Goal: Task Accomplishment & Management: Manage account settings

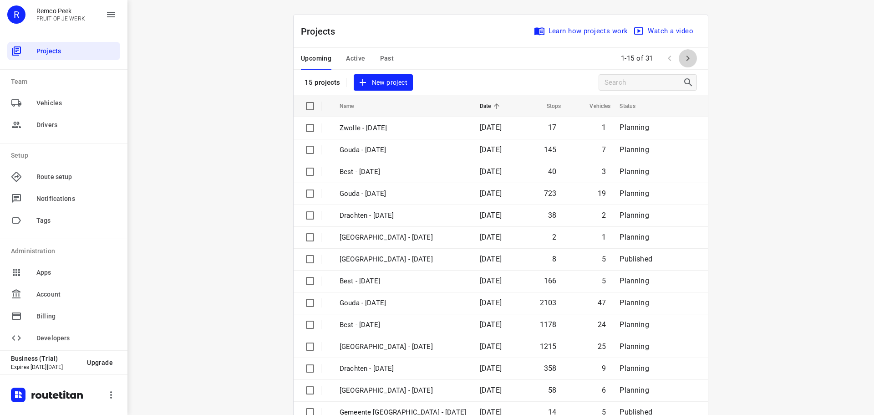
click at [690, 60] on button "button" at bounding box center [688, 58] width 18 height 18
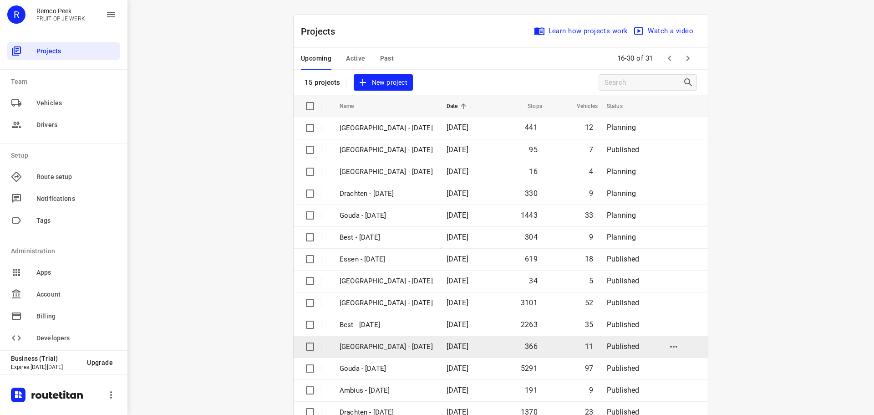
click at [369, 339] on td "[GEOGRAPHIC_DATA] - [DATE]" at bounding box center [384, 346] width 109 height 22
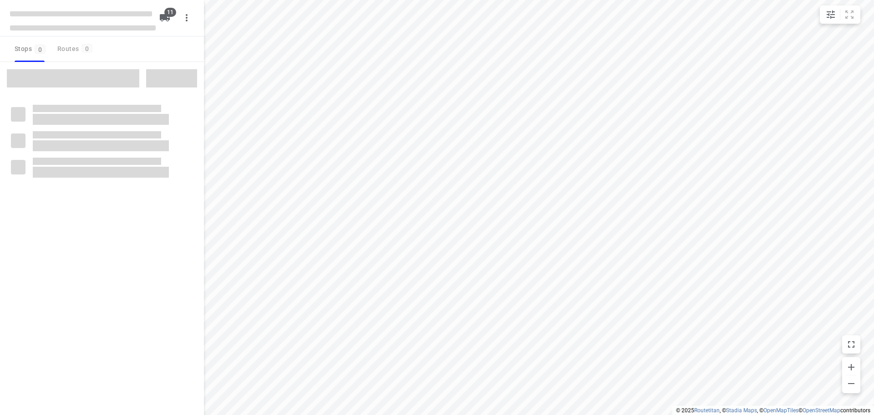
checkbox input "true"
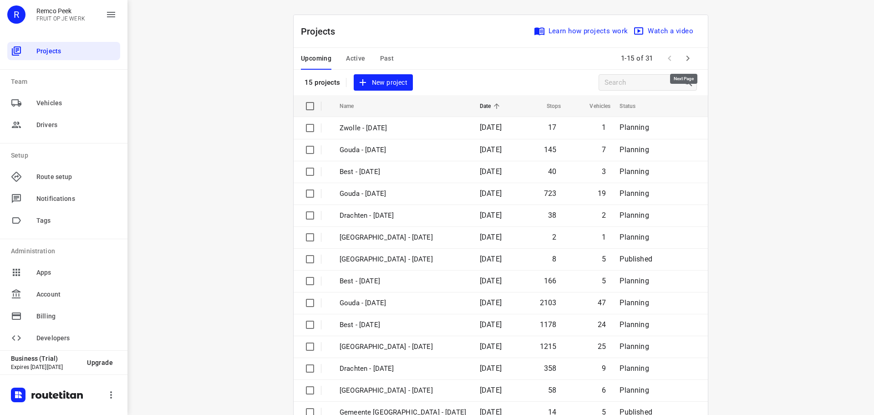
click at [683, 52] on button "button" at bounding box center [688, 58] width 18 height 18
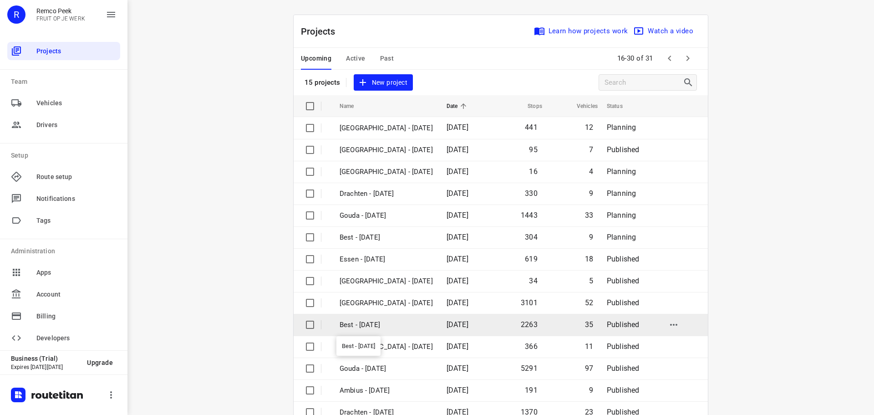
click at [360, 319] on p "Best - [DATE]" at bounding box center [385, 324] width 93 height 10
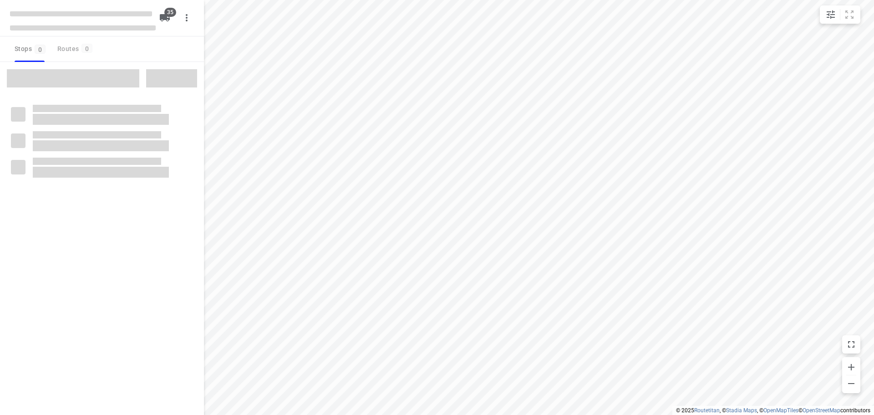
checkbox input "true"
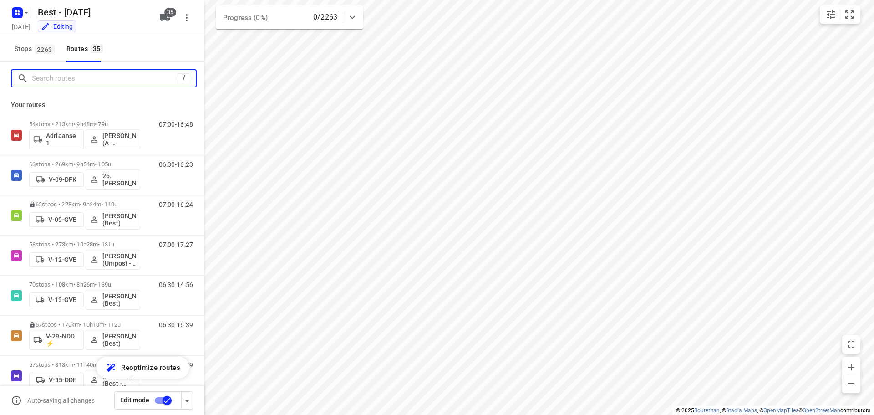
click at [56, 76] on input "Search routes" at bounding box center [105, 78] width 146 height 14
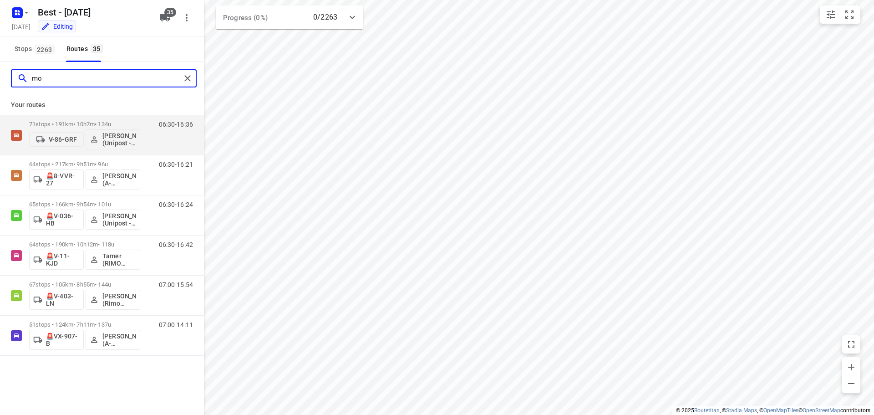
type input "m"
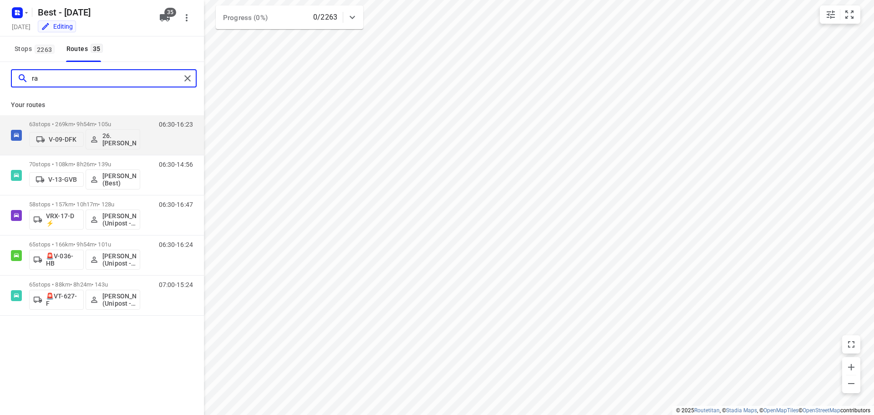
type input "r"
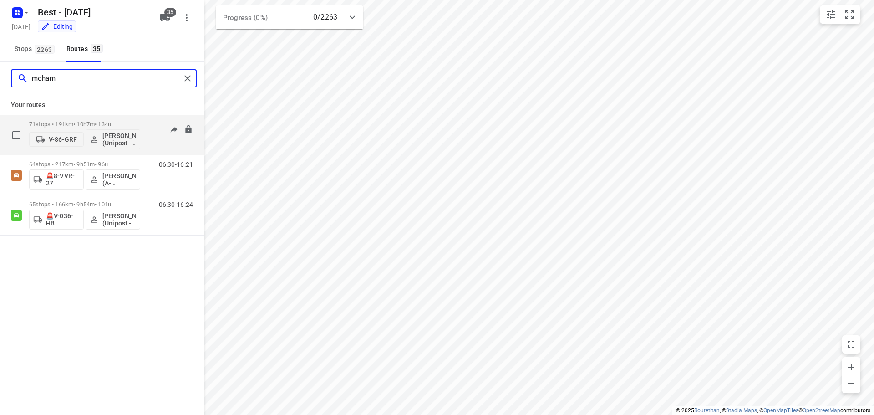
type input "moham"
click at [89, 119] on div "71 stops • 191km • 10h7m • 134u V-86-GRF Mohamed Alzeadi (Unipost - Best - ZZP)" at bounding box center [84, 135] width 111 height 38
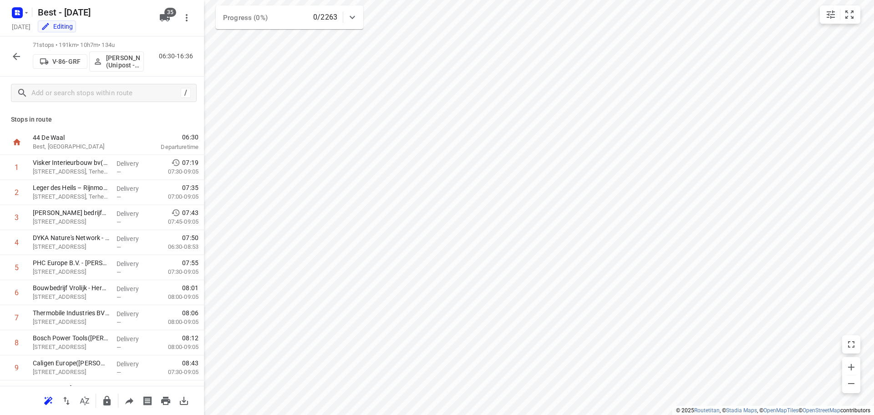
click at [5, 57] on div "71 stops • 191km • 10h7m • 134u V-86-GRF Mohamed Alzeadi (Unipost - Best - ZZP)…" at bounding box center [102, 56] width 204 height 40
click at [13, 60] on icon "button" at bounding box center [16, 56] width 11 height 11
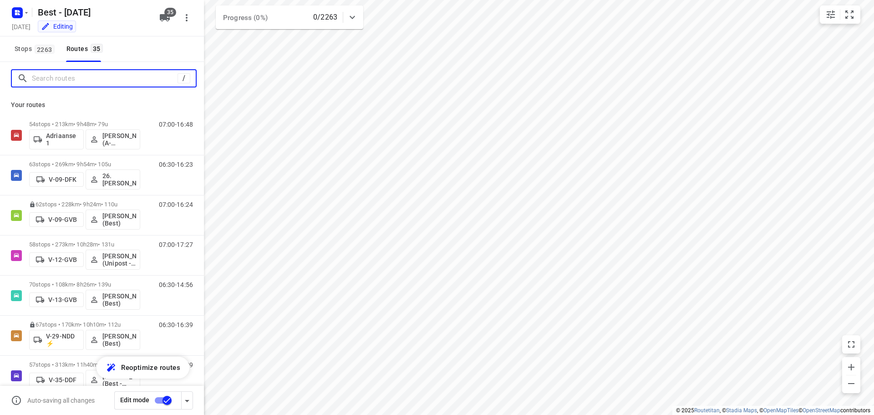
click at [74, 74] on input "Search routes" at bounding box center [105, 78] width 146 height 14
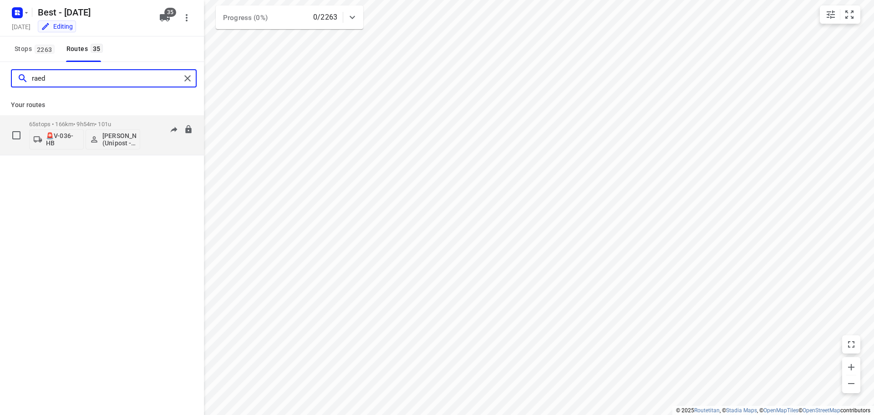
type input "raed"
click at [80, 116] on div "65 stops • 166km • 9h54m • 101u 🚨V-036-HB Mohammed Raed (Unipost - Best - ZZP) …" at bounding box center [102, 135] width 204 height 40
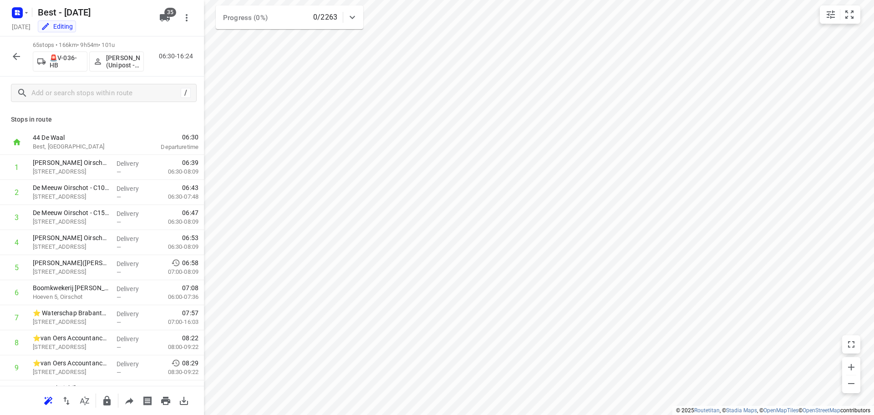
click at [16, 55] on icon "button" at bounding box center [16, 56] width 11 height 11
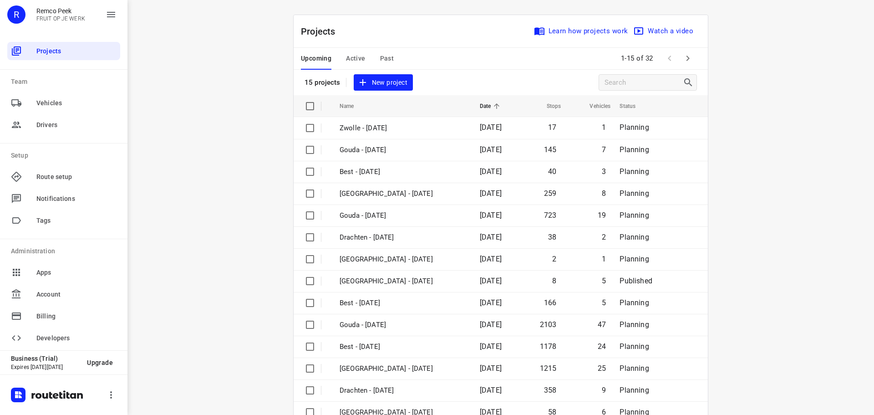
click at [349, 62] on span "Active" at bounding box center [355, 58] width 19 height 11
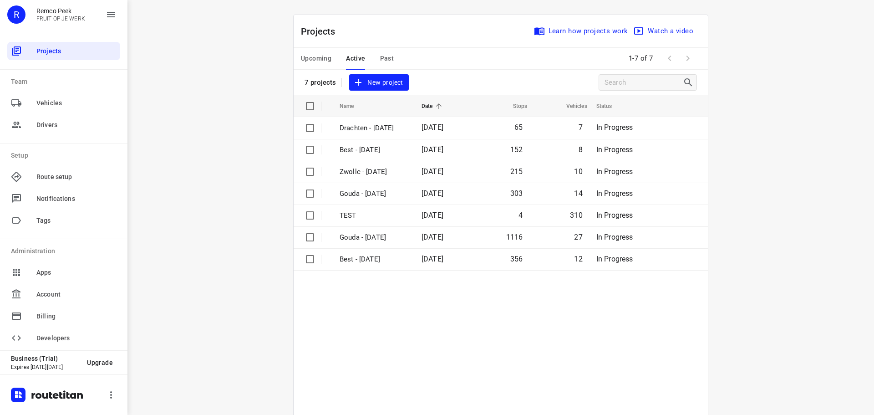
click at [320, 62] on span "Upcoming" at bounding box center [316, 58] width 30 height 11
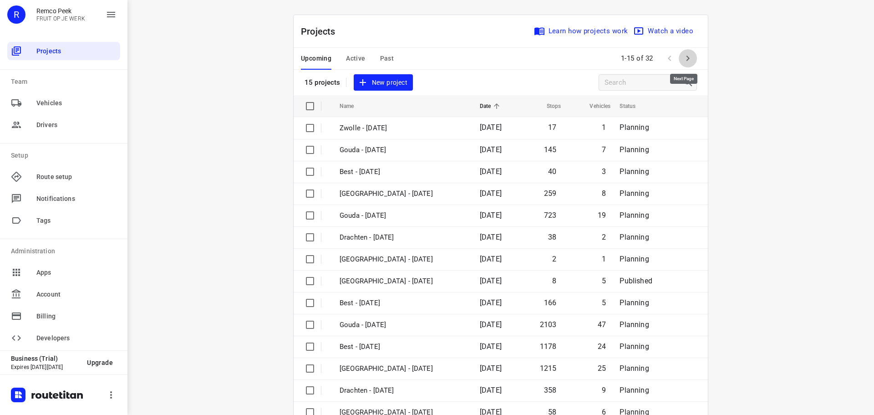
click at [682, 62] on icon "button" at bounding box center [687, 58] width 11 height 11
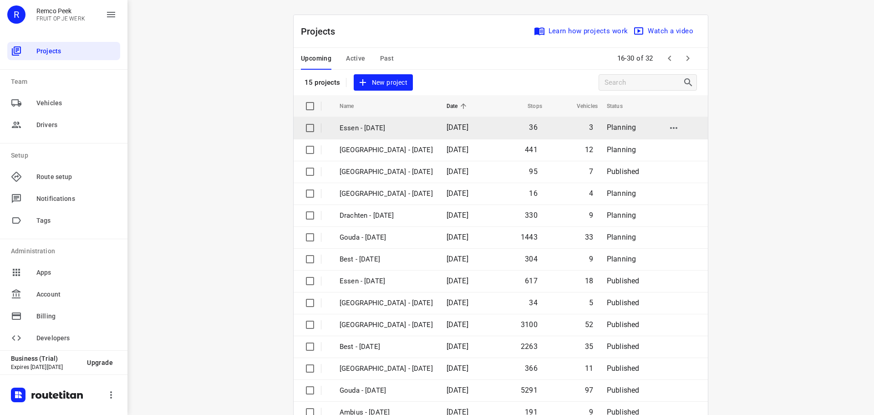
scroll to position [46, 0]
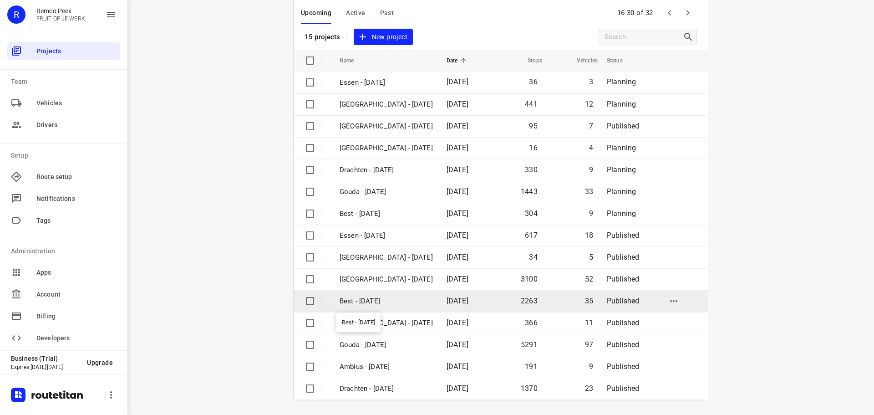
click at [408, 298] on p "Best - [DATE]" at bounding box center [385, 301] width 93 height 10
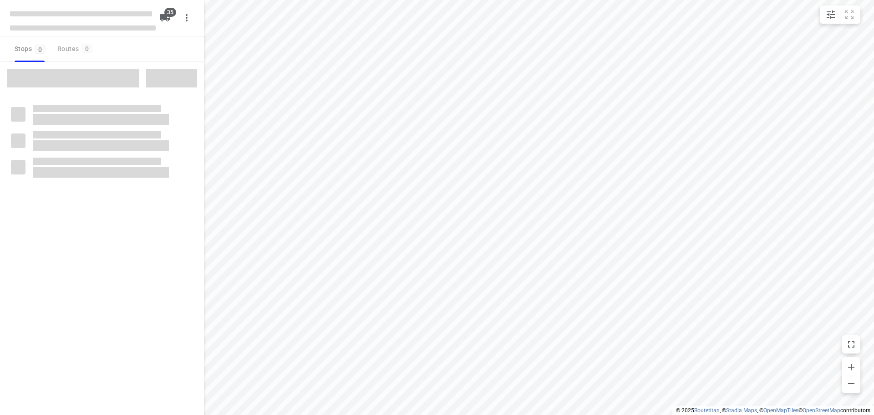
checkbox input "true"
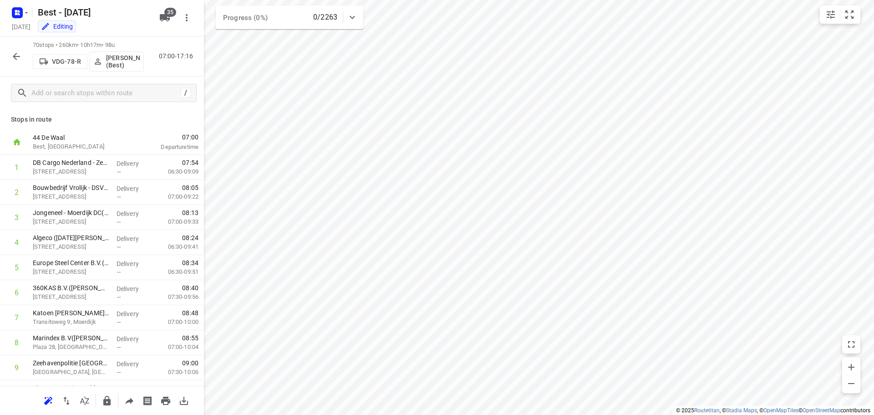
click at [14, 61] on icon "button" at bounding box center [16, 56] width 11 height 11
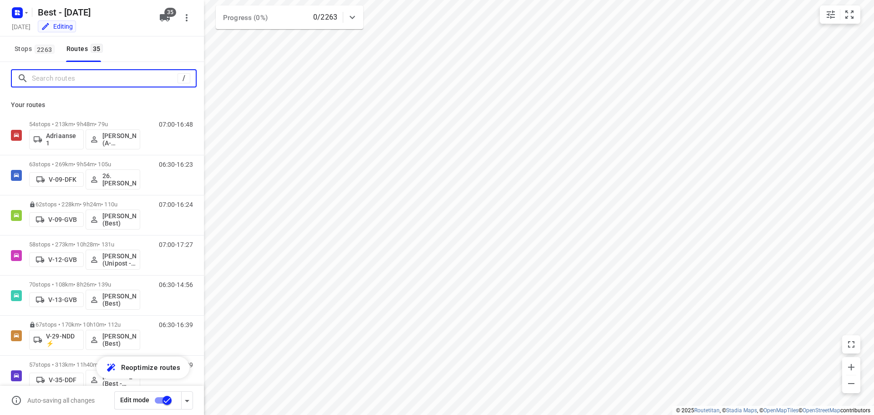
click at [93, 85] on input "Search routes" at bounding box center [105, 78] width 146 height 14
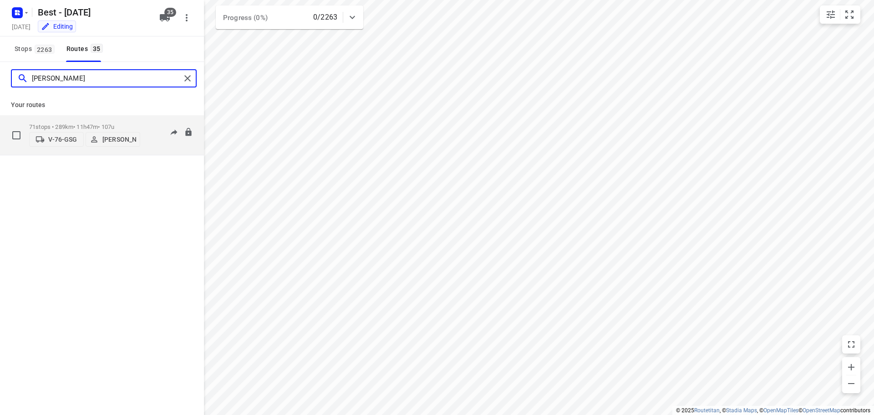
type input "dani"
click at [78, 124] on p "71 stops • 289km • 11h47m • 107u" at bounding box center [84, 126] width 111 height 7
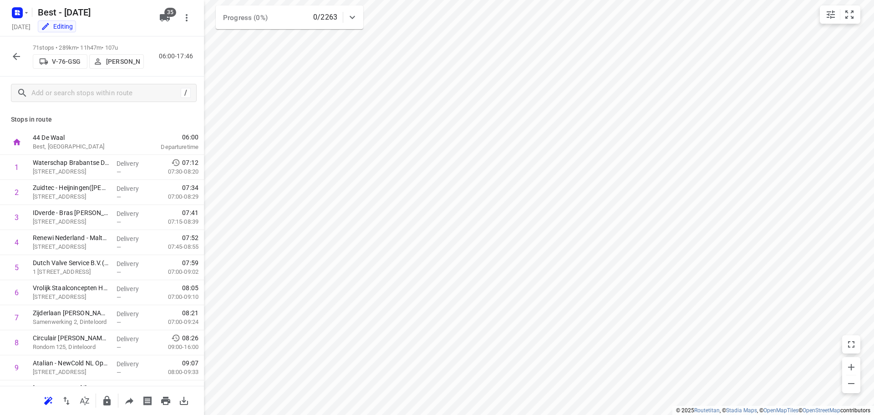
click at [15, 61] on icon "button" at bounding box center [16, 56] width 11 height 11
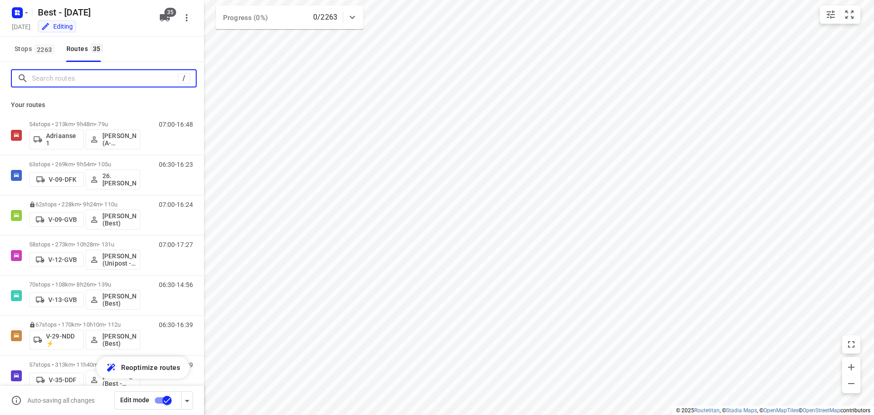
click at [101, 71] on input "Search routes" at bounding box center [105, 78] width 146 height 14
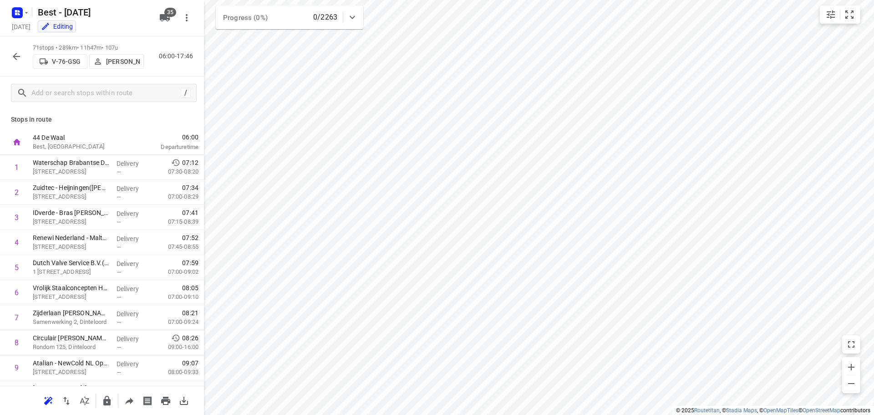
click at [15, 60] on icon "button" at bounding box center [16, 56] width 11 height 11
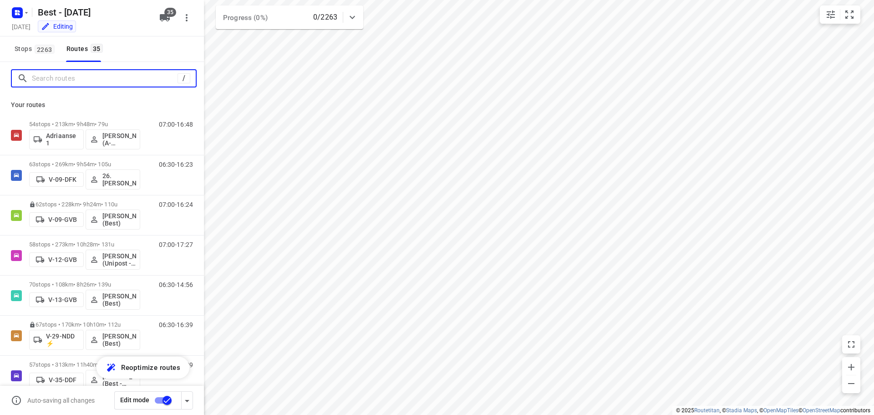
click at [106, 76] on input "Search routes" at bounding box center [105, 78] width 146 height 14
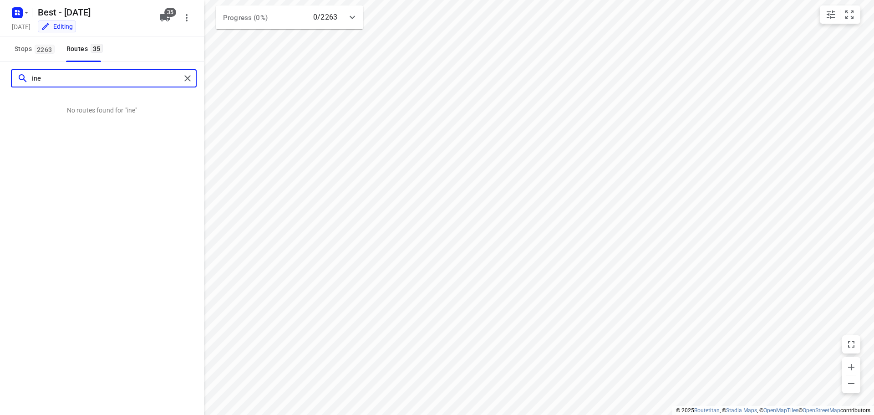
type input "ine"
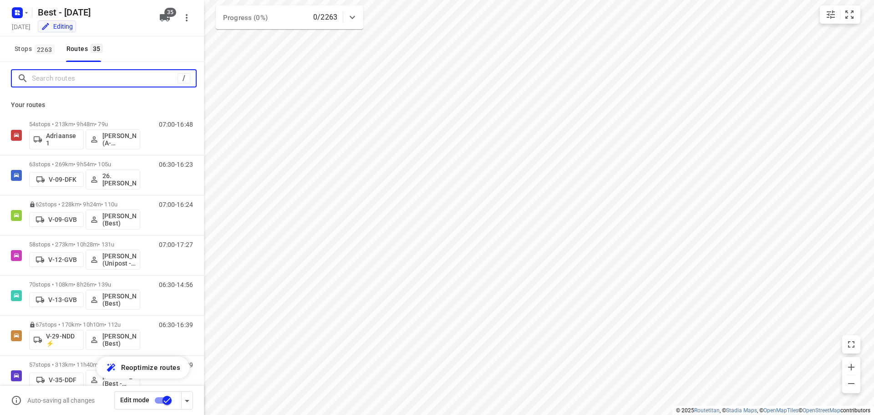
click at [137, 81] on input "Search routes" at bounding box center [105, 78] width 146 height 14
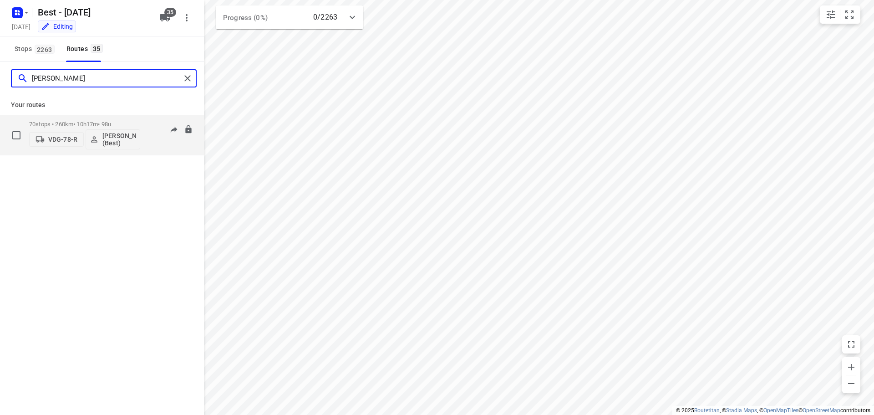
type input "tony"
click at [91, 122] on p "70 stops • 260km • 10h17m • 98u" at bounding box center [84, 124] width 111 height 7
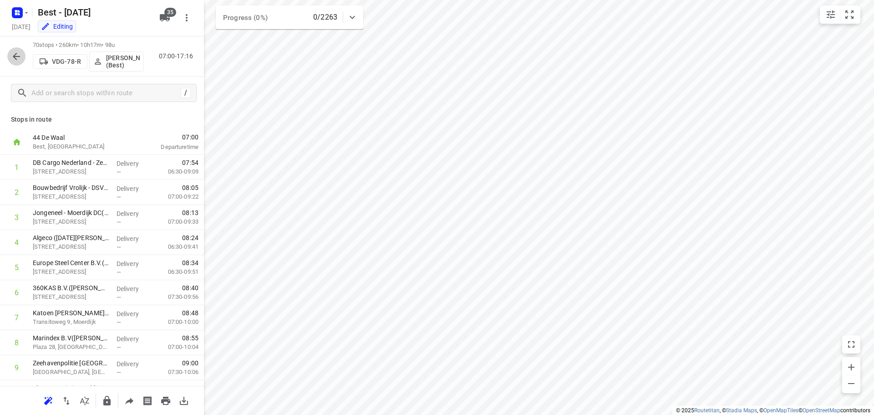
click at [12, 60] on icon "button" at bounding box center [16, 56] width 11 height 11
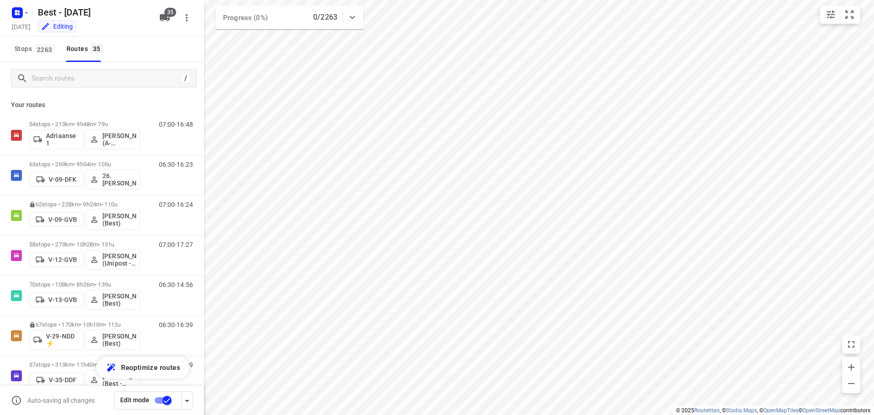
click at [110, 59] on div "Stops 2263 Routes 35" at bounding box center [102, 48] width 204 height 25
click at [105, 73] on input "Search routes" at bounding box center [114, 78] width 164 height 14
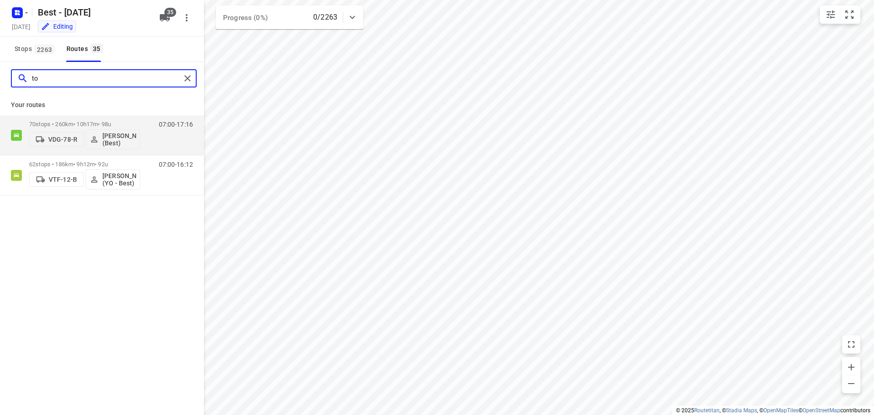
type input "t"
type input "tony"
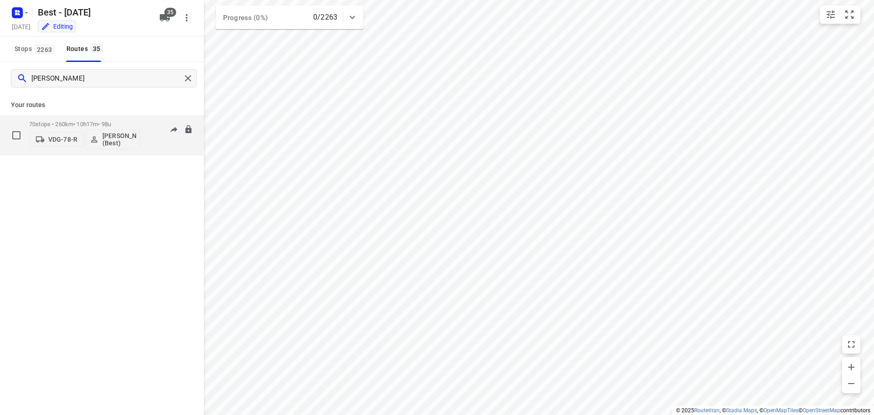
click at [106, 118] on div "70 stops • 260km • 10h17m • 98u VDG-78-R Tony van Doren (Best)" at bounding box center [84, 135] width 111 height 38
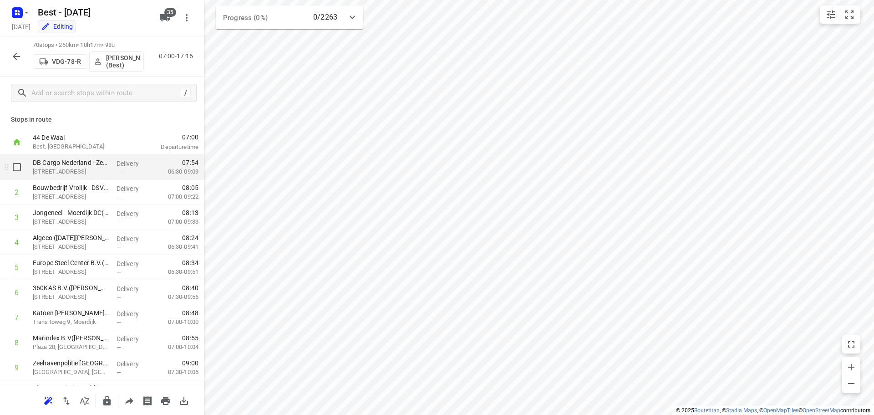
drag, startPoint x: 143, startPoint y: 170, endPoint x: 143, endPoint y: 165, distance: 4.6
click at [143, 170] on div "—" at bounding box center [133, 171] width 34 height 7
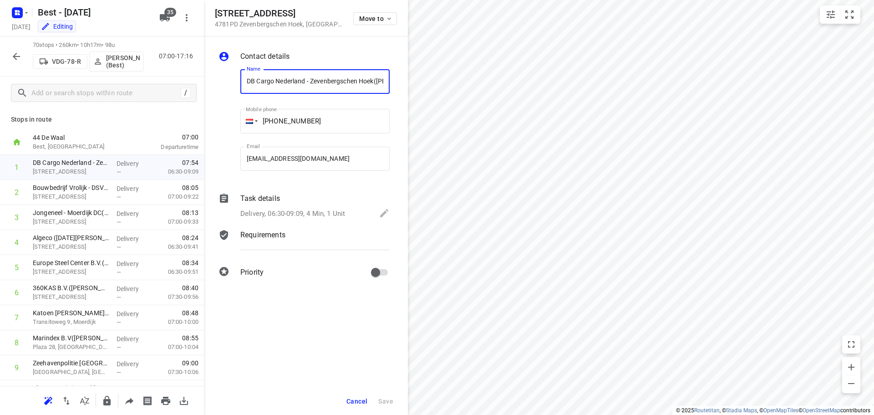
scroll to position [0, 55]
click at [309, 213] on p "Delivery, 06:30-09:09, 4 Min, 1 Unit" at bounding box center [292, 213] width 105 height 10
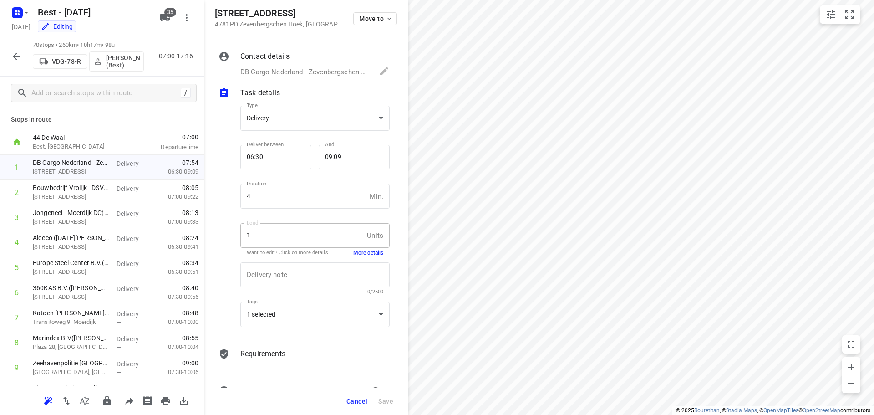
click at [353, 253] on button "More details" at bounding box center [368, 253] width 30 height 8
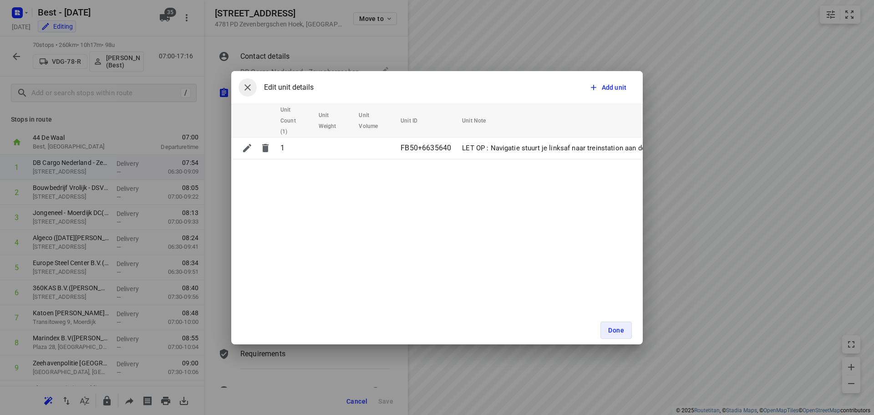
click at [252, 82] on button "button" at bounding box center [247, 87] width 18 height 18
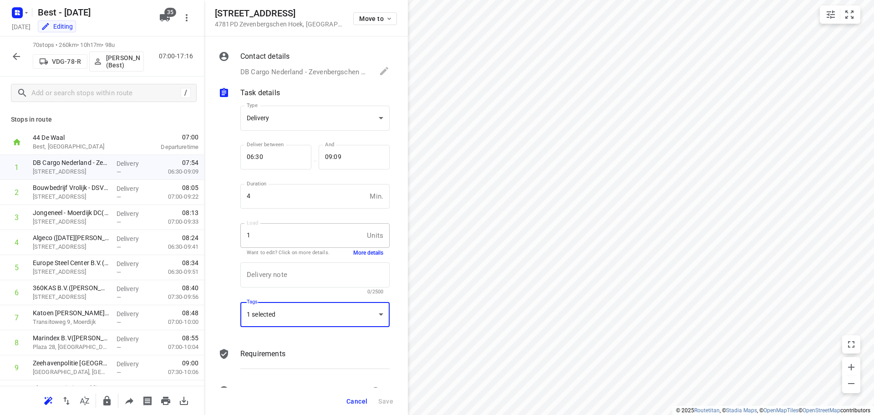
click at [334, 326] on div "1 selected" at bounding box center [314, 314] width 149 height 25
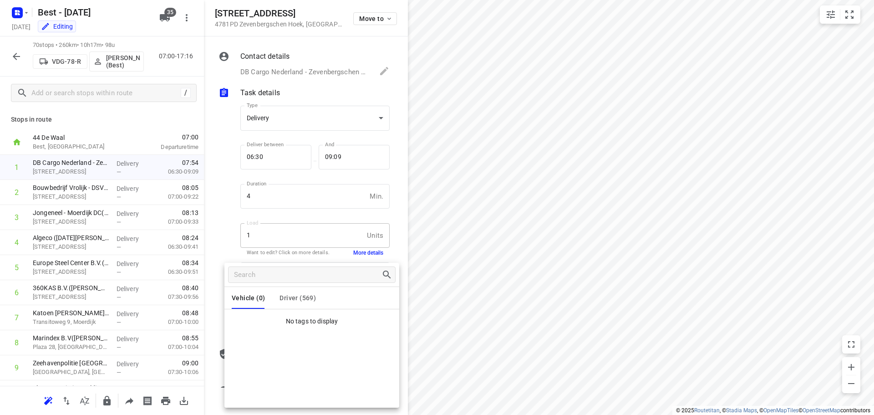
drag, startPoint x: 322, startPoint y: 298, endPoint x: 316, endPoint y: 297, distance: 5.9
click at [320, 298] on div "Vehicle (0) Driver (569)" at bounding box center [311, 298] width 175 height 22
click at [303, 296] on span "Driver (569)" at bounding box center [297, 297] width 36 height 7
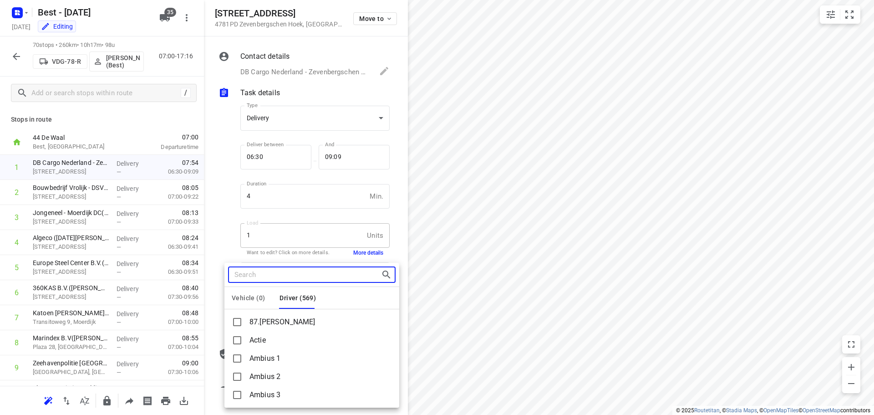
click at [295, 279] on input "Search tags" at bounding box center [307, 275] width 147 height 14
type input "b3"
click at [15, 55] on div at bounding box center [437, 207] width 874 height 415
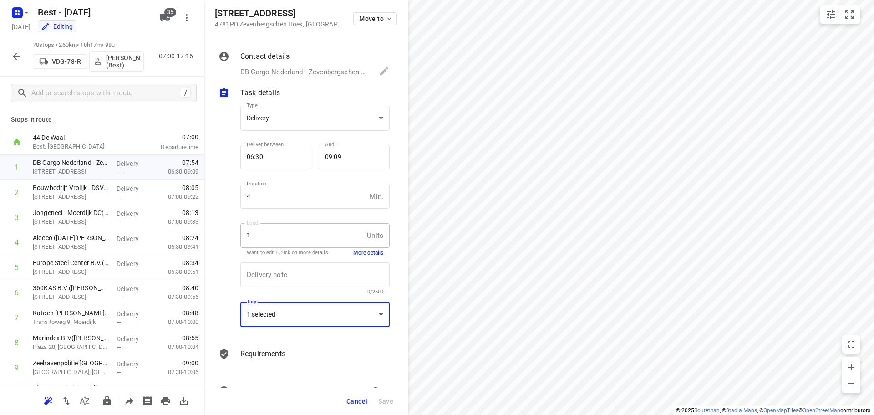
click at [5, 53] on div "70 stops • 260km • 10h17m • 98u VDG-78-R Tony van Doren (Best) 07:00-17:16" at bounding box center [102, 56] width 204 height 40
click at [10, 56] on button "button" at bounding box center [16, 56] width 18 height 18
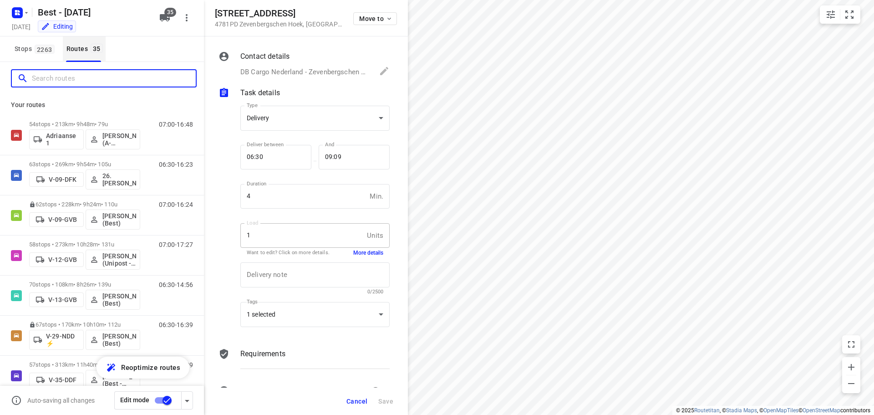
drag, startPoint x: 73, startPoint y: 79, endPoint x: 90, endPoint y: 43, distance: 39.9
click at [74, 79] on input "Search routes" at bounding box center [114, 78] width 164 height 14
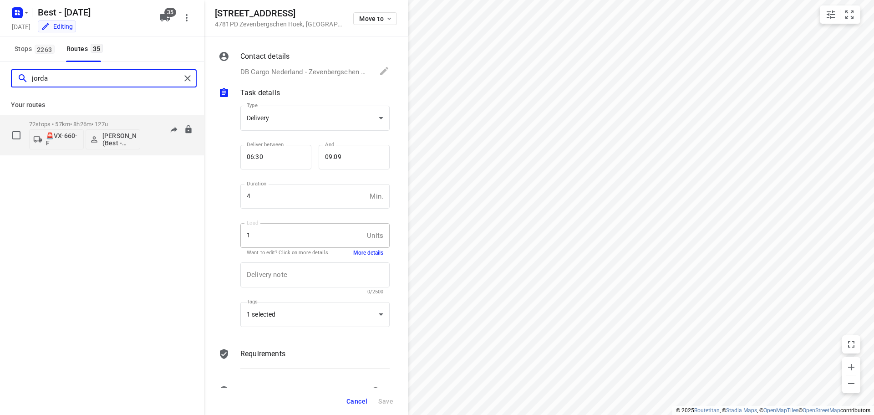
type input "jorda"
click at [71, 125] on p "72 stops • 57km • 8h26m • 127u" at bounding box center [84, 124] width 111 height 7
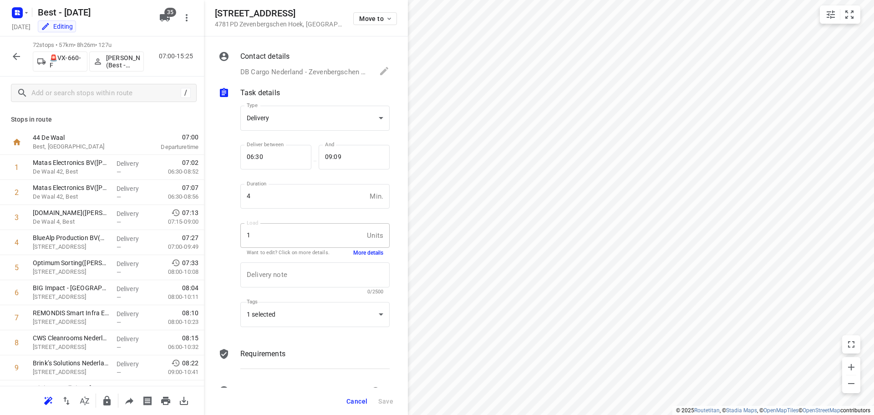
click at [370, 406] on button "Cancel" at bounding box center [357, 401] width 28 height 16
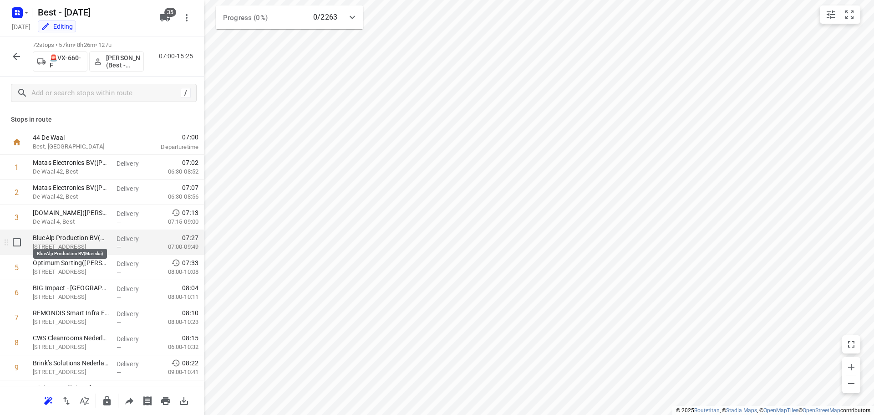
click at [104, 240] on p "BlueAlp Production BV(Mariska)" at bounding box center [71, 237] width 76 height 9
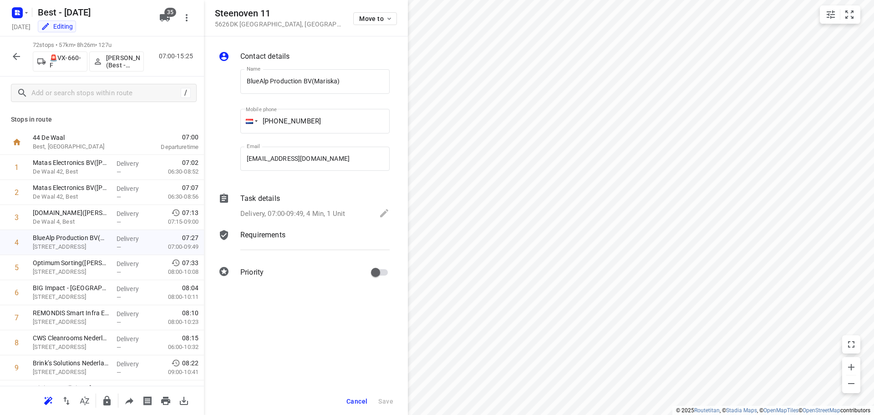
click at [302, 221] on div "Task details Delivery, 07:00-09:49, 4 Min, 1 Unit" at bounding box center [314, 206] width 153 height 31
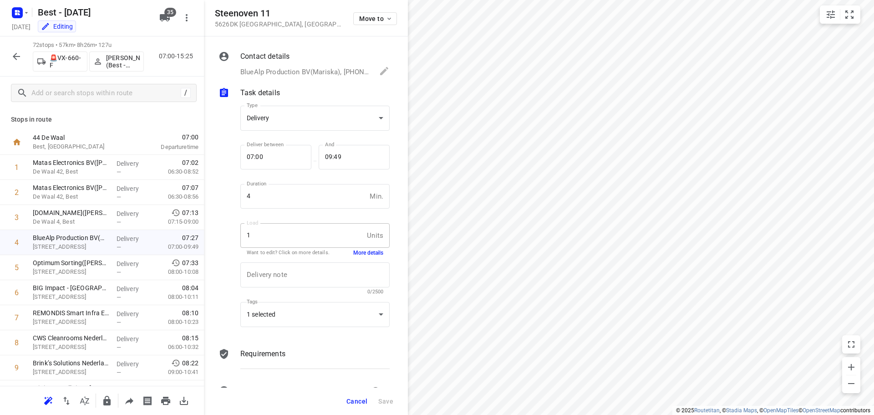
click at [347, 396] on button "Cancel" at bounding box center [357, 401] width 28 height 16
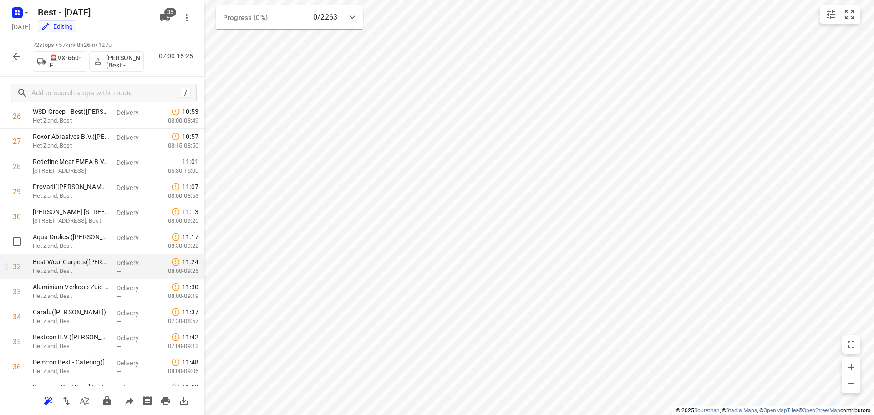
scroll to position [683, 0]
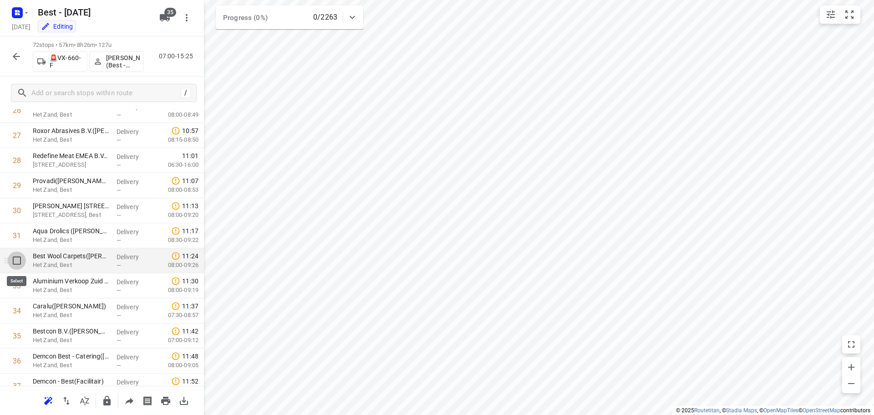
click at [13, 258] on input "checkbox" at bounding box center [17, 260] width 18 height 18
checkbox input "true"
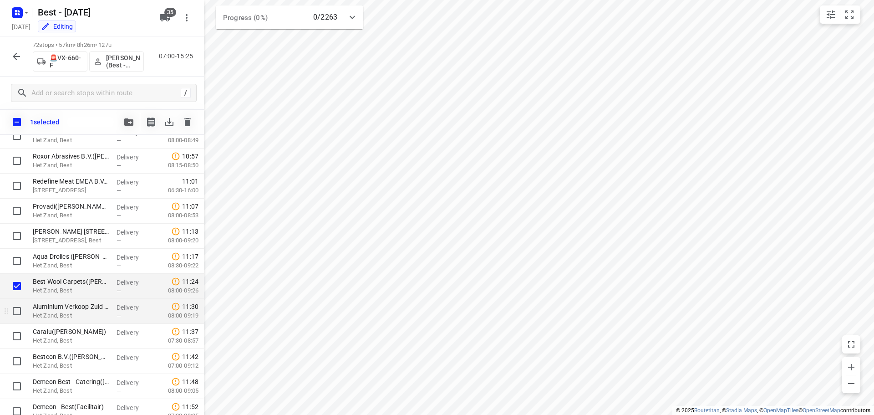
click at [21, 314] on input "checkbox" at bounding box center [17, 311] width 18 height 18
checkbox input "true"
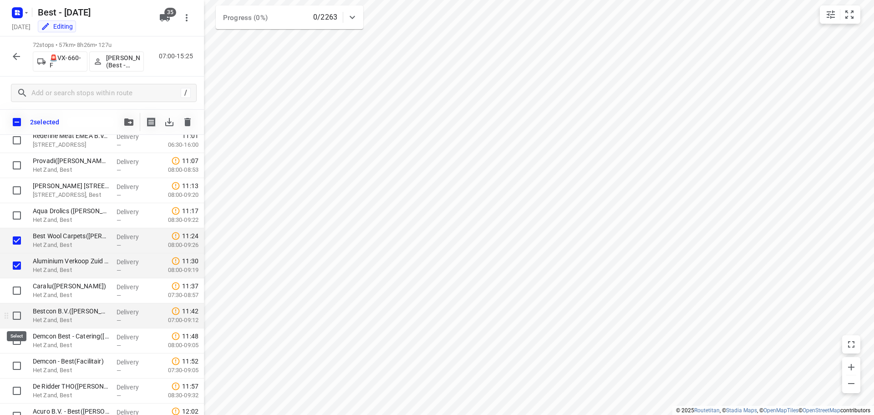
click at [22, 317] on input "checkbox" at bounding box center [17, 315] width 18 height 18
checkbox input "true"
click at [21, 342] on input "checkbox" at bounding box center [17, 340] width 18 height 18
checkbox input "true"
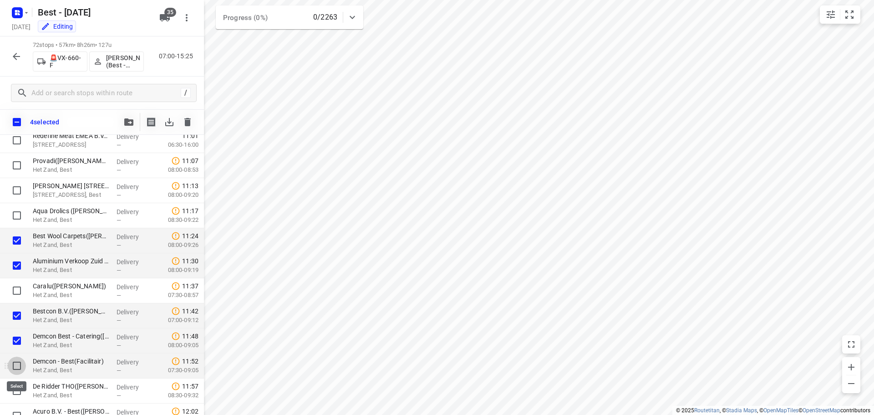
click at [18, 363] on input "checkbox" at bounding box center [17, 365] width 18 height 18
checkbox input "true"
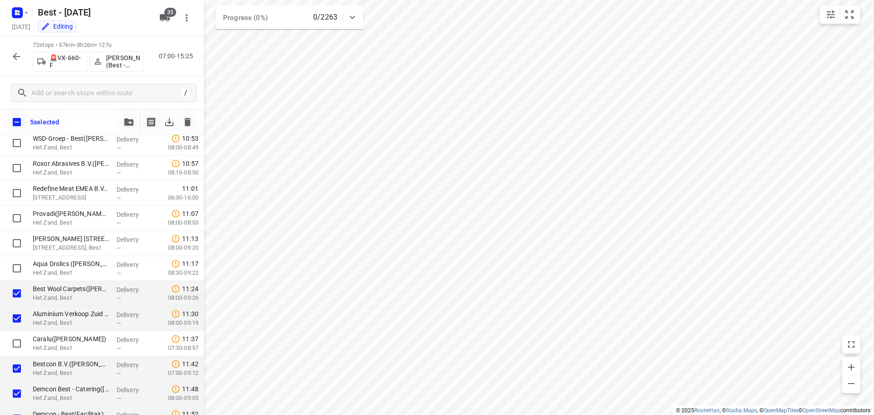
scroll to position [637, 0]
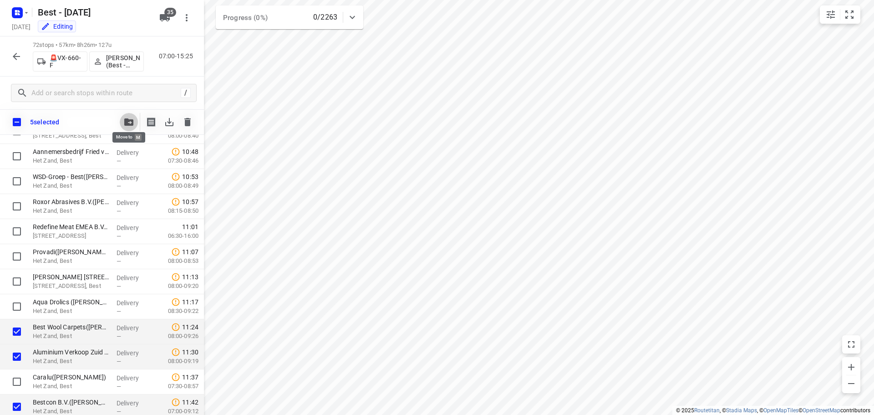
click at [125, 122] on icon "button" at bounding box center [128, 121] width 9 height 7
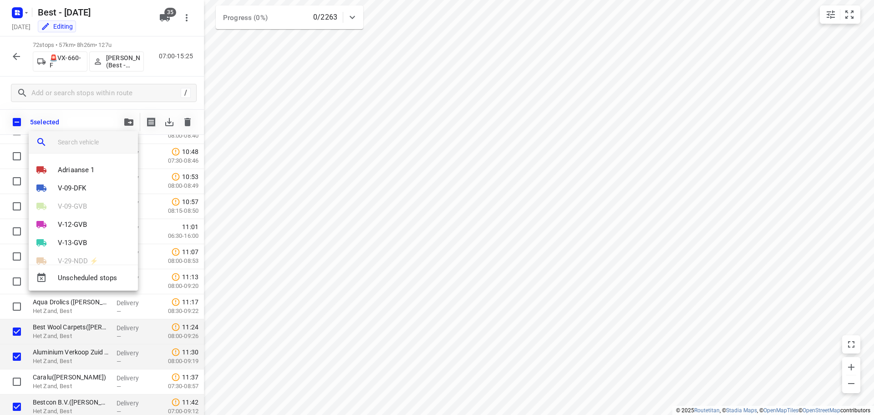
click at [99, 142] on input "search vehicle" at bounding box center [94, 142] width 73 height 14
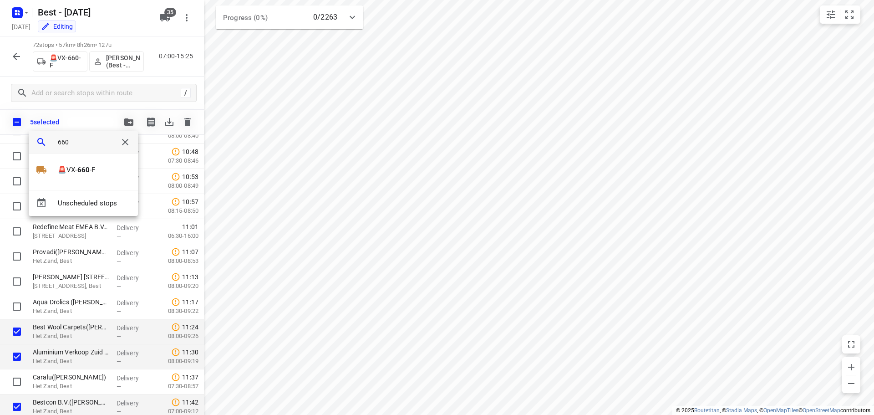
type input "660"
click at [85, 179] on div "🚨VX- 660 -F" at bounding box center [83, 175] width 109 height 29
click at [85, 174] on p "🚨VX- 660 -F" at bounding box center [76, 170] width 37 height 10
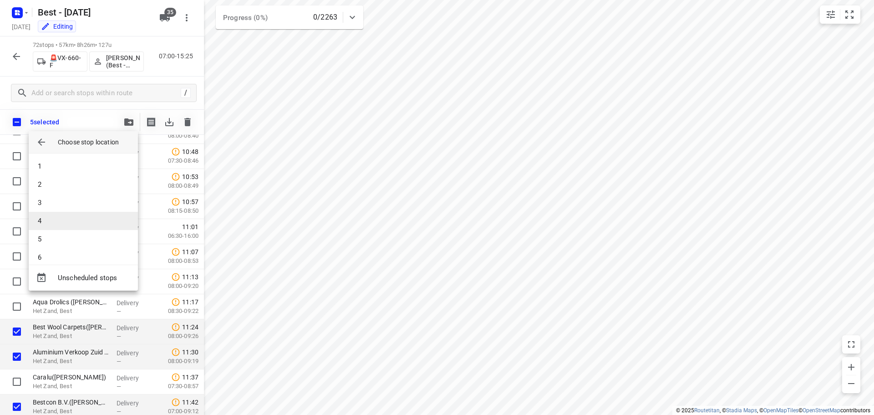
click at [63, 217] on li "4" at bounding box center [83, 221] width 109 height 18
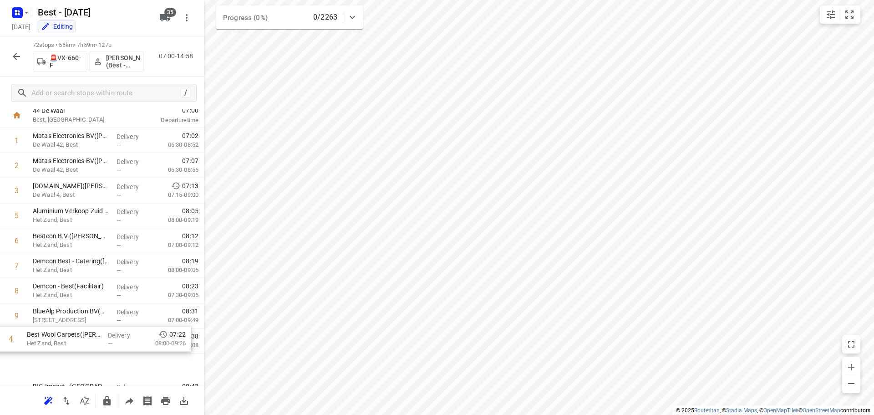
scroll to position [50, 0]
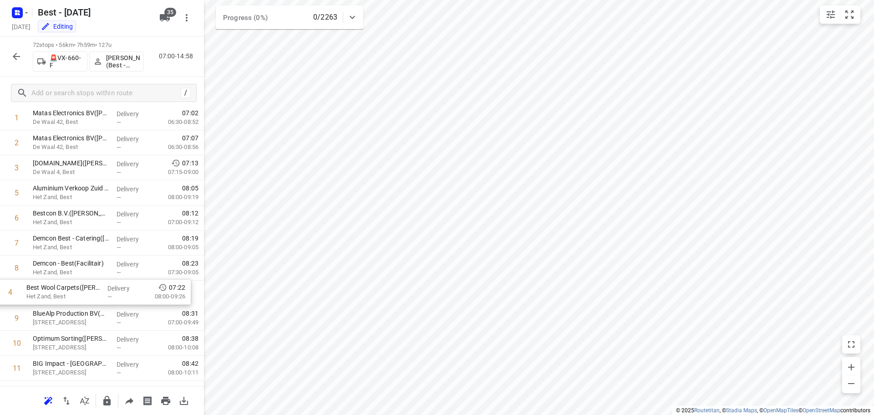
drag, startPoint x: 115, startPoint y: 241, endPoint x: 109, endPoint y: 294, distance: 52.7
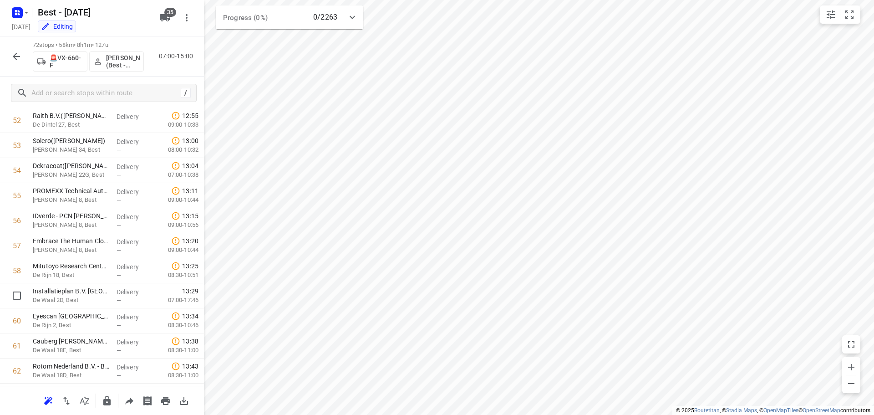
scroll to position [1096, 0]
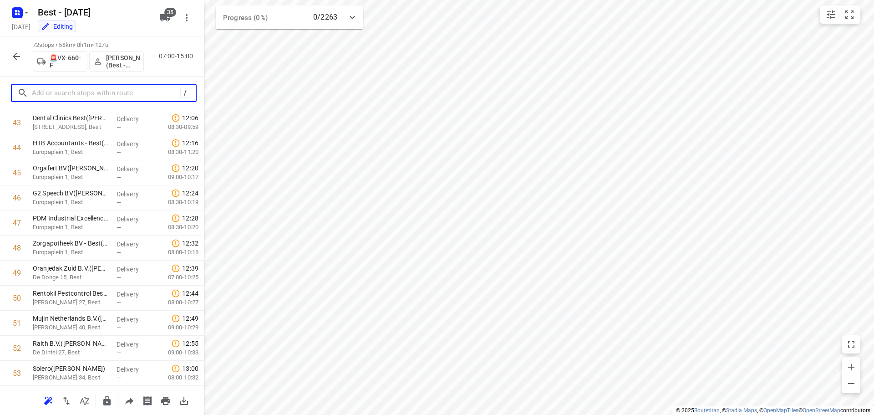
click at [106, 99] on input "text" at bounding box center [106, 93] width 148 height 14
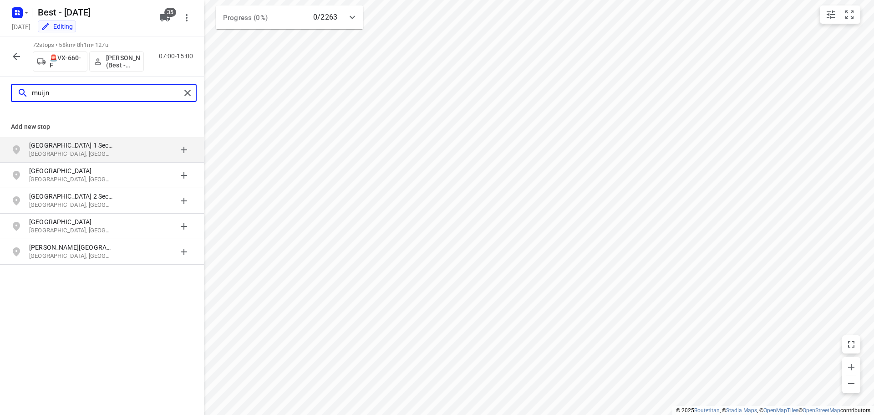
type input "muijn"
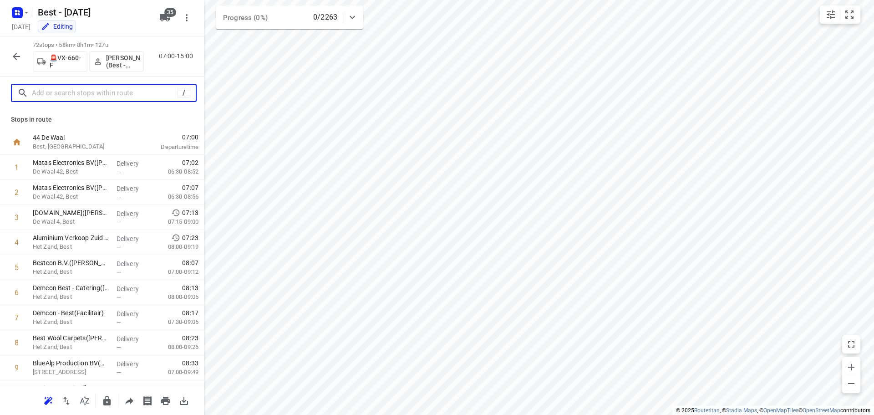
click at [94, 99] on input "text" at bounding box center [105, 93] width 146 height 14
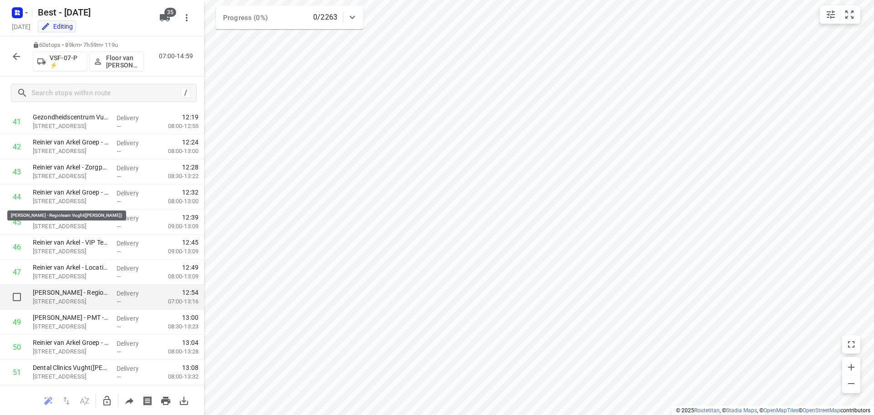
scroll to position [1183, 0]
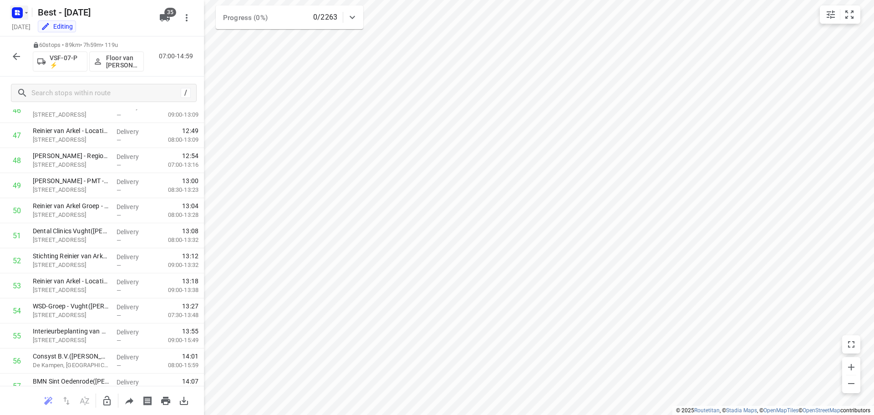
click at [23, 6] on icon "button" at bounding box center [17, 12] width 15 height 15
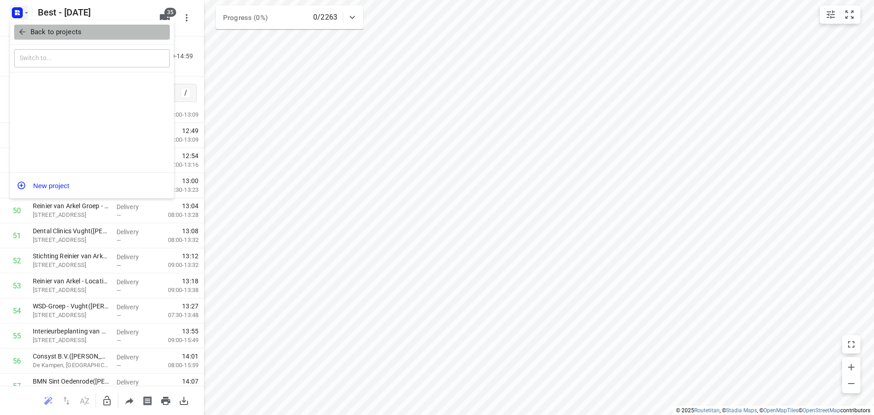
click at [21, 30] on icon "button" at bounding box center [22, 32] width 6 height 6
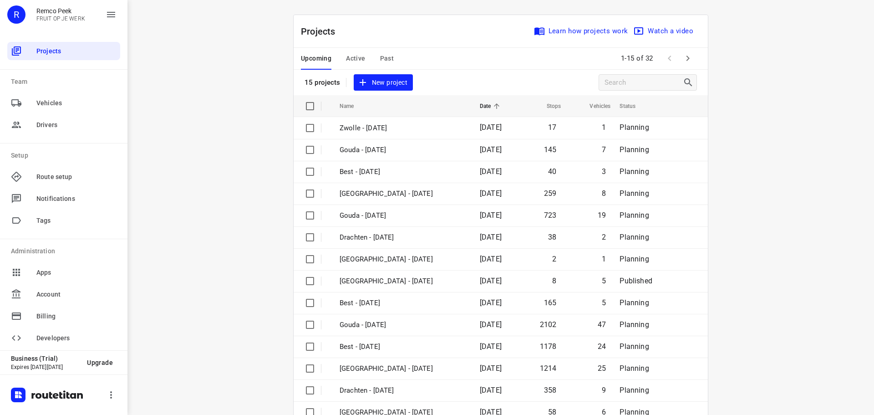
click at [346, 53] on span "Active" at bounding box center [355, 58] width 19 height 11
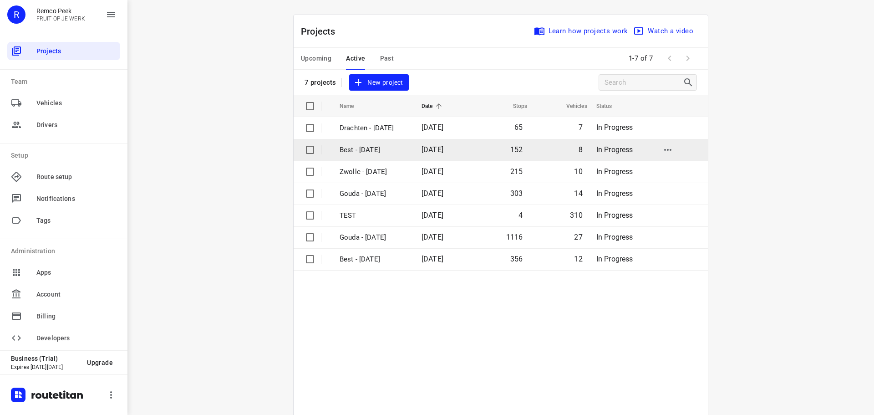
click at [405, 158] on td "Best - [DATE]" at bounding box center [372, 150] width 84 height 22
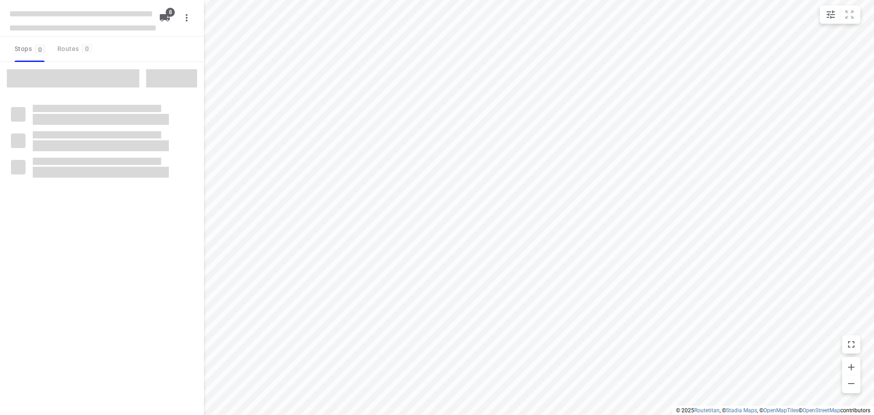
checkbox input "true"
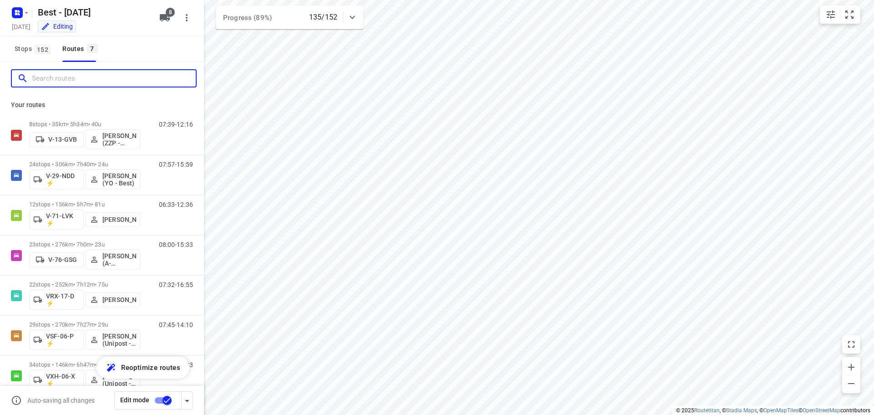
click at [97, 75] on input "Search routes" at bounding box center [114, 78] width 164 height 14
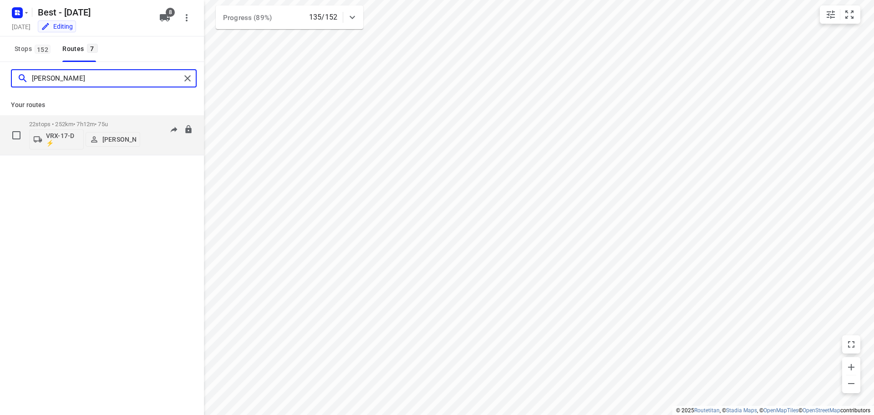
type input "[PERSON_NAME]"
click at [76, 121] on p "22 stops • 252km • 7h12m • 75u" at bounding box center [84, 124] width 111 height 7
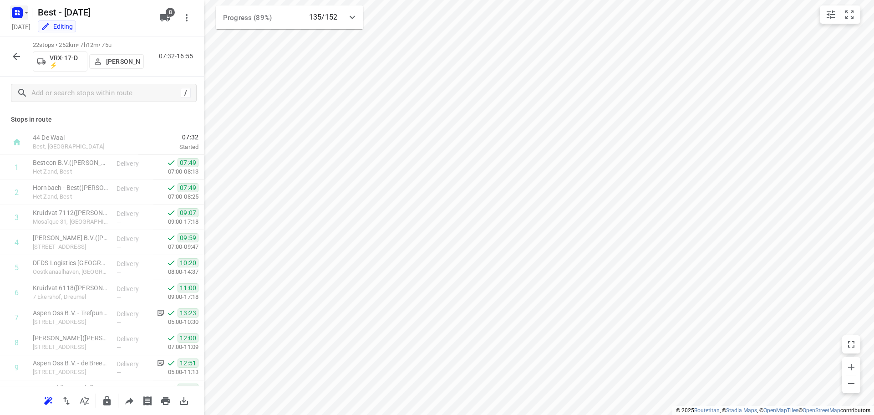
click at [26, 13] on icon "button" at bounding box center [26, 12] width 3 height 1
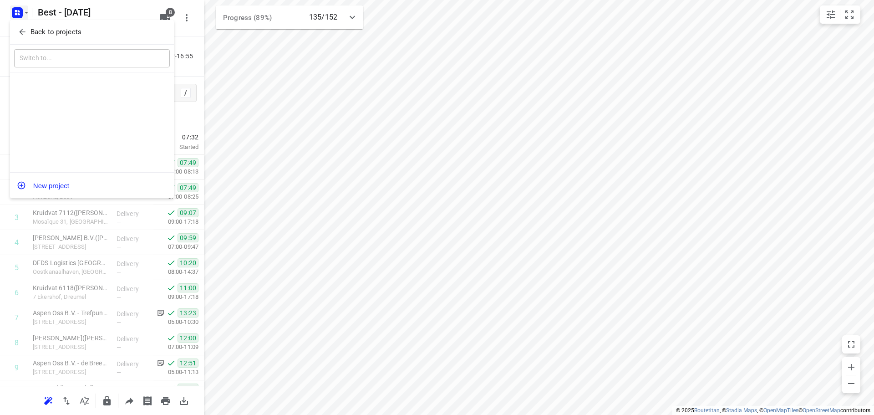
click at [34, 29] on p "Back to projects" at bounding box center [55, 32] width 51 height 10
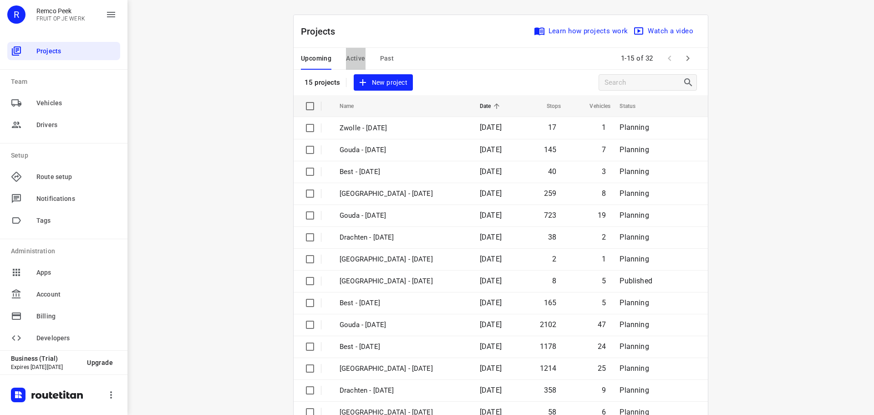
click at [361, 55] on span "Active" at bounding box center [355, 58] width 19 height 11
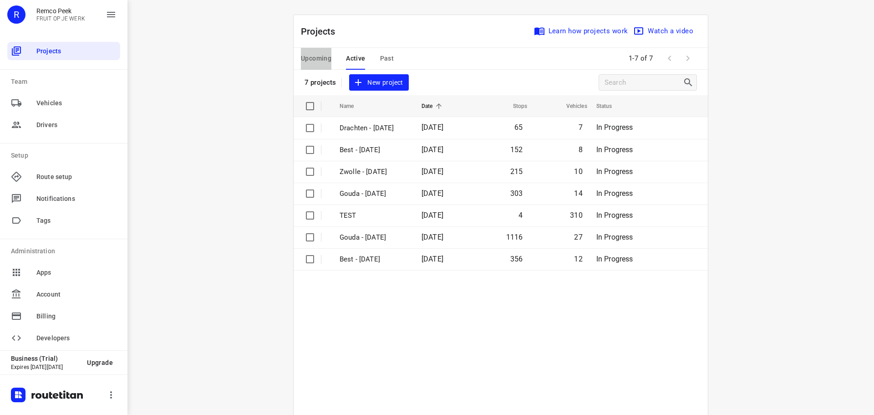
click at [306, 58] on span "Upcoming" at bounding box center [316, 58] width 30 height 11
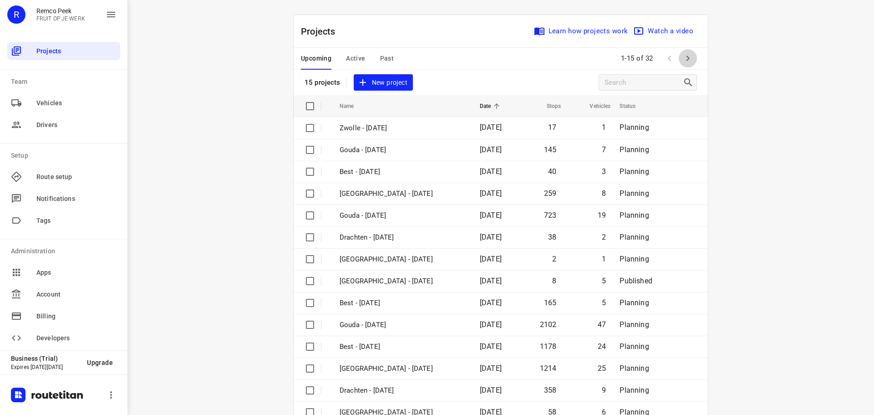
click at [683, 50] on button "button" at bounding box center [688, 58] width 18 height 18
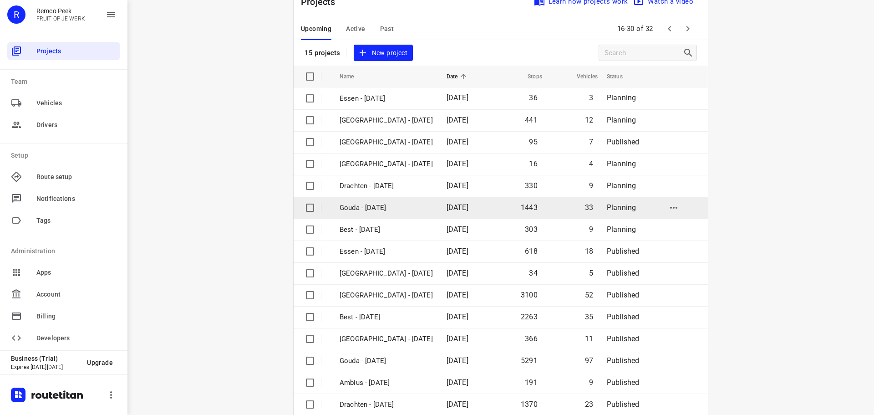
scroll to position [46, 0]
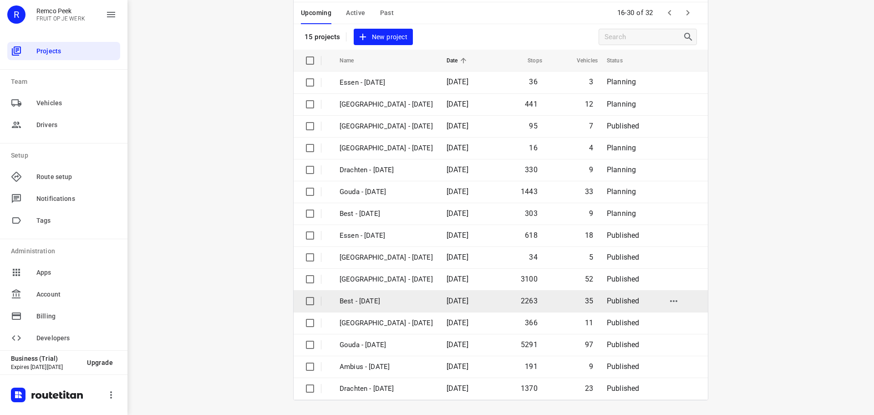
click at [375, 294] on td "Best - [DATE]" at bounding box center [384, 301] width 109 height 22
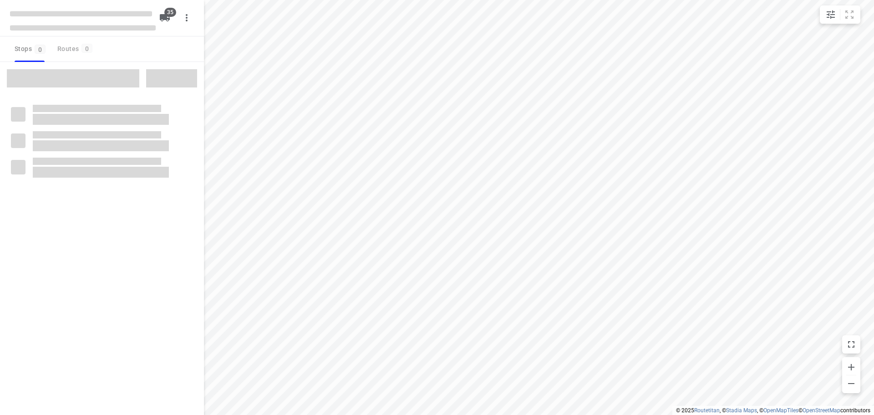
checkbox input "true"
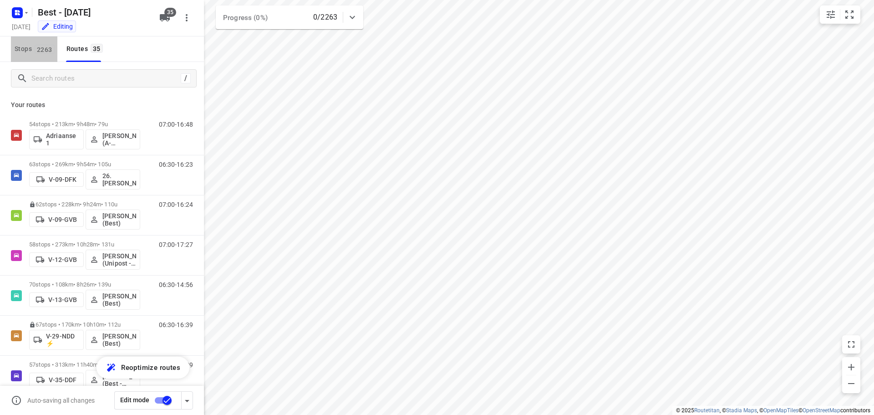
click at [33, 56] on button "Stops 2263" at bounding box center [34, 48] width 46 height 25
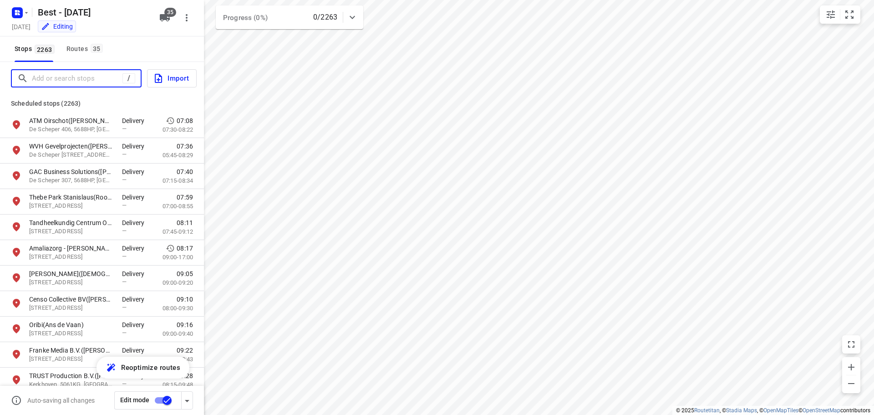
click at [51, 73] on input "Add or search stops" at bounding box center [77, 78] width 91 height 14
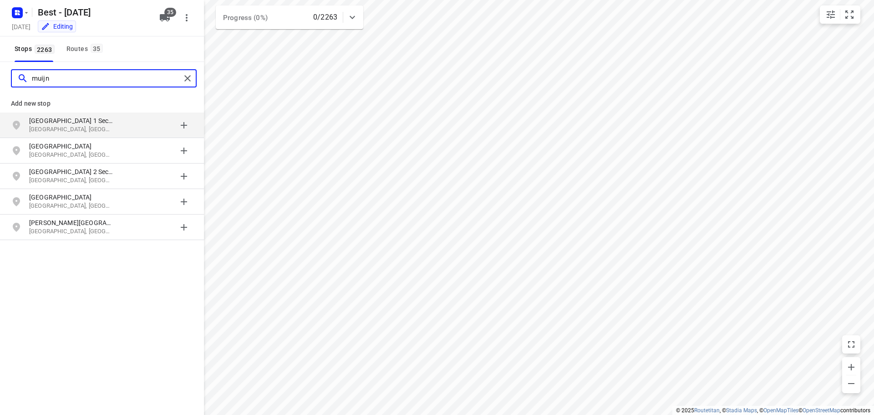
type input "muijn"
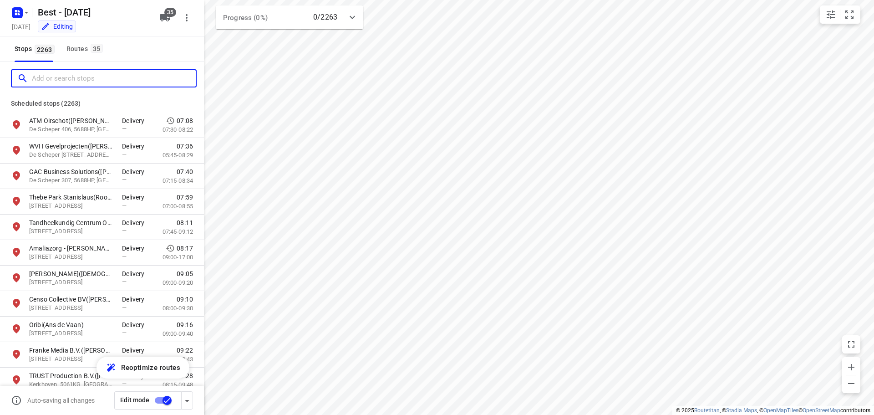
click at [85, 84] on input "Add or search stops" at bounding box center [114, 78] width 164 height 14
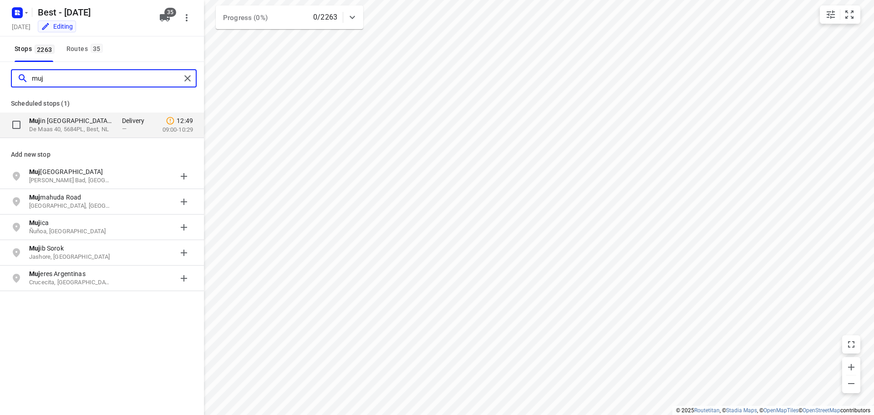
type input "muj"
click at [71, 131] on p "De Maas 40, 5684PL, Best, NL" at bounding box center [71, 129] width 84 height 9
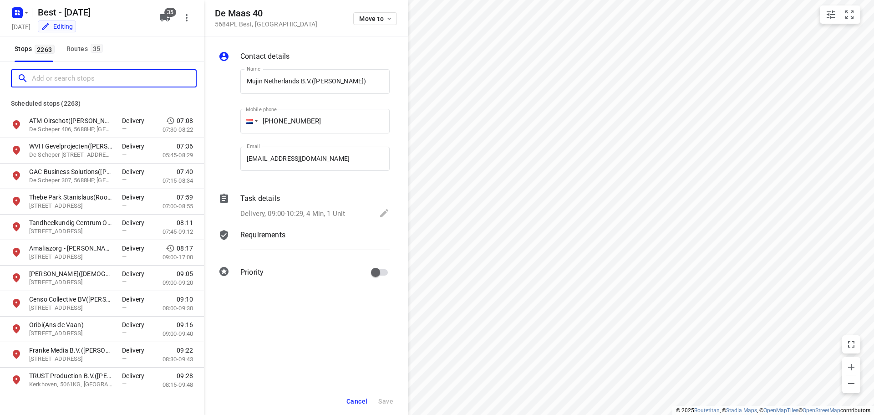
click at [93, 85] on input "Add or search stops" at bounding box center [114, 78] width 164 height 14
click at [85, 46] on div "Routes 35" at bounding box center [85, 48] width 39 height 11
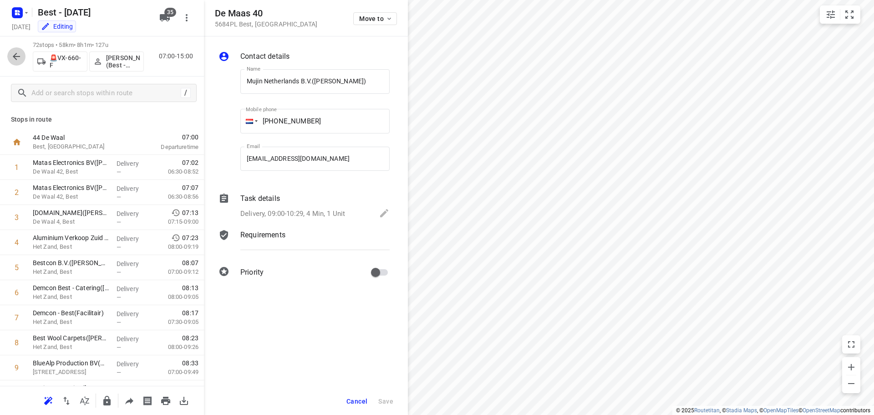
click at [16, 62] on button "button" at bounding box center [16, 56] width 18 height 18
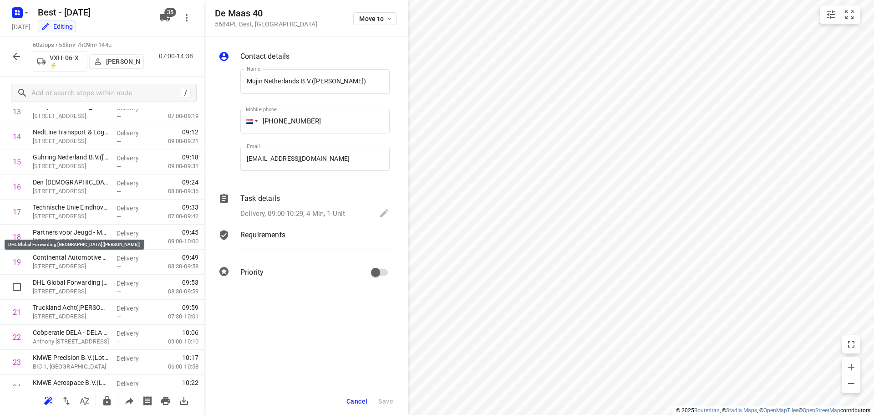
scroll to position [410, 0]
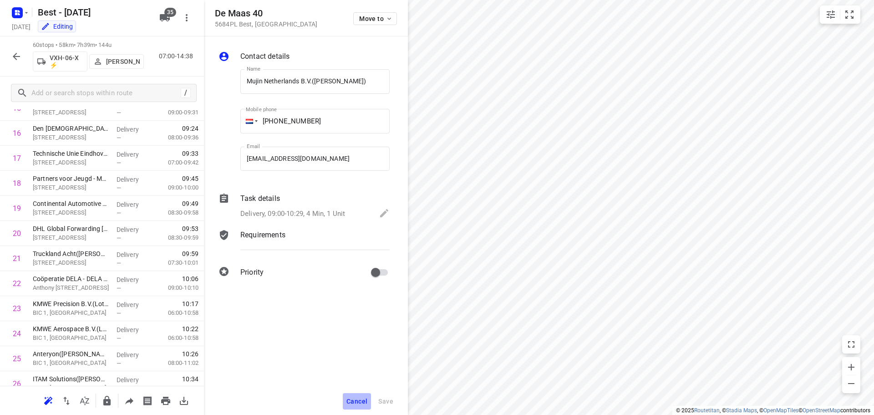
click at [360, 400] on span "Cancel" at bounding box center [356, 400] width 21 height 7
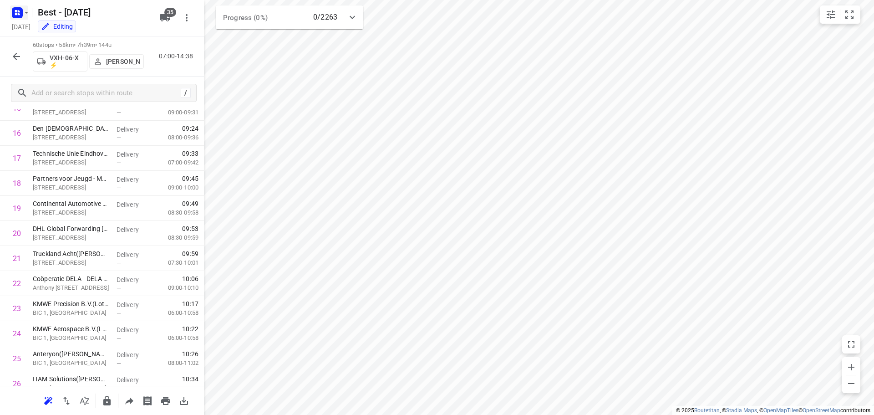
click at [27, 10] on icon "button" at bounding box center [26, 12] width 7 height 7
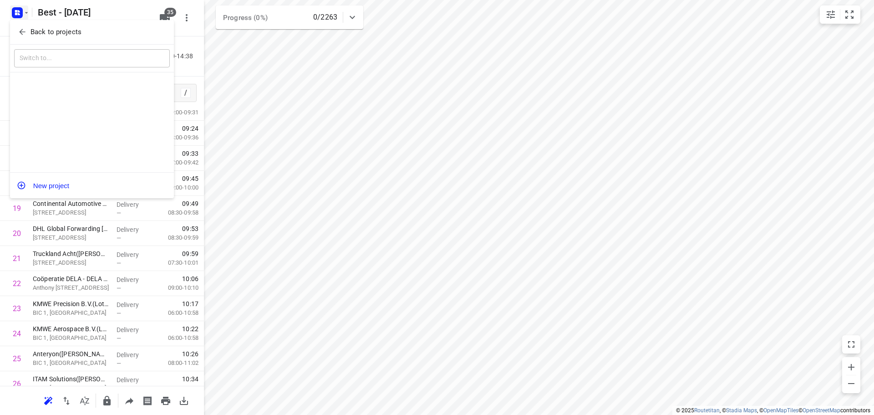
click at [23, 23] on div "Back to projects" at bounding box center [92, 32] width 164 height 25
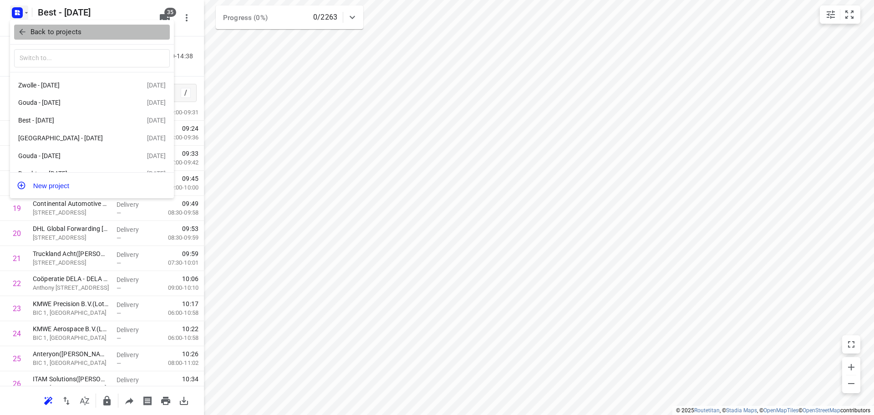
click at [24, 32] on icon "button" at bounding box center [22, 32] width 6 height 6
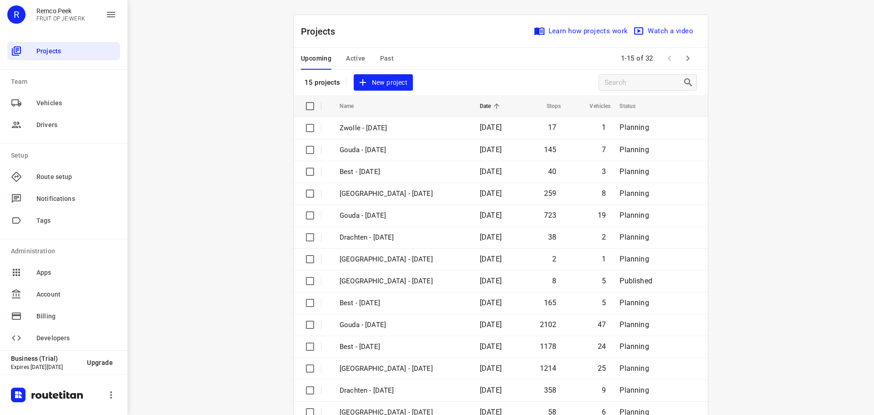
click at [690, 57] on button "button" at bounding box center [688, 58] width 18 height 18
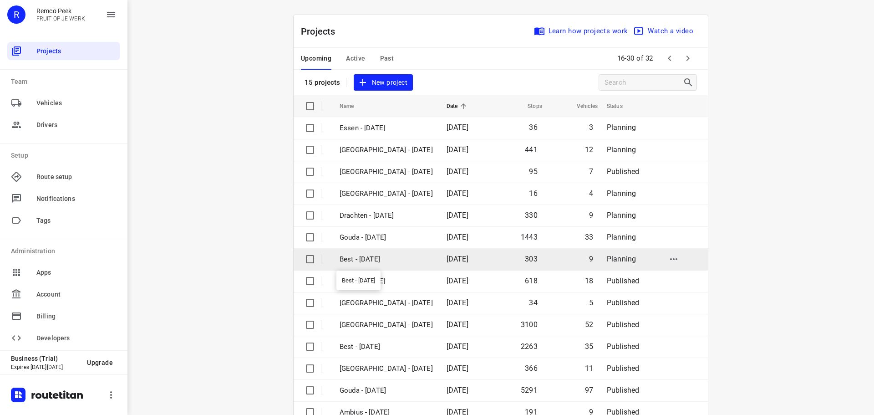
click at [383, 258] on p "Best - [DATE]" at bounding box center [385, 259] width 93 height 10
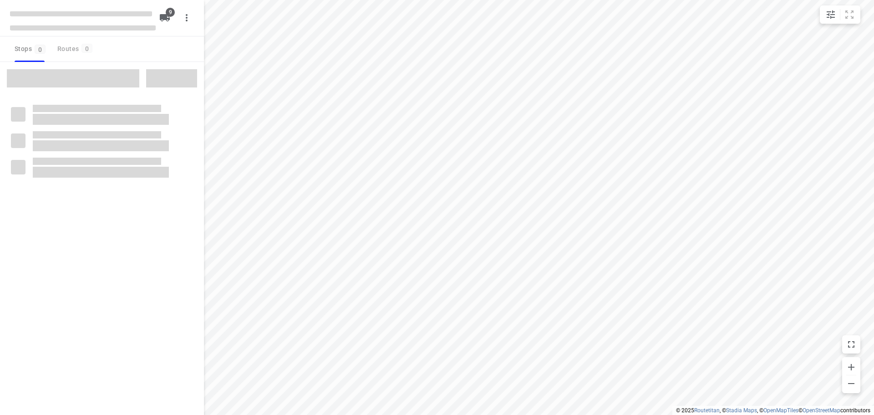
checkbox input "true"
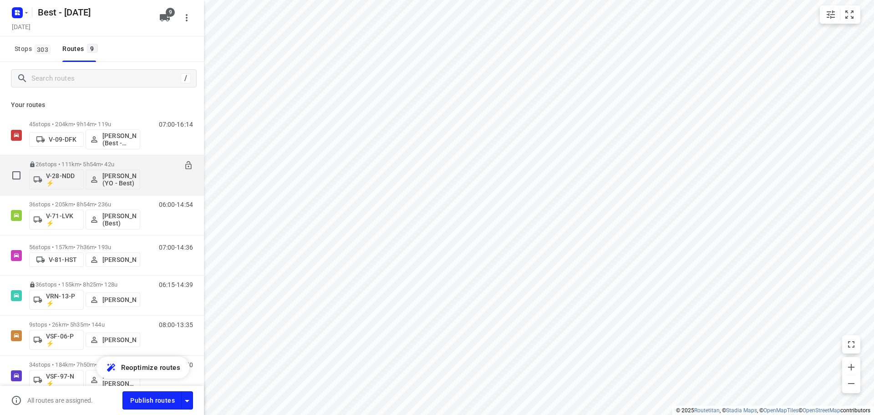
click at [74, 167] on p "26 stops • 111km • 5h54m • 42u" at bounding box center [84, 164] width 111 height 7
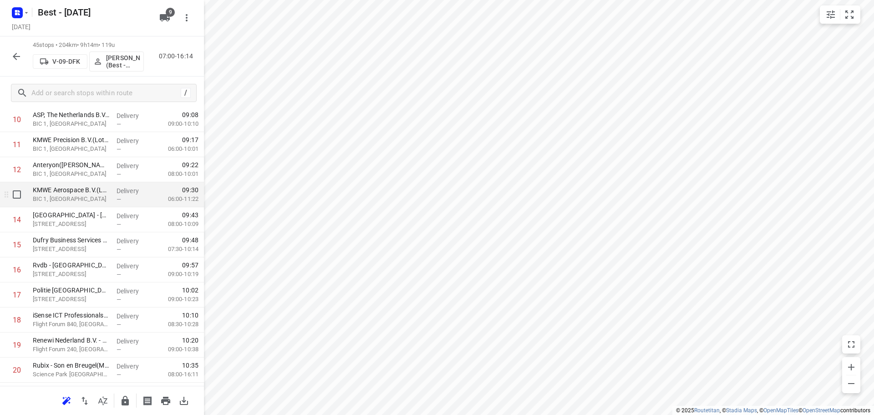
scroll to position [319, 0]
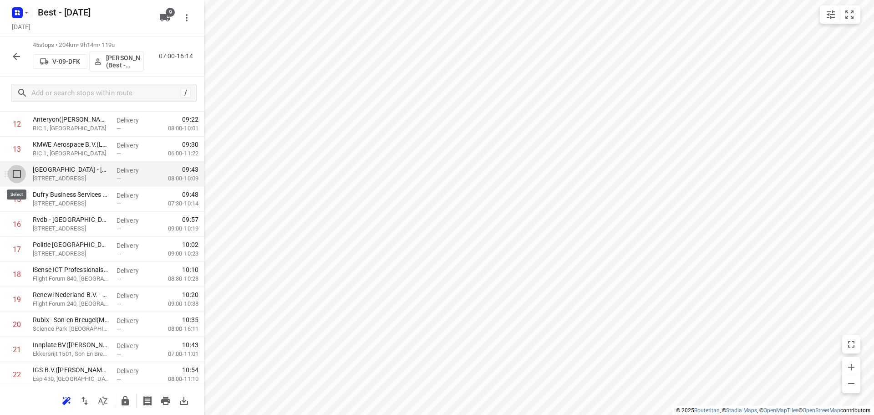
click at [14, 167] on input "checkbox" at bounding box center [17, 174] width 18 height 18
checkbox input "true"
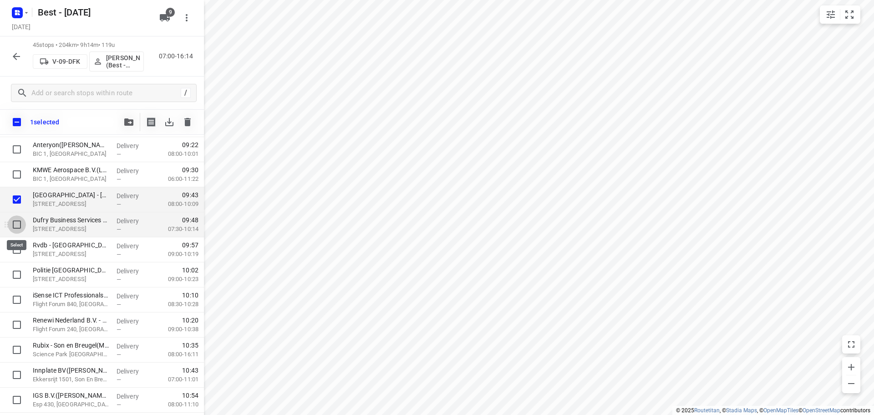
drag, startPoint x: 15, startPoint y: 220, endPoint x: 16, endPoint y: 244, distance: 24.2
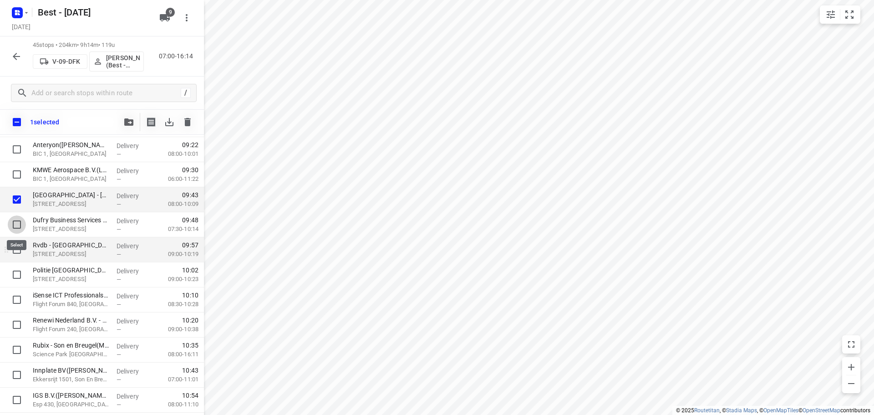
click at [15, 221] on input "checkbox" at bounding box center [17, 224] width 18 height 18
checkbox input "true"
click at [16, 250] on input "checkbox" at bounding box center [17, 249] width 18 height 18
checkbox input "true"
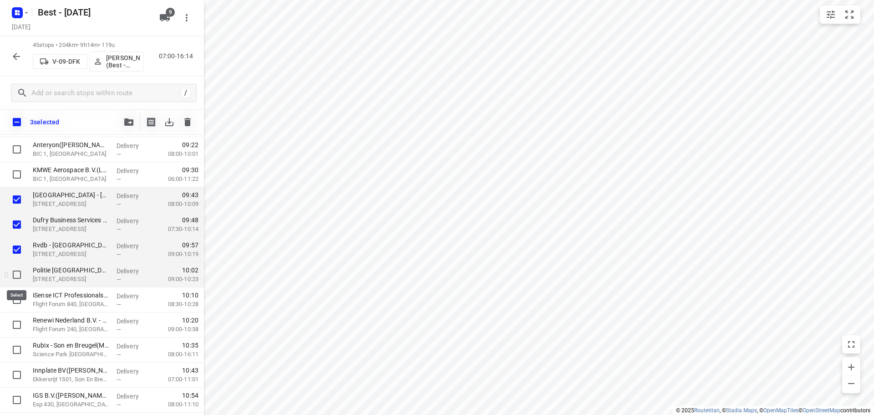
click at [18, 269] on input "checkbox" at bounding box center [17, 274] width 18 height 18
checkbox input "true"
click at [18, 296] on input "checkbox" at bounding box center [17, 299] width 18 height 18
checkbox input "true"
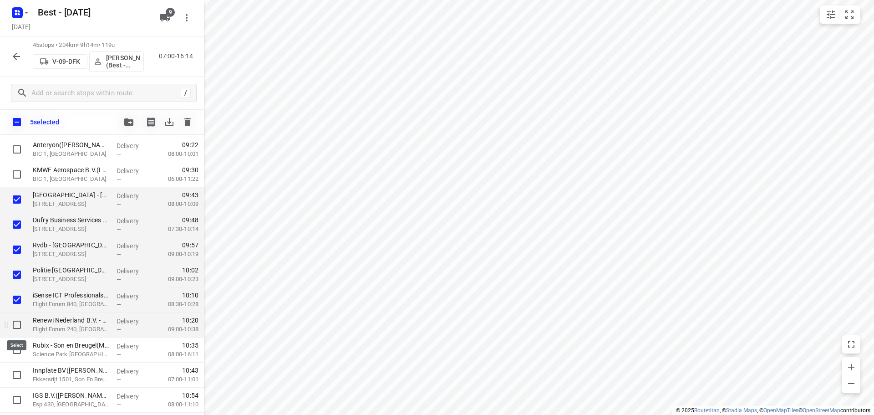
click at [14, 321] on input "checkbox" at bounding box center [17, 324] width 18 height 18
checkbox input "true"
click at [121, 127] on button "button" at bounding box center [129, 122] width 18 height 18
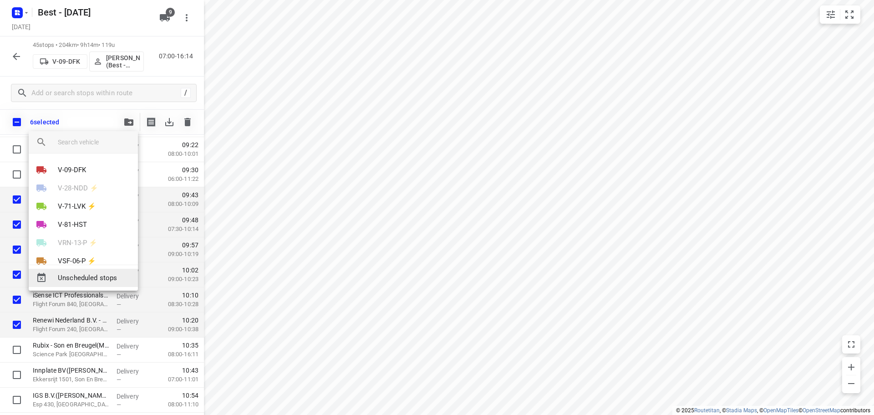
click at [79, 275] on span "Unscheduled stops" at bounding box center [94, 278] width 73 height 10
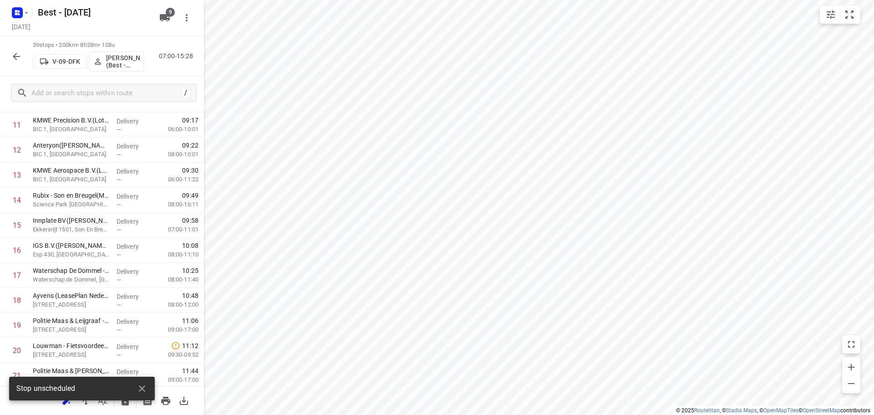
click at [15, 56] on icon "button" at bounding box center [16, 56] width 7 height 7
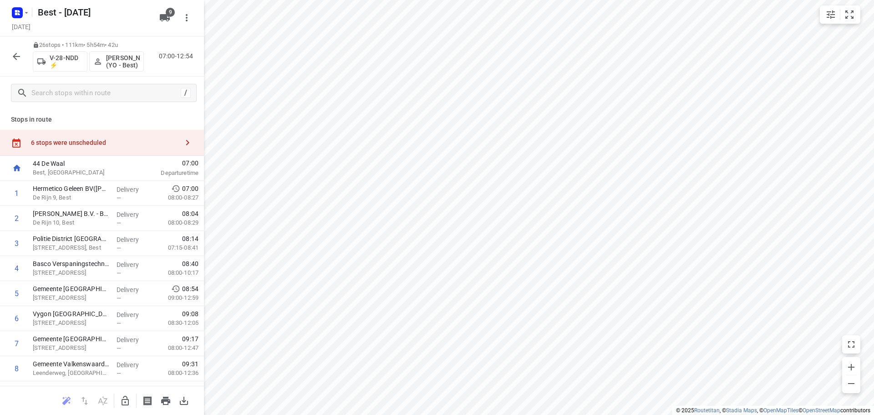
click at [65, 131] on div "6 stops were unscheduled" at bounding box center [102, 143] width 204 height 26
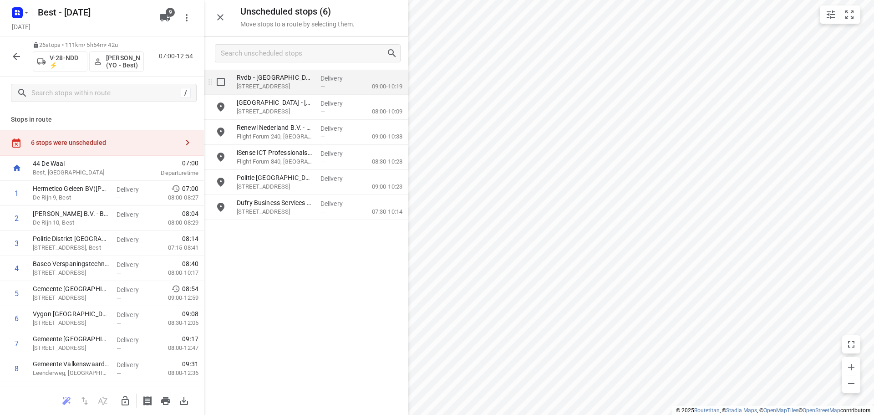
click at [219, 74] on input "grid" at bounding box center [221, 82] width 18 height 18
checkbox input "true"
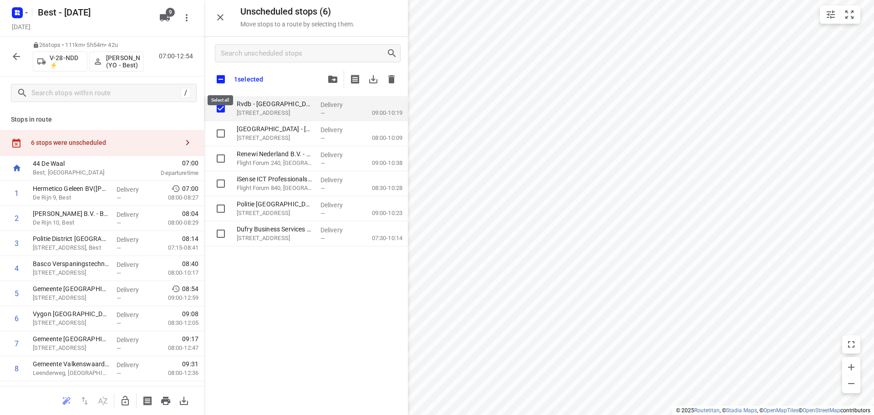
click at [218, 79] on input "checkbox" at bounding box center [220, 79] width 19 height 19
checkbox input "true"
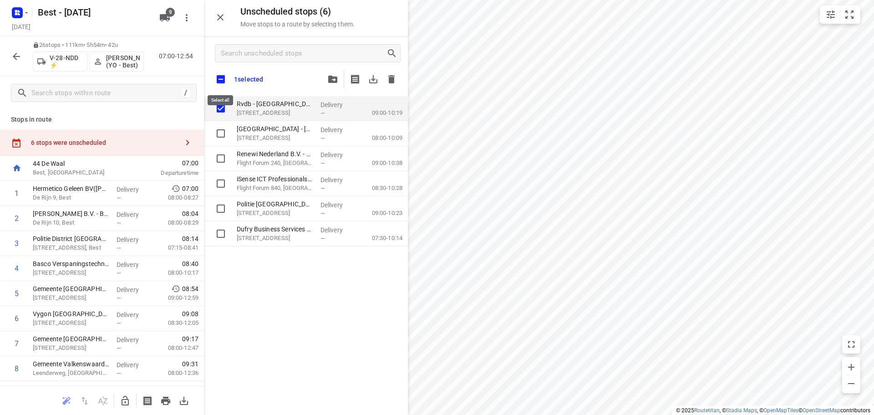
checkbox input "true"
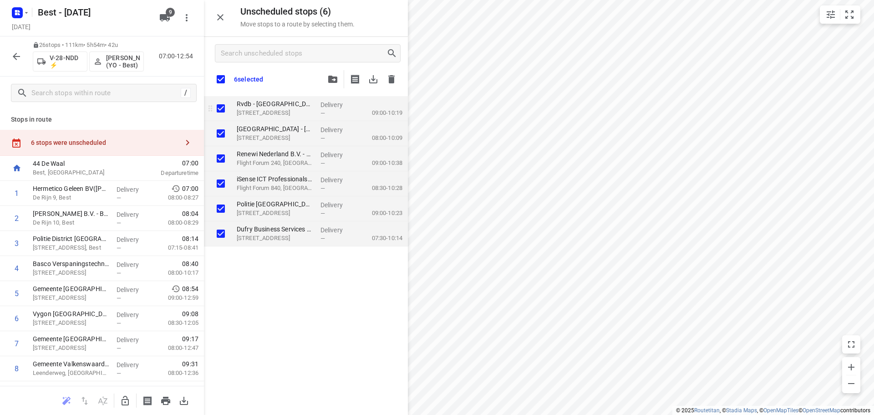
checkbox input "true"
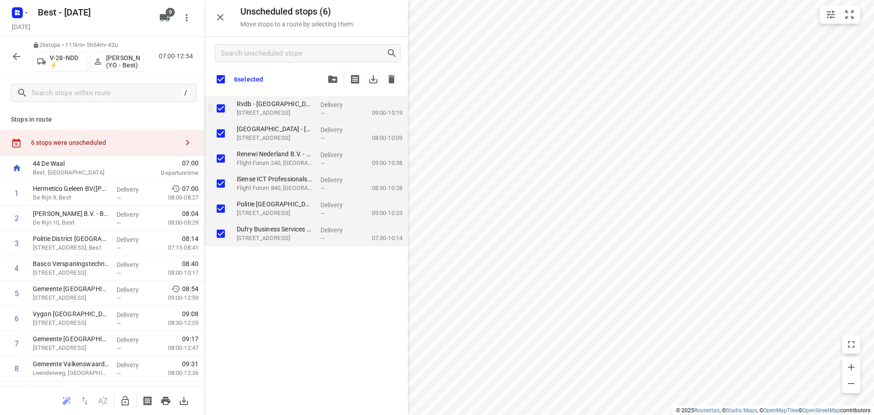
checkbox input "true"
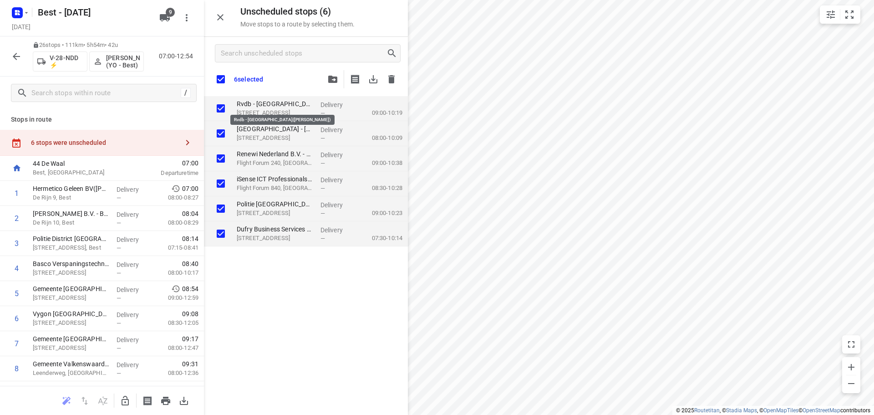
checkbox input "true"
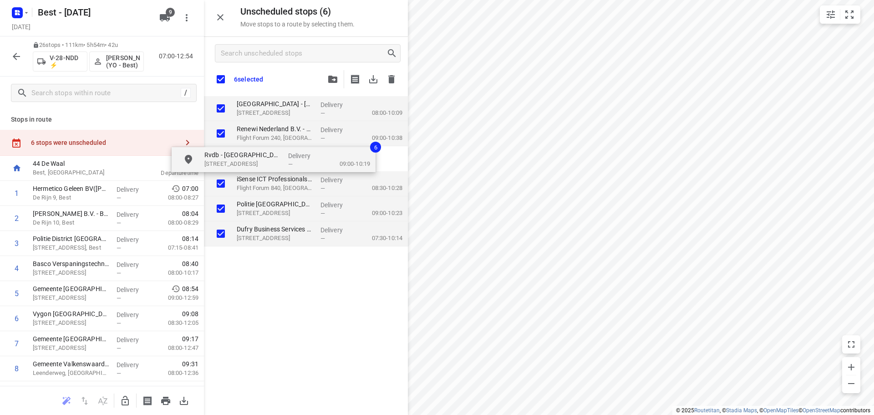
checkbox input "true"
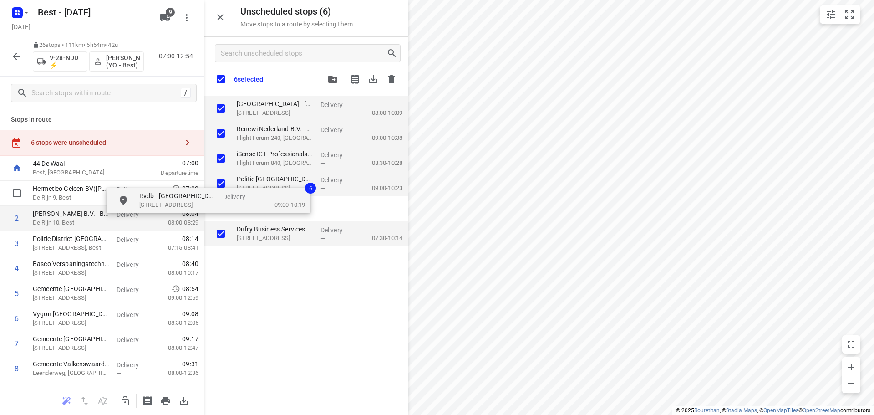
checkbox input "true"
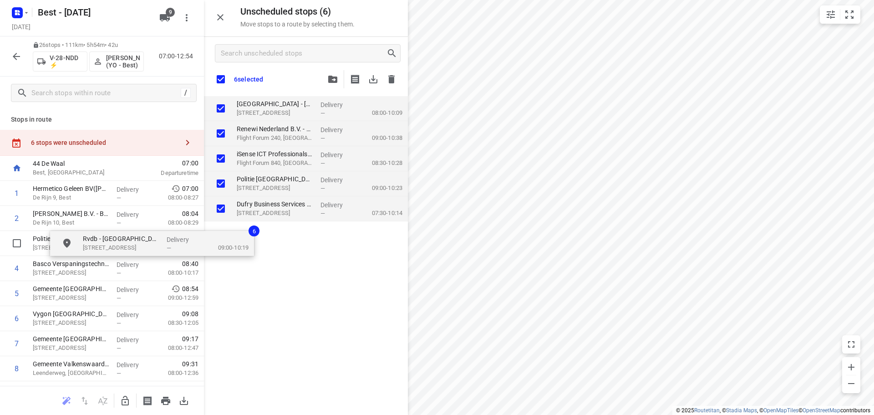
checkbox input "true"
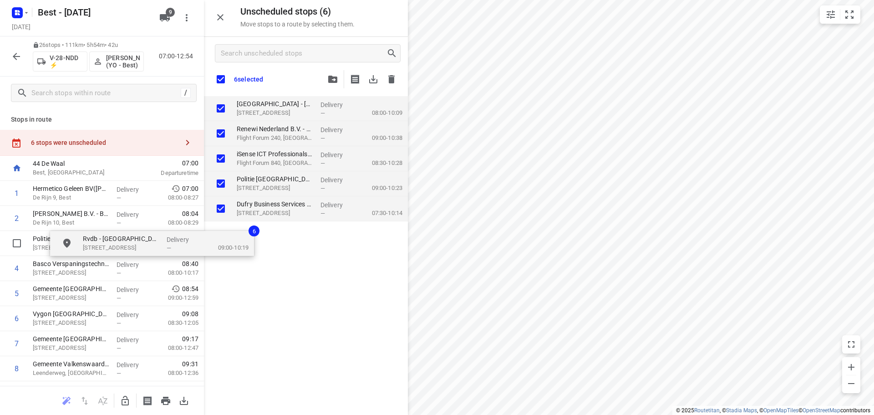
checkbox input "true"
drag, startPoint x: 279, startPoint y: 107, endPoint x: 272, endPoint y: 181, distance: 73.6
checkbox input "true"
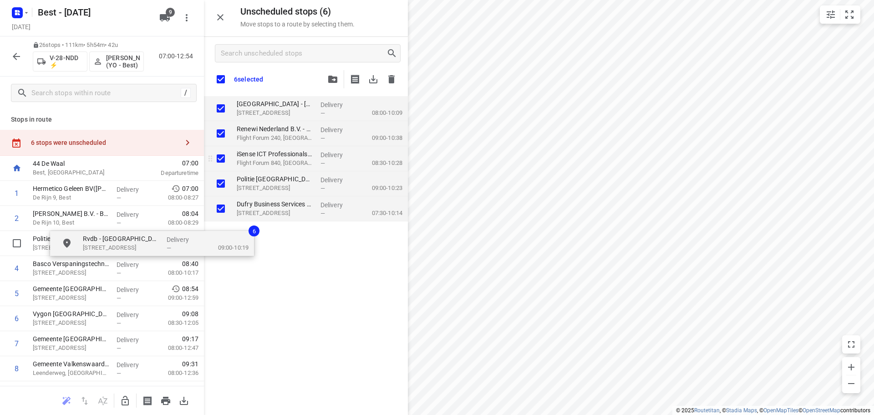
checkbox input "true"
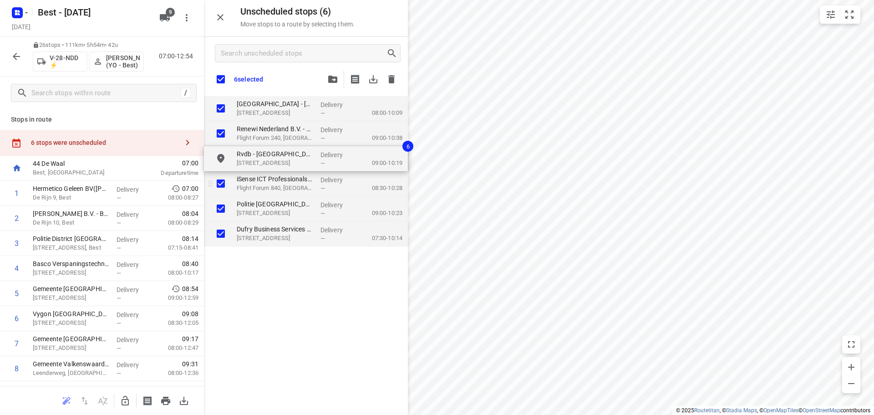
checkbox input "true"
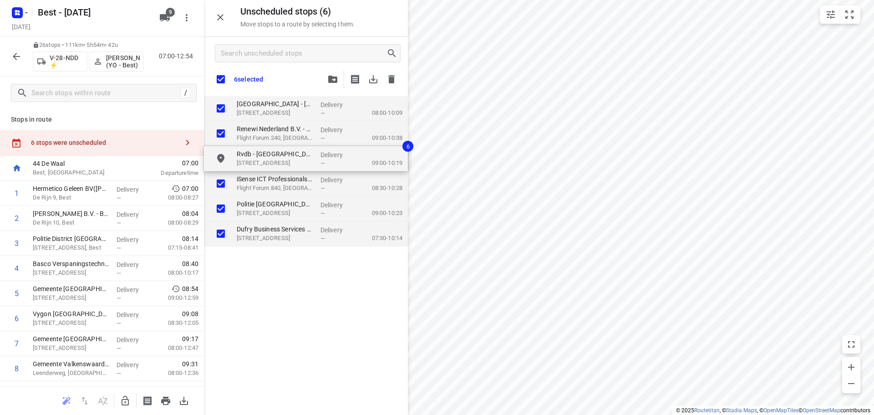
checkbox input "true"
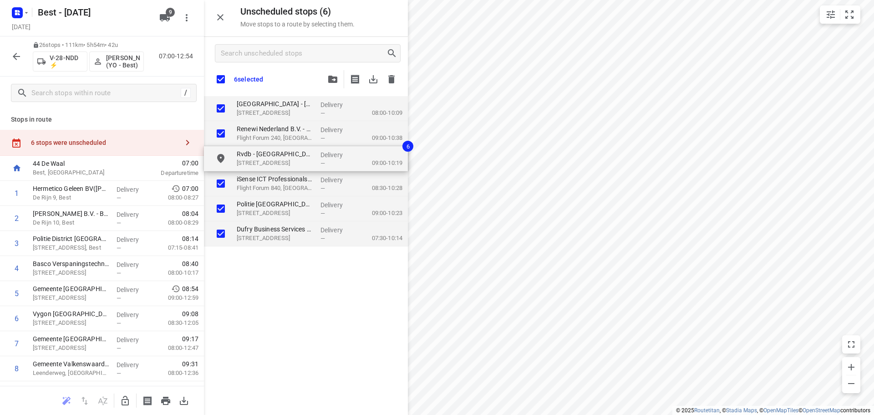
checkbox input "true"
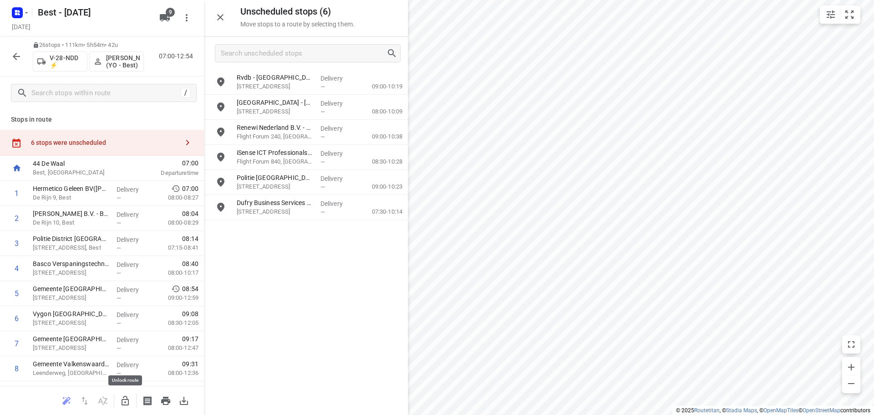
click at [125, 401] on icon "button" at bounding box center [125, 400] width 7 height 10
click at [218, 89] on input "grid" at bounding box center [221, 82] width 18 height 18
checkbox input "true"
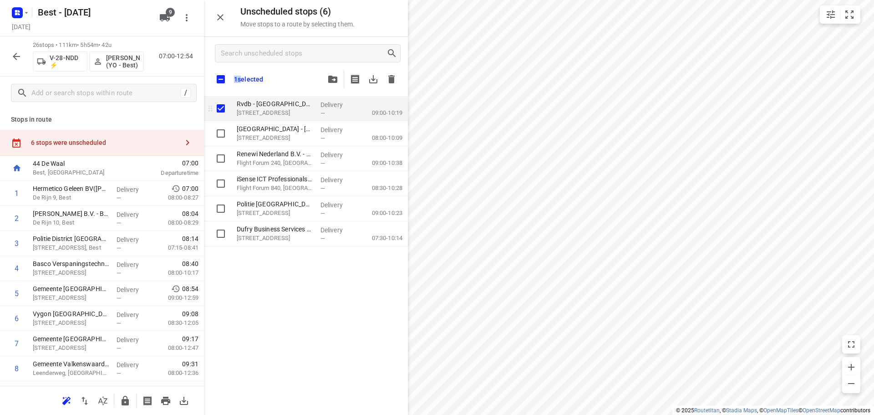
click at [218, 89] on div "1 selected" at bounding box center [306, 66] width 204 height 59
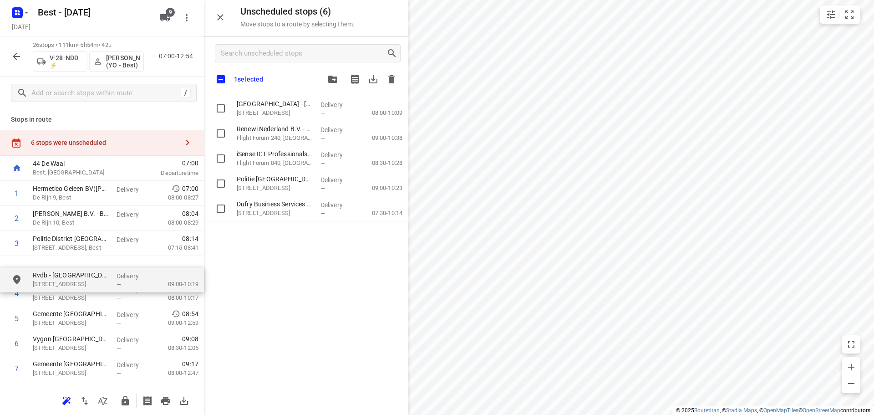
drag, startPoint x: 194, startPoint y: 154, endPoint x: 45, endPoint y: 268, distance: 187.7
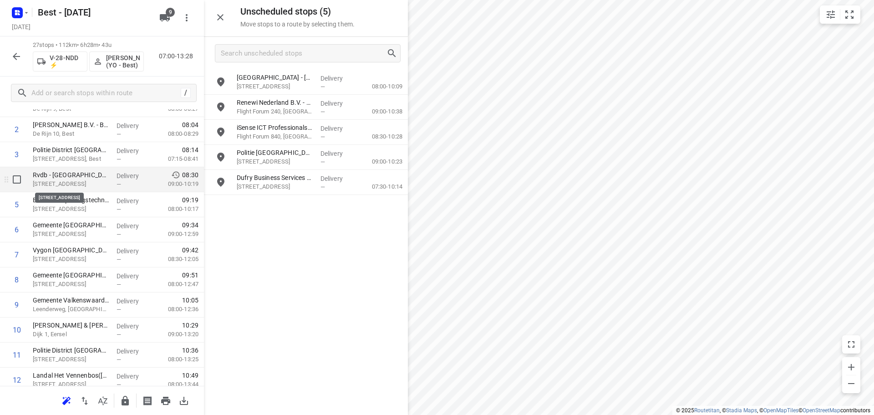
scroll to position [91, 0]
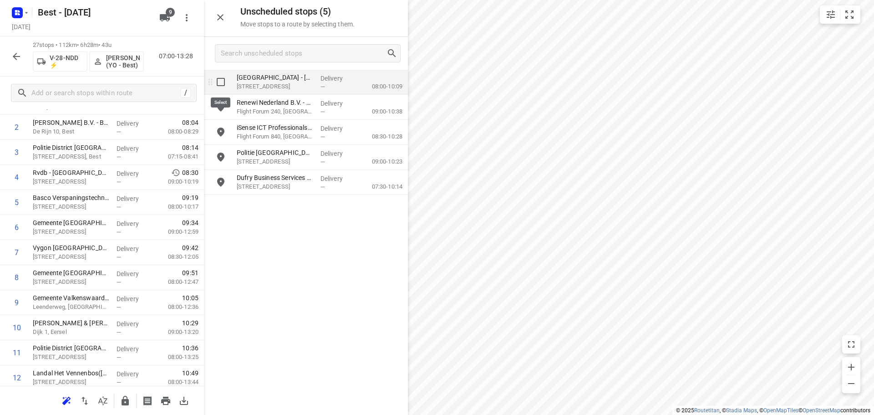
click at [226, 85] on input "grid" at bounding box center [221, 82] width 18 height 18
checkbox input "true"
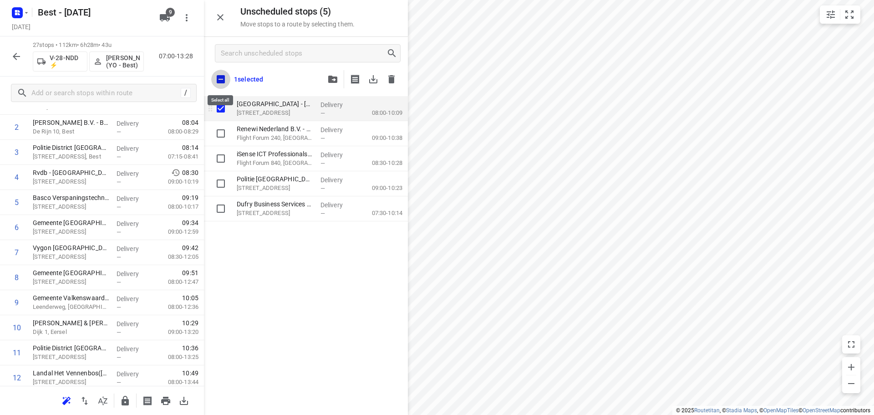
click at [225, 85] on input "checkbox" at bounding box center [220, 79] width 19 height 19
checkbox input "true"
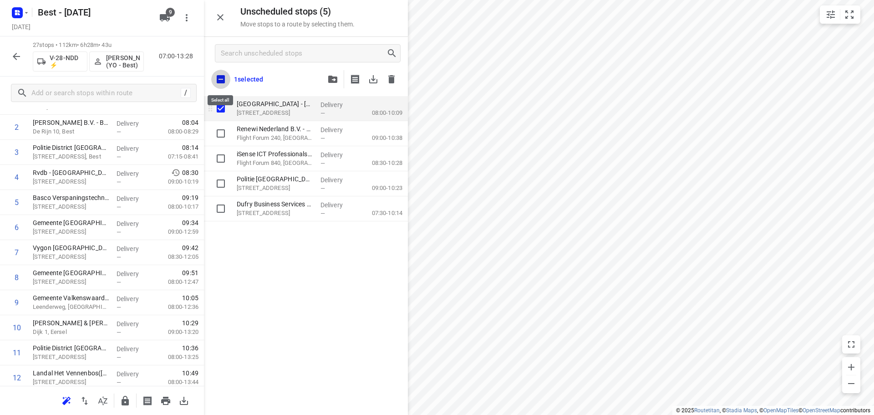
checkbox input "true"
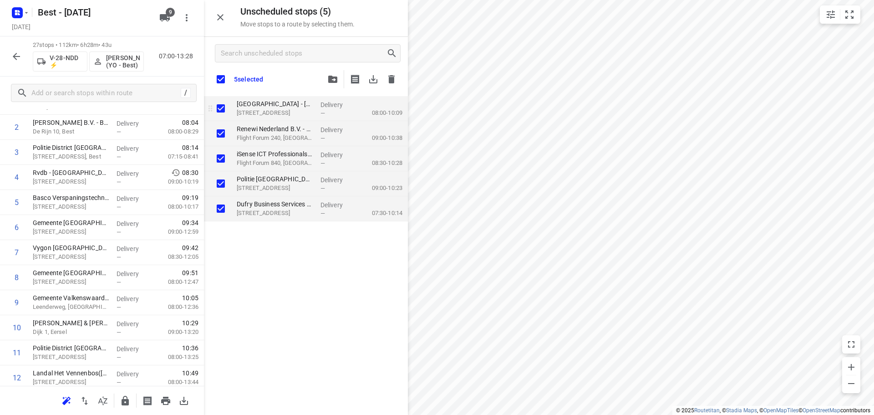
checkbox input "true"
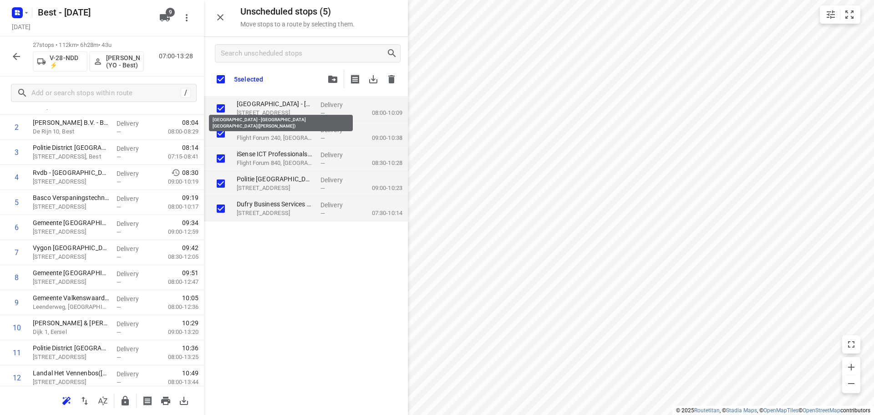
checkbox input "true"
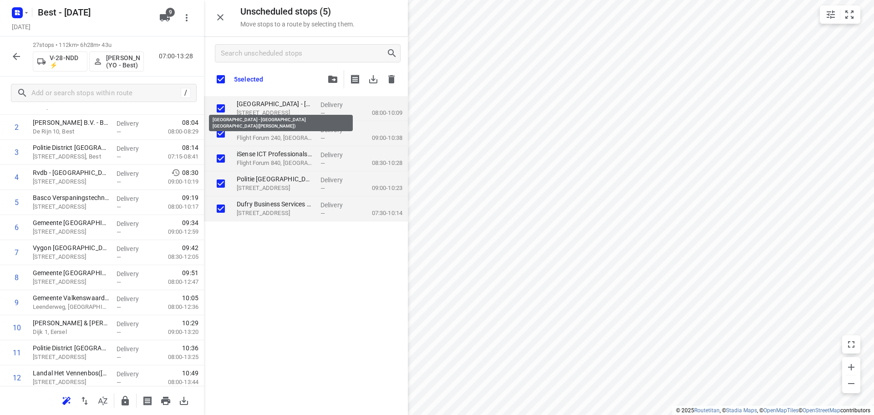
checkbox input "true"
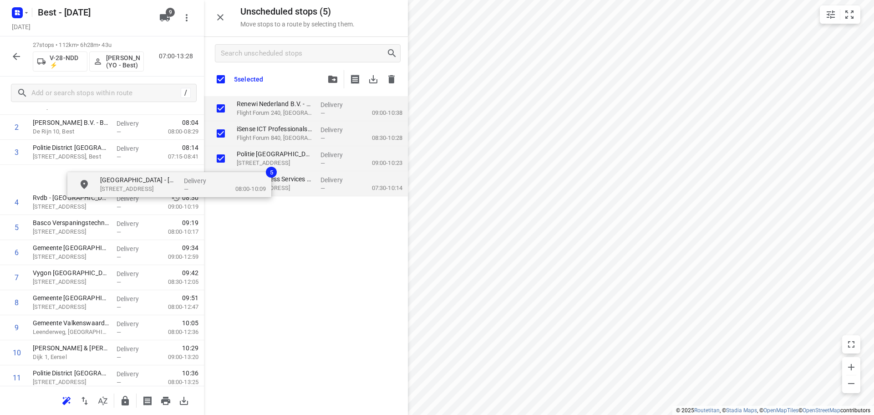
scroll to position [89, 0]
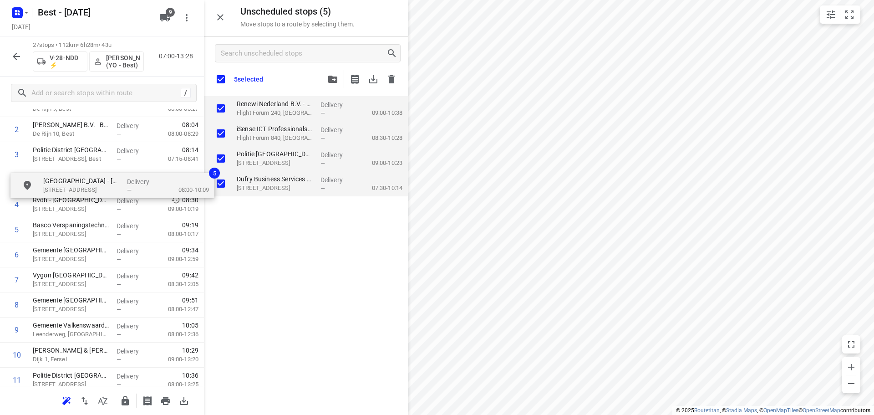
drag, startPoint x: 242, startPoint y: 107, endPoint x: 43, endPoint y: 182, distance: 212.4
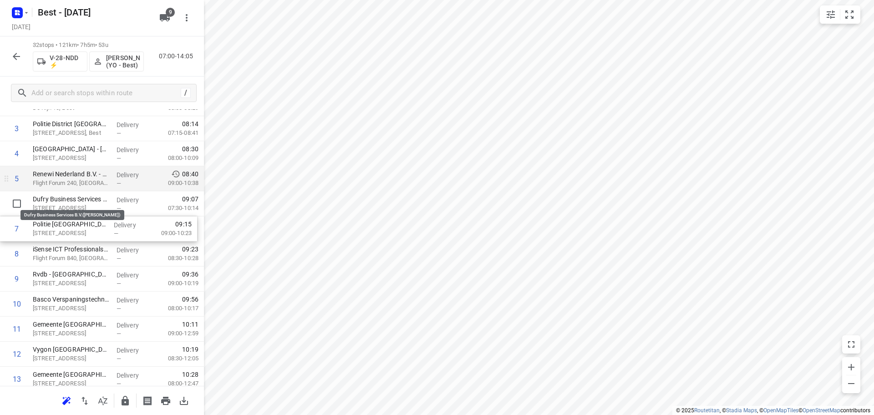
drag, startPoint x: 83, startPoint y: 199, endPoint x: 85, endPoint y: 182, distance: 17.4
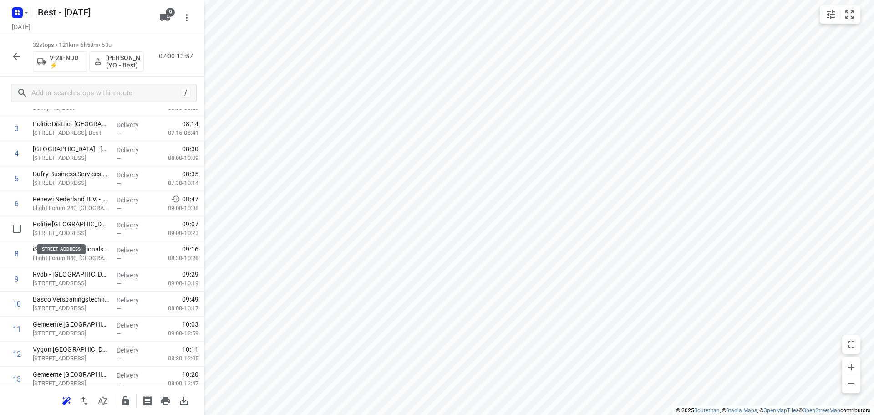
drag, startPoint x: 82, startPoint y: 229, endPoint x: 82, endPoint y: 201, distance: 28.2
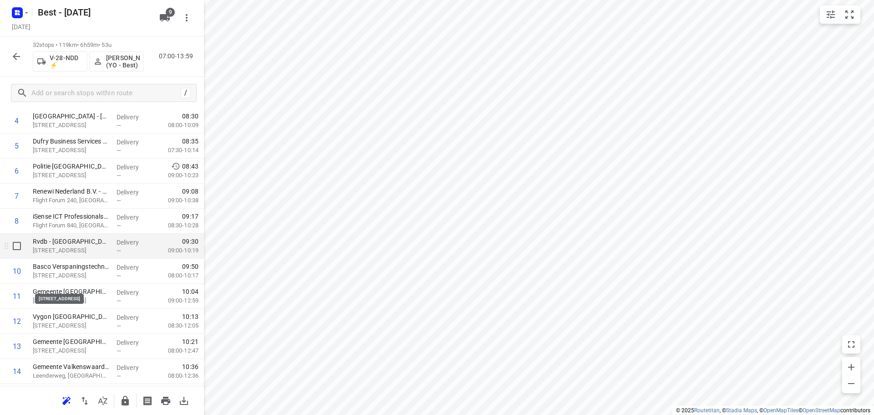
scroll to position [271, 0]
click at [18, 61] on button "button" at bounding box center [16, 56] width 18 height 18
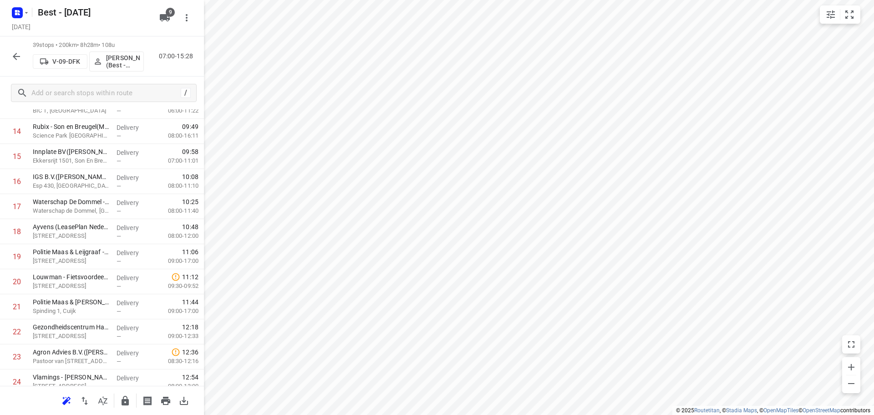
scroll to position [770, 0]
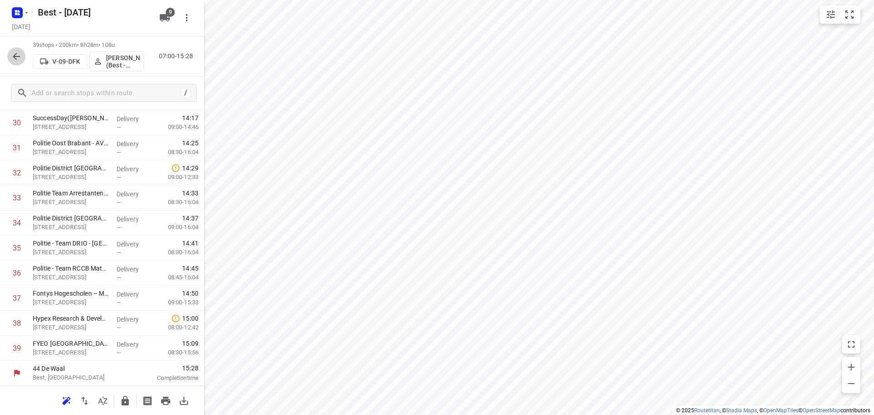
click at [13, 64] on button "button" at bounding box center [16, 56] width 18 height 18
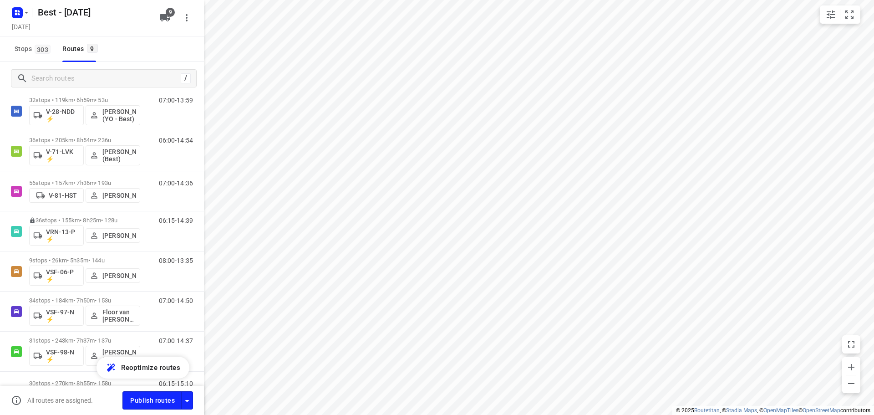
scroll to position [127, 0]
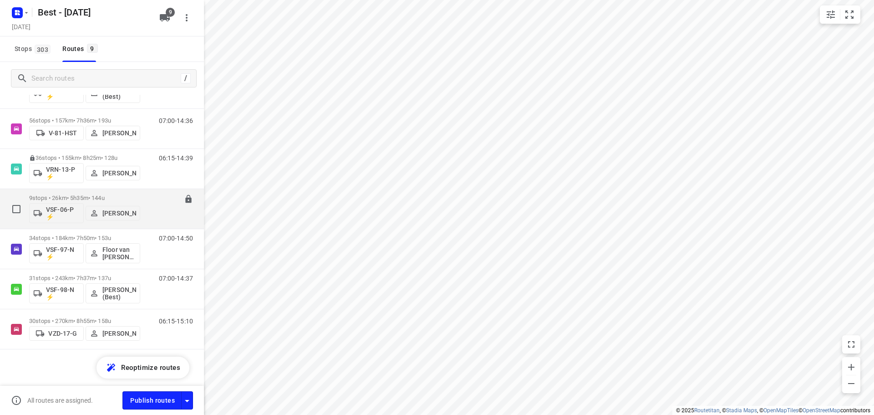
click at [50, 197] on p "9 stops • 26km • 5h35m • 144u" at bounding box center [84, 197] width 111 height 7
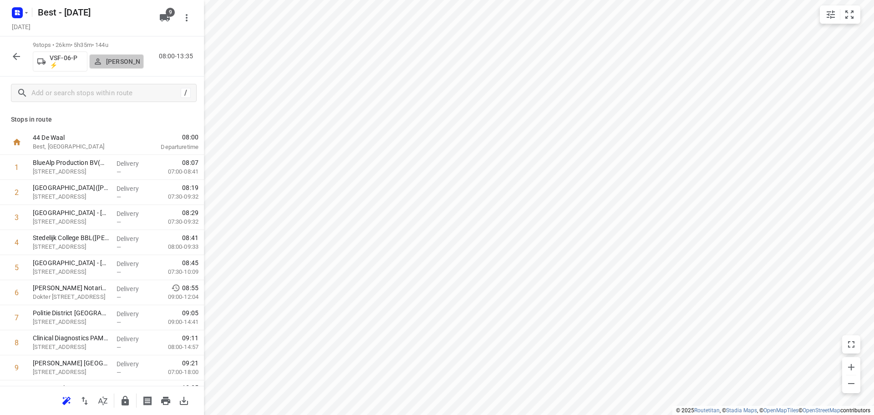
click at [106, 61] on span "[PERSON_NAME]" at bounding box center [116, 61] width 46 height 9
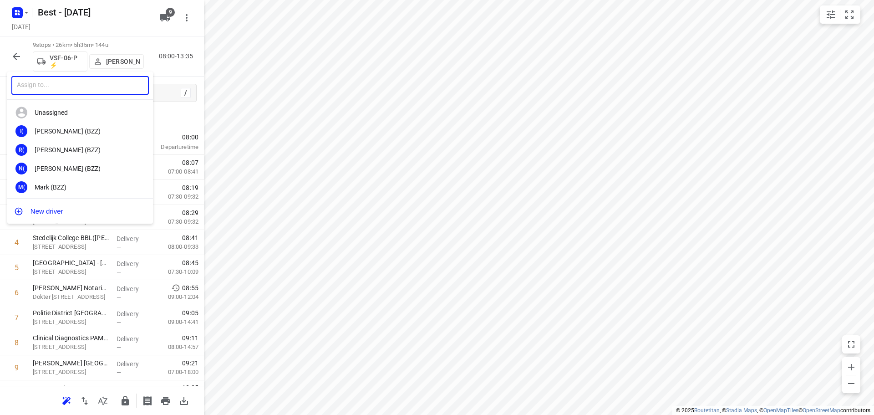
click at [66, 92] on input "text" at bounding box center [79, 85] width 137 height 19
type input "jochem"
click at [59, 142] on div "JH Jochem Hoffard (Best)" at bounding box center [80, 149] width 146 height 19
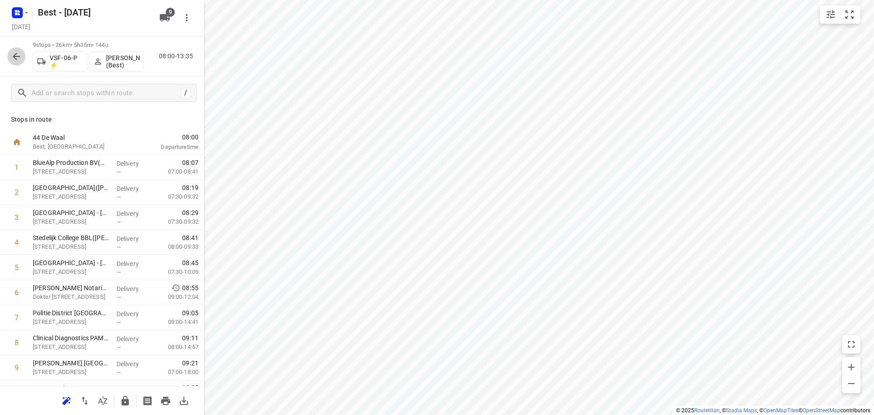
click at [19, 56] on icon "button" at bounding box center [16, 56] width 11 height 11
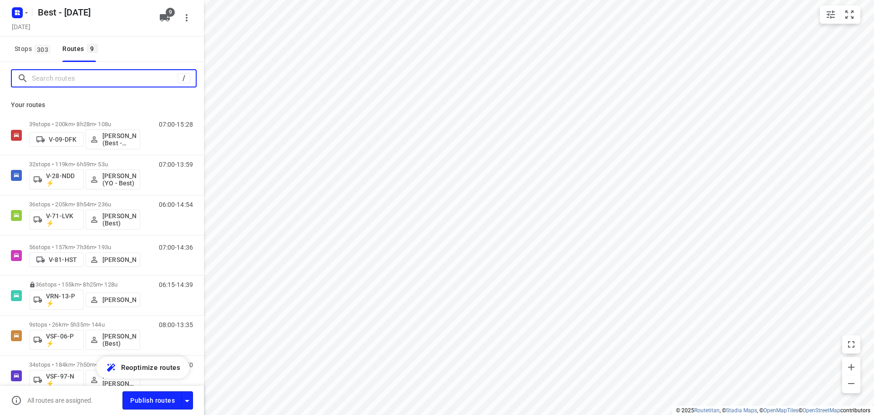
click at [72, 85] on input "Search routes" at bounding box center [105, 78] width 146 height 14
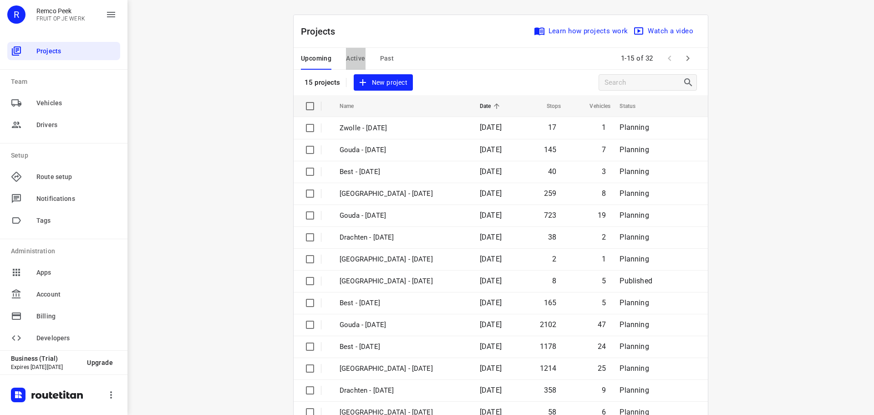
click at [355, 62] on span "Active" at bounding box center [355, 58] width 19 height 11
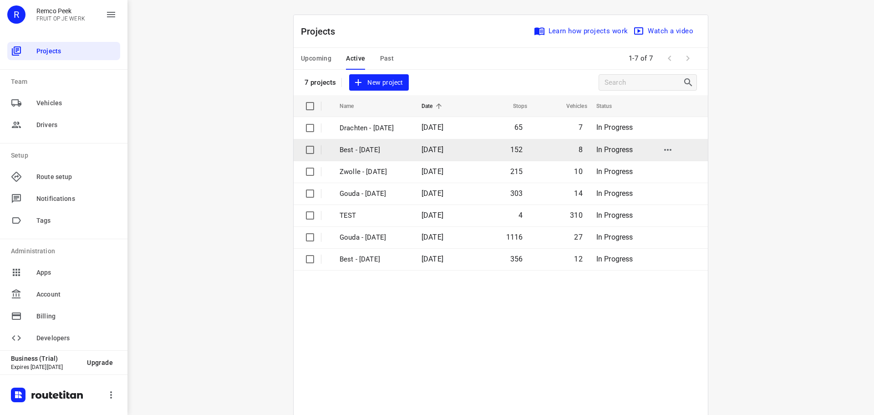
click at [377, 157] on td "Best - [DATE]" at bounding box center [372, 150] width 84 height 22
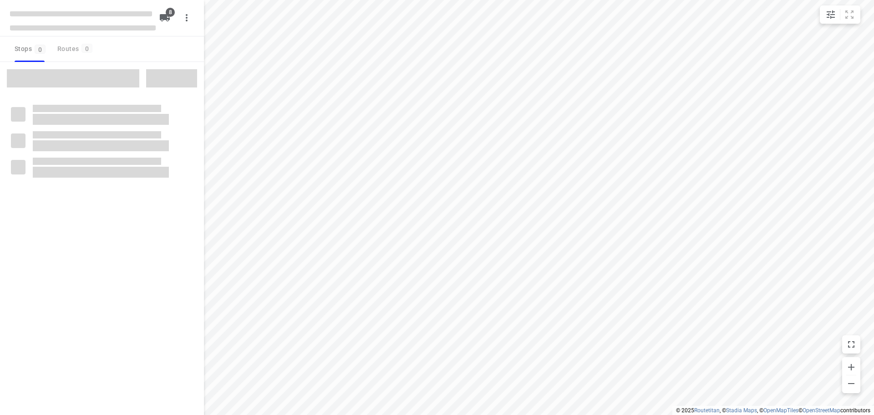
checkbox input "true"
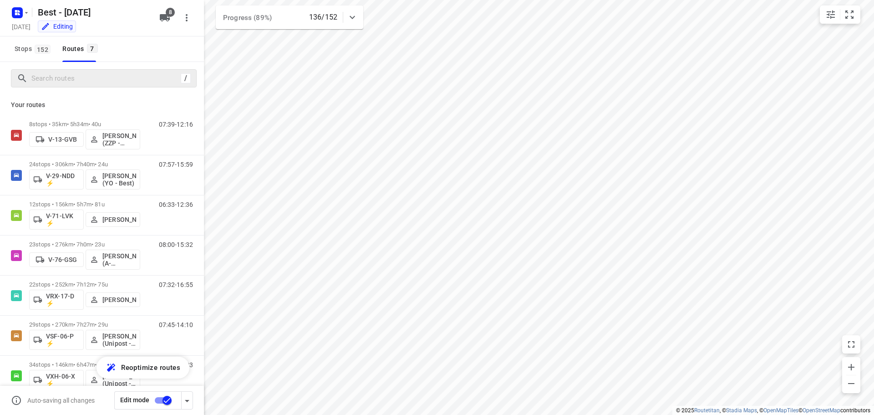
click at [112, 86] on div "/" at bounding box center [104, 78] width 186 height 18
click at [114, 81] on input "Search routes" at bounding box center [114, 78] width 164 height 14
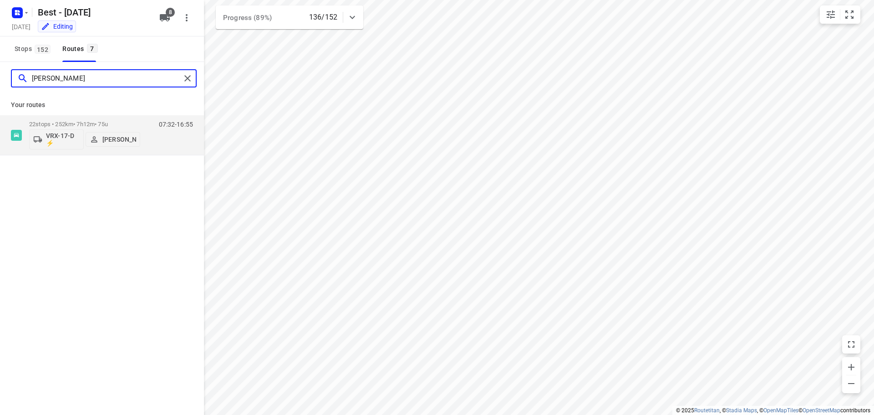
type input "andy"
click at [186, 85] on div "andy" at bounding box center [104, 78] width 186 height 18
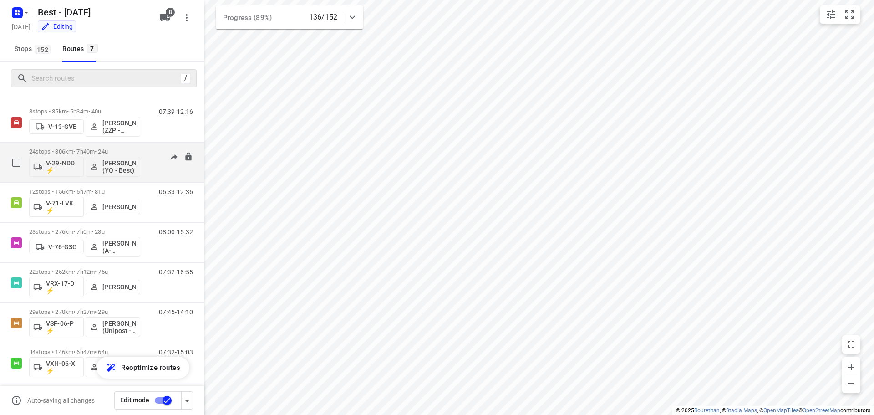
scroll to position [19, 0]
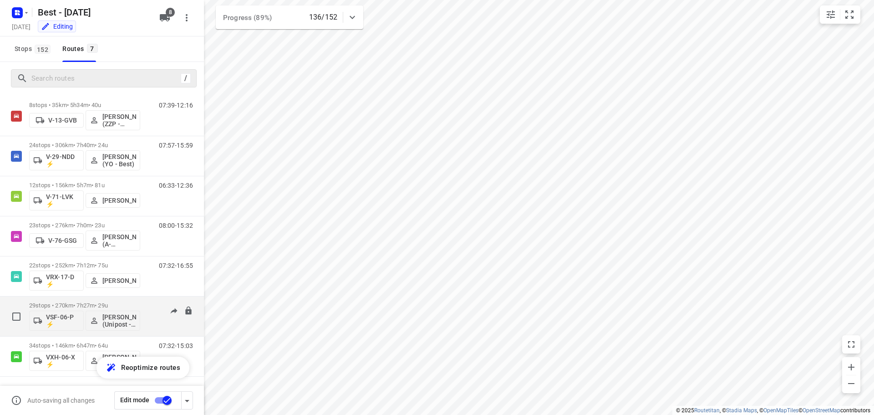
click at [90, 300] on div "29 stops • 270km • 7h27m • 29u VSF-06-P ⚡ Hamza Alzeadi (Unipost - Best - ZZP)" at bounding box center [84, 316] width 111 height 38
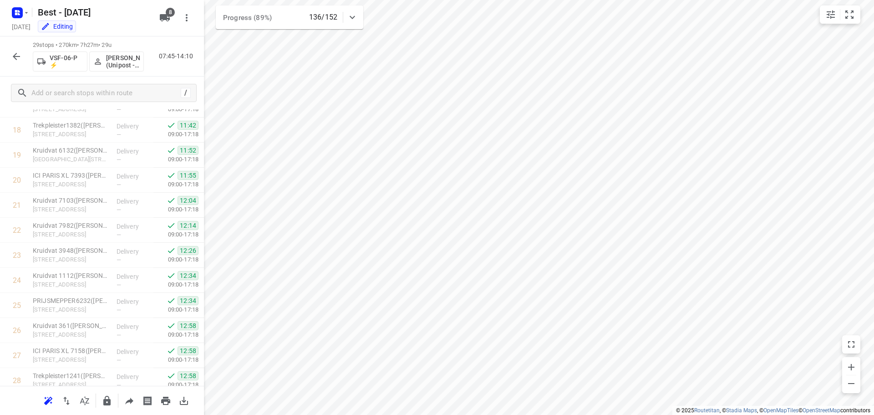
scroll to position [520, 0]
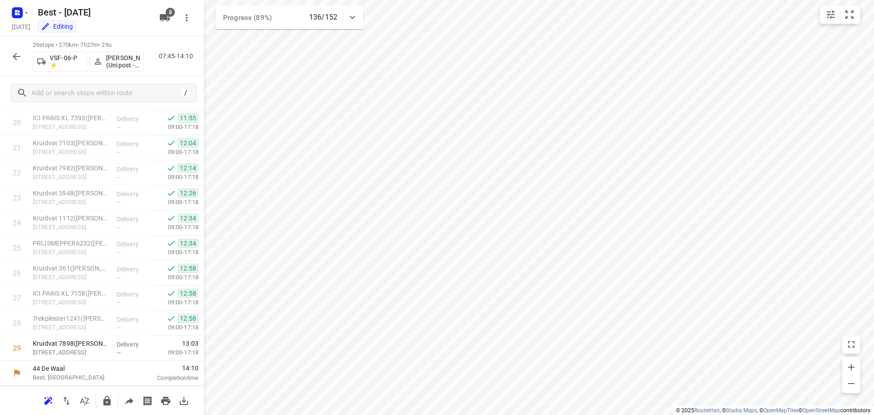
click at [9, 60] on button "button" at bounding box center [16, 56] width 18 height 18
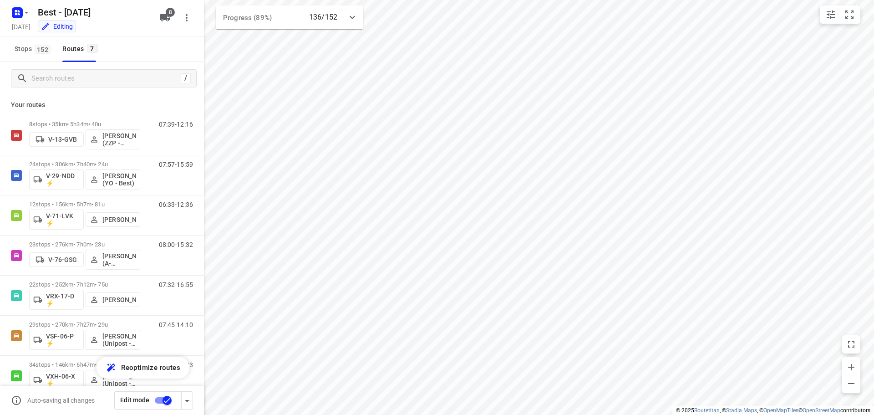
scroll to position [19, 0]
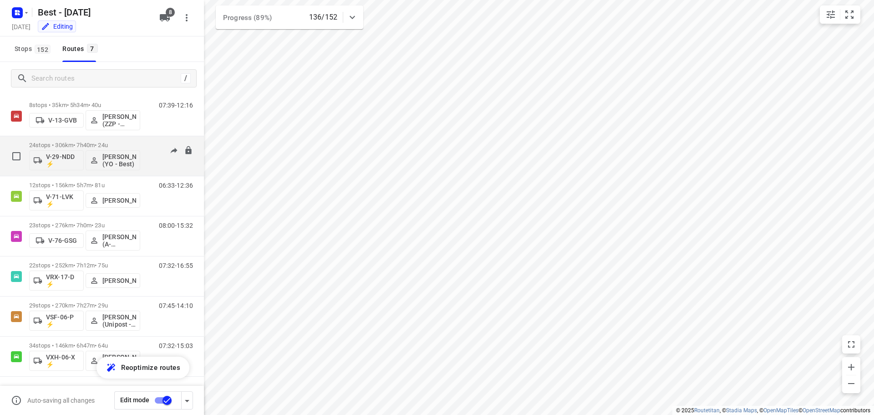
click at [73, 142] on p "24 stops • 306km • 7h40m • 24u" at bounding box center [84, 145] width 111 height 7
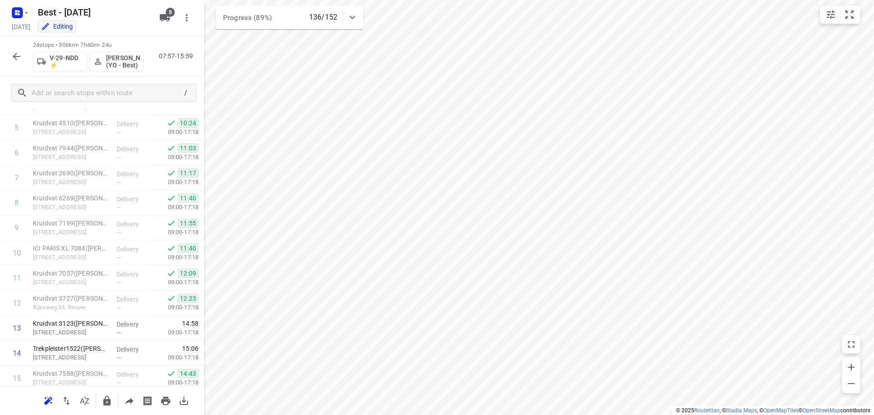
scroll to position [228, 0]
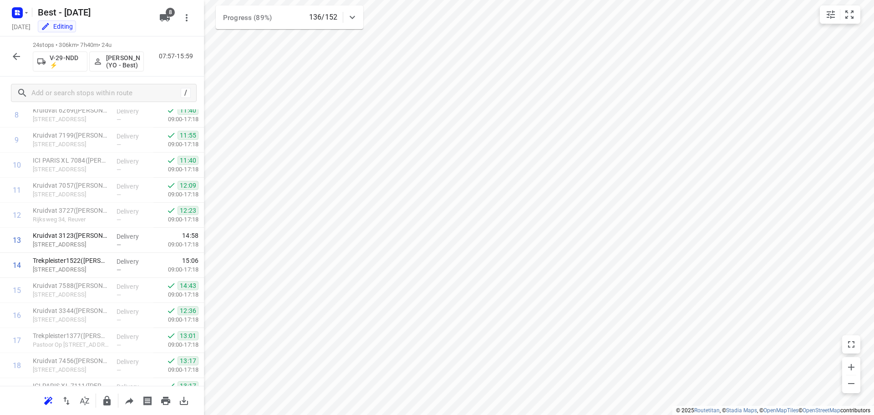
click at [14, 50] on button "button" at bounding box center [16, 56] width 18 height 18
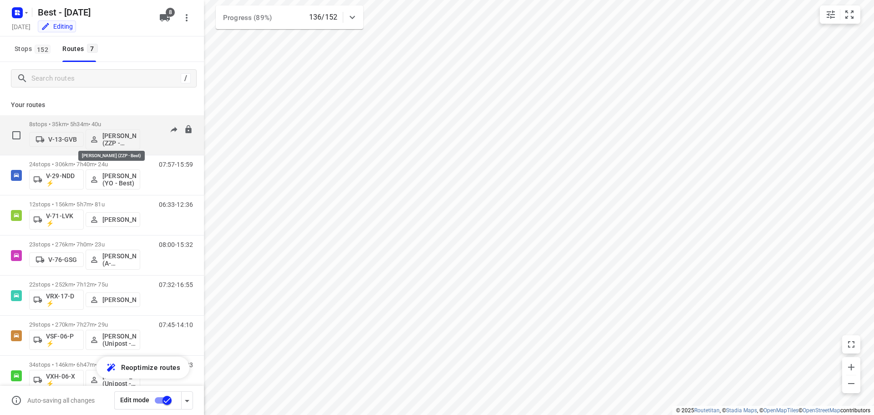
scroll to position [19, 0]
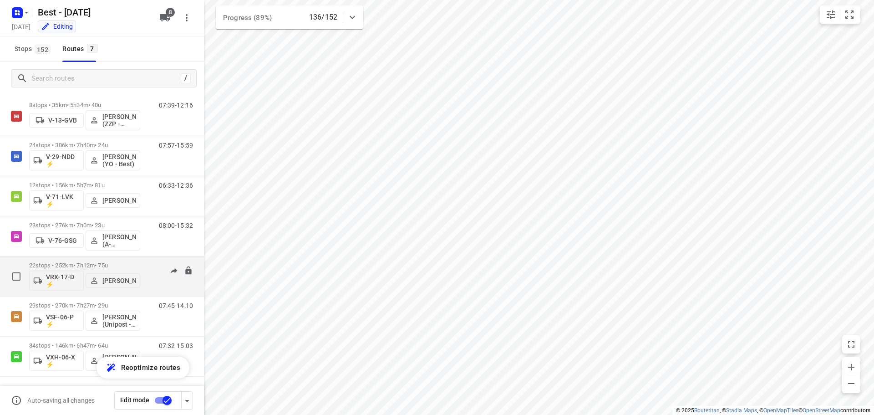
click at [78, 263] on p "22 stops • 252km • 7h12m • 75u" at bounding box center [84, 265] width 111 height 7
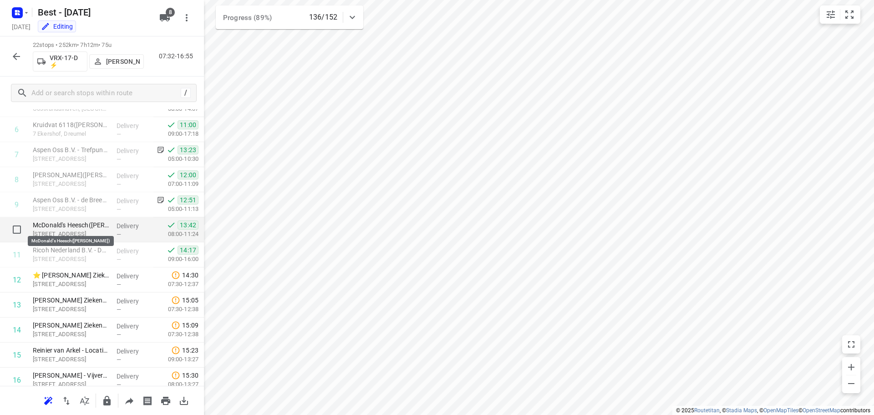
scroll to position [208, 0]
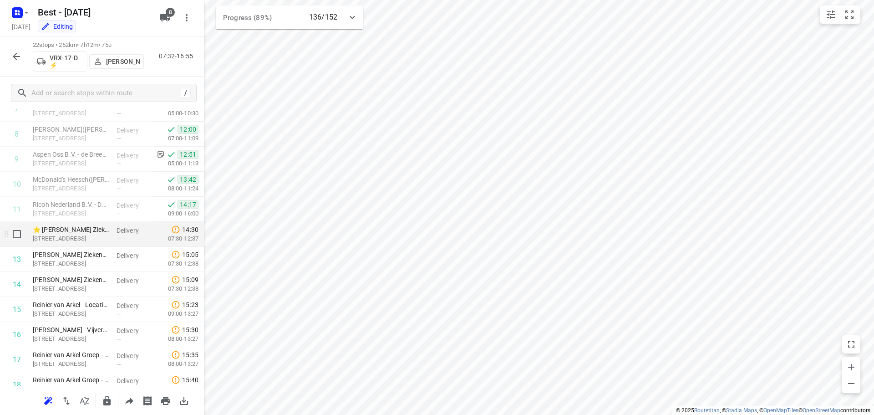
click at [103, 222] on div "⭐ Jeroen Bosch Ziekenhuis – Den Bosch hoofdlocatie(Frank Bekkers) Deutersestraa…" at bounding box center [71, 234] width 84 height 25
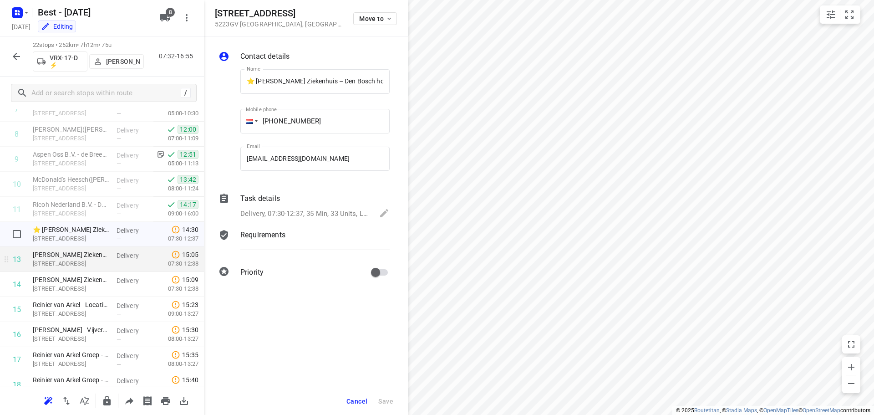
scroll to position [0, 68]
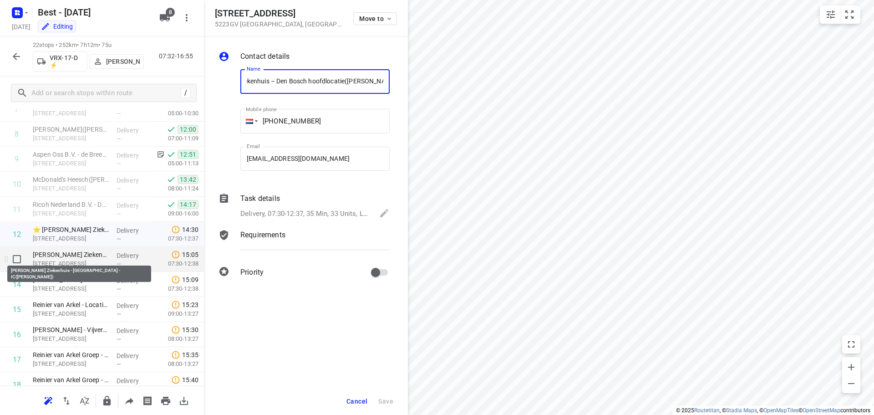
click at [97, 257] on p "[PERSON_NAME] Ziekenhuis - [GEOGRAPHIC_DATA] - IC([PERSON_NAME])" at bounding box center [71, 254] width 76 height 9
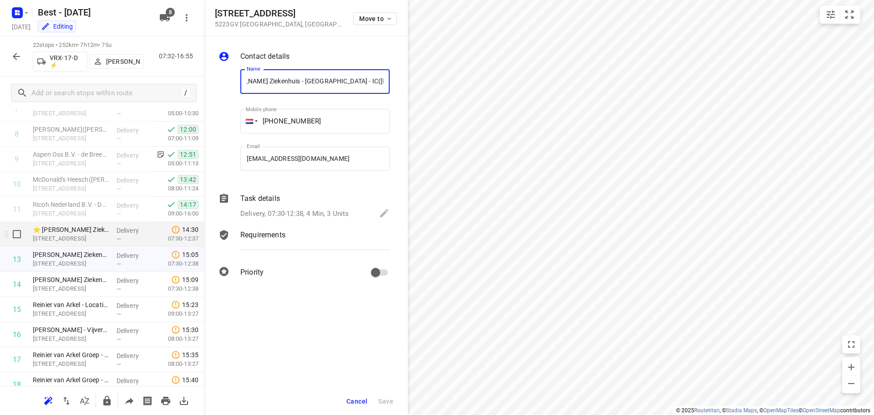
click at [109, 234] on div "⭐ Jeroen Bosch Ziekenhuis – Den Bosch hoofdlocatie(Frank Bekkers) Deutersestraa…" at bounding box center [71, 234] width 84 height 25
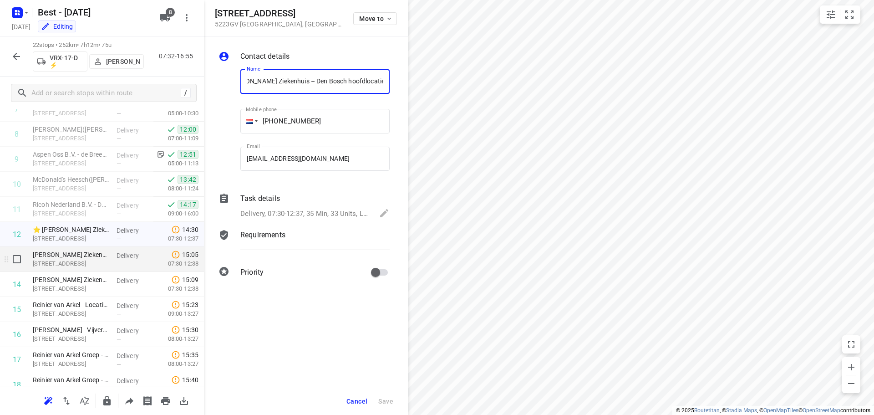
click at [108, 255] on div "Jeroen Bosch Ziekenhuis - Den Bosch - IC(Frank Bekkers) Deutersestraat 1, 's-he…" at bounding box center [71, 259] width 84 height 25
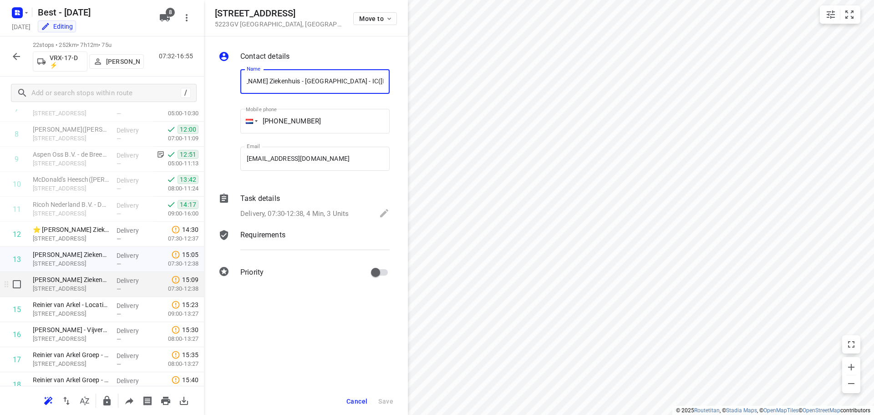
click at [95, 285] on p "Deutersestraat 1, 's-hertogenbosch" at bounding box center [71, 288] width 76 height 9
click at [17, 10] on icon "button" at bounding box center [16, 11] width 2 height 2
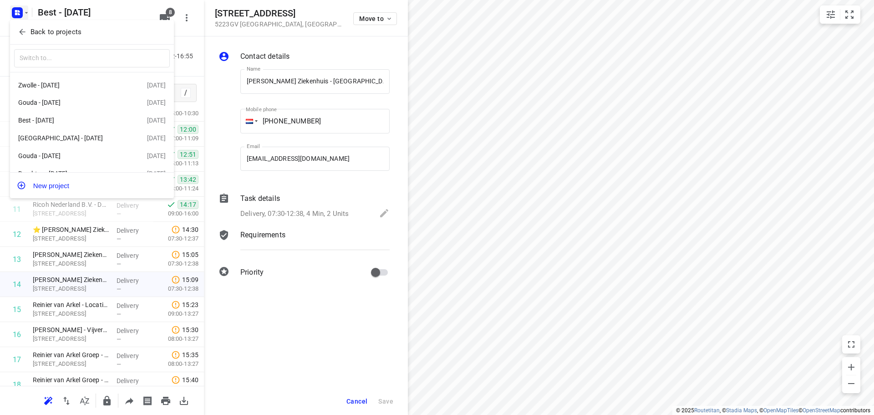
click at [56, 33] on p "Back to projects" at bounding box center [55, 32] width 51 height 10
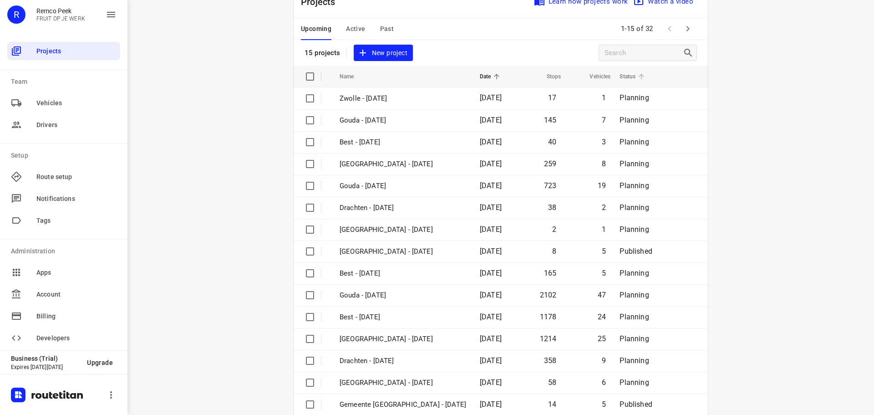
scroll to position [46, 0]
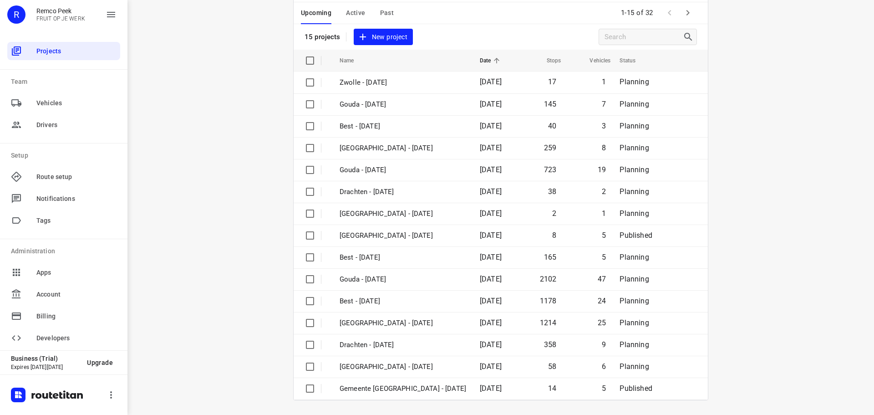
click at [682, 15] on icon "button" at bounding box center [687, 12] width 11 height 11
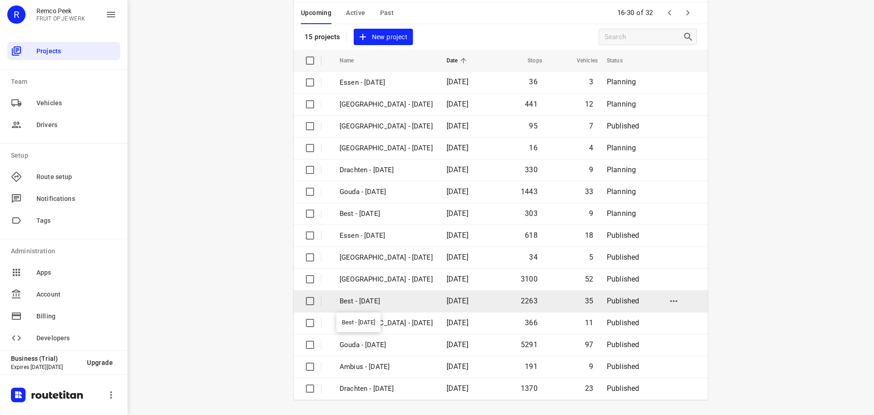
click at [385, 299] on p "Best - [DATE]" at bounding box center [385, 301] width 93 height 10
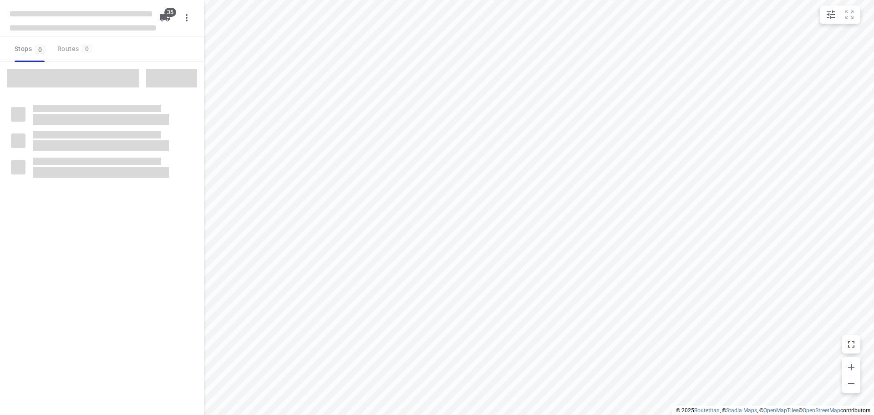
checkbox input "true"
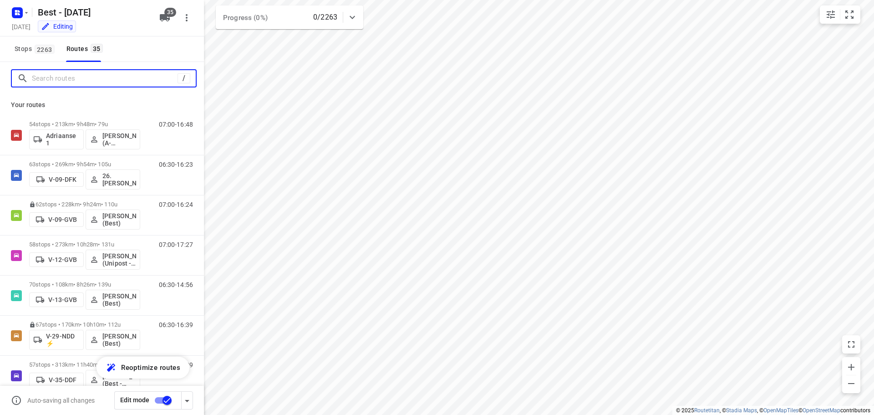
click at [141, 83] on input "Search routes" at bounding box center [105, 78] width 146 height 14
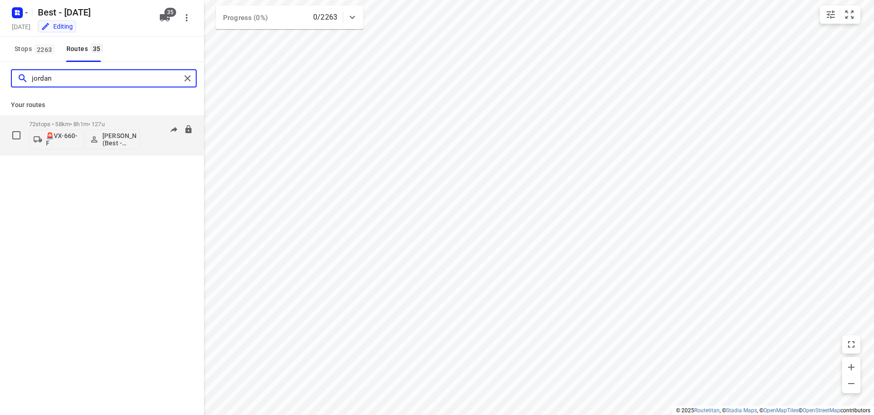
type input "jordan"
click at [81, 122] on p "72 stops • 58km • 8h1m • 127u" at bounding box center [84, 124] width 111 height 7
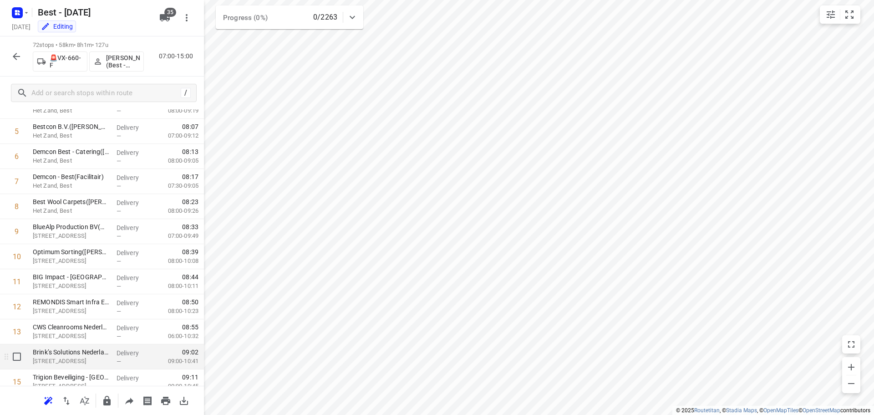
scroll to position [273, 0]
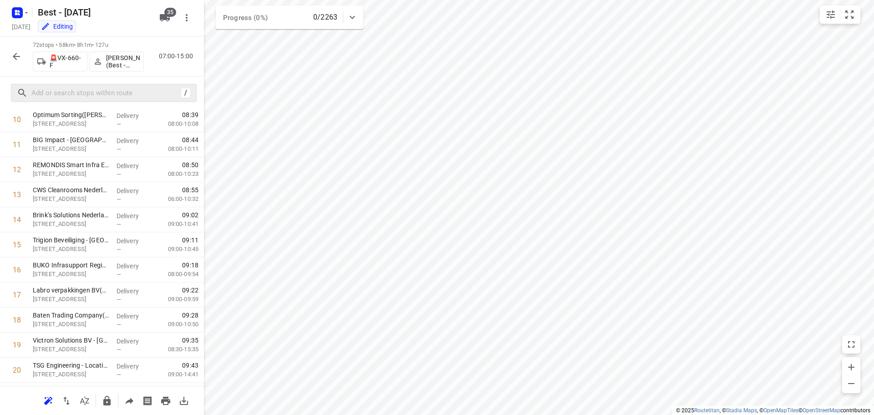
click at [111, 101] on div "/" at bounding box center [104, 93] width 186 height 18
click at [112, 98] on input "text" at bounding box center [105, 93] width 146 height 14
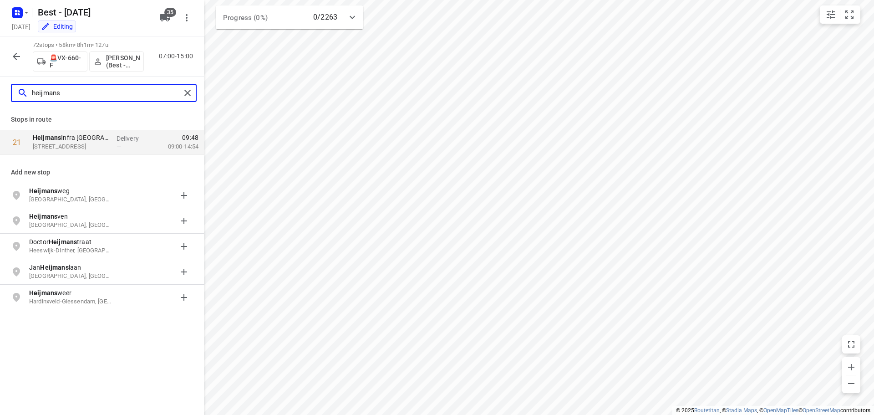
type input "heijmans"
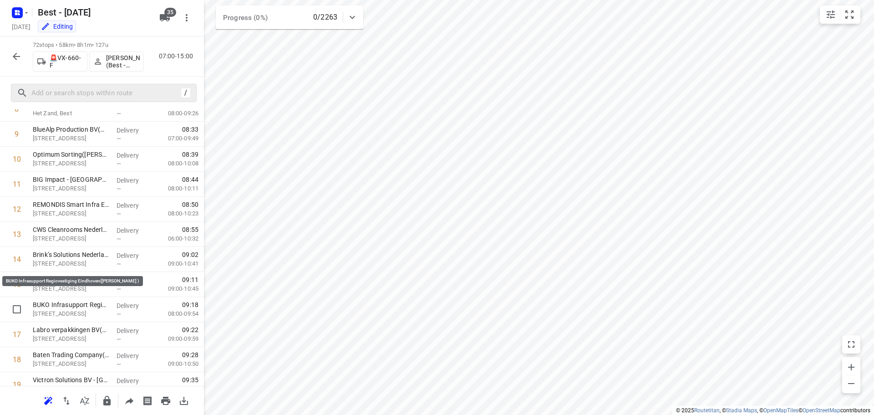
scroll to position [273, 0]
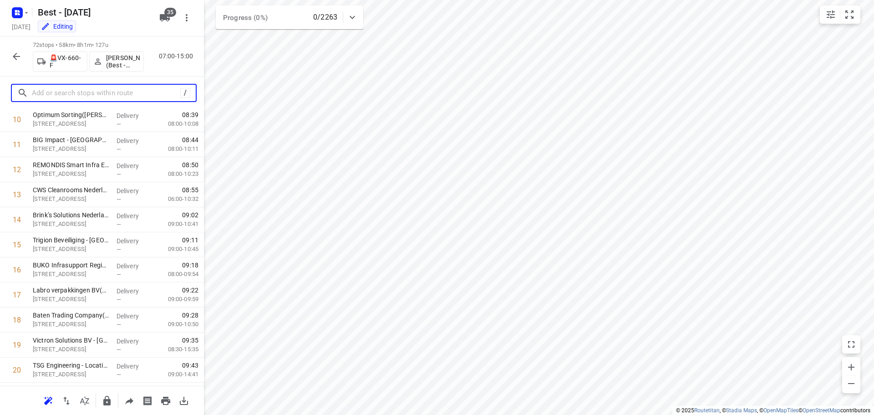
click at [93, 94] on input "text" at bounding box center [106, 93] width 148 height 14
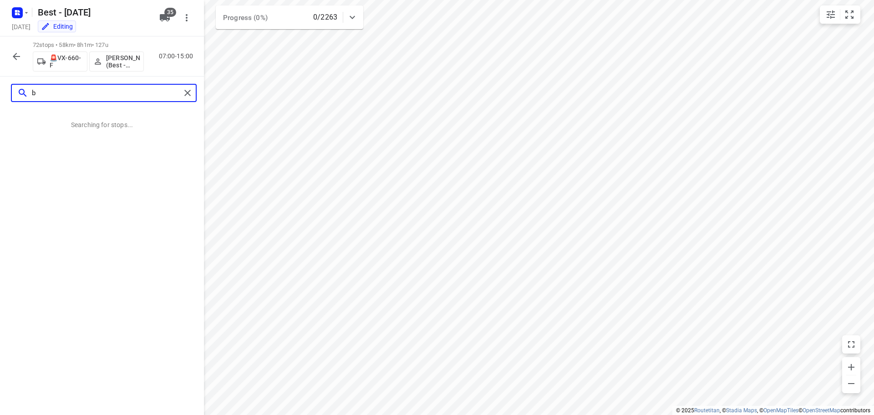
scroll to position [0, 0]
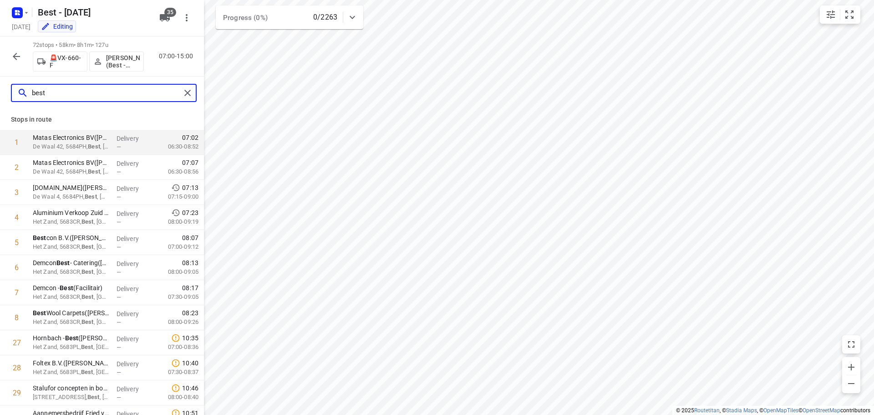
type input "best"
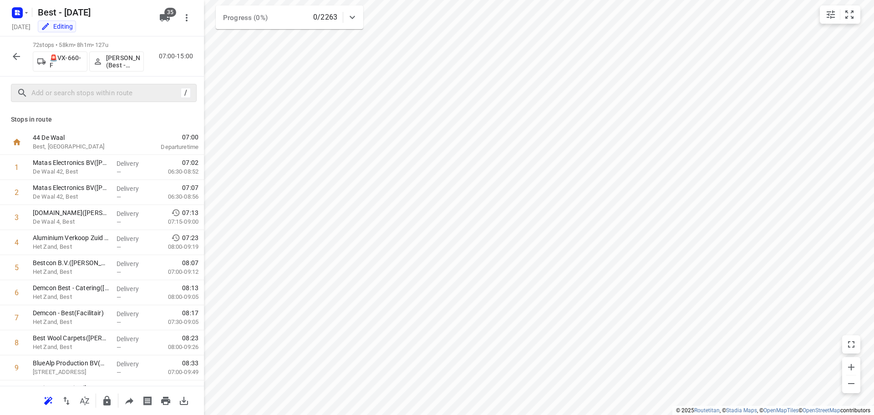
click at [14, 65] on button "button" at bounding box center [16, 56] width 18 height 18
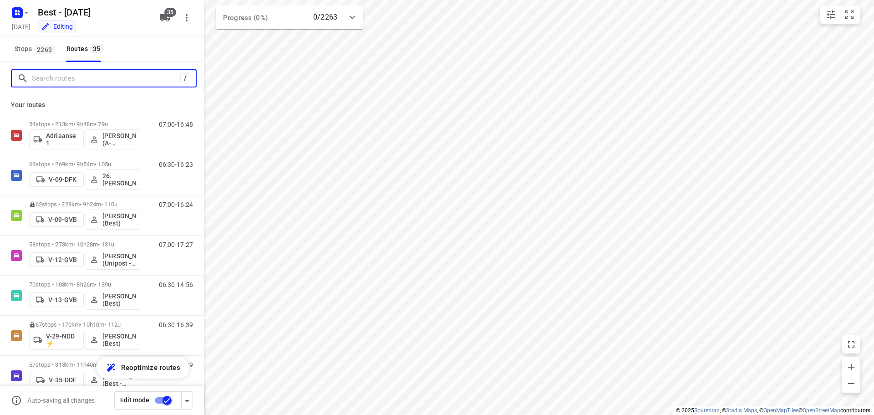
click at [127, 84] on input "Search routes" at bounding box center [106, 78] width 148 height 14
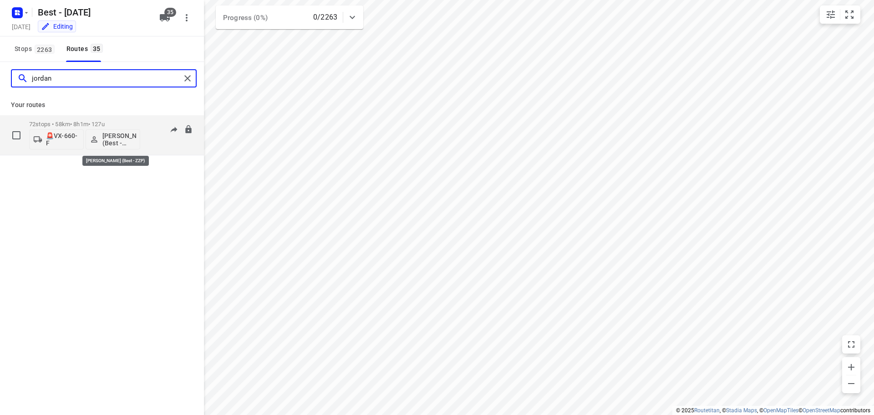
type input "jordan"
click at [96, 119] on div "72 stops • 58km • 8h1m • 127u 🚨VX-660-F Jordan Merks (Best - ZZP)" at bounding box center [84, 135] width 111 height 38
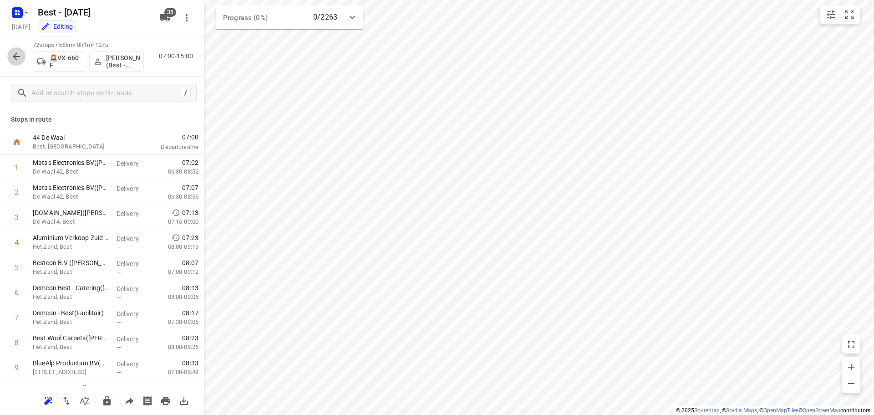
click at [14, 61] on icon "button" at bounding box center [16, 56] width 11 height 11
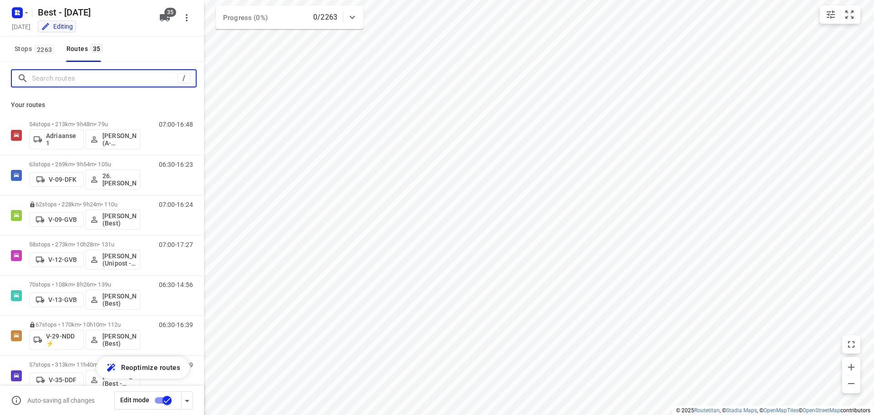
click at [107, 82] on input "Search routes" at bounding box center [105, 78] width 146 height 14
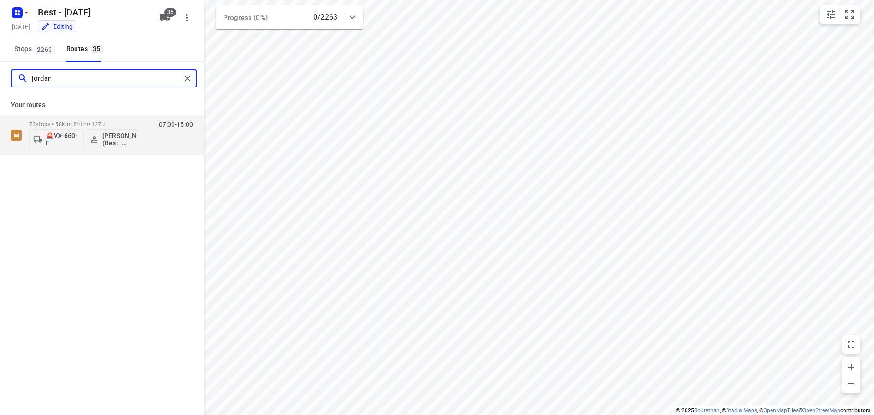
type input "jordan"
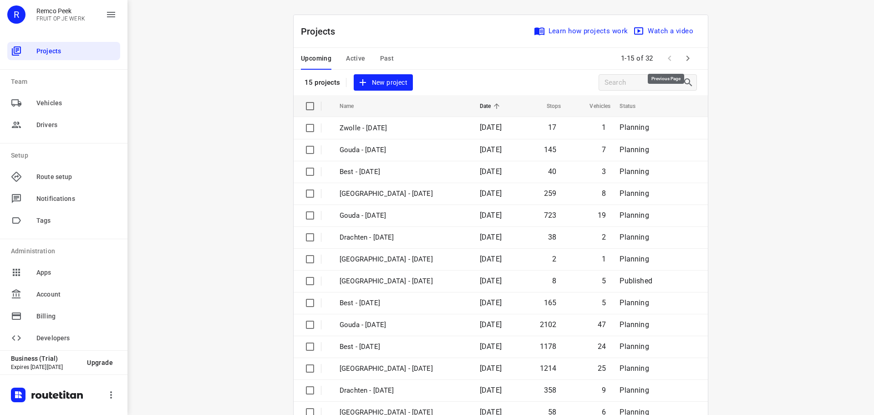
click at [682, 61] on icon "button" at bounding box center [687, 58] width 11 height 11
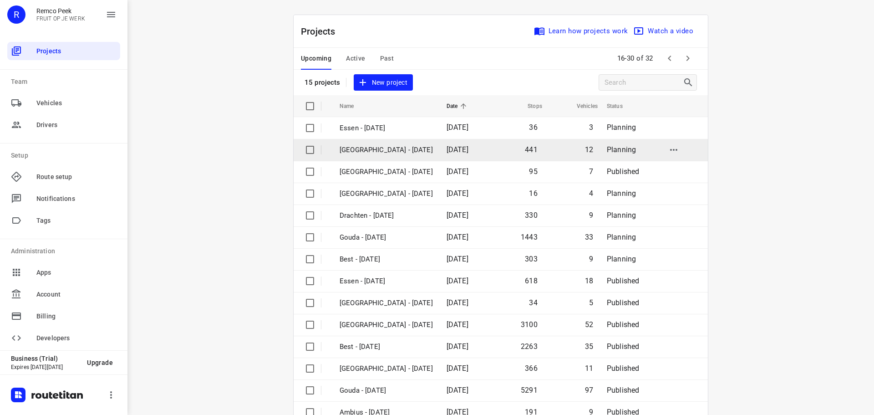
scroll to position [46, 0]
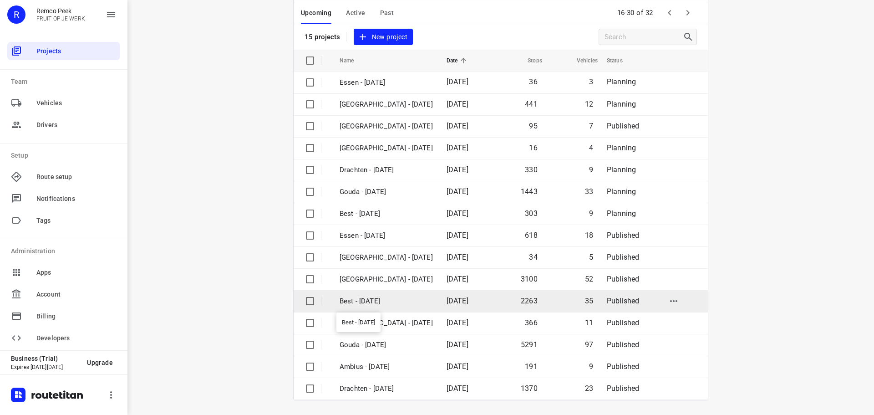
click at [365, 299] on p "Best - [DATE]" at bounding box center [385, 301] width 93 height 10
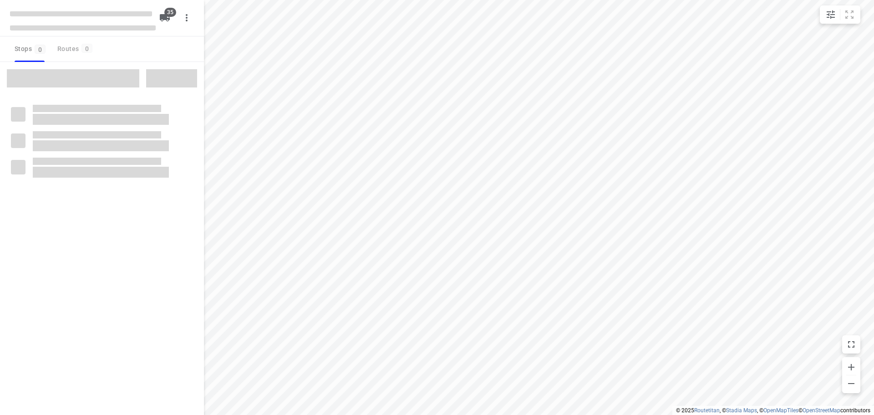
checkbox input "true"
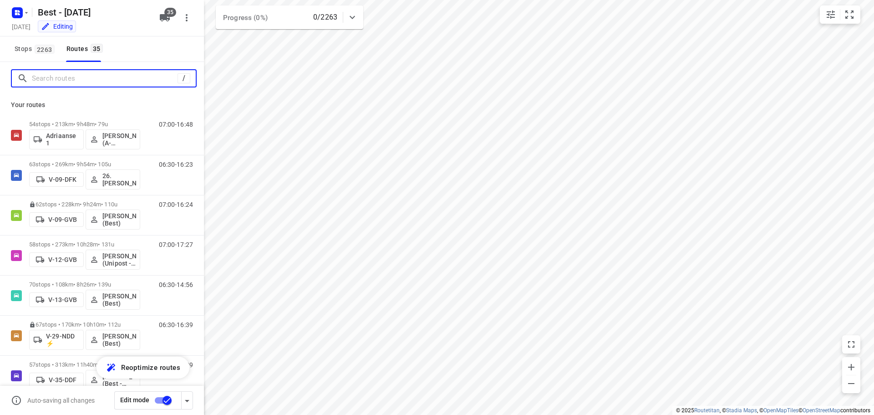
click at [62, 79] on input "Search routes" at bounding box center [105, 78] width 146 height 14
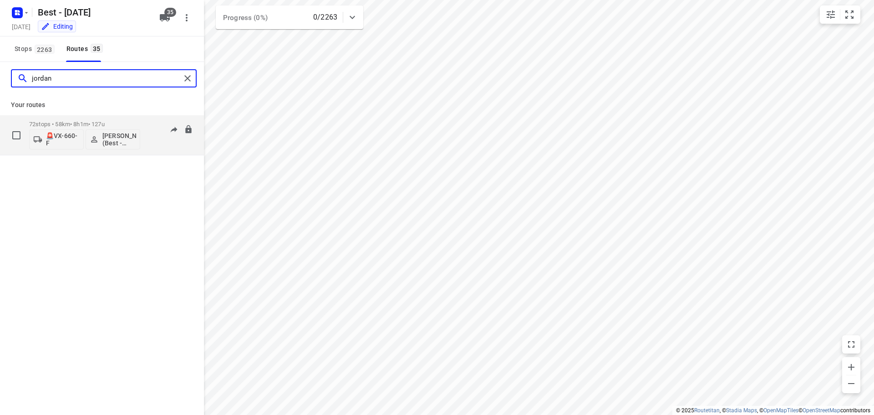
type input "jordan"
click at [75, 127] on p "72 stops • 58km • 8h1m • 127u" at bounding box center [84, 124] width 111 height 7
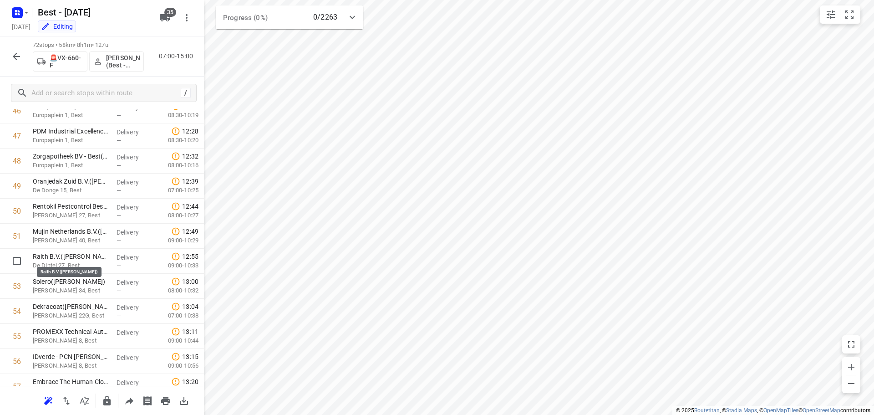
scroll to position [1183, 0]
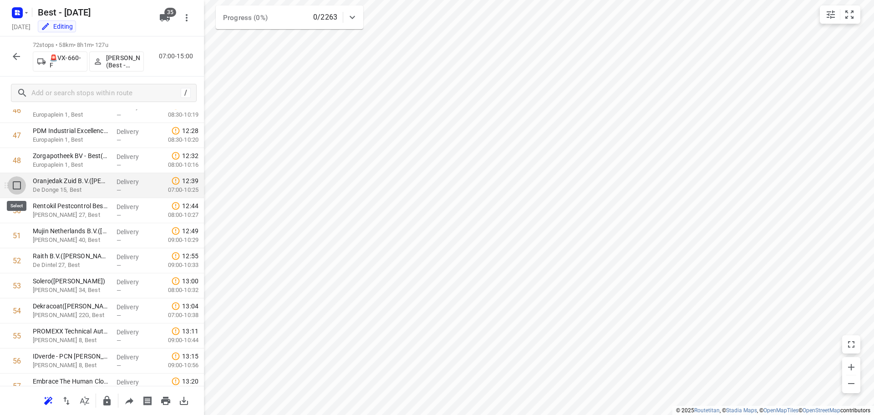
click at [18, 193] on input "checkbox" at bounding box center [17, 185] width 18 height 18
checkbox input "true"
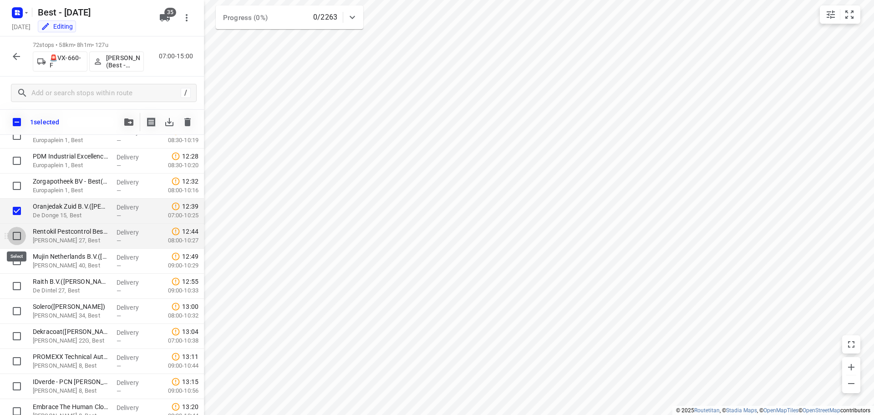
click at [20, 240] on input "checkbox" at bounding box center [17, 236] width 18 height 18
checkbox input "true"
click at [19, 254] on input "checkbox" at bounding box center [17, 261] width 18 height 18
checkbox input "true"
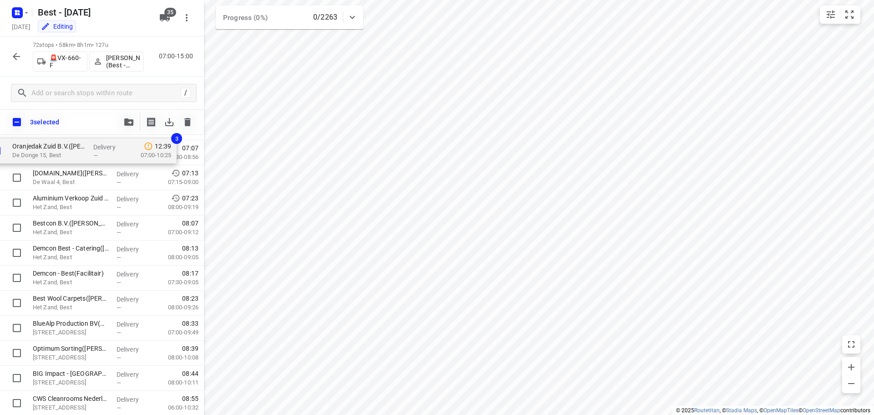
scroll to position [0, 0]
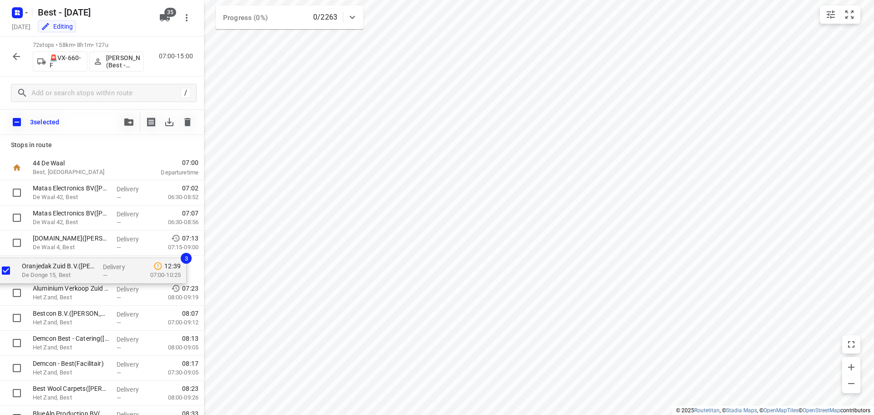
drag, startPoint x: 77, startPoint y: 301, endPoint x: 67, endPoint y: 266, distance: 36.6
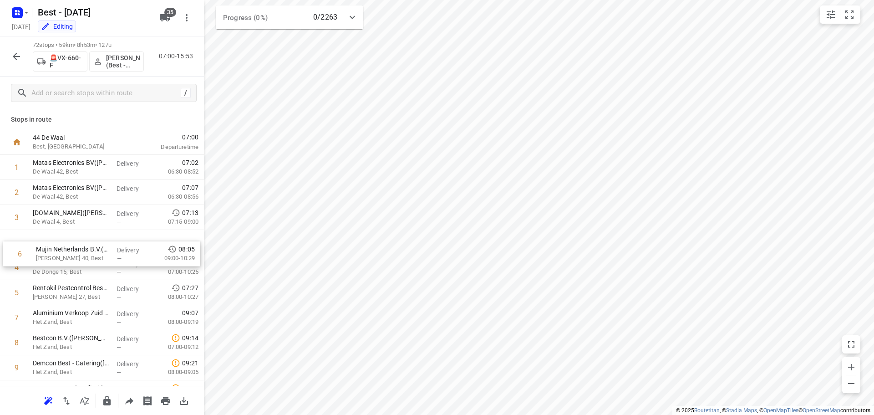
drag, startPoint x: 116, startPoint y: 287, endPoint x: 120, endPoint y: 243, distance: 44.3
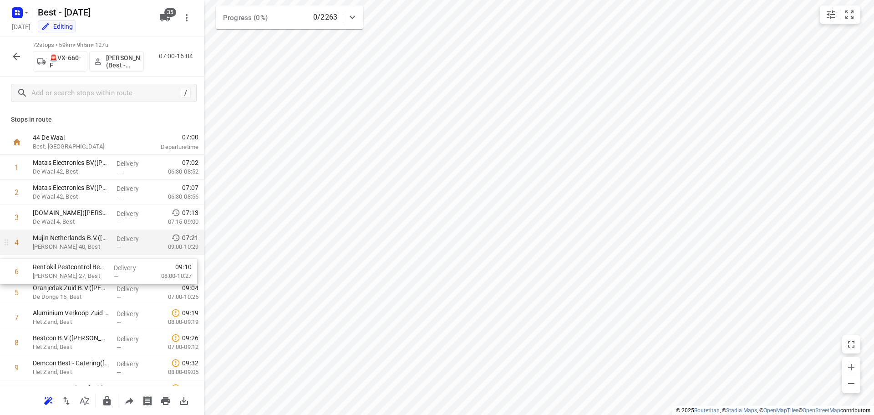
drag, startPoint x: 123, startPoint y: 286, endPoint x: 123, endPoint y: 254, distance: 31.4
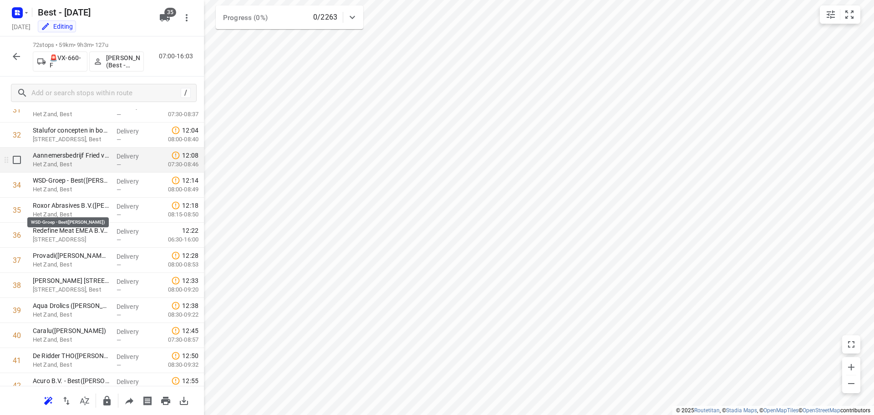
scroll to position [774, 0]
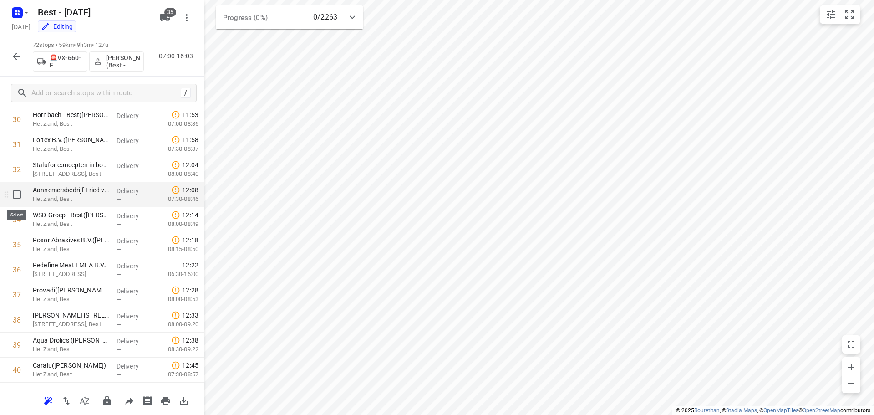
click at [20, 198] on input "checkbox" at bounding box center [17, 194] width 18 height 18
checkbox input "true"
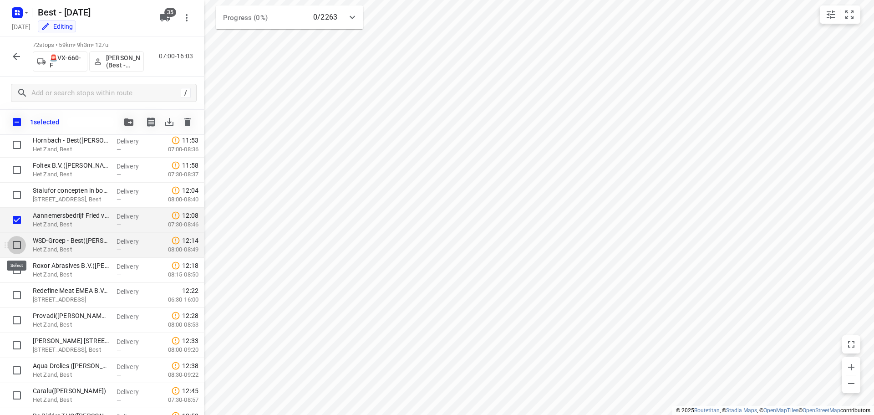
click at [16, 249] on input "checkbox" at bounding box center [17, 245] width 18 height 18
checkbox input "true"
click at [18, 272] on input "checkbox" at bounding box center [17, 270] width 18 height 18
checkbox input "true"
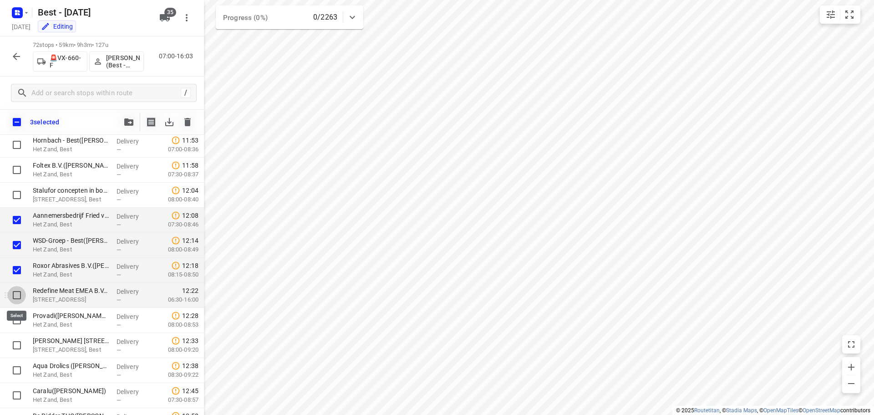
click at [16, 295] on input "checkbox" at bounding box center [17, 295] width 18 height 18
checkbox input "true"
click at [20, 318] on input "checkbox" at bounding box center [17, 320] width 18 height 18
checkbox input "true"
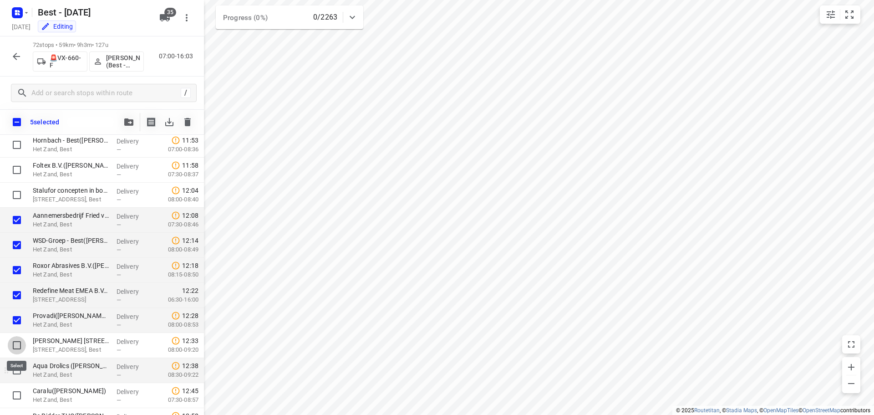
drag, startPoint x: 16, startPoint y: 343, endPoint x: 11, endPoint y: 360, distance: 18.4
click at [14, 345] on input "checkbox" at bounding box center [17, 345] width 18 height 18
checkbox input "true"
click at [9, 370] on input "checkbox" at bounding box center [17, 370] width 18 height 18
checkbox input "true"
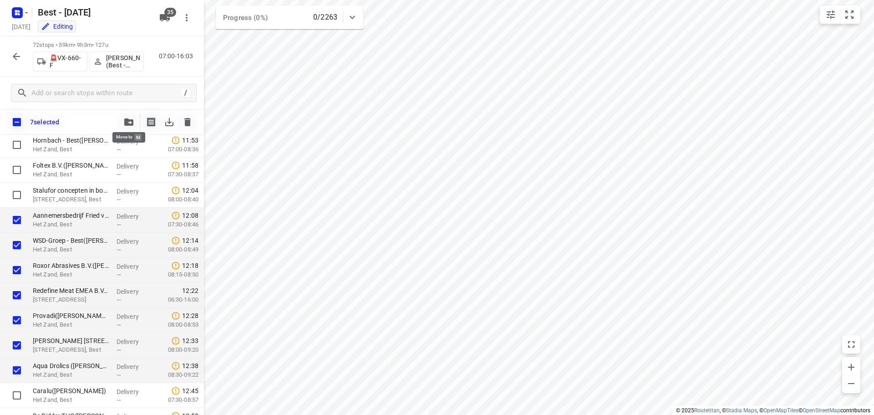
click at [125, 114] on button "button" at bounding box center [129, 122] width 18 height 18
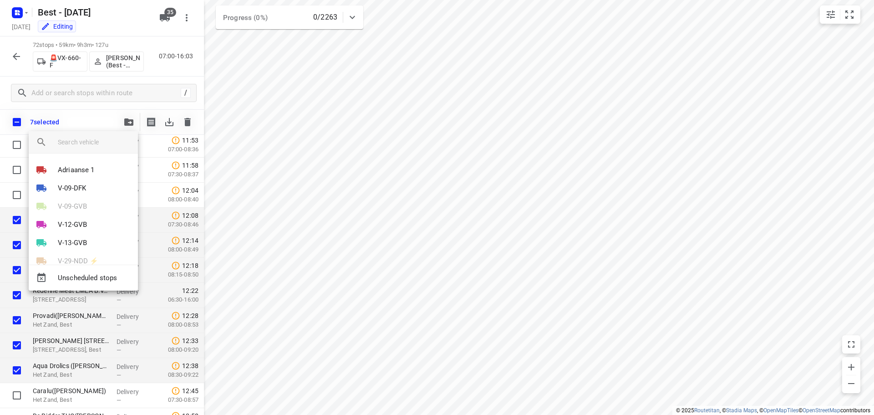
click at [95, 129] on div at bounding box center [437, 207] width 874 height 415
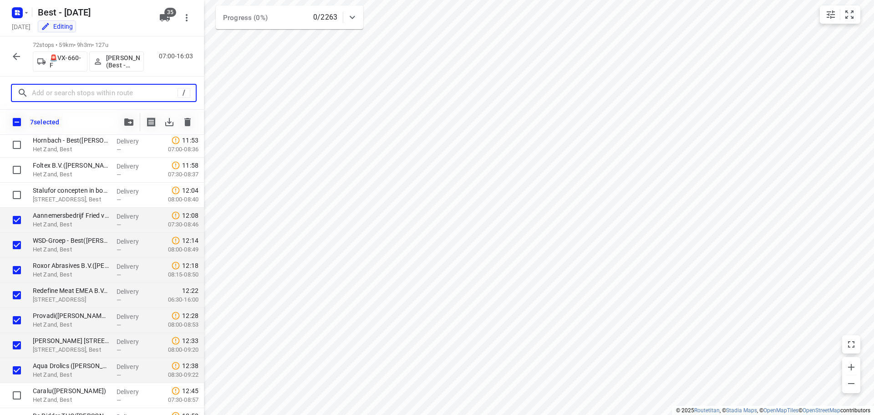
click at [107, 91] on input "text" at bounding box center [105, 93] width 146 height 14
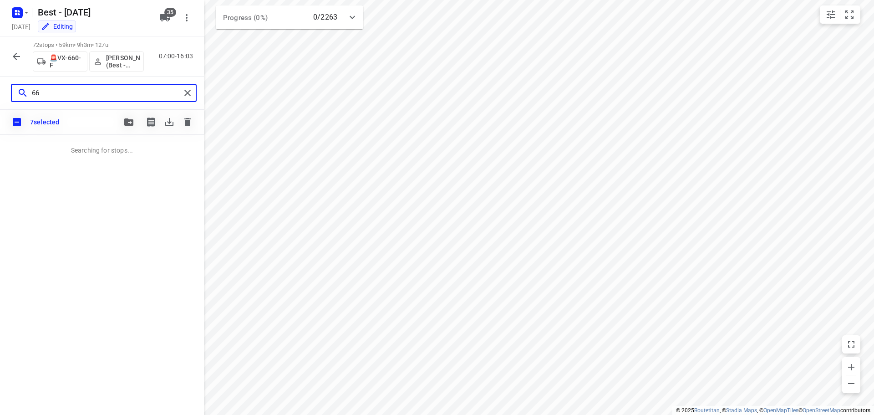
scroll to position [0, 0]
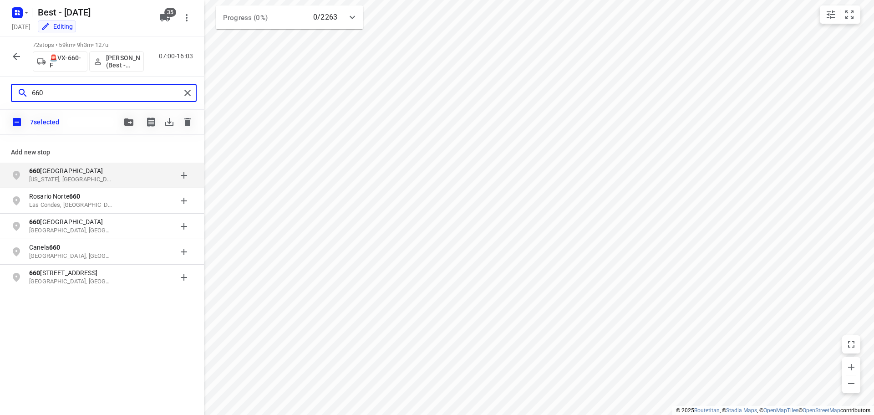
type input "660"
click at [124, 121] on span "button" at bounding box center [128, 121] width 11 height 7
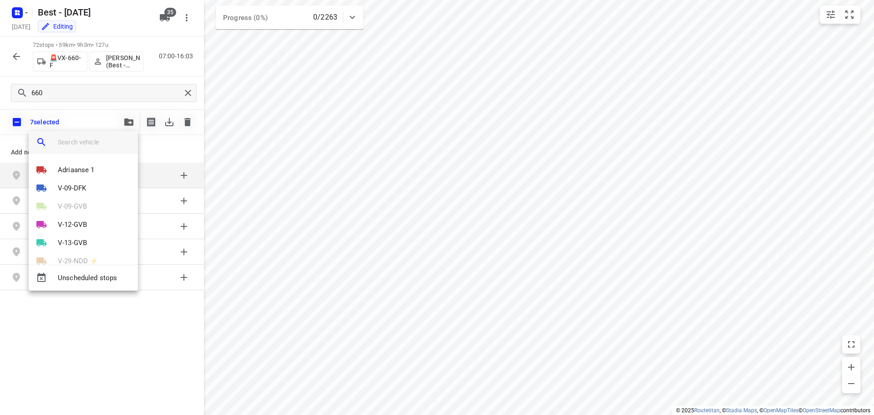
click at [90, 136] on input "search vehicle" at bounding box center [94, 142] width 73 height 14
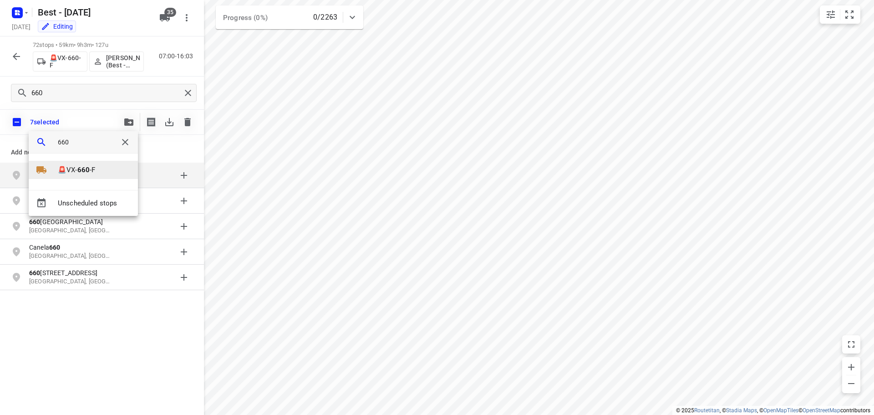
type input "660"
click at [96, 166] on li "🚨VX- 660 -F" at bounding box center [83, 170] width 109 height 18
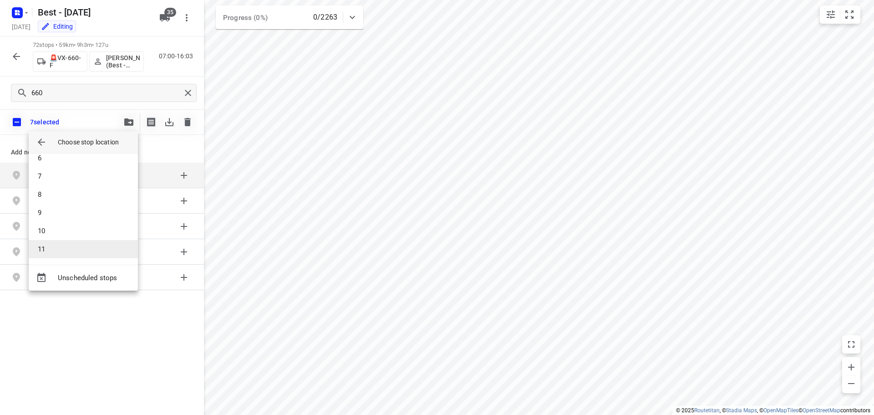
scroll to position [137, 0]
click at [71, 215] on li "11" at bounding box center [83, 212] width 109 height 18
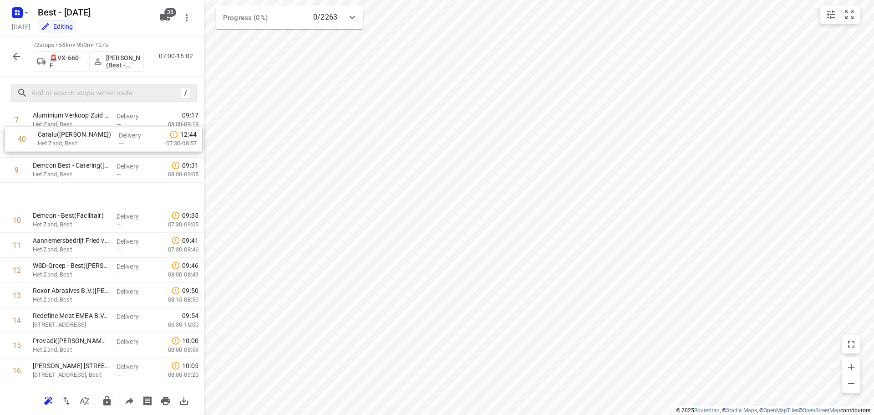
scroll to position [187, 0]
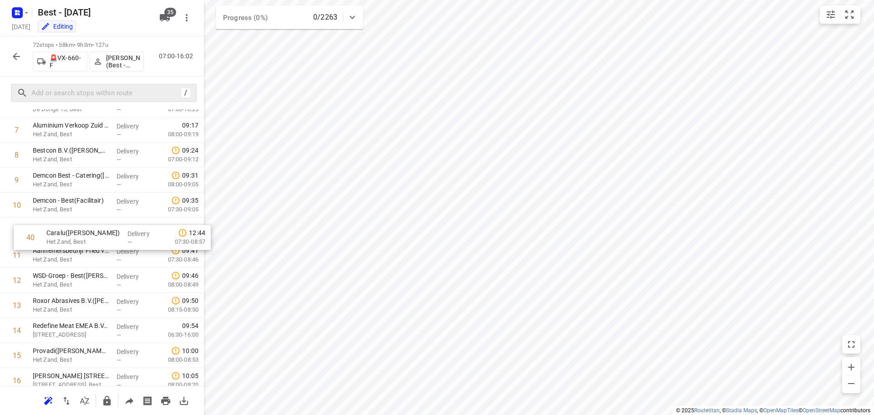
drag, startPoint x: 53, startPoint y: 292, endPoint x: 64, endPoint y: 223, distance: 69.6
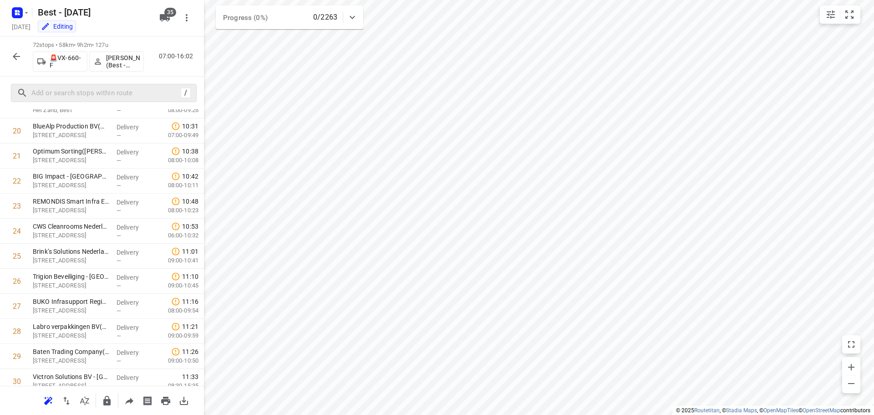
scroll to position [515, 0]
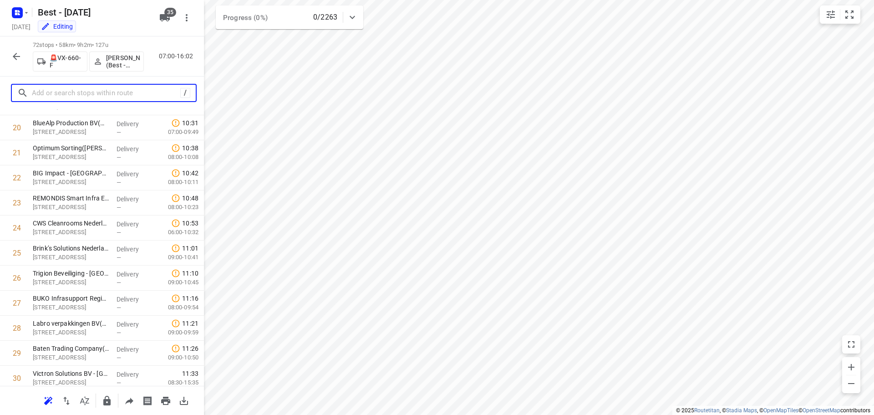
click at [122, 96] on input "text" at bounding box center [106, 93] width 148 height 14
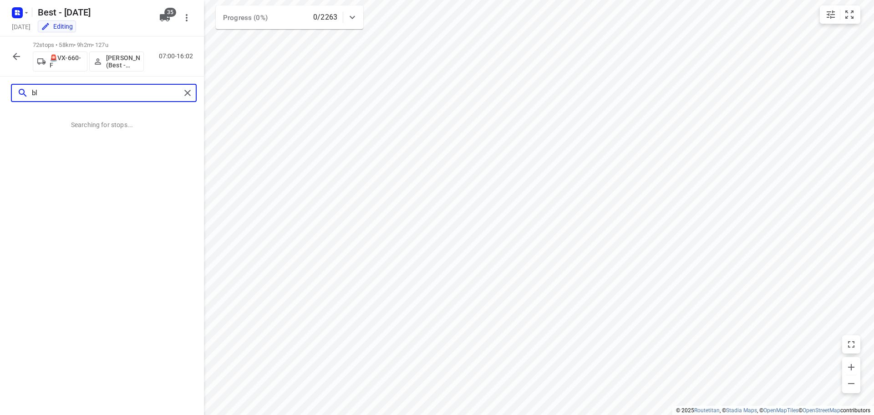
scroll to position [0, 0]
type input "b"
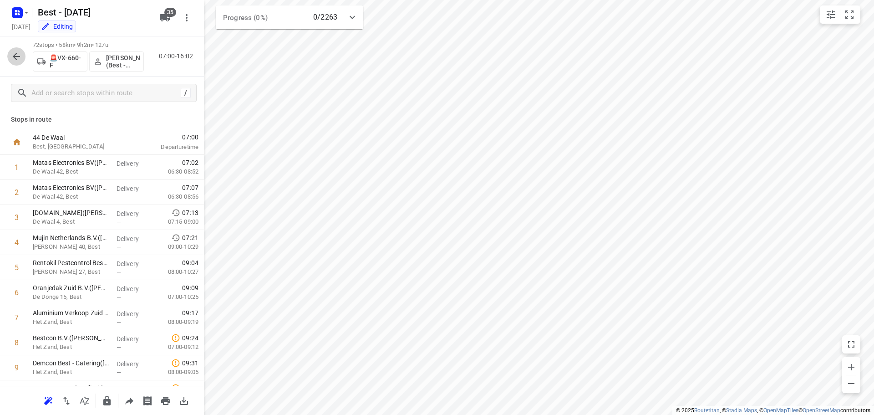
click at [16, 56] on icon "button" at bounding box center [16, 56] width 7 height 7
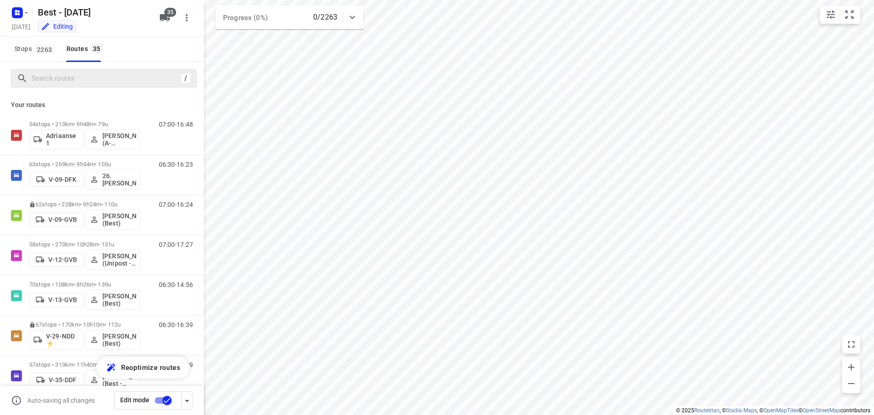
click at [141, 86] on div "/" at bounding box center [104, 78] width 186 height 18
click at [139, 77] on input "Search routes" at bounding box center [105, 78] width 146 height 14
click at [162, 18] on icon "button" at bounding box center [165, 17] width 10 height 7
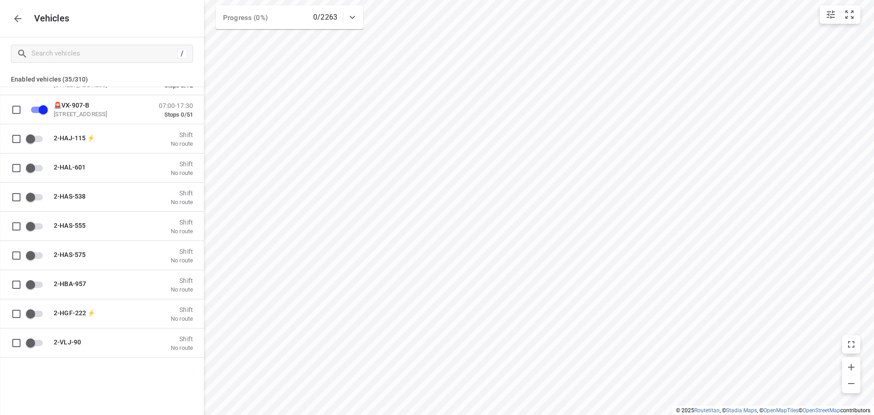
scroll to position [182, 0]
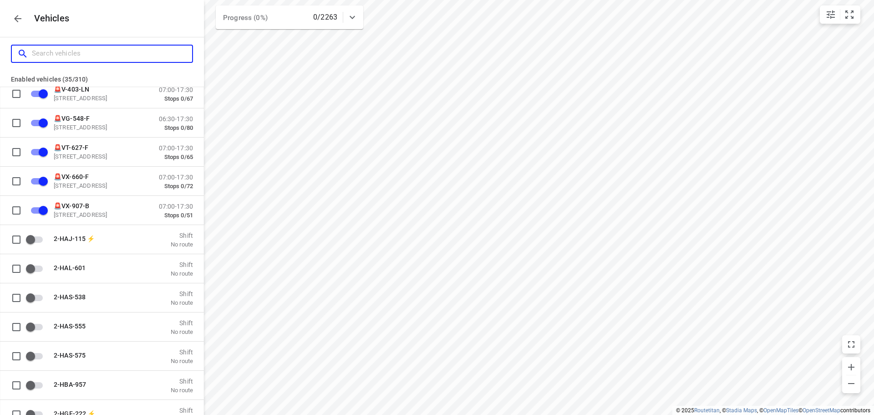
click at [110, 48] on input "Search vehicles" at bounding box center [112, 53] width 160 height 14
type input "1"
checkbox input "false"
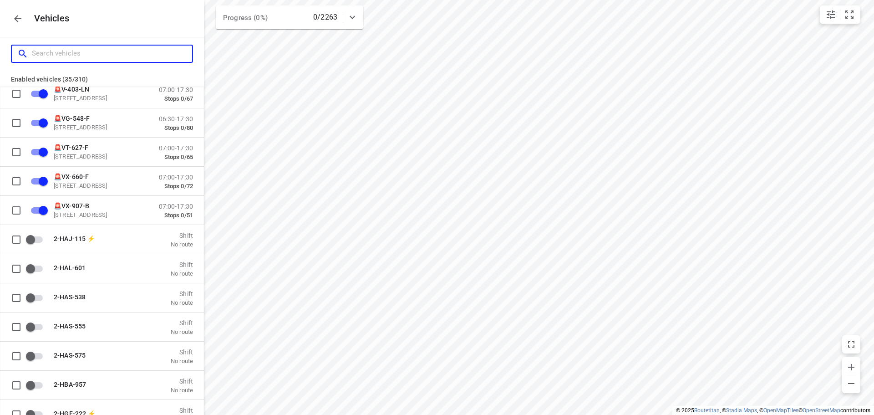
checkbox input "false"
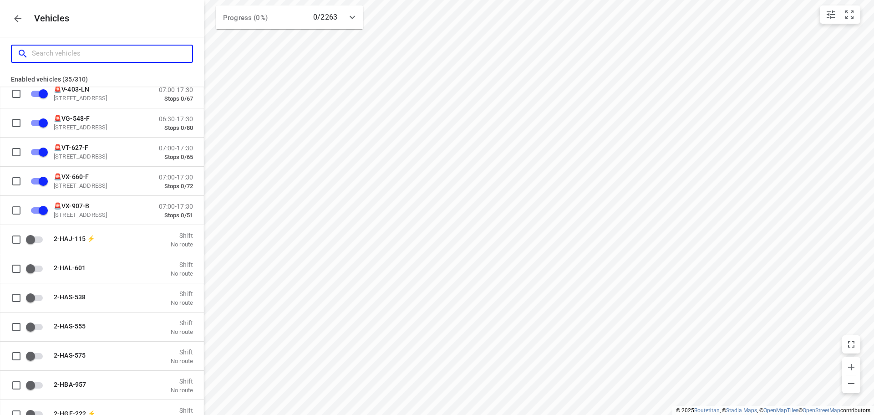
checkbox input "false"
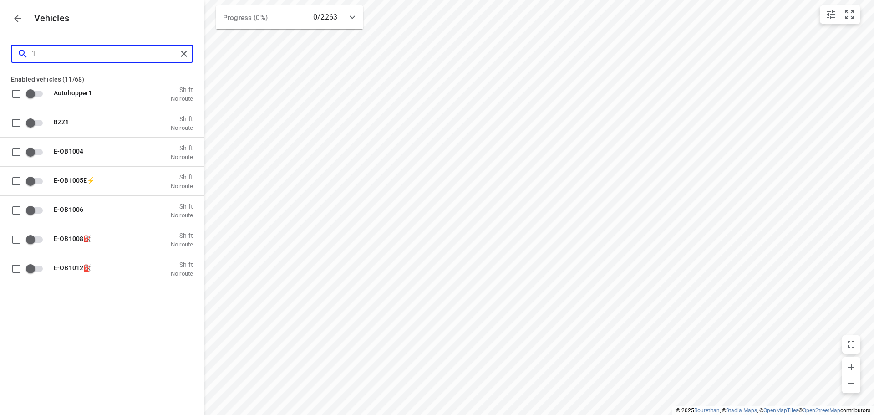
scroll to position [0, 0]
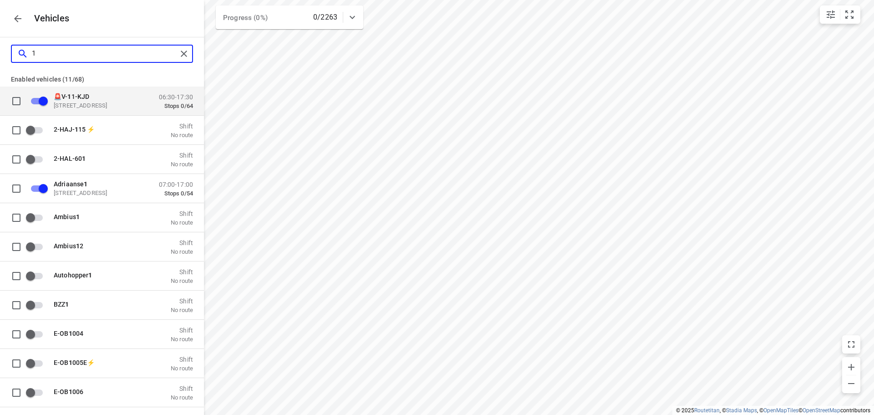
type input "11"
checkbox input "false"
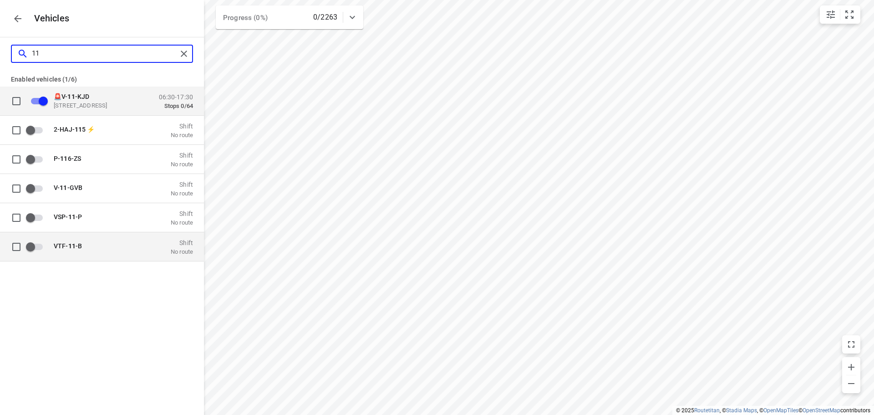
type input "11"
click at [112, 248] on p "VTF- 11 -B" at bounding box center [99, 245] width 91 height 7
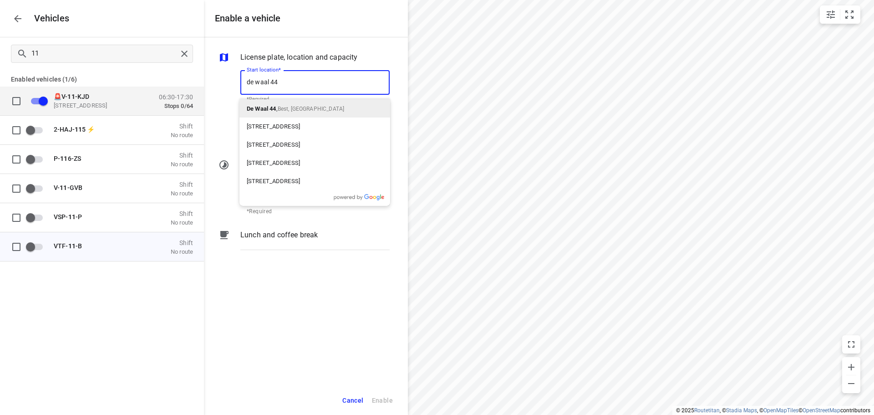
click at [262, 91] on input "de waal 44" at bounding box center [314, 82] width 149 height 25
click at [268, 101] on div "De Waal 44 , Best, Netherlands" at bounding box center [314, 108] width 151 height 18
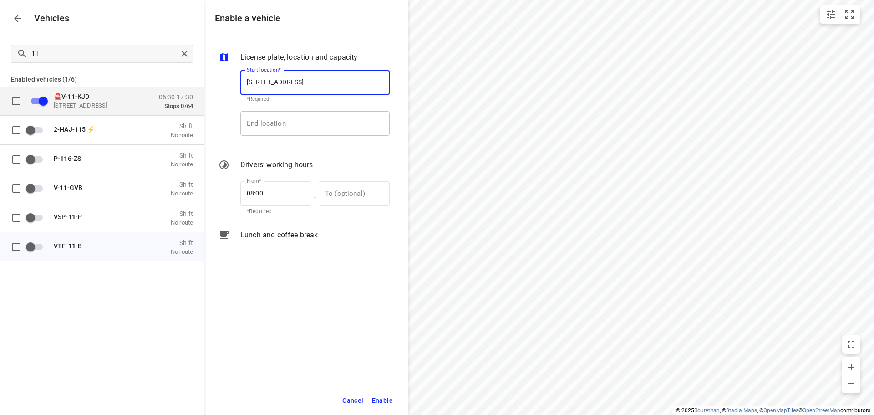
type input "De Waal 44, 5684 PH Best, Netherlands"
click at [275, 132] on input "End location" at bounding box center [314, 123] width 149 height 25
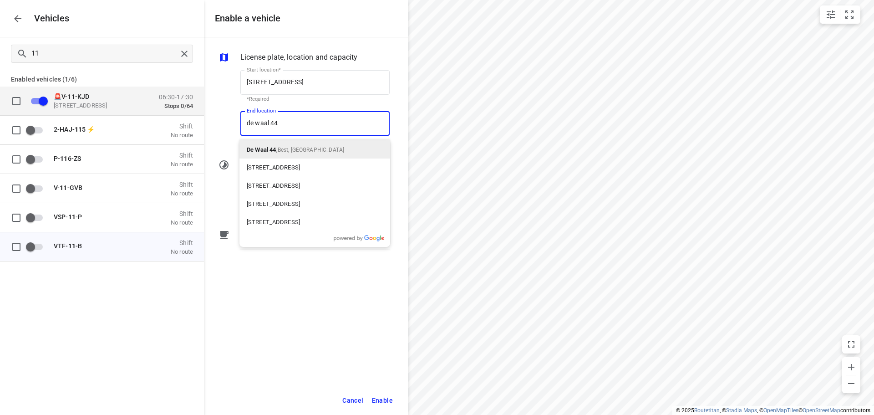
click at [314, 143] on div "De Waal 44 , Best, Netherlands" at bounding box center [314, 149] width 151 height 18
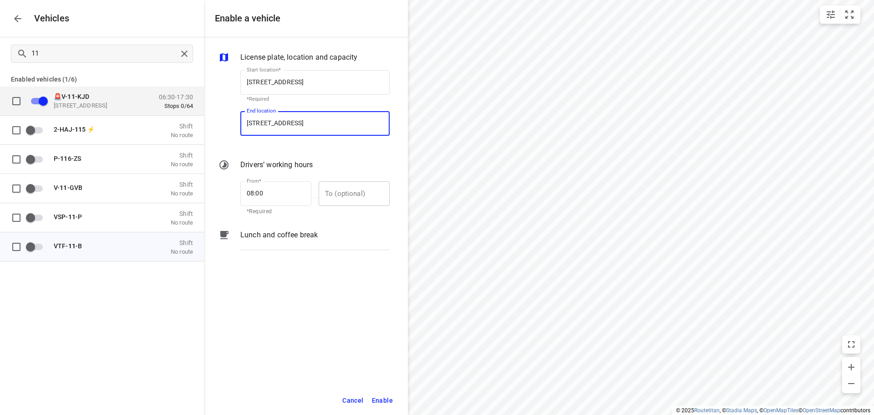
type input "De Waal 44, 5684 PH Best, Netherlands"
click at [324, 191] on input "text" at bounding box center [349, 193] width 61 height 25
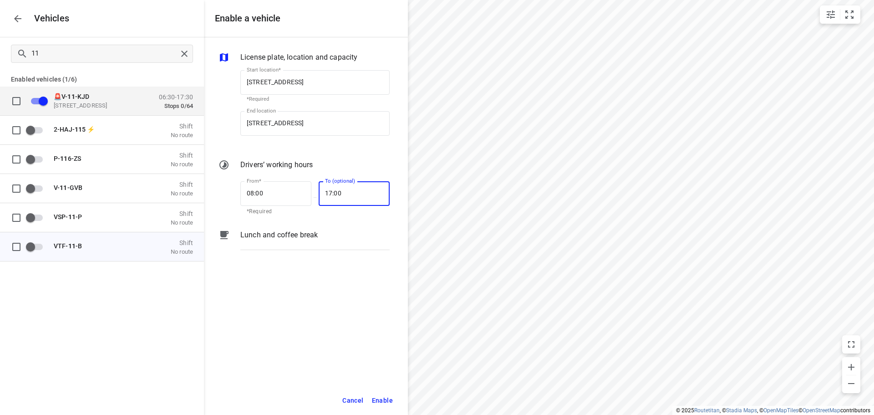
type input "17:00"
click at [375, 394] on button "Enable" at bounding box center [382, 400] width 29 height 19
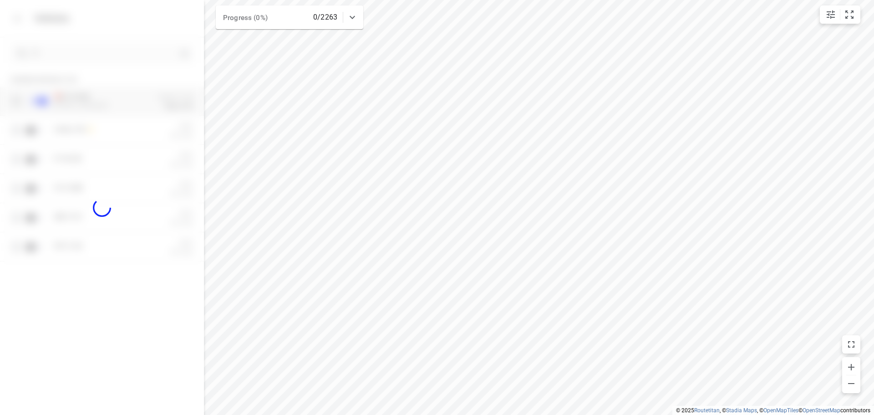
checkbox input "true"
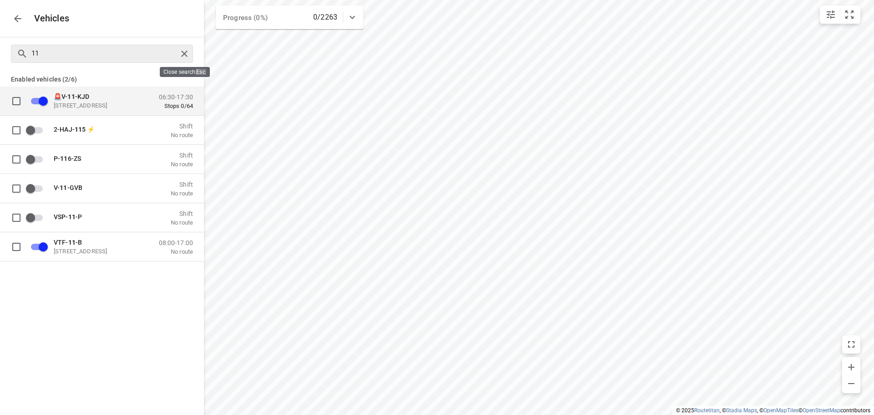
checkbox input "true"
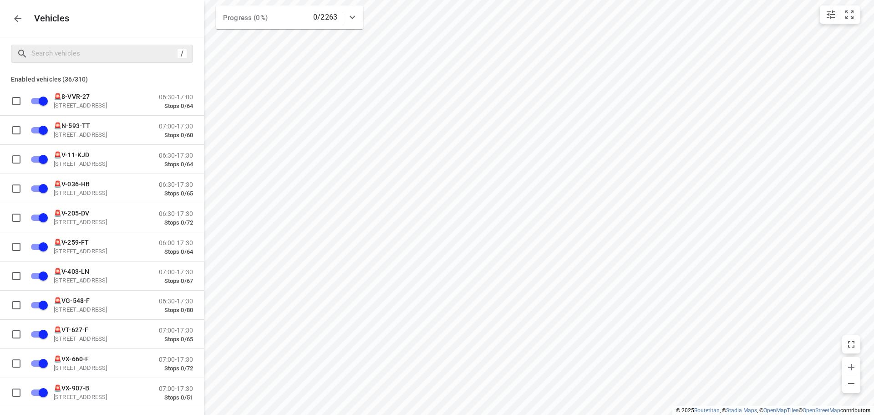
click at [1, 17] on div "Vehicles" at bounding box center [102, 18] width 204 height 37
click at [13, 19] on icon "button" at bounding box center [17, 18] width 11 height 11
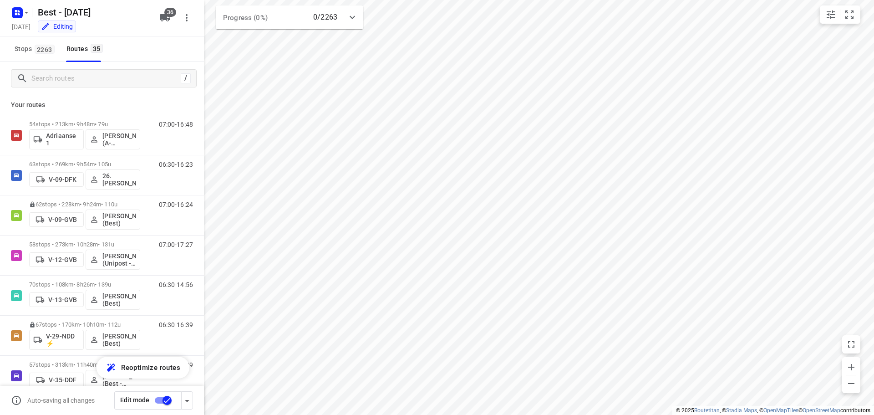
click at [78, 66] on div "/" at bounding box center [102, 78] width 204 height 33
click at [78, 71] on div "/" at bounding box center [104, 78] width 186 height 18
click at [81, 71] on div "/" at bounding box center [104, 78] width 186 height 18
click at [81, 77] on input "Search routes" at bounding box center [105, 78] width 146 height 14
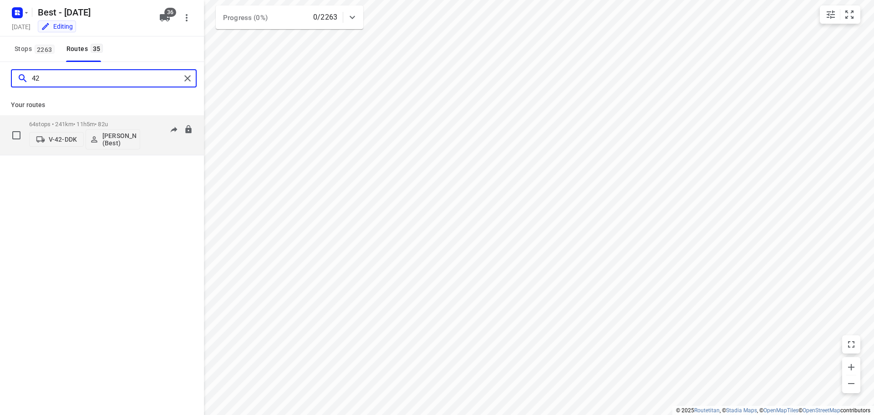
type input "42"
click at [55, 142] on p "V-42-DDK" at bounding box center [63, 139] width 28 height 7
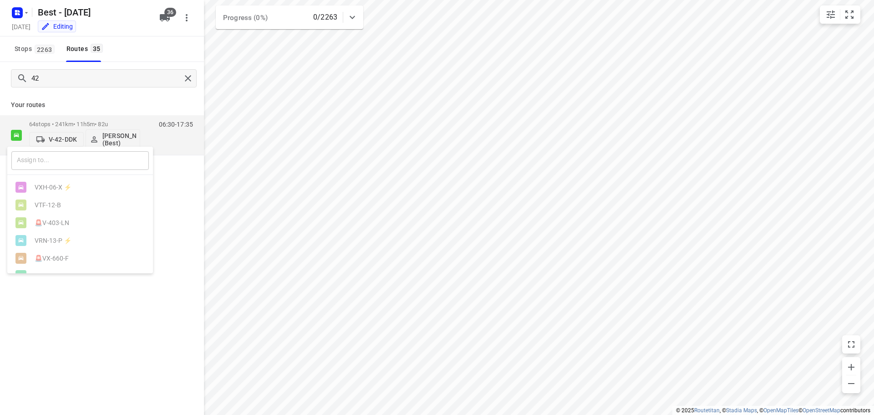
click at [52, 162] on input "text" at bounding box center [79, 160] width 137 height 19
click at [81, 314] on div at bounding box center [437, 207] width 874 height 415
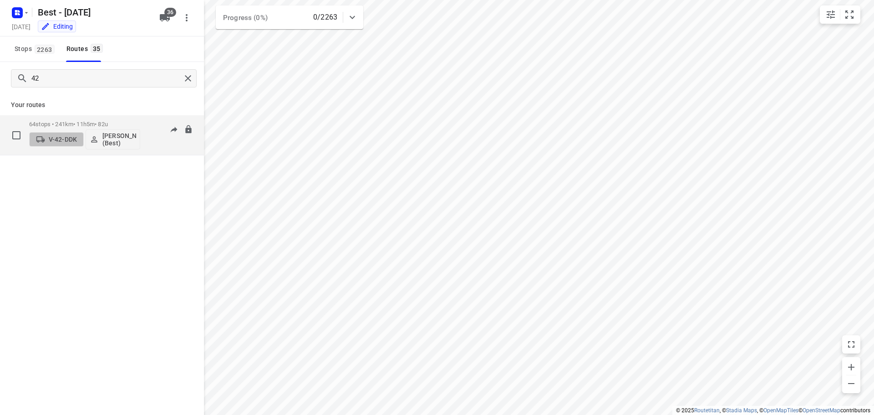
click at [61, 142] on p "V-42-DDK" at bounding box center [63, 139] width 28 height 7
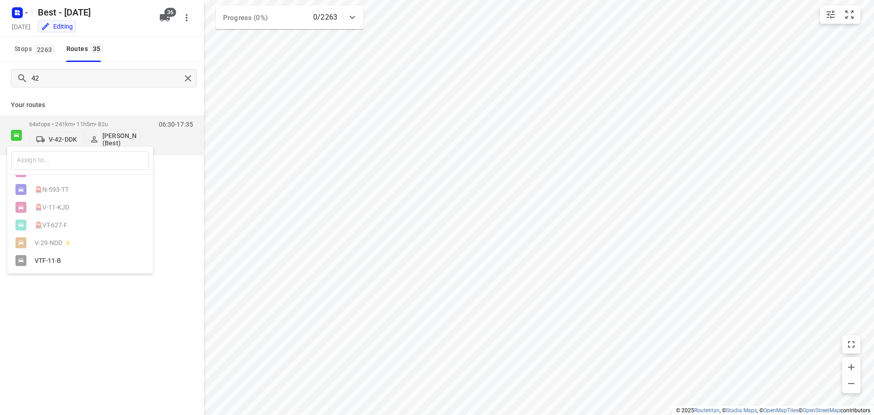
click at [90, 310] on div at bounding box center [437, 207] width 874 height 415
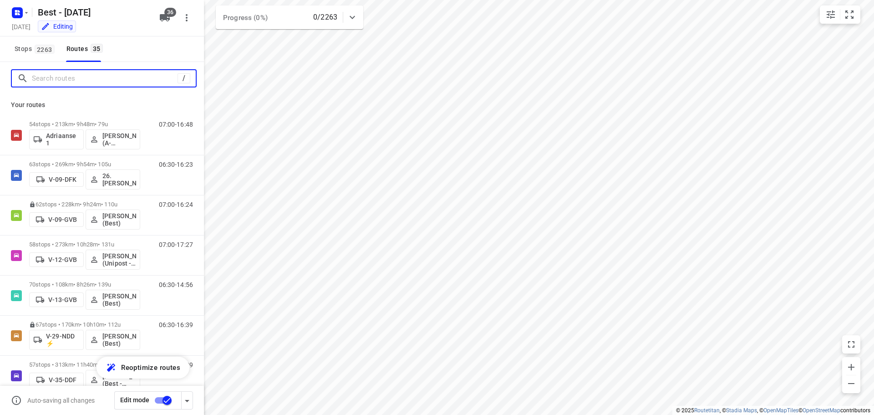
click at [135, 77] on input "Search routes" at bounding box center [105, 78] width 146 height 14
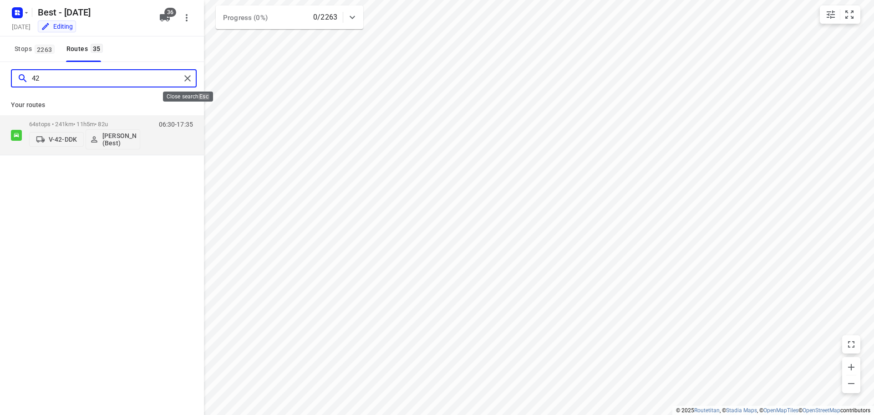
type input "42"
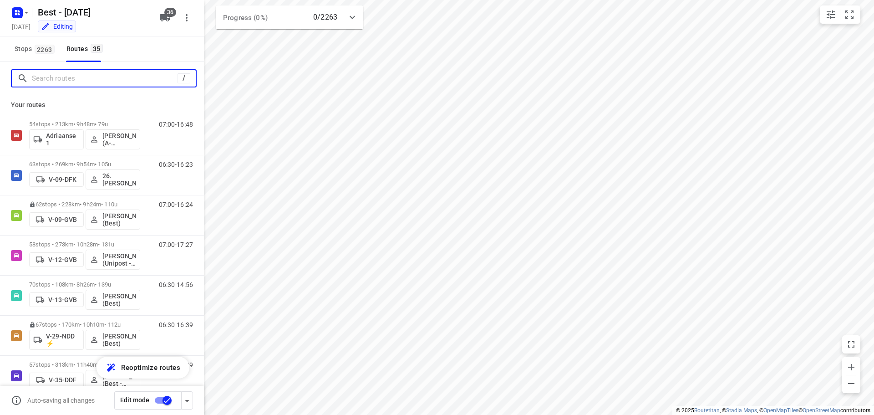
click at [106, 79] on input "Search routes" at bounding box center [105, 78] width 146 height 14
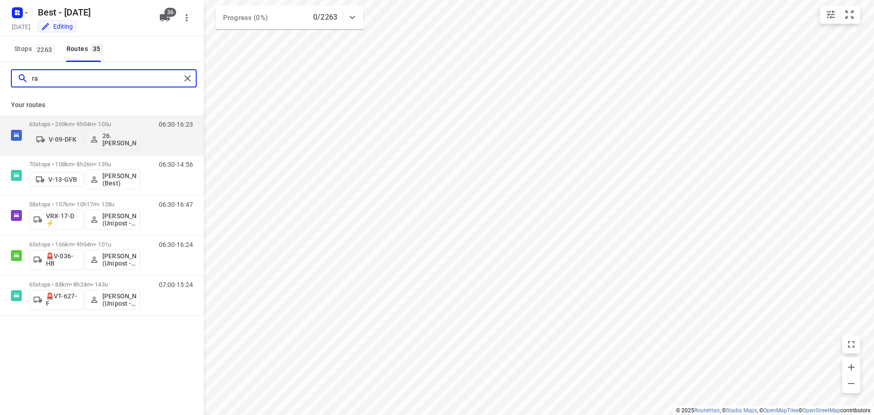
type input "ra"
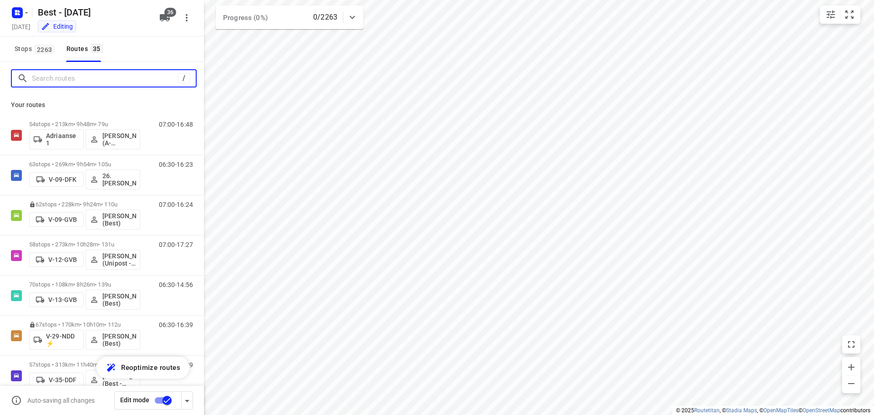
click at [104, 72] on input "Search routes" at bounding box center [105, 78] width 146 height 14
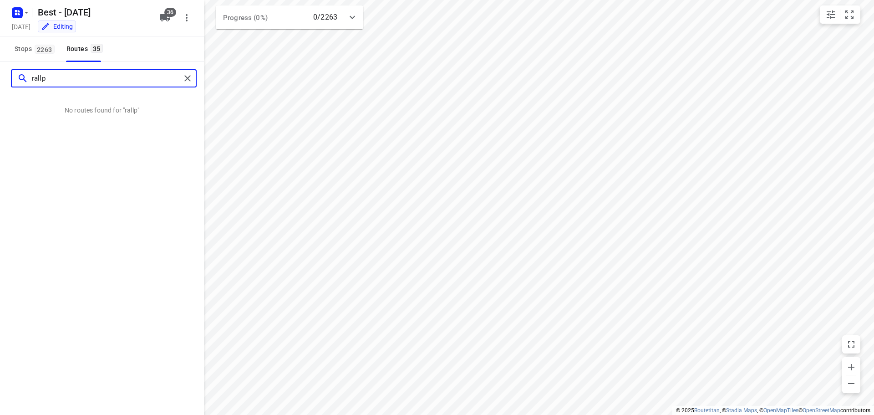
click at [141, 75] on input "rallp" at bounding box center [106, 78] width 149 height 14
type input "rallp"
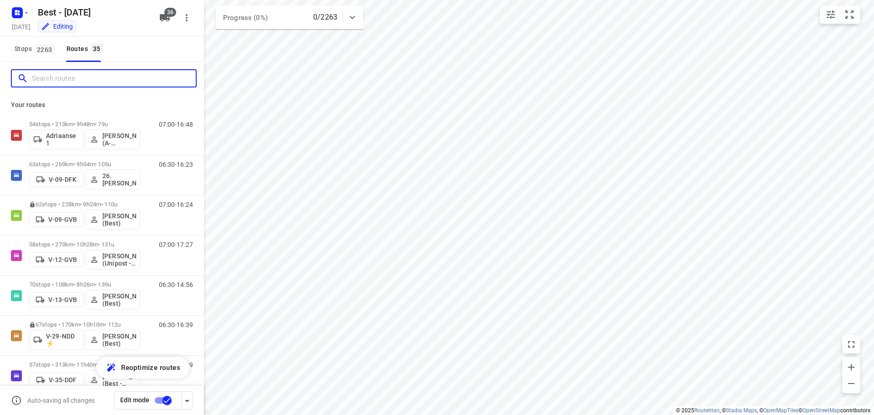
click at [68, 81] on input "Search routes" at bounding box center [114, 78] width 164 height 14
click at [79, 98] on div "Your routes 54 stops • 213km • 9h48m • 79u Adriaanse 1 Souliman Aoussar (A-flex…" at bounding box center [102, 267] width 204 height 345
click at [81, 85] on input "Search routes" at bounding box center [106, 78] width 148 height 14
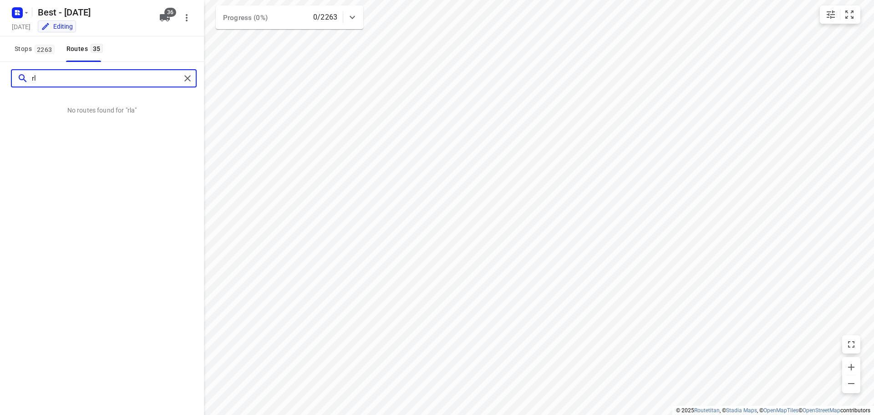
type input "r"
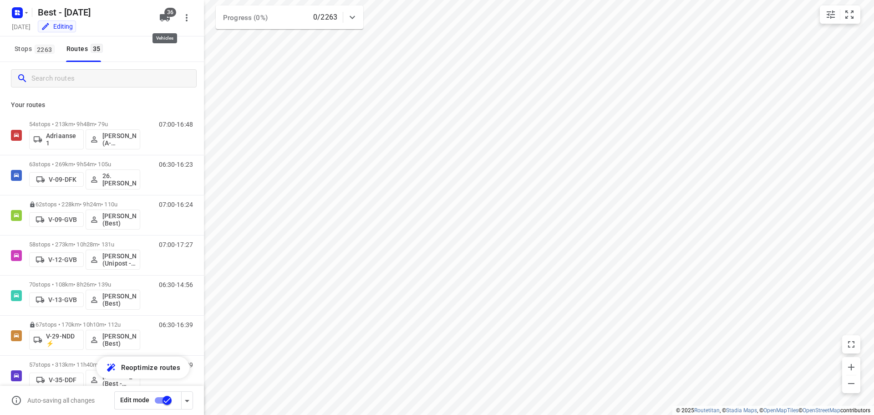
click at [166, 19] on icon "button" at bounding box center [165, 17] width 10 height 7
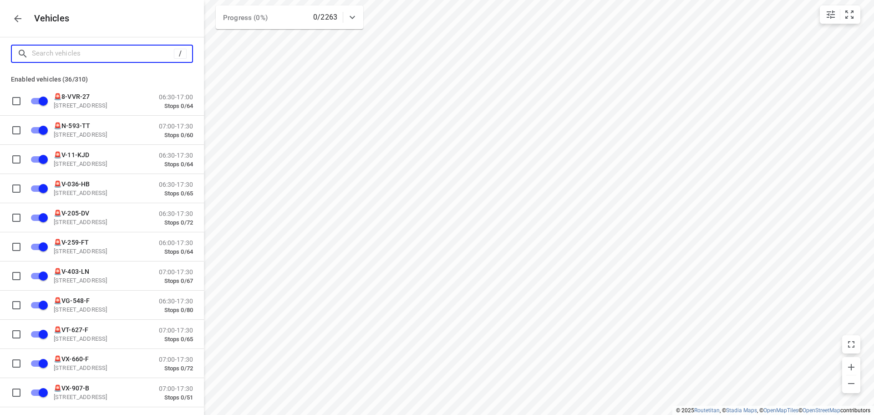
click at [121, 50] on input "Search vehicles" at bounding box center [103, 53] width 142 height 14
type input "1"
checkbox input "false"
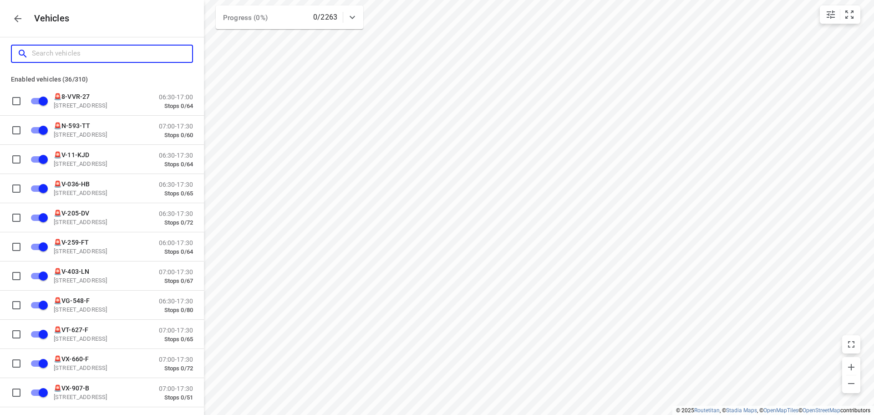
checkbox input "false"
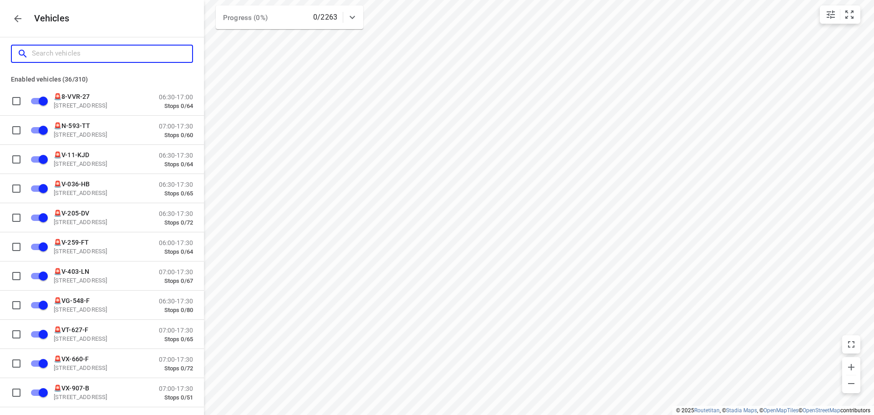
checkbox input "false"
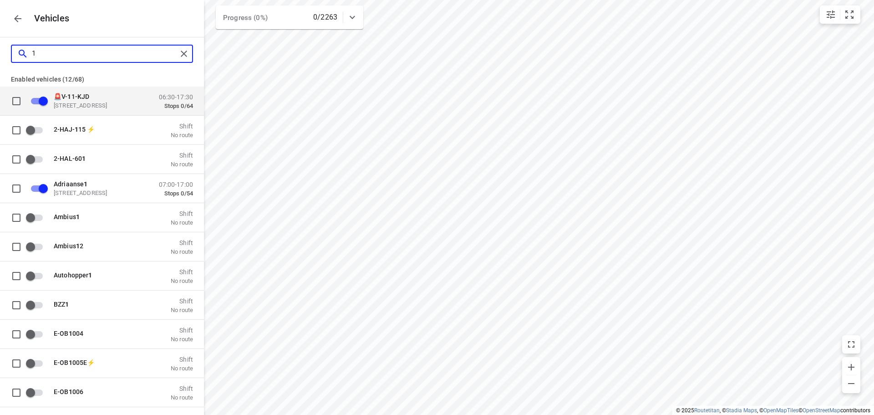
type input "11"
checkbox input "false"
checkbox input "true"
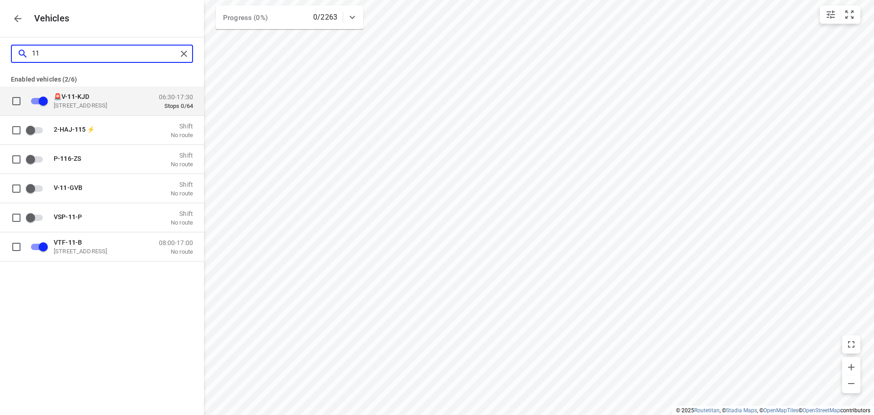
type input "11-"
checkbox input "true"
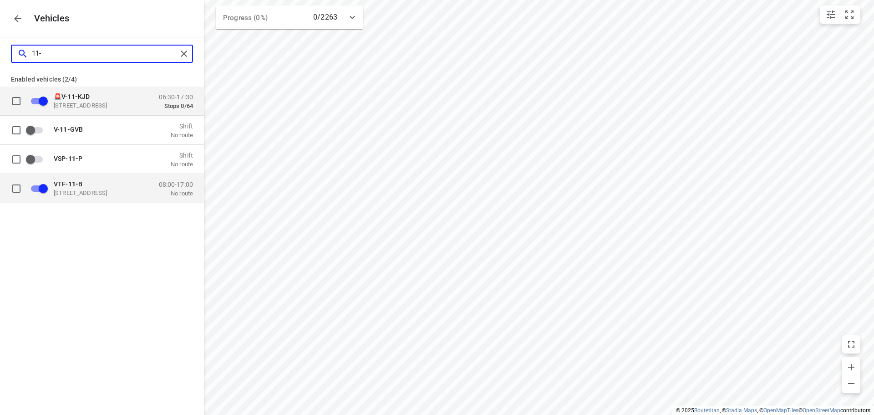
type input "11-"
click at [36, 186] on input "grid" at bounding box center [43, 187] width 52 height 17
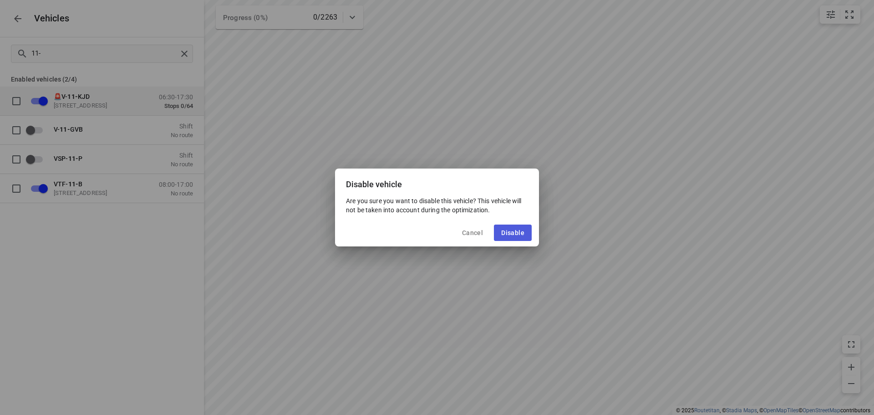
click at [508, 229] on span "Disable" at bounding box center [512, 232] width 23 height 7
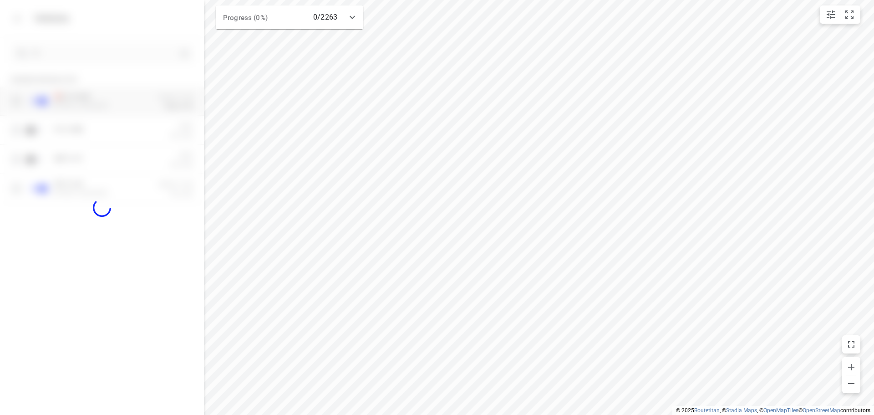
checkbox input "false"
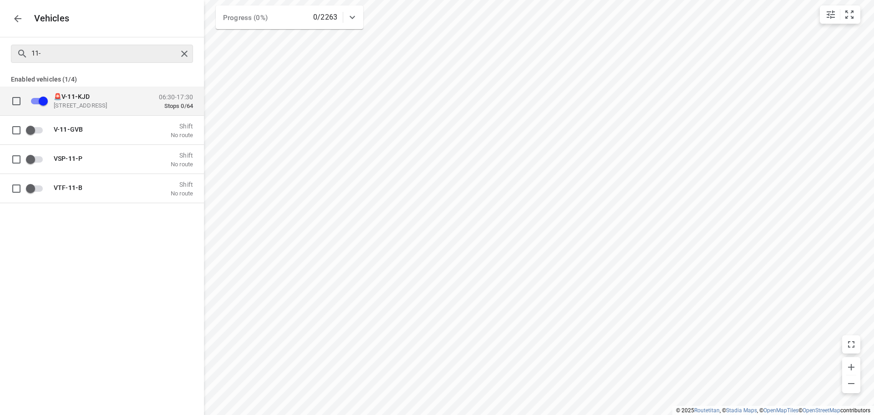
checkbox input "true"
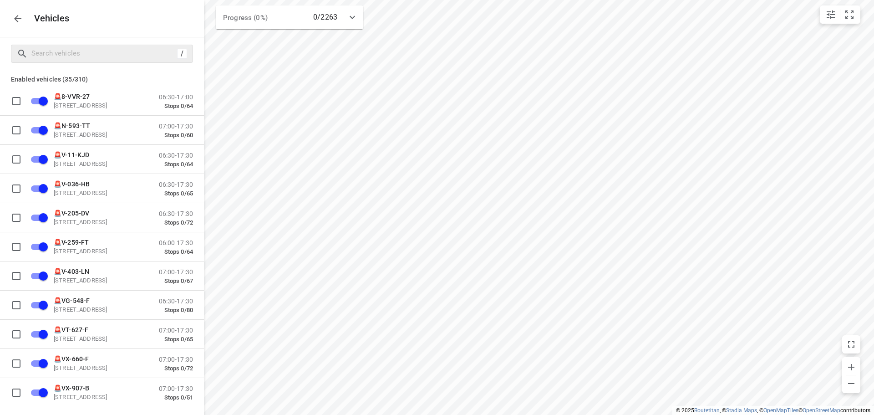
click at [30, 18] on p "Vehicles" at bounding box center [48, 18] width 43 height 10
click at [4, 18] on div "Vehicles" at bounding box center [102, 18] width 204 height 37
click at [14, 12] on button "button" at bounding box center [18, 19] width 18 height 18
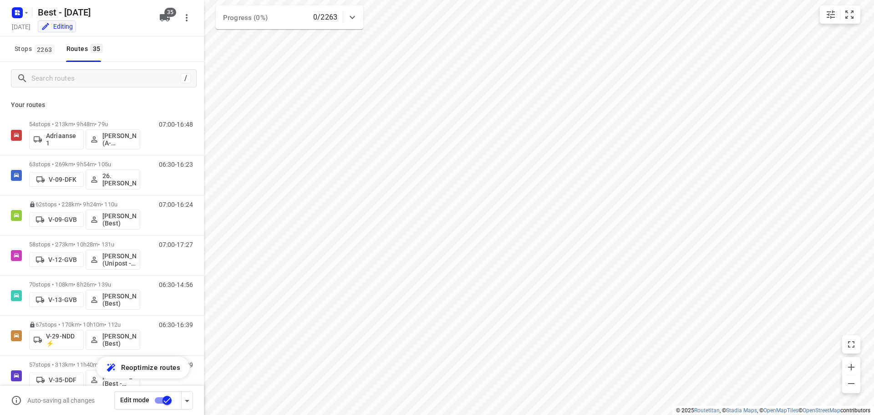
click at [153, 18] on div "Best - [DATE]" at bounding box center [93, 12] width 122 height 18
click at [161, 18] on icon "button" at bounding box center [165, 17] width 10 height 7
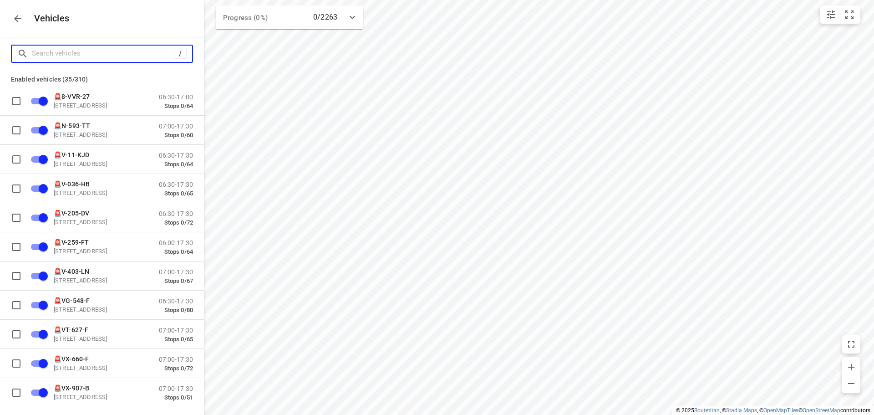
click at [133, 53] on input "Search vehicles" at bounding box center [103, 53] width 142 height 14
type input "2"
checkbox input "false"
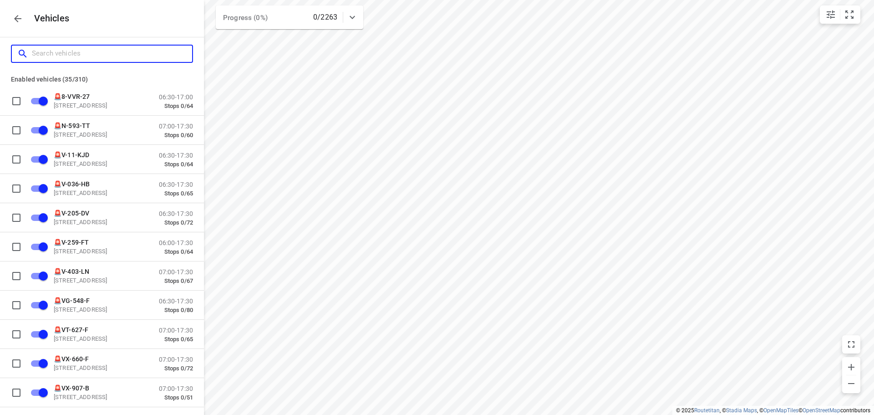
checkbox input "false"
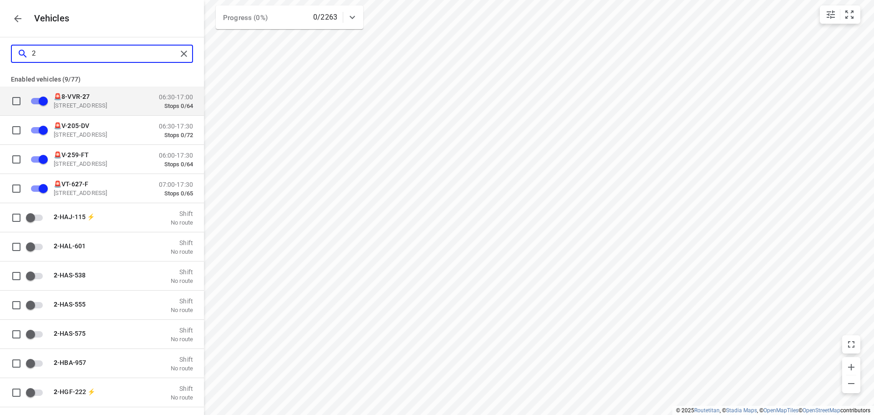
type input "28"
checkbox input "false"
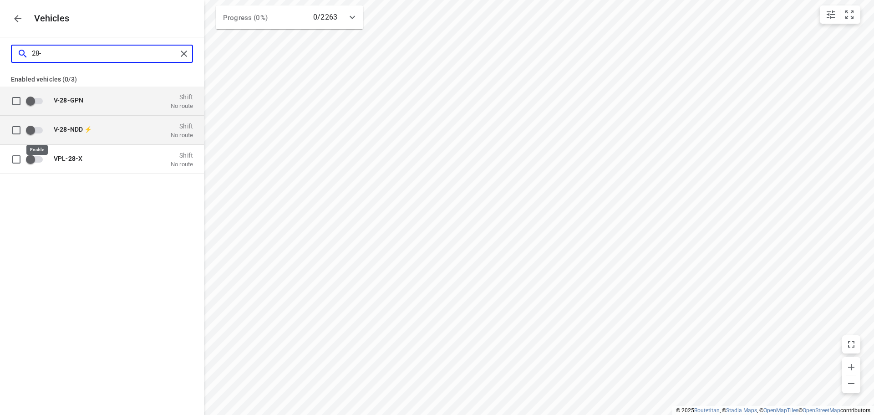
type input "28-"
click at [30, 131] on input "grid" at bounding box center [31, 129] width 52 height 17
click at [46, 129] on input "grid" at bounding box center [43, 129] width 52 height 17
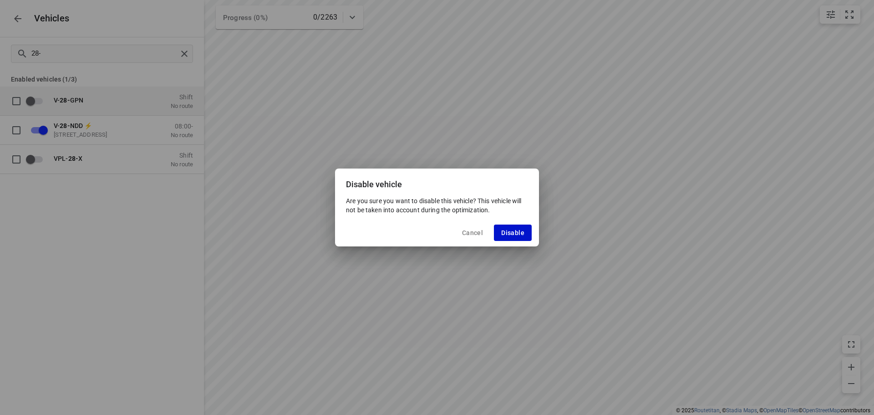
click at [500, 234] on button "Disable" at bounding box center [513, 232] width 38 height 16
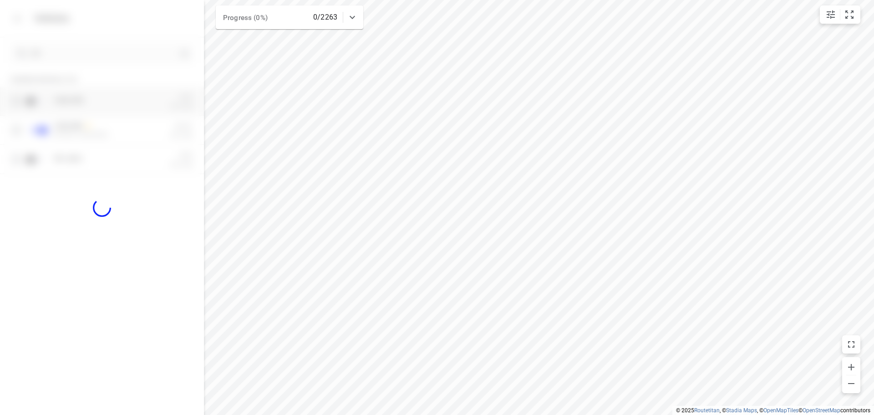
checkbox input "false"
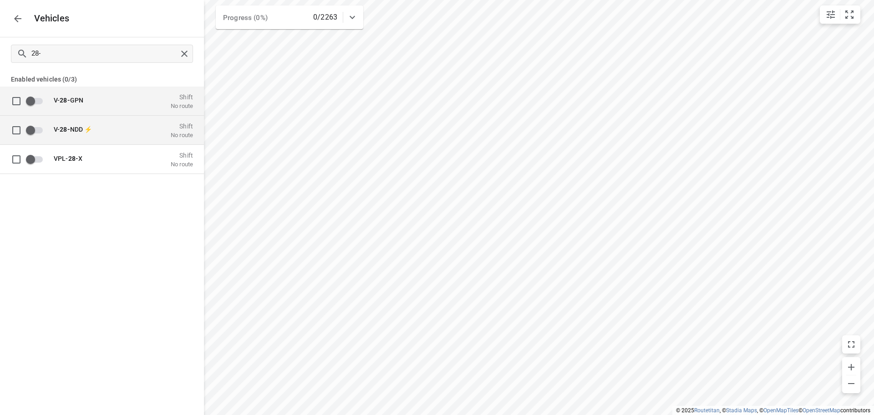
click at [124, 127] on p "V- 28- NDD ⚡" at bounding box center [99, 128] width 91 height 7
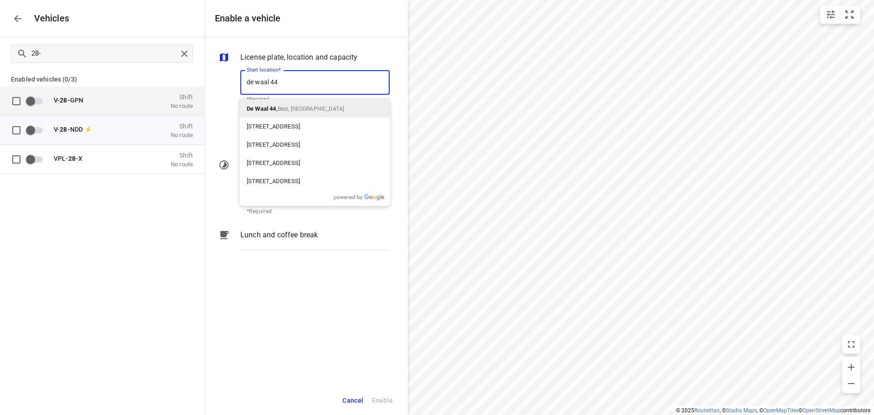
click at [272, 107] on b "De Waal 44" at bounding box center [262, 108] width 30 height 7
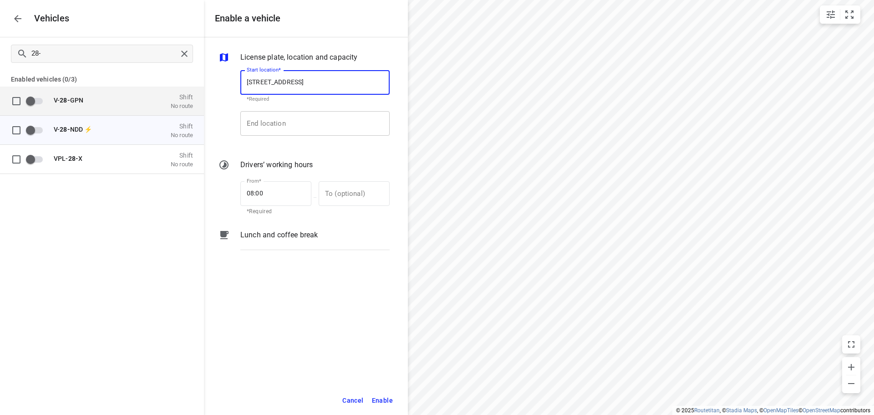
type input "De Waal 44, 5684 PH Best, Netherlands"
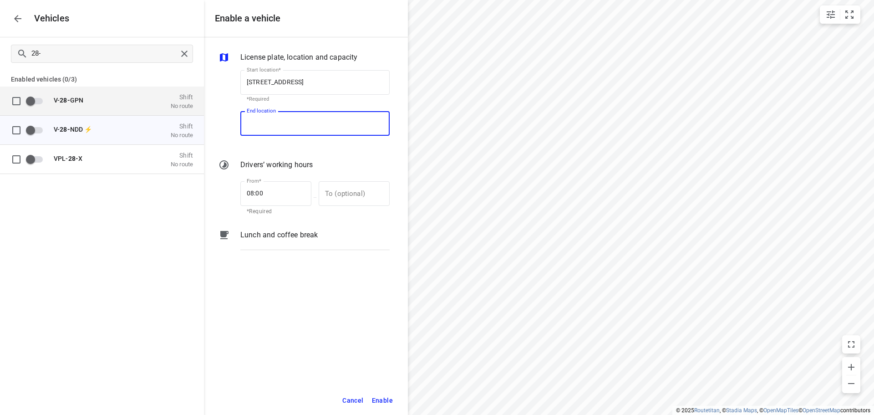
click at [286, 132] on input "End location" at bounding box center [314, 123] width 149 height 25
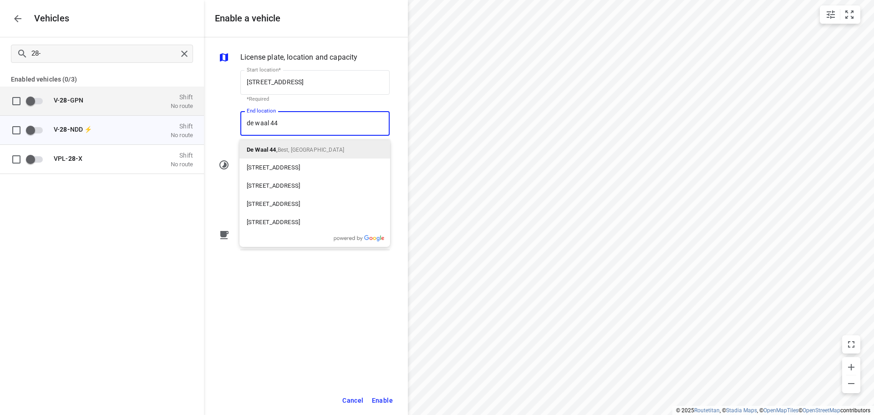
click at [288, 149] on span "Best, [GEOGRAPHIC_DATA]" at bounding box center [311, 150] width 66 height 6
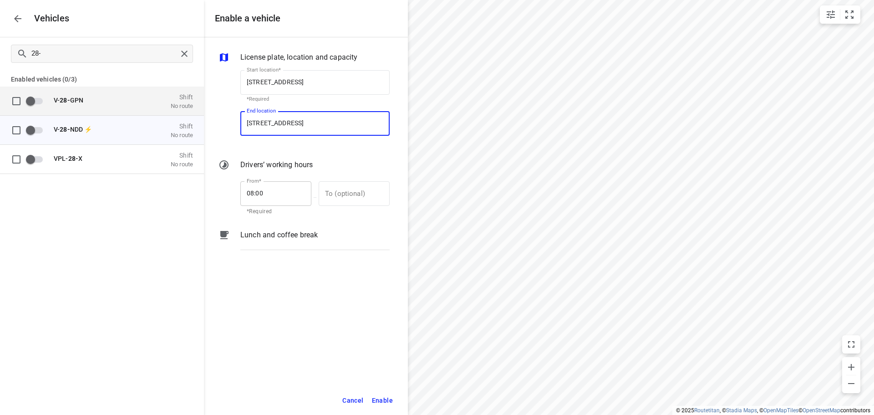
type input "De Waal 44, 5684 PH Best, Netherlands"
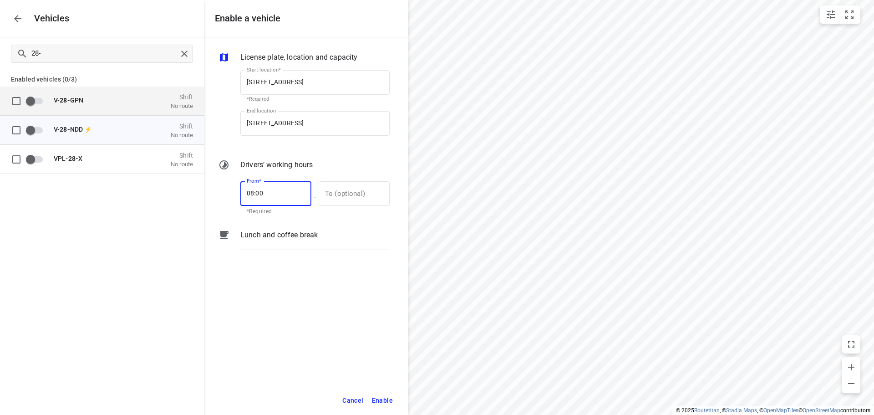
drag, startPoint x: 289, startPoint y: 197, endPoint x: 204, endPoint y: 191, distance: 84.4
click at [204, 191] on div "License plate, location and capacity Start location* De Waal 44, 5684 PH Best, …" at bounding box center [306, 211] width 204 height 348
click at [342, 196] on input "text" at bounding box center [349, 193] width 61 height 25
type input "17:00"
click at [388, 403] on span "Enable" at bounding box center [382, 400] width 21 height 11
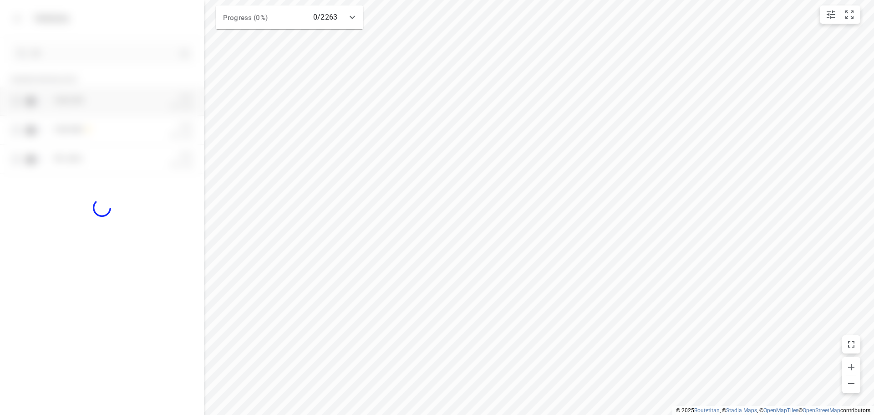
checkbox input "true"
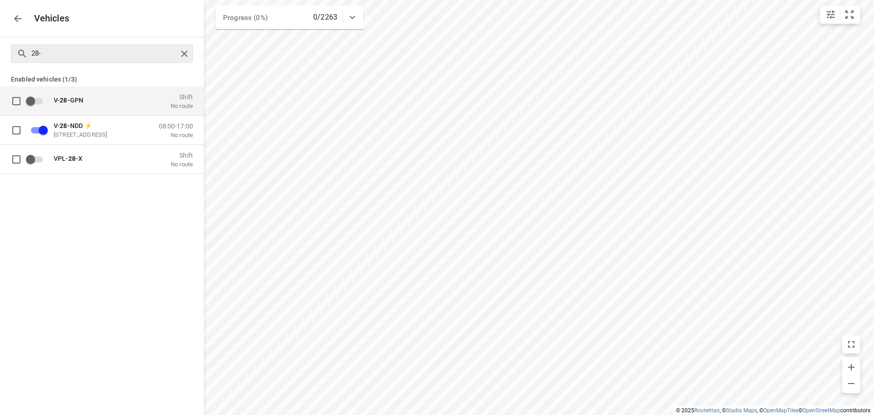
checkbox input "true"
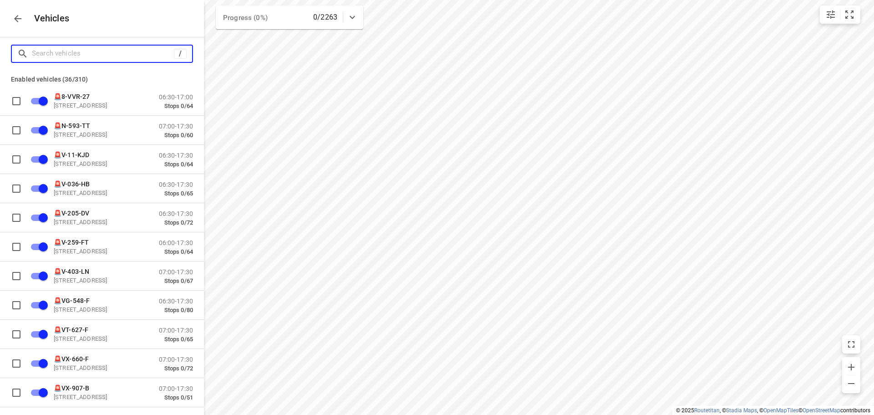
click at [162, 61] on input "Search vehicles" at bounding box center [103, 53] width 142 height 14
click at [15, 10] on button "button" at bounding box center [18, 19] width 18 height 18
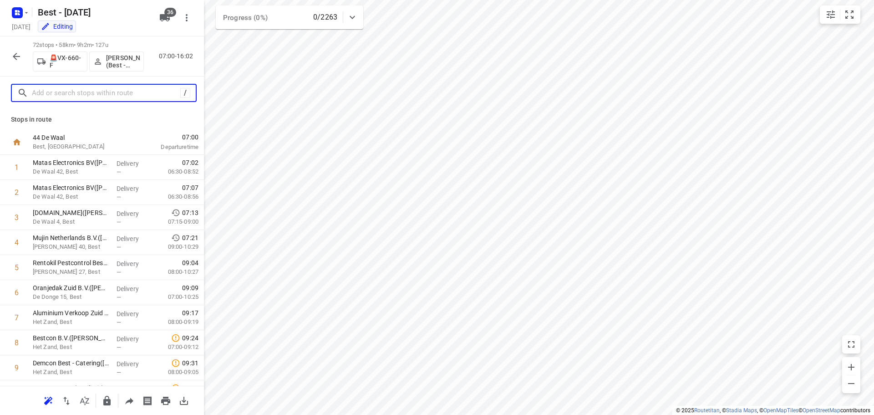
click at [120, 91] on input "text" at bounding box center [106, 93] width 148 height 14
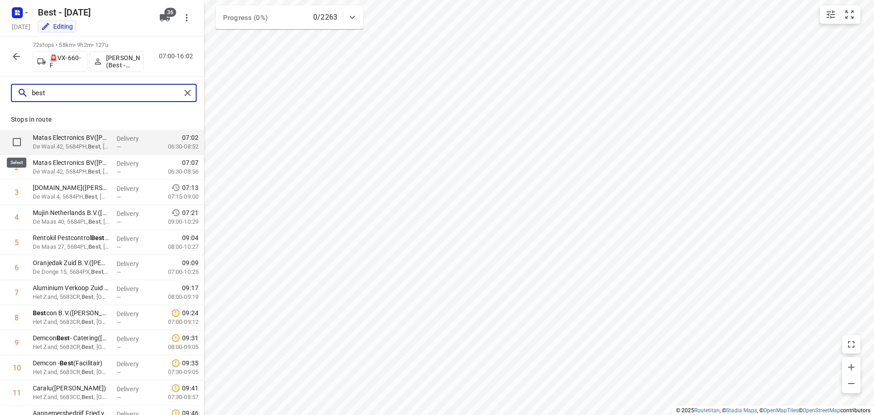
type input "best"
click at [12, 144] on input "checkbox" at bounding box center [17, 142] width 18 height 18
checkbox input "true"
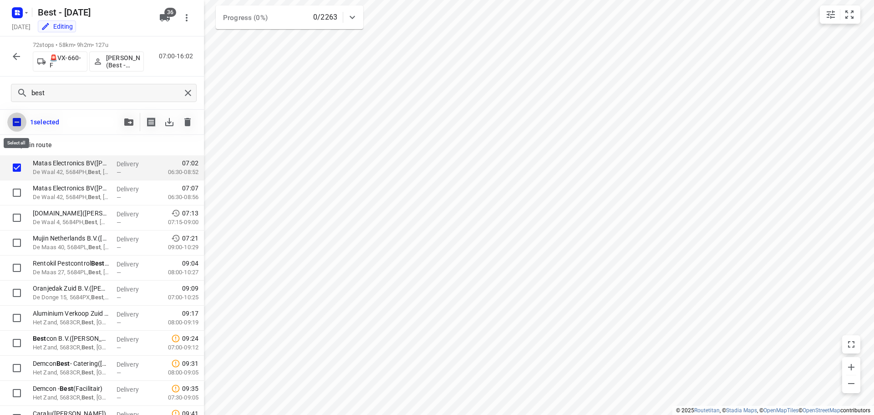
click at [19, 119] on input "checkbox" at bounding box center [16, 121] width 19 height 19
checkbox input "false"
checkbox input "true"
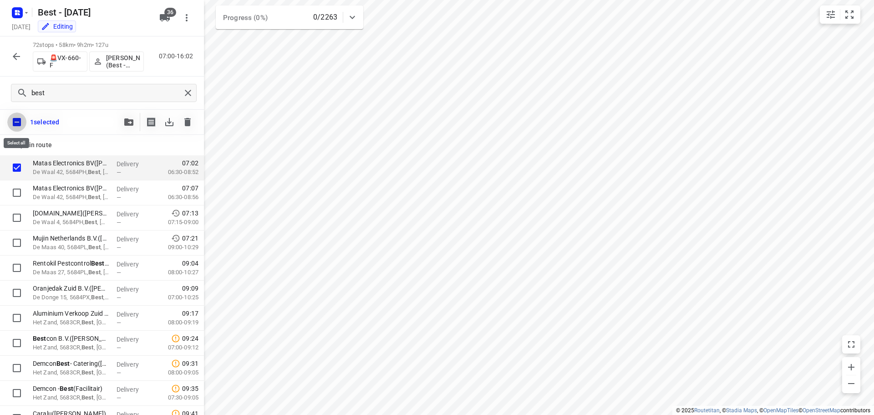
checkbox input "true"
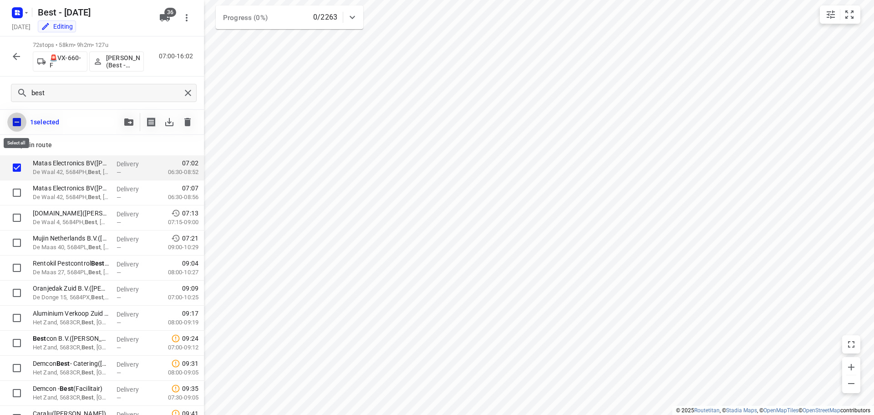
checkbox input "true"
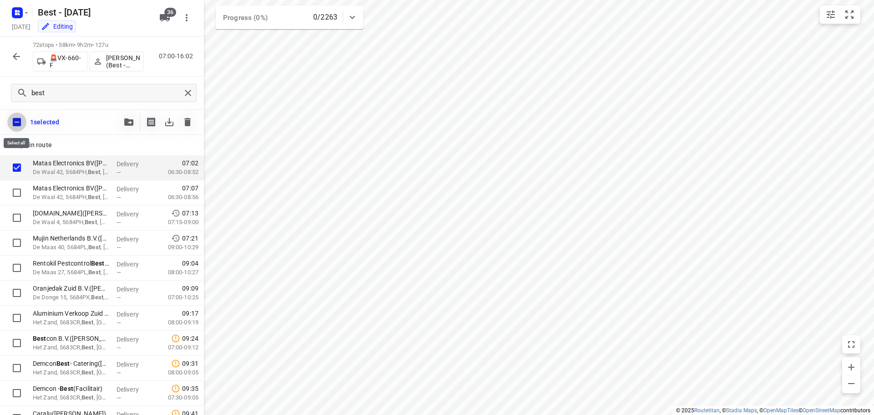
checkbox input "true"
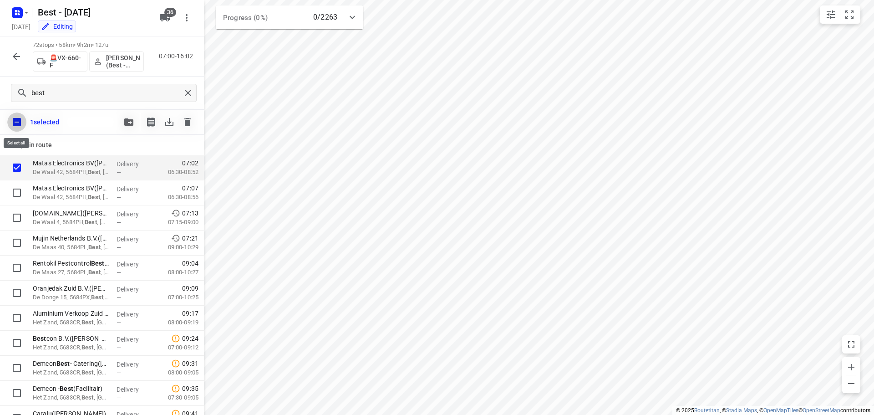
checkbox input "true"
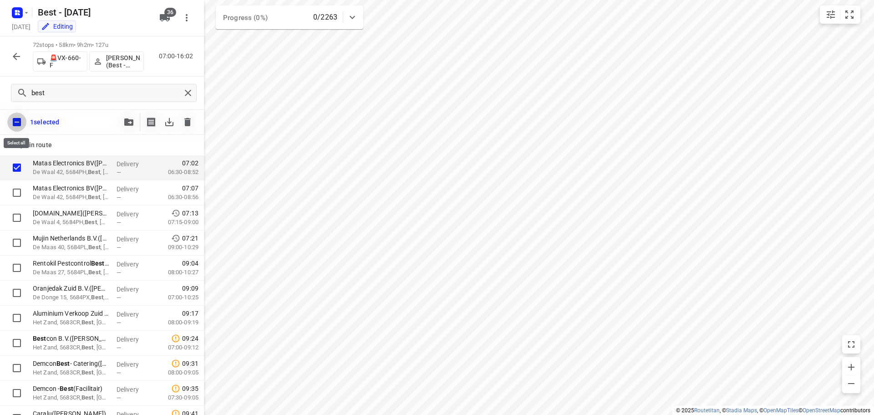
checkbox input "true"
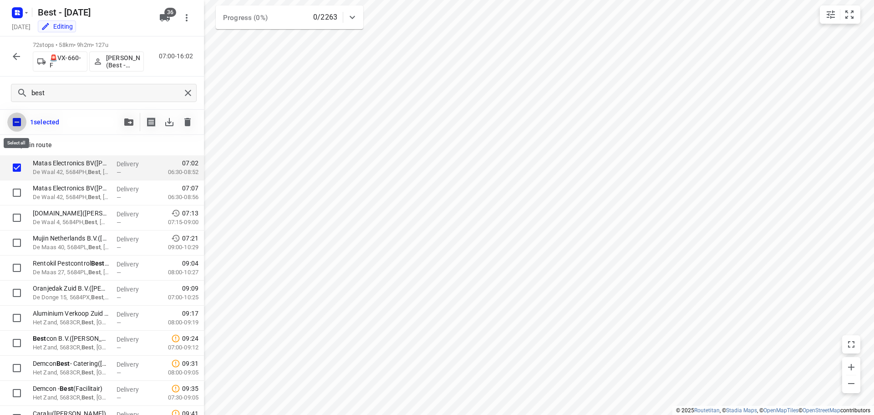
checkbox input "true"
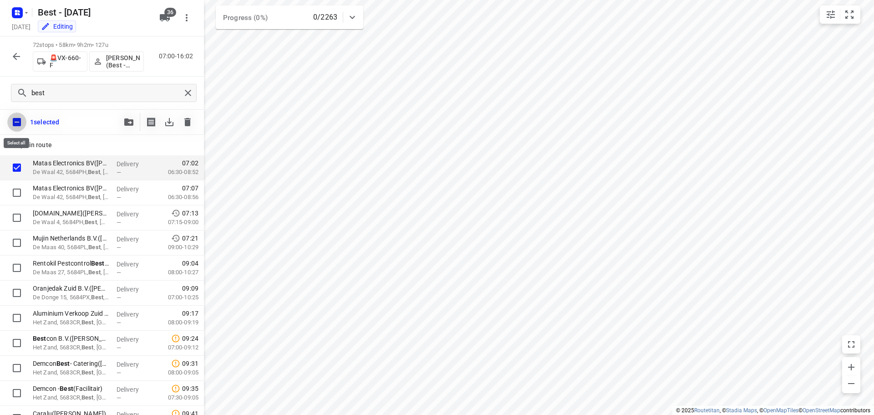
checkbox input "true"
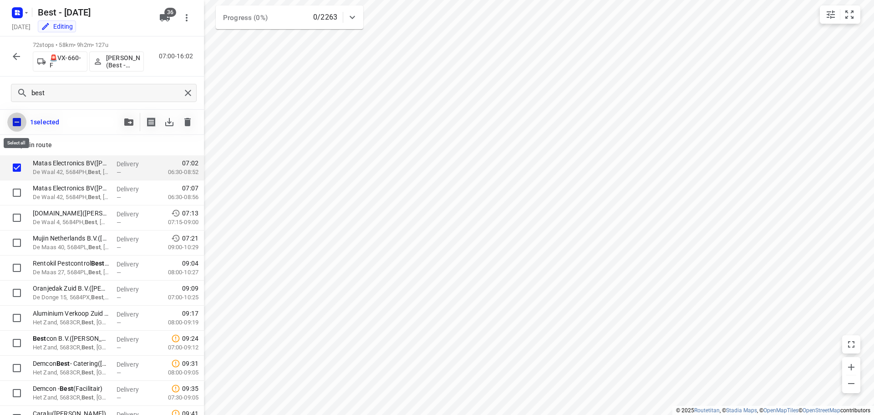
checkbox input "true"
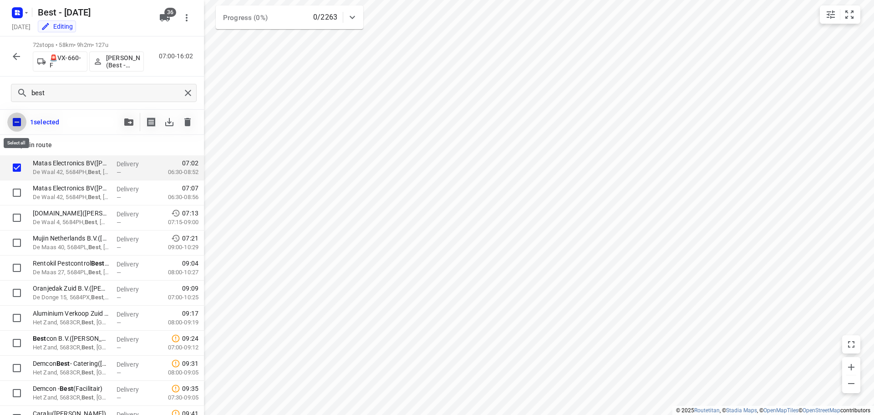
checkbox input "true"
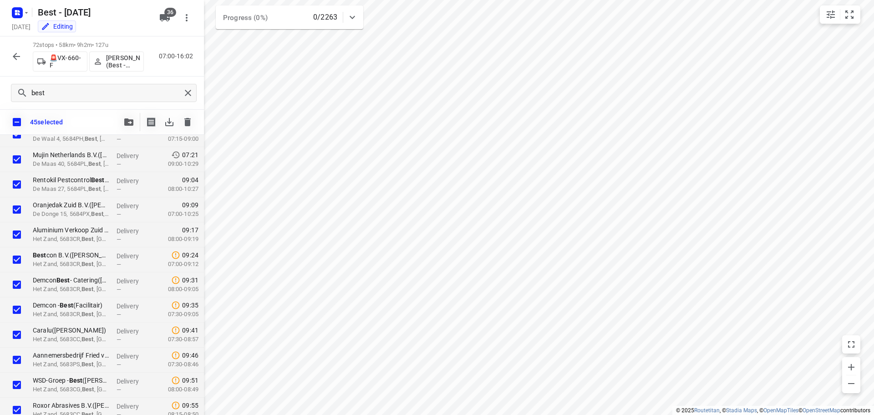
scroll to position [0, 0]
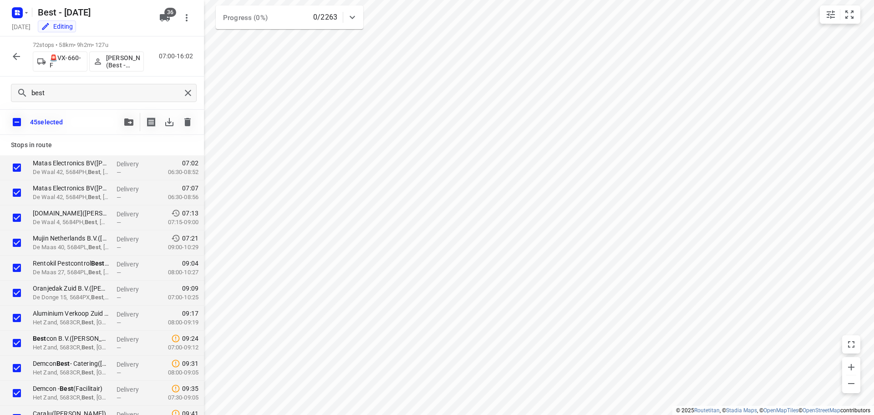
click at [1, 122] on div "45 selected" at bounding box center [102, 121] width 204 height 25
click at [6, 122] on div "45 selected" at bounding box center [102, 121] width 204 height 25
click at [10, 123] on input "checkbox" at bounding box center [16, 121] width 19 height 19
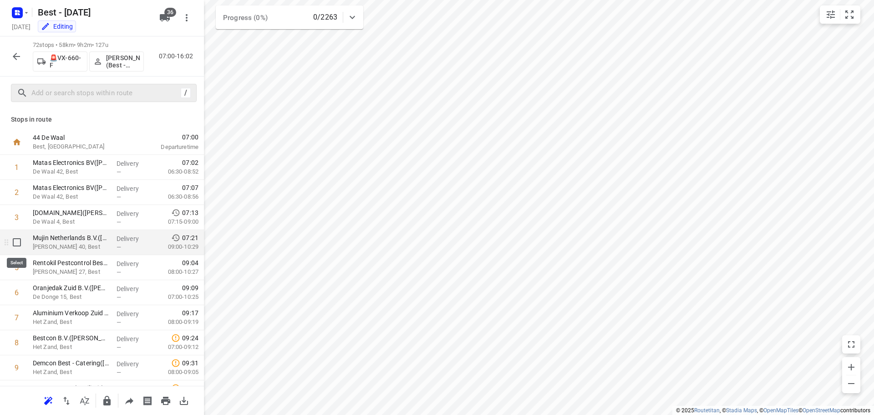
click at [24, 248] on input "checkbox" at bounding box center [17, 242] width 18 height 18
checkbox input "true"
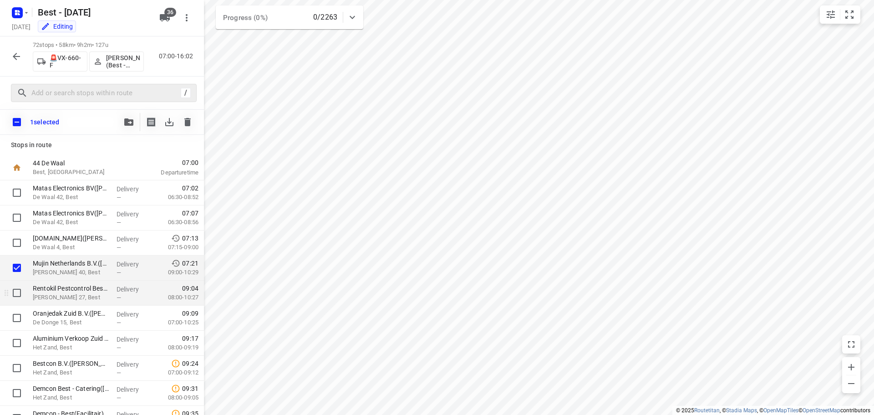
click at [21, 302] on div at bounding box center [14, 292] width 29 height 25
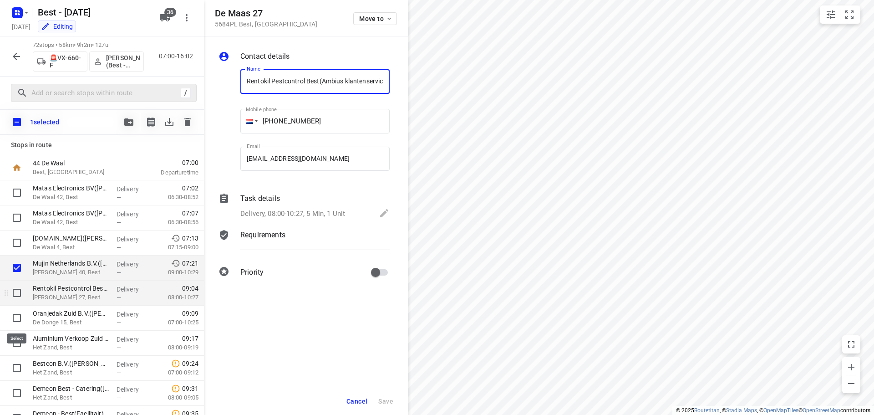
scroll to position [0, 6]
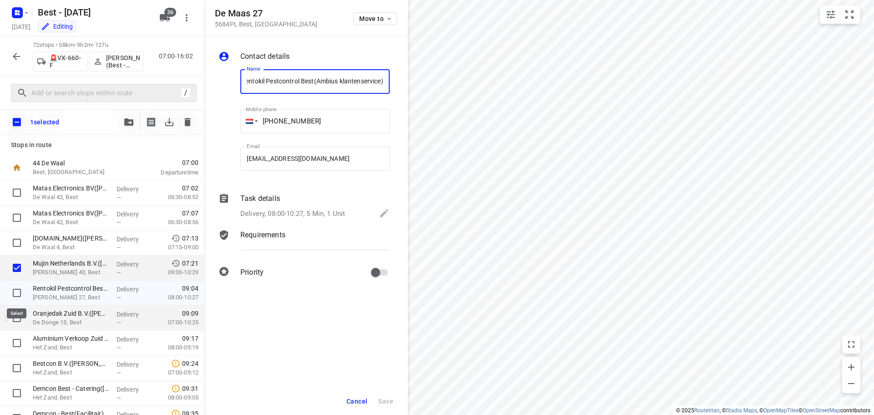
click at [16, 296] on input "checkbox" at bounding box center [17, 293] width 18 height 18
checkbox input "true"
click at [15, 320] on input "checkbox" at bounding box center [17, 318] width 18 height 18
checkbox input "true"
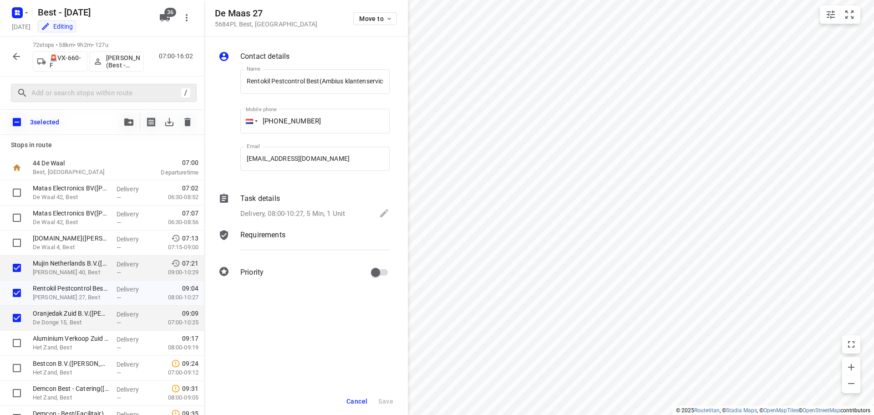
click at [352, 409] on div "Cancel Save" at bounding box center [306, 400] width 204 height 27
click at [352, 406] on button "Cancel" at bounding box center [357, 401] width 28 height 16
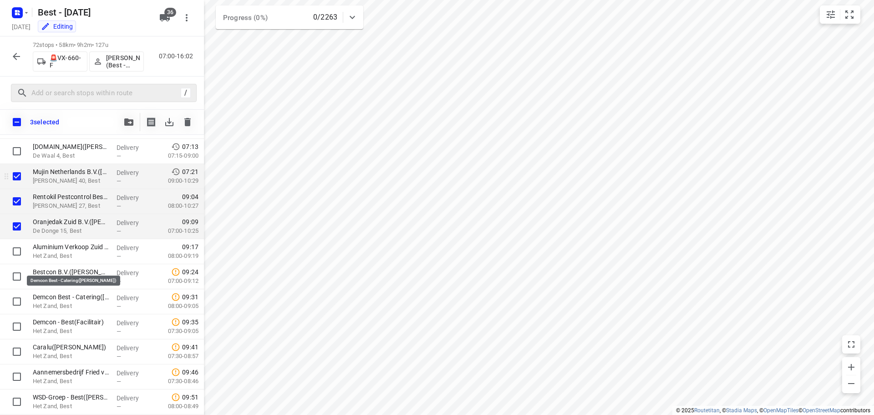
scroll to position [137, 0]
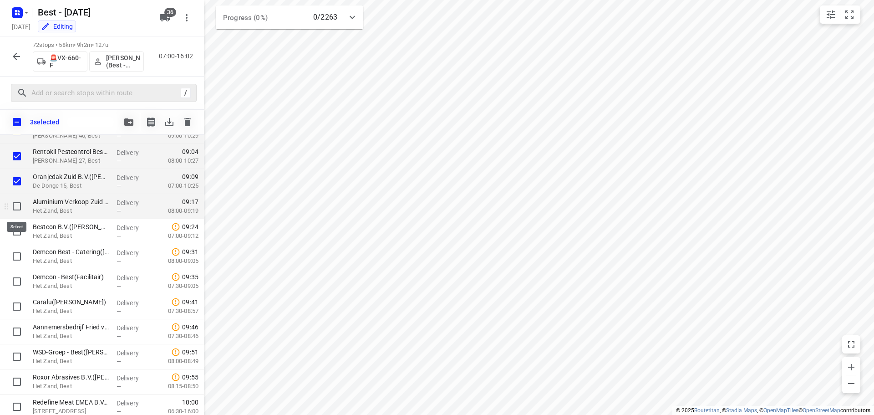
click at [22, 212] on input "checkbox" at bounding box center [17, 206] width 18 height 18
checkbox input "true"
click at [19, 228] on input "checkbox" at bounding box center [17, 231] width 18 height 18
checkbox input "true"
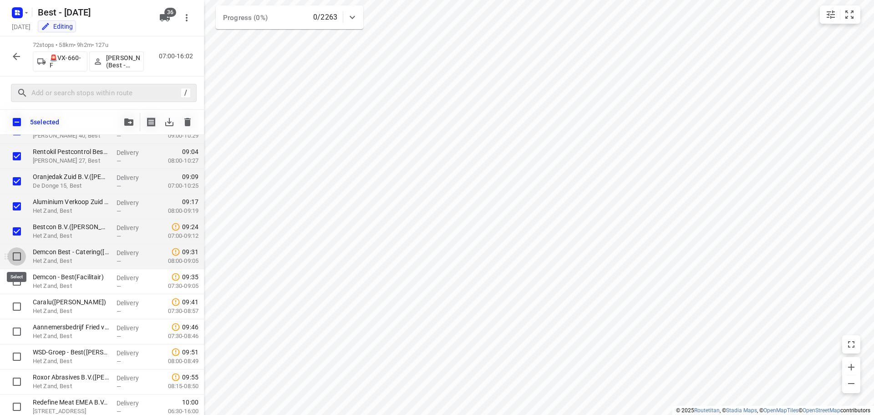
click at [16, 256] on input "checkbox" at bounding box center [17, 256] width 18 height 18
checkbox input "true"
click at [16, 279] on input "checkbox" at bounding box center [17, 281] width 18 height 18
checkbox input "true"
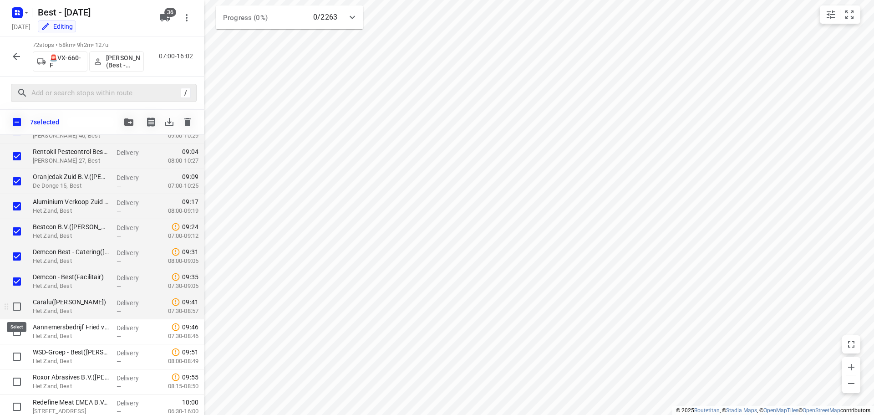
click at [17, 304] on input "checkbox" at bounding box center [17, 306] width 18 height 18
checkbox input "true"
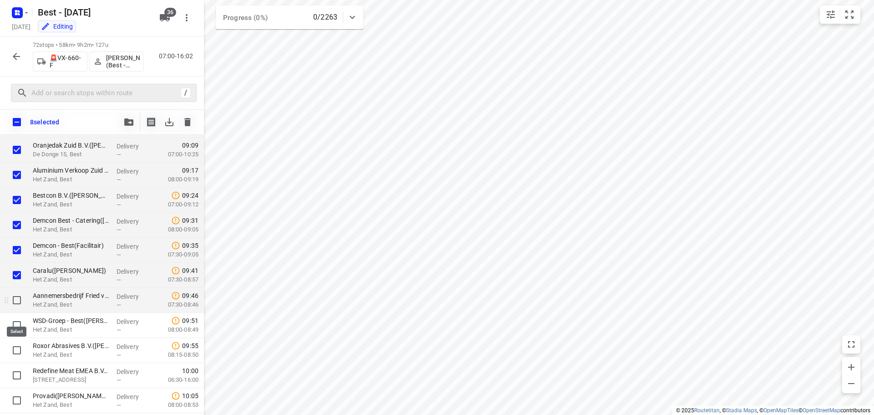
scroll to position [182, 0]
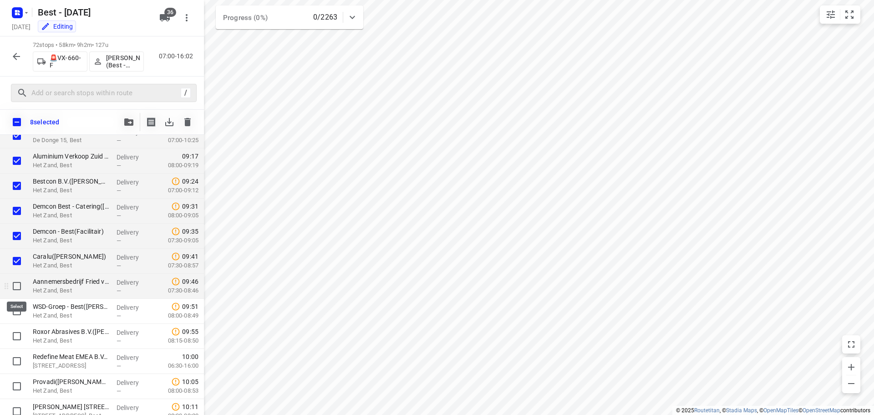
click at [17, 293] on input "checkbox" at bounding box center [17, 286] width 18 height 18
checkbox input "true"
click at [15, 309] on input "checkbox" at bounding box center [17, 311] width 18 height 18
checkbox input "true"
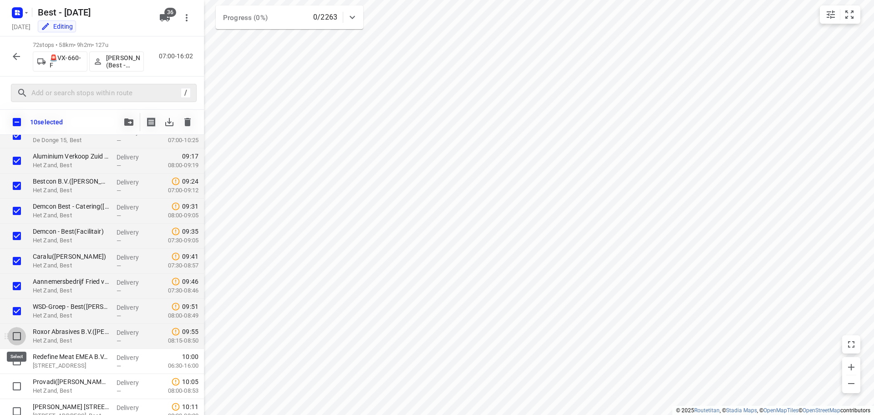
click at [15, 332] on input "checkbox" at bounding box center [17, 336] width 18 height 18
checkbox input "true"
click at [14, 352] on input "checkbox" at bounding box center [17, 361] width 18 height 18
checkbox input "true"
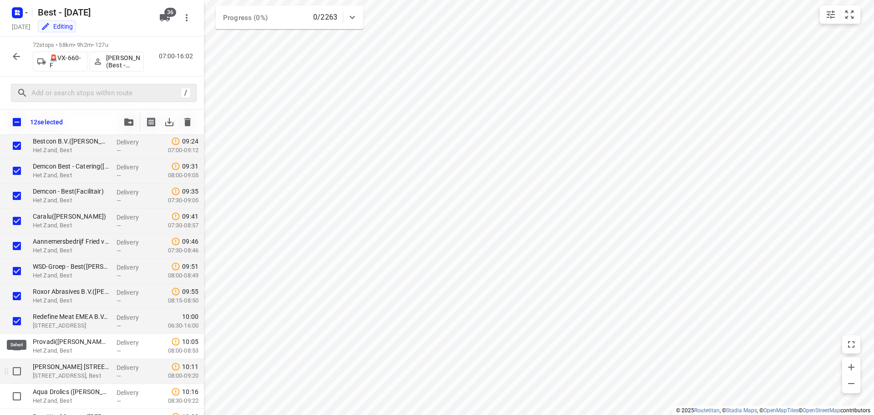
scroll to position [273, 0]
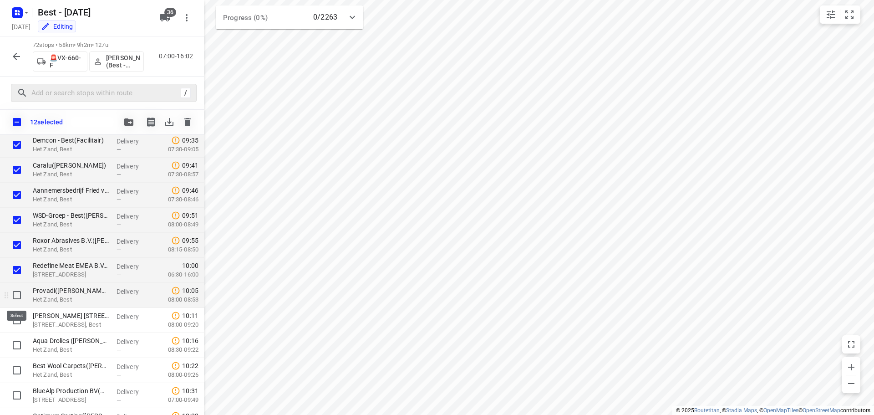
click at [16, 291] on input "checkbox" at bounding box center [17, 295] width 18 height 18
checkbox input "true"
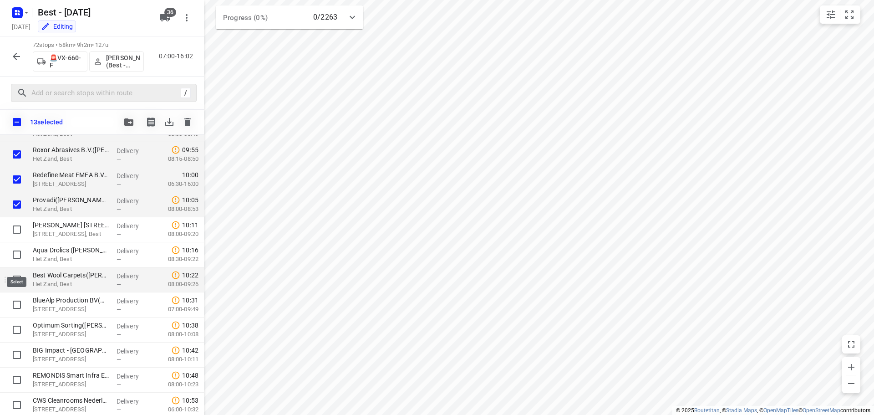
scroll to position [364, 0]
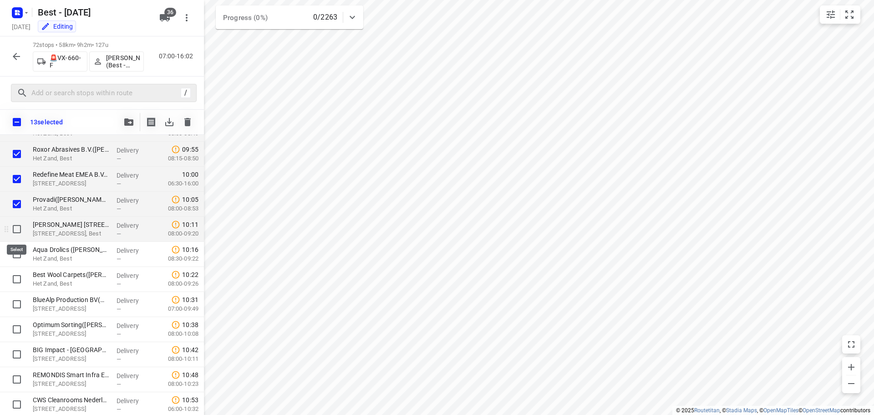
click at [18, 232] on input "checkbox" at bounding box center [17, 229] width 18 height 18
checkbox input "true"
click at [19, 255] on input "checkbox" at bounding box center [17, 254] width 18 height 18
checkbox input "true"
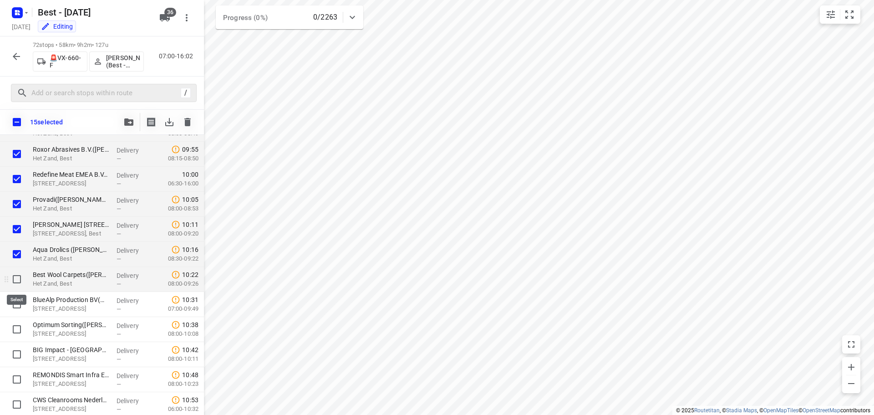
click at [18, 284] on input "checkbox" at bounding box center [17, 279] width 18 height 18
checkbox input "true"
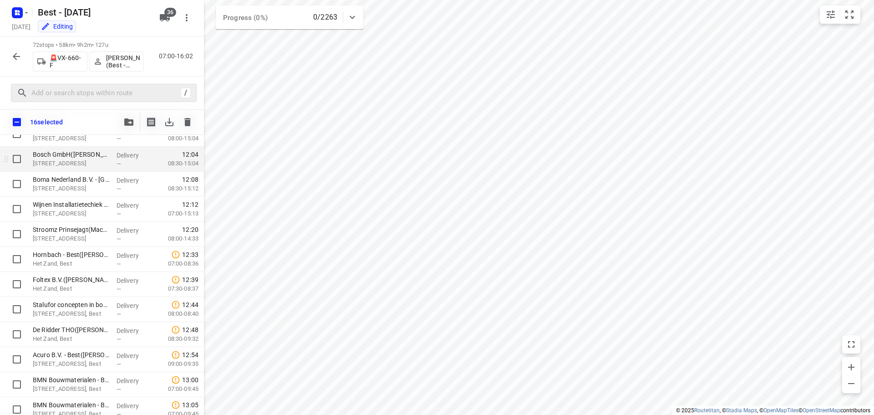
scroll to position [865, 0]
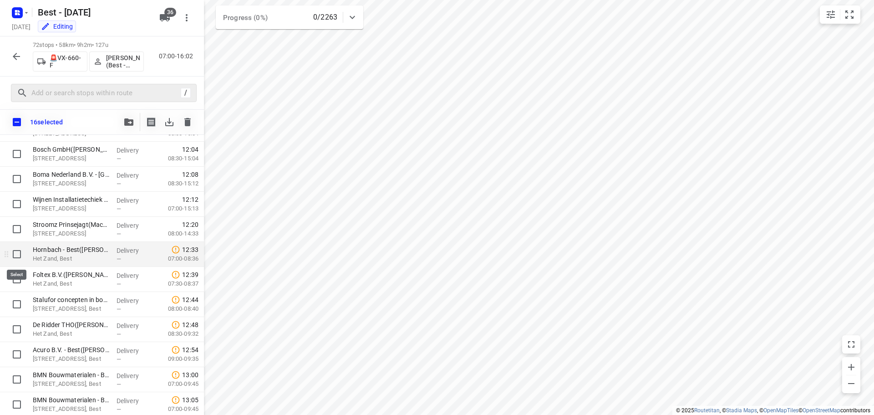
click at [17, 255] on input "checkbox" at bounding box center [17, 254] width 18 height 18
checkbox input "true"
click at [20, 279] on input "checkbox" at bounding box center [17, 279] width 18 height 18
checkbox input "true"
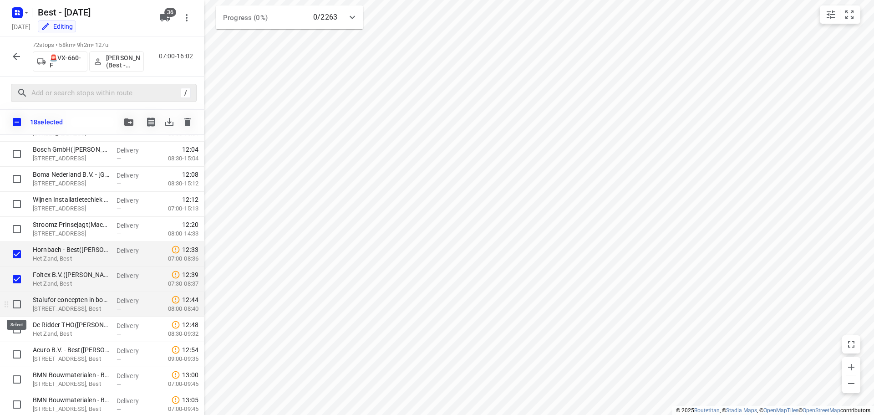
click at [22, 301] on input "checkbox" at bounding box center [17, 304] width 18 height 18
checkbox input "true"
click at [16, 315] on div at bounding box center [14, 304] width 29 height 25
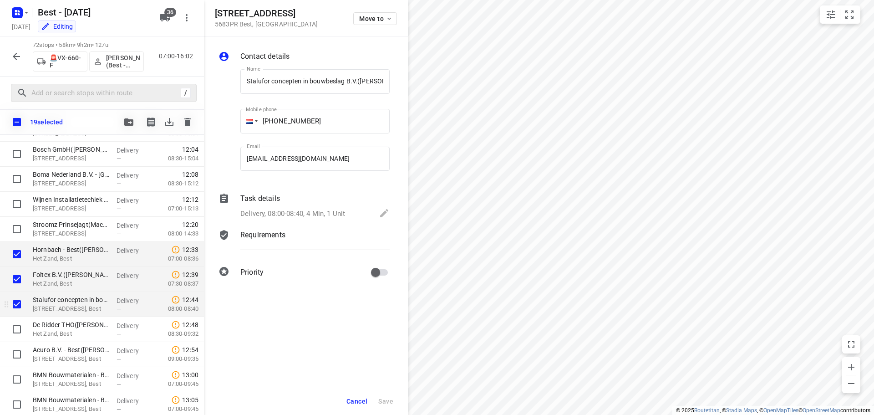
scroll to position [0, 38]
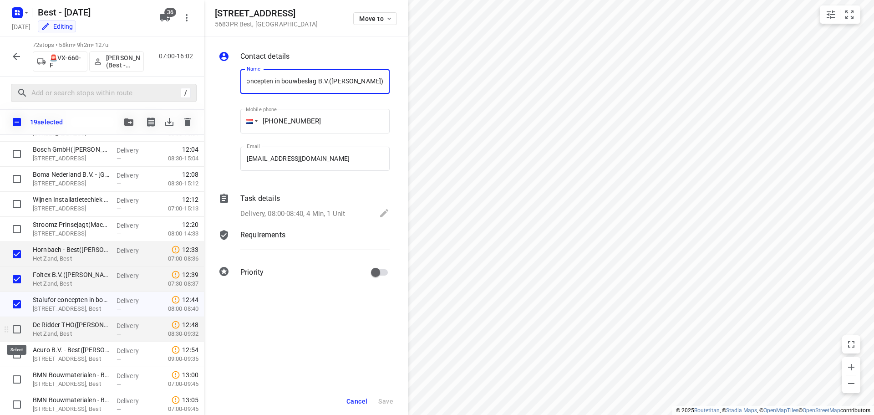
click at [16, 326] on input "checkbox" at bounding box center [17, 329] width 18 height 18
checkbox input "true"
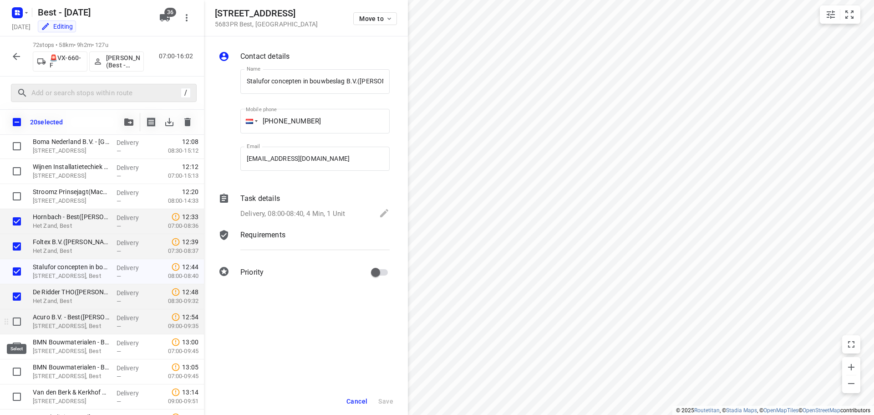
scroll to position [910, 0]
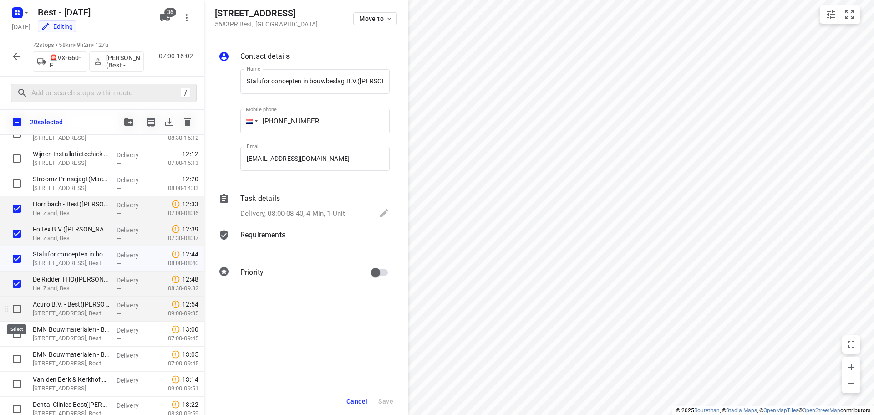
click at [12, 307] on input "checkbox" at bounding box center [17, 308] width 18 height 18
checkbox input "true"
click at [12, 323] on div at bounding box center [14, 333] width 29 height 25
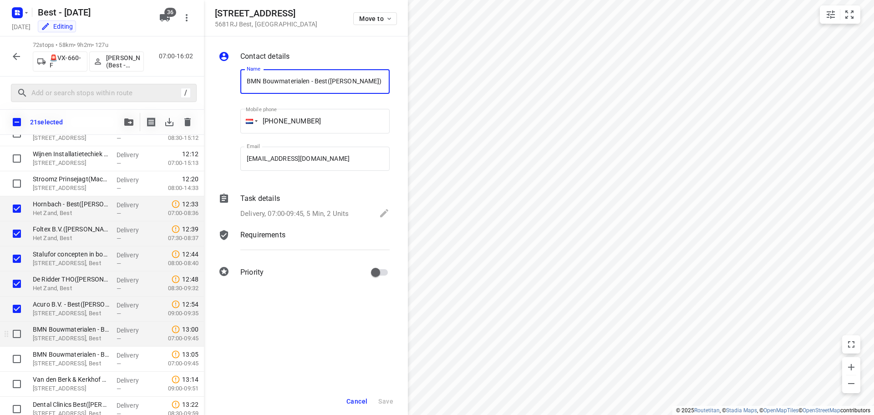
click at [17, 335] on input "checkbox" at bounding box center [17, 333] width 18 height 18
checkbox input "true"
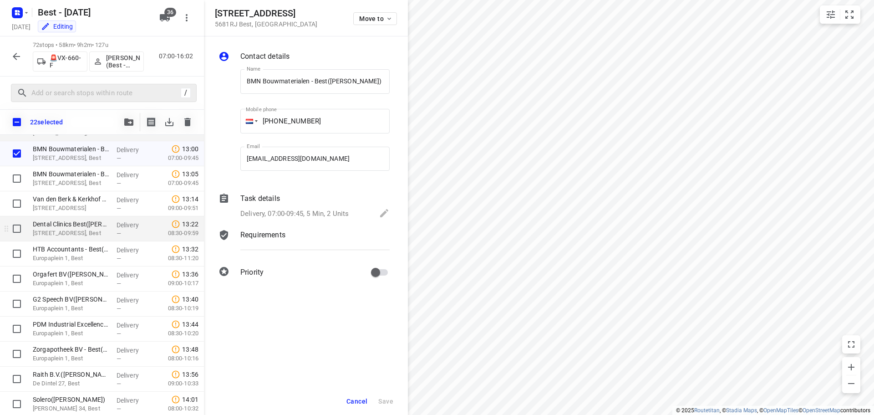
scroll to position [1047, 0]
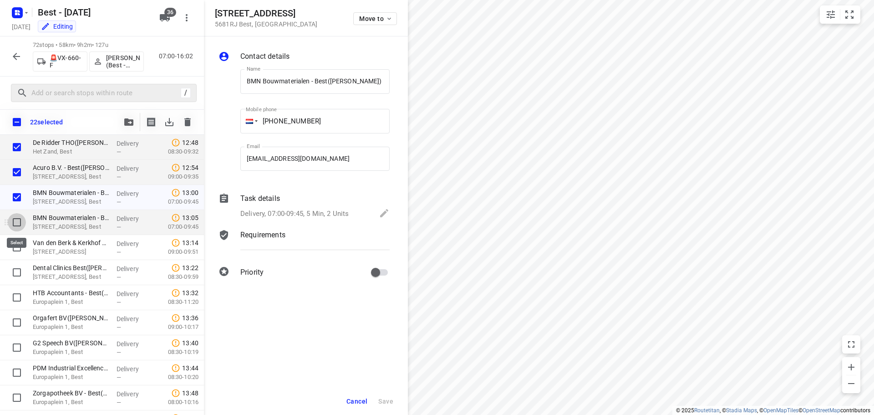
click at [14, 223] on input "checkbox" at bounding box center [17, 222] width 18 height 18
checkbox input "true"
click at [18, 247] on input "checkbox" at bounding box center [17, 247] width 18 height 18
checkbox input "true"
click at [124, 119] on icon "button" at bounding box center [128, 121] width 9 height 7
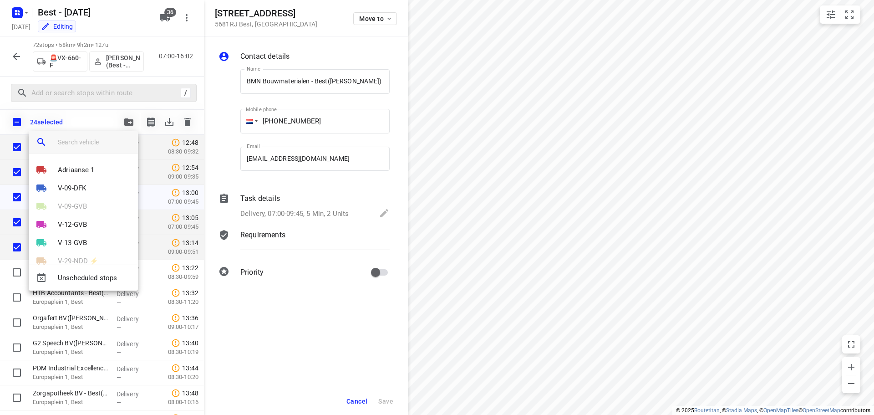
click at [106, 140] on input "search vehicle" at bounding box center [94, 142] width 73 height 14
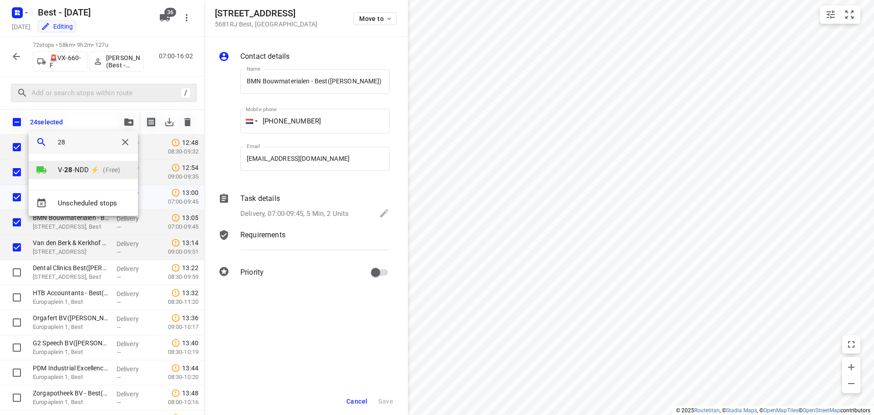
type input "28"
click at [93, 164] on li "V- 28 -NDD ⚡ (Free)" at bounding box center [83, 170] width 109 height 18
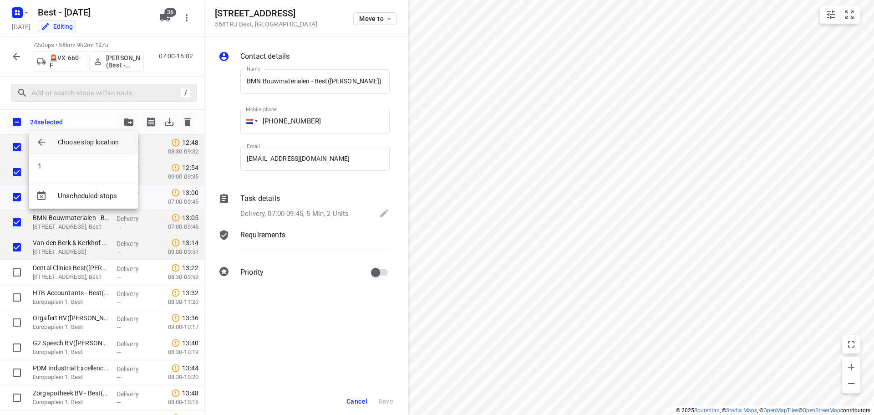
click at [93, 164] on li "1" at bounding box center [83, 166] width 109 height 18
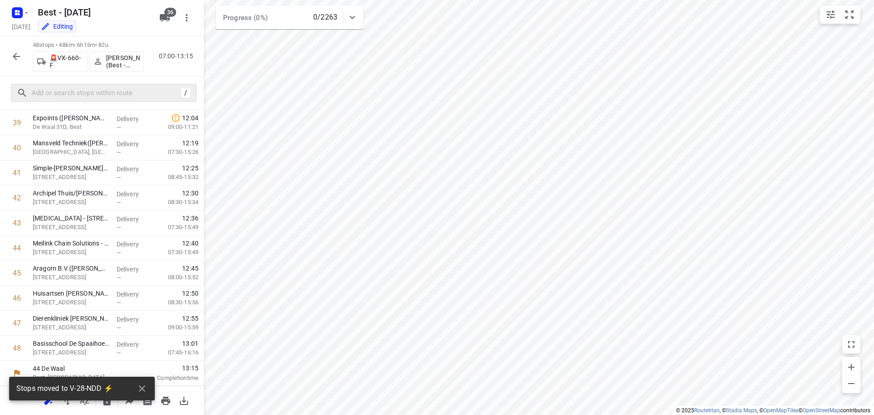
scroll to position [996, 0]
click at [16, 53] on icon "button" at bounding box center [16, 56] width 7 height 7
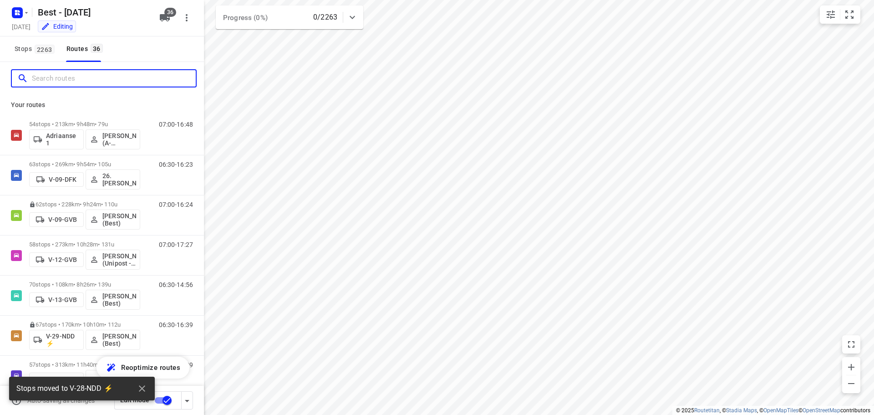
click at [51, 73] on input "Search routes" at bounding box center [114, 78] width 164 height 14
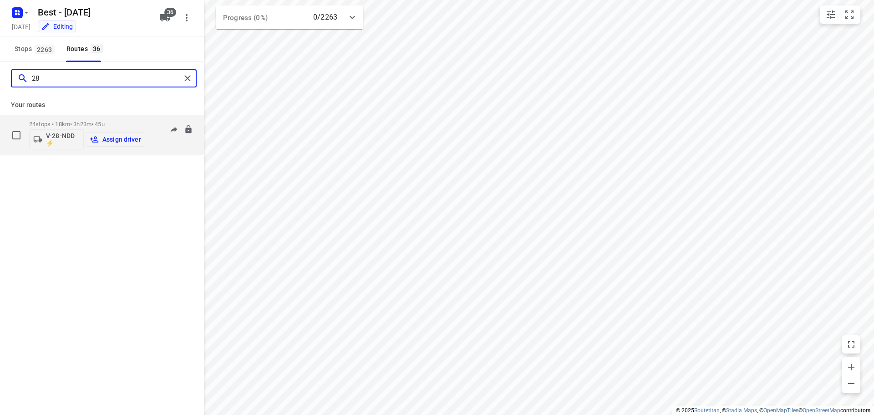
type input "28"
click at [111, 140] on p "Assign driver" at bounding box center [121, 139] width 39 height 7
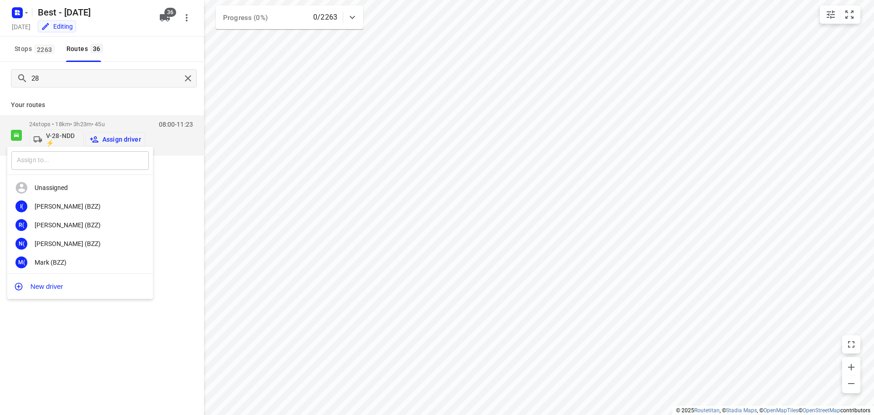
click at [79, 154] on input "text" at bounding box center [79, 160] width 137 height 19
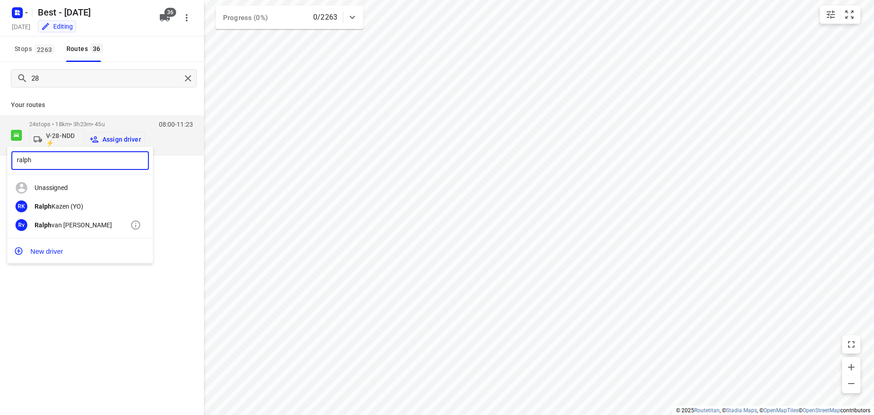
type input "ralph"
click at [77, 223] on div "Ralph van Osnabrugge" at bounding box center [83, 224] width 96 height 7
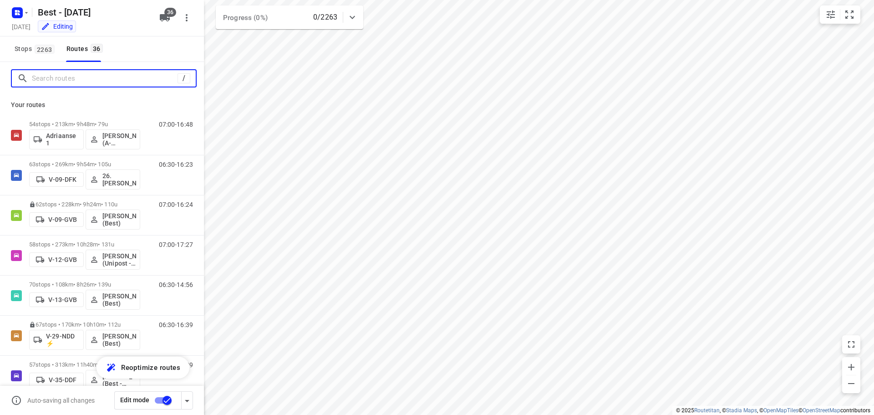
click at [122, 75] on input "Search routes" at bounding box center [105, 78] width 146 height 14
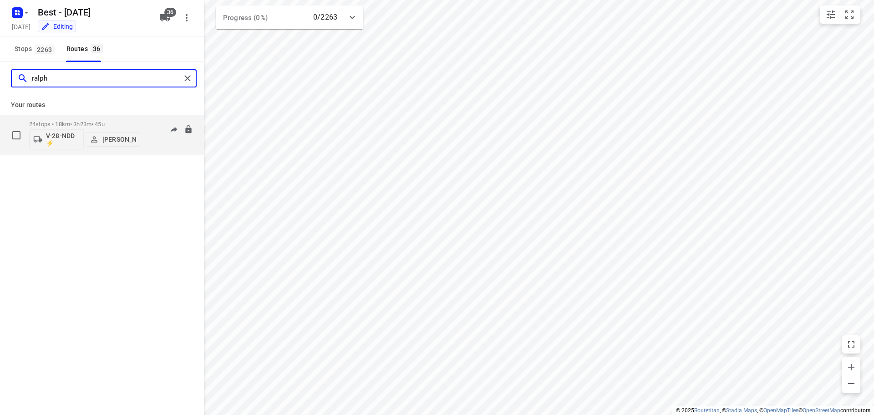
type input "ralph"
click at [102, 120] on div "24 stops • 18km • 3h23m • 45u V-28-NDD ⚡ Ralph van Osnabrugge" at bounding box center [84, 135] width 111 height 38
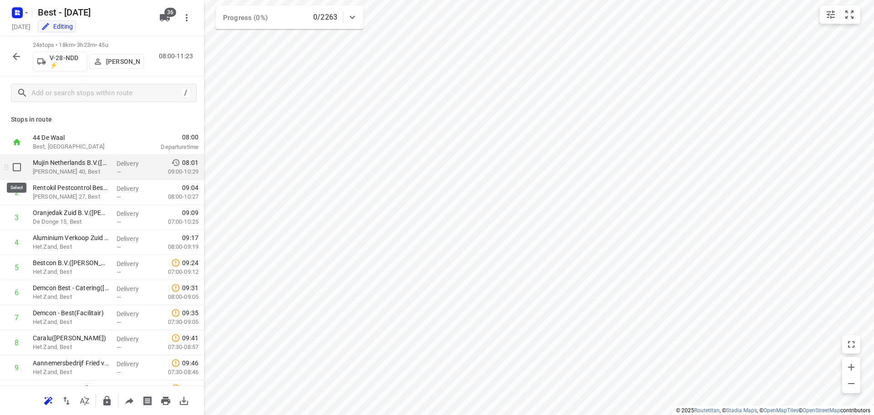
click at [20, 173] on input "checkbox" at bounding box center [17, 167] width 18 height 18
checkbox input "true"
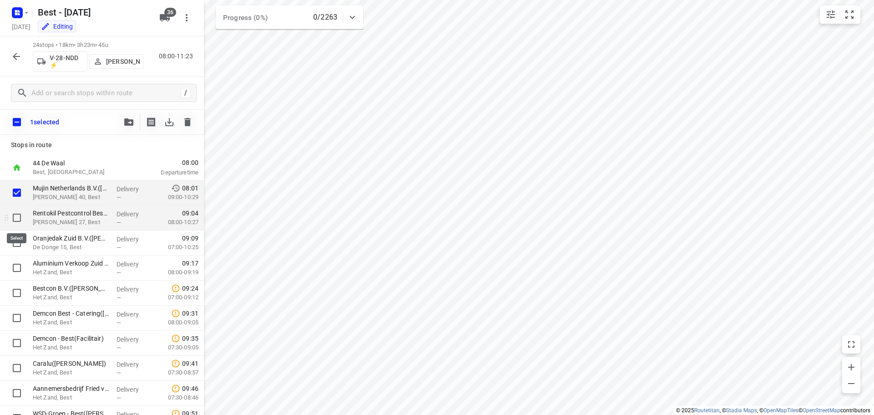
click at [16, 220] on input "checkbox" at bounding box center [17, 217] width 18 height 18
checkbox input "true"
click at [18, 239] on input "checkbox" at bounding box center [17, 242] width 18 height 18
checkbox input "true"
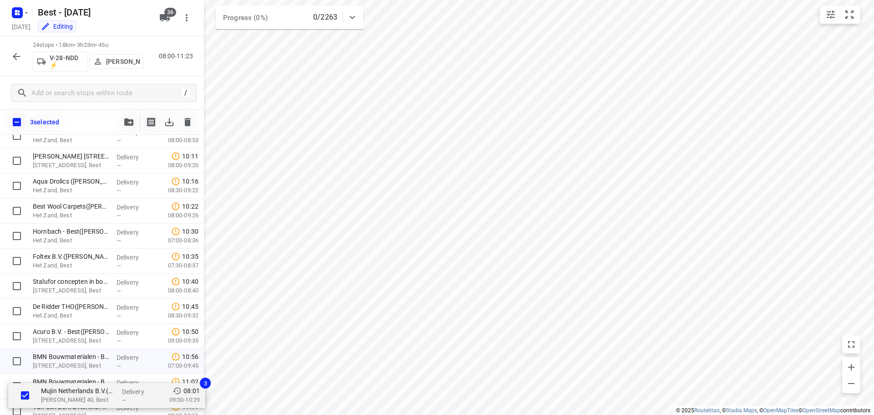
scroll to position [391, 0]
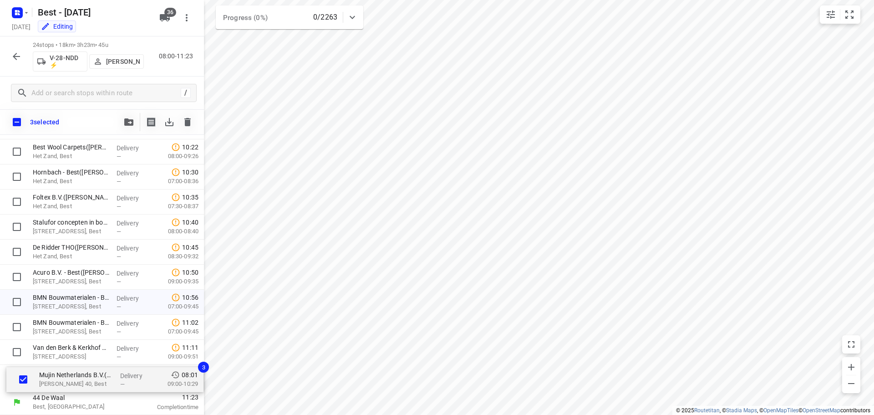
drag, startPoint x: 83, startPoint y: 193, endPoint x: 93, endPoint y: 377, distance: 183.7
click at [91, 385] on div "Mujin Netherlands B.V.(Yvonne van den Heuvel) De Maas 40, Best Delivery — 08:01…" at bounding box center [102, 89] width 204 height 601
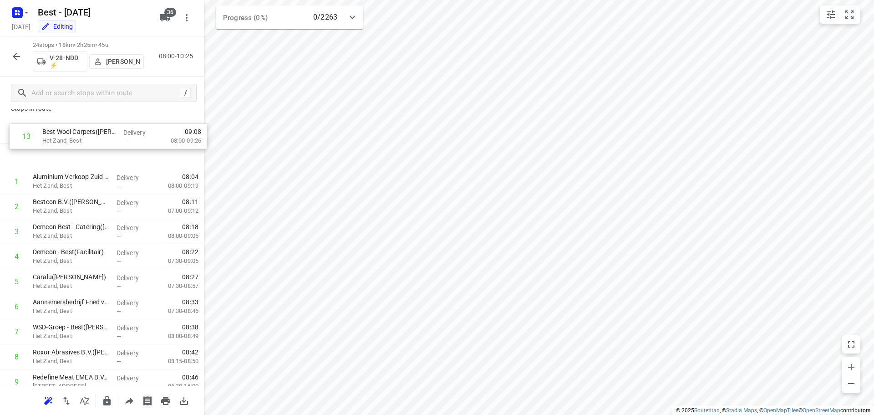
scroll to position [0, 0]
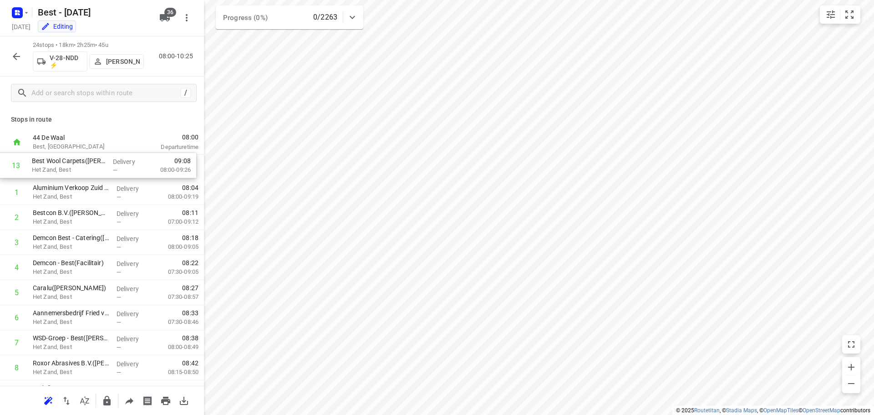
drag, startPoint x: 71, startPoint y: 369, endPoint x: 71, endPoint y: 158, distance: 210.7
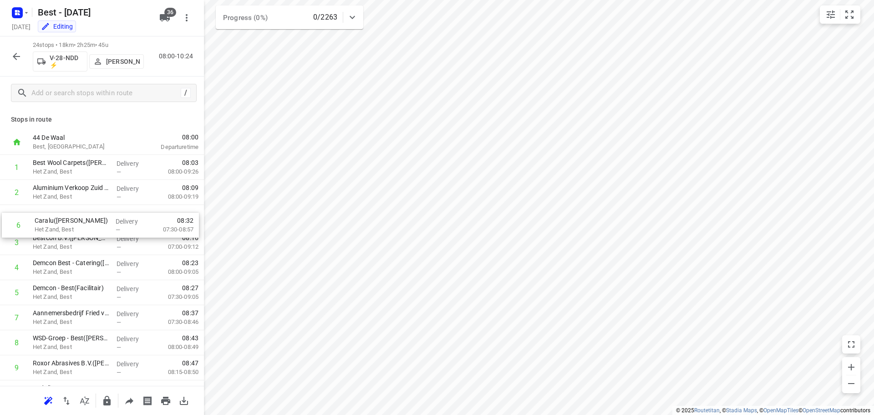
drag, startPoint x: 87, startPoint y: 298, endPoint x: 89, endPoint y: 223, distance: 74.2
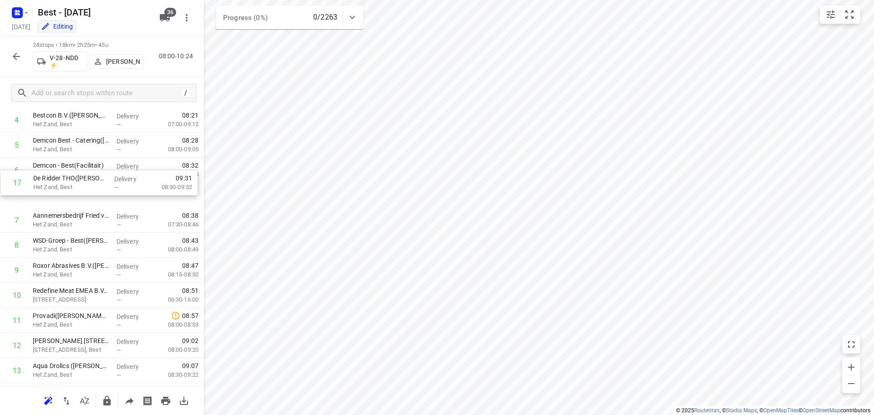
scroll to position [122, 0]
drag, startPoint x: 60, startPoint y: 380, endPoint x: 60, endPoint y: 188, distance: 192.0
click at [60, 188] on div "1 Best Wool Carpets(Jenneke Peters-Krijnen) Het Zand, Best Delivery — 08:03 08:…" at bounding box center [102, 332] width 204 height 601
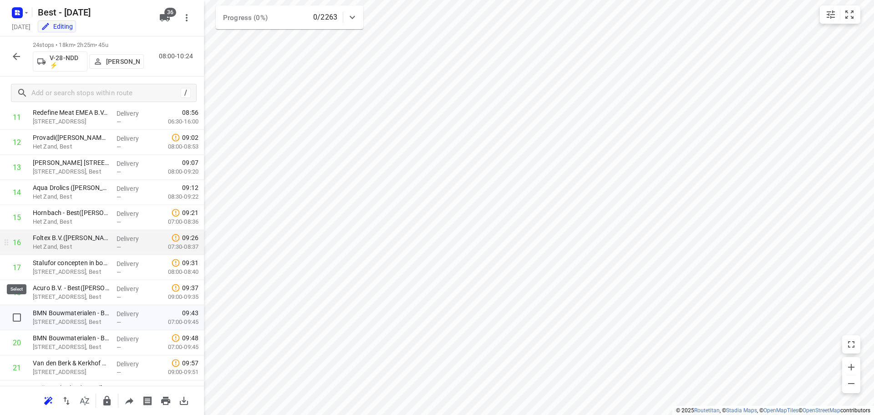
scroll to position [350, 0]
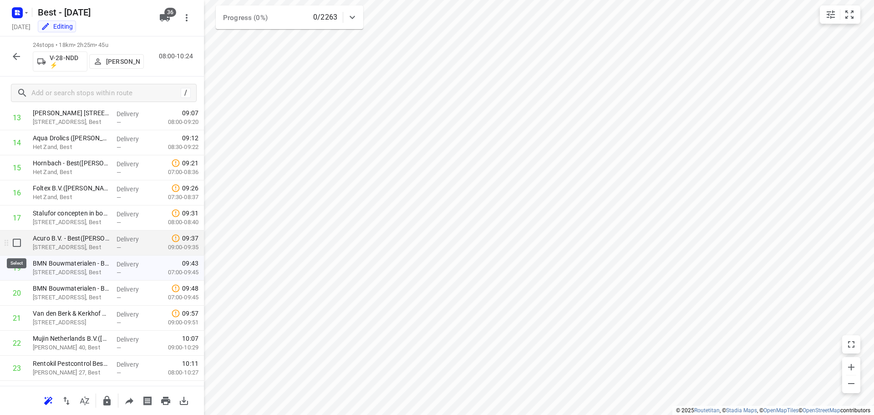
click at [19, 242] on input "checkbox" at bounding box center [17, 242] width 18 height 18
checkbox input "true"
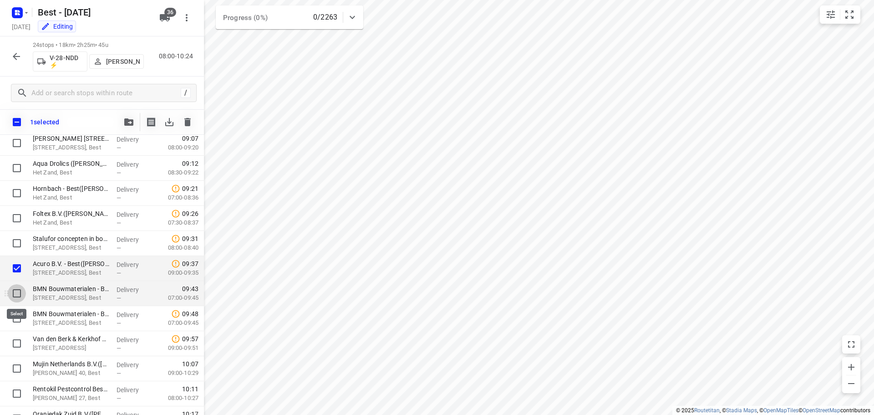
click at [19, 294] on input "checkbox" at bounding box center [17, 293] width 18 height 18
checkbox input "true"
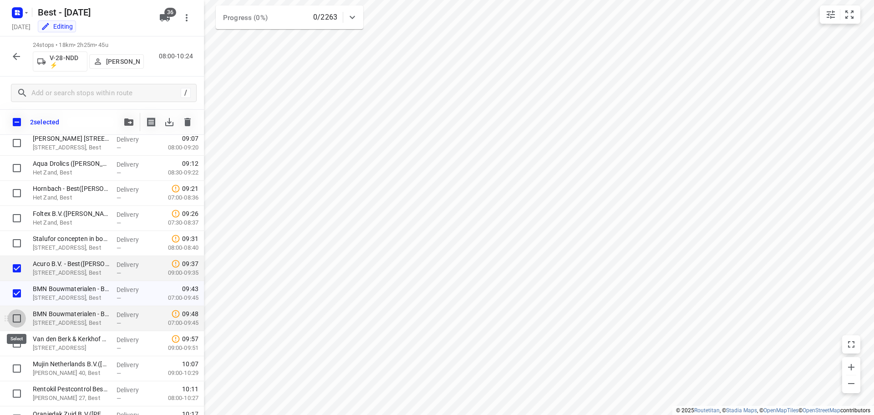
click at [17, 317] on input "checkbox" at bounding box center [17, 318] width 18 height 18
checkbox input "true"
click at [133, 120] on icon "button" at bounding box center [128, 121] width 9 height 7
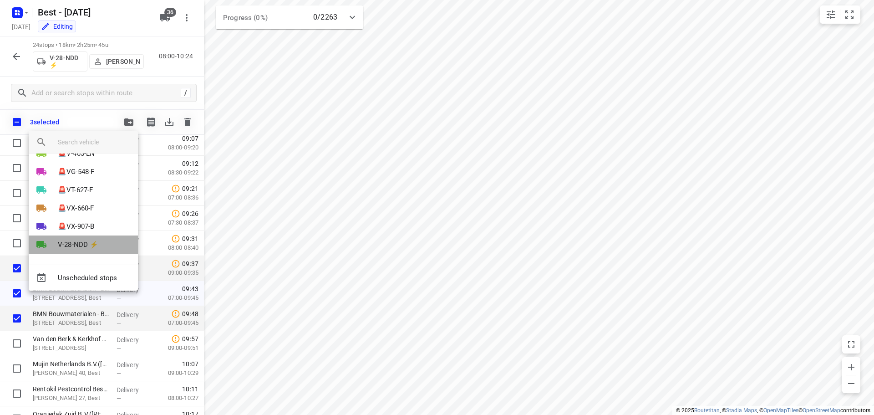
click at [101, 244] on li "V-28-NDD ⚡" at bounding box center [83, 244] width 109 height 18
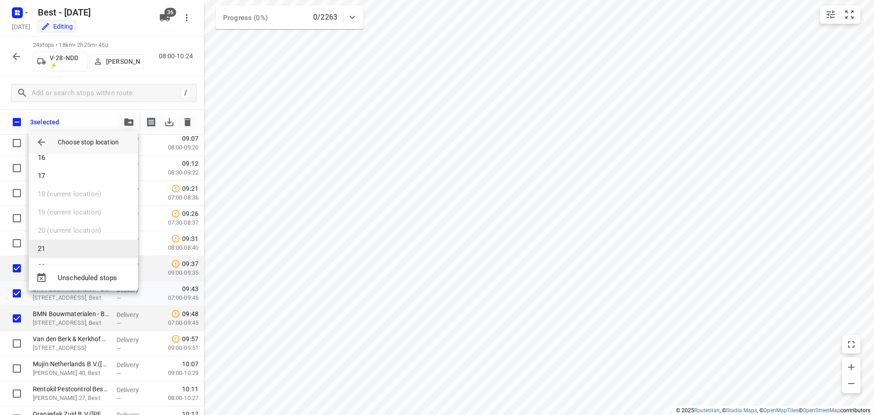
scroll to position [109, 0]
click at [64, 176] on li "8" at bounding box center [83, 184] width 109 height 18
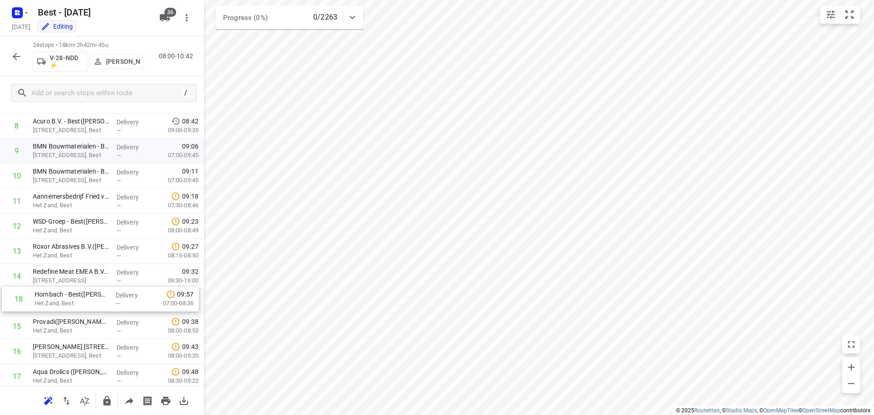
scroll to position [217, 0]
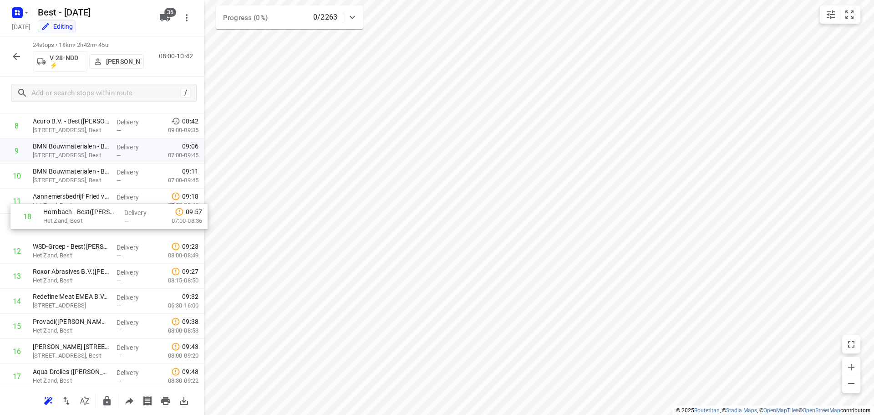
drag, startPoint x: 72, startPoint y: 375, endPoint x: 88, endPoint y: 192, distance: 183.6
click at [88, 192] on div "1 Best Wool Carpets(Jenneke Peters-Krijnen) Het Zand, Best Delivery — 08:03 08:…" at bounding box center [102, 238] width 204 height 601
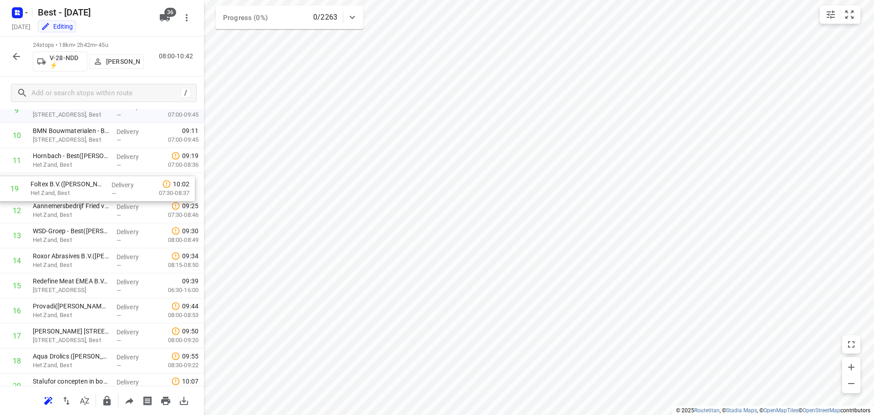
scroll to position [256, 0]
drag, startPoint x: 65, startPoint y: 358, endPoint x: 63, endPoint y: 194, distance: 163.8
click at [63, 194] on div "1 Best Wool Carpets(Jenneke Peters-Krijnen) Het Zand, Best Delivery — 08:03 08:…" at bounding box center [102, 199] width 204 height 601
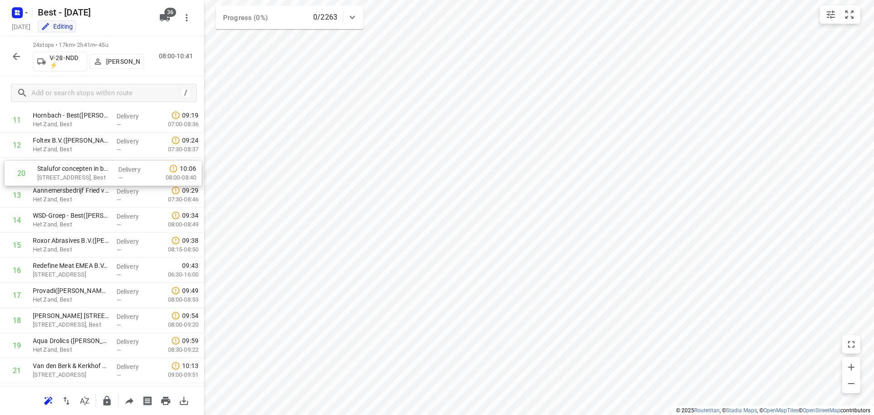
drag, startPoint x: 82, startPoint y: 349, endPoint x: 87, endPoint y: 179, distance: 170.7
click at [87, 179] on div "1 Best Wool Carpets(Jenneke Peters-Krijnen) Het Zand, Best Delivery — 08:03 08:…" at bounding box center [102, 157] width 204 height 601
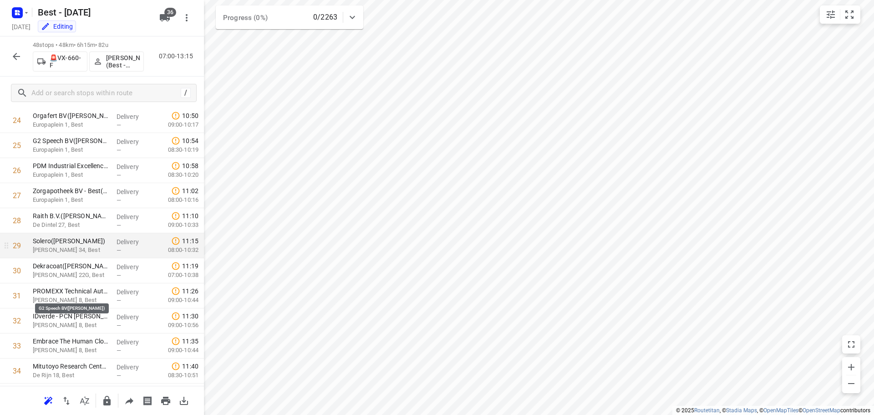
scroll to position [441, 0]
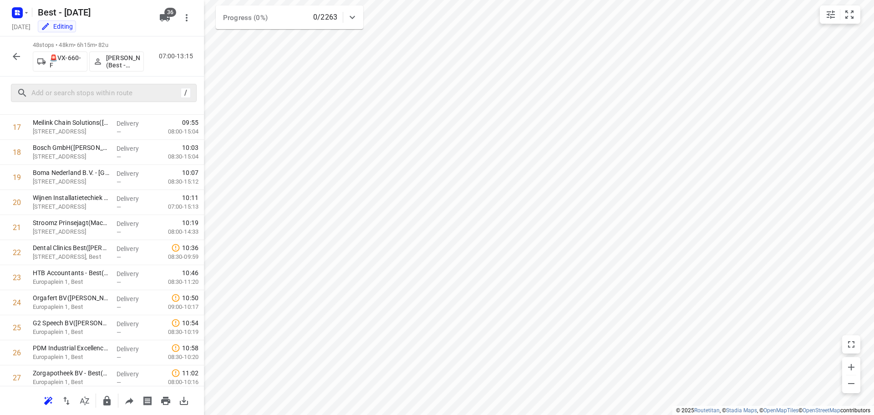
click at [79, 85] on div "/" at bounding box center [104, 93] width 186 height 18
click at [79, 91] on input "text" at bounding box center [105, 93] width 146 height 14
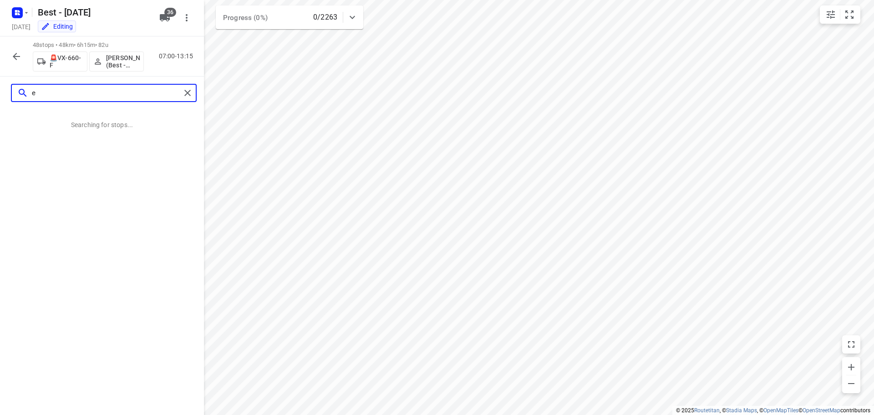
scroll to position [0, 0]
type input "e"
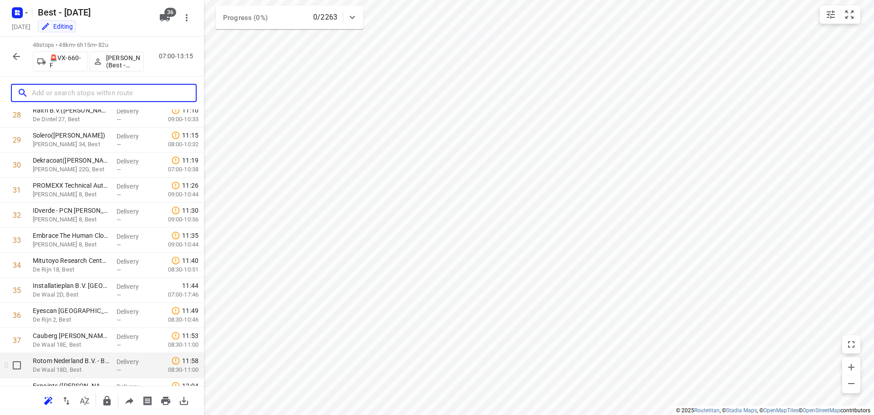
scroll to position [546, 0]
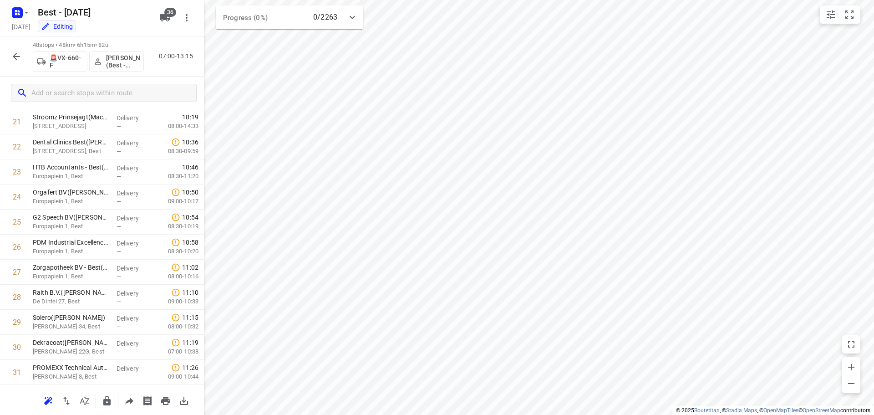
click at [13, 57] on icon "button" at bounding box center [16, 56] width 11 height 11
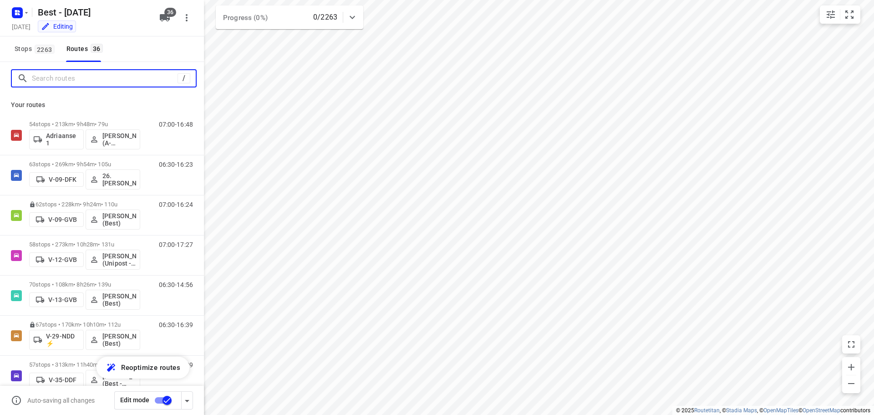
click at [74, 84] on input "Search routes" at bounding box center [105, 78] width 146 height 14
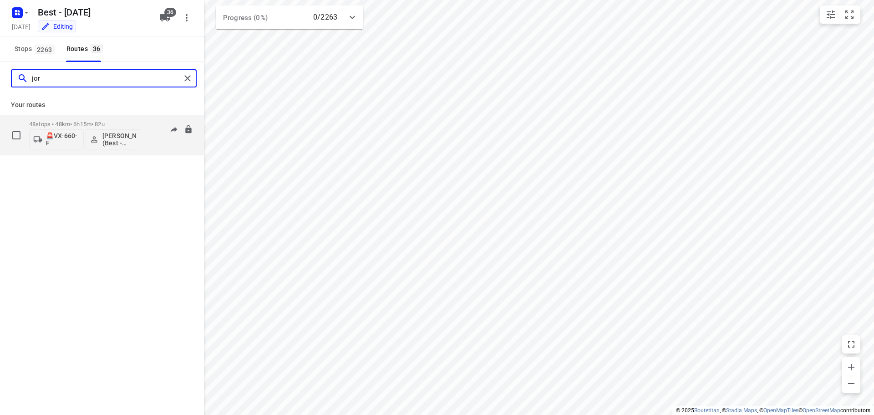
type input "jor"
click at [82, 126] on p "48 stops • 48km • 6h15m • 82u" at bounding box center [84, 124] width 111 height 7
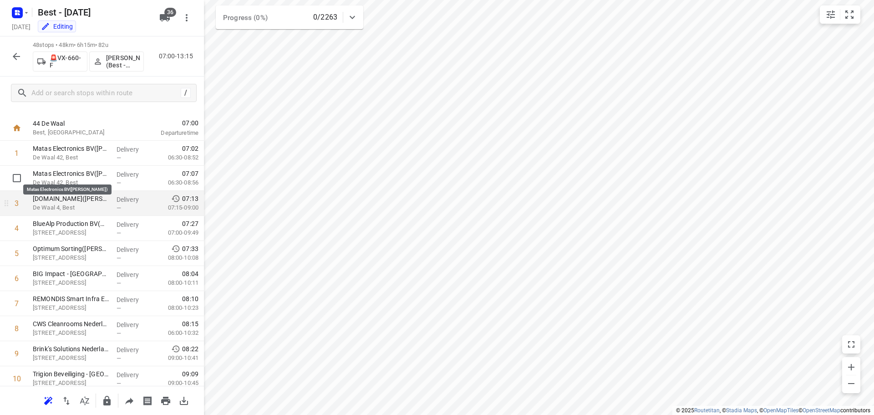
scroll to position [0, 0]
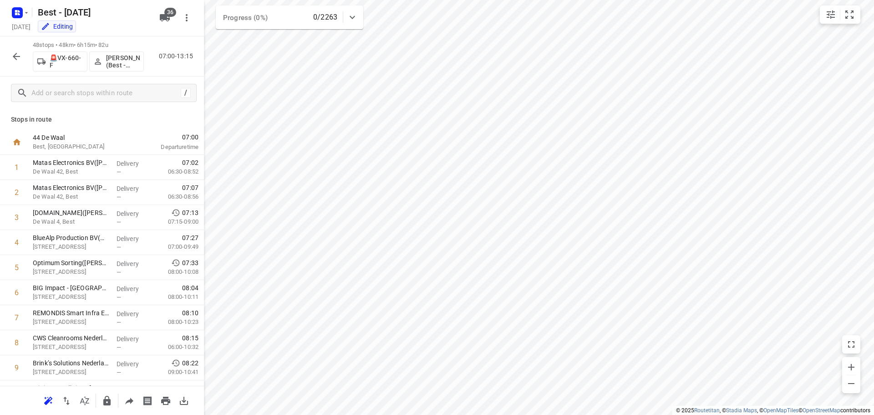
click at [16, 57] on icon "button" at bounding box center [16, 56] width 11 height 11
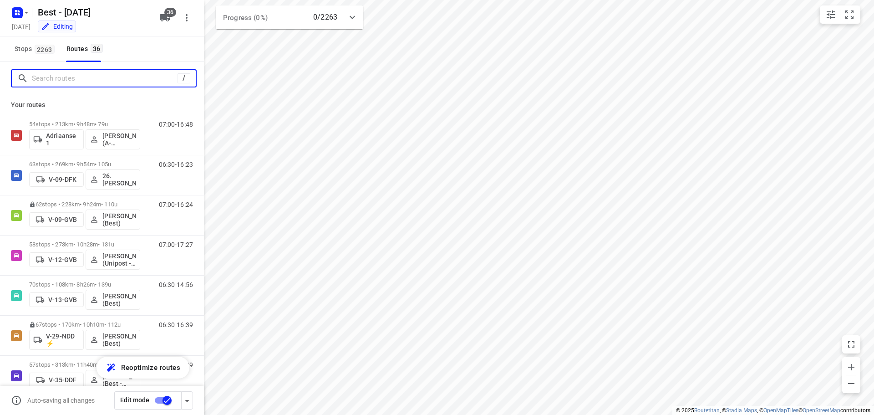
click at [135, 84] on input "Search routes" at bounding box center [105, 78] width 146 height 14
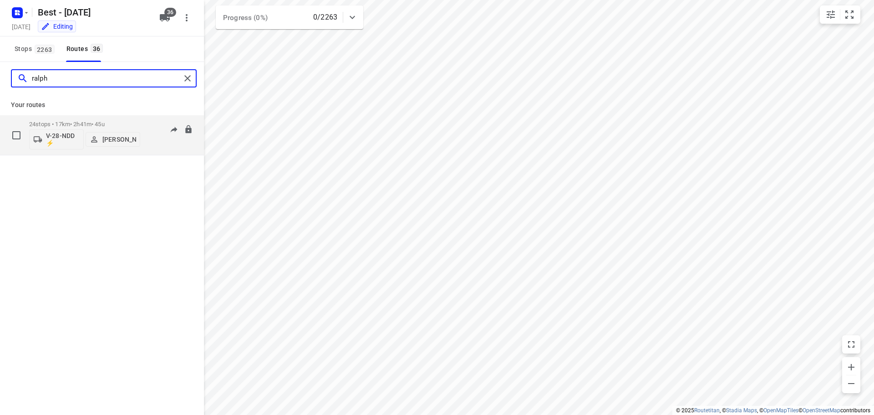
type input "ralph"
click at [82, 119] on div "24 stops • 17km • 2h41m • 45u V-28-NDD ⚡ Ralph van Osnabrugge" at bounding box center [84, 135] width 111 height 38
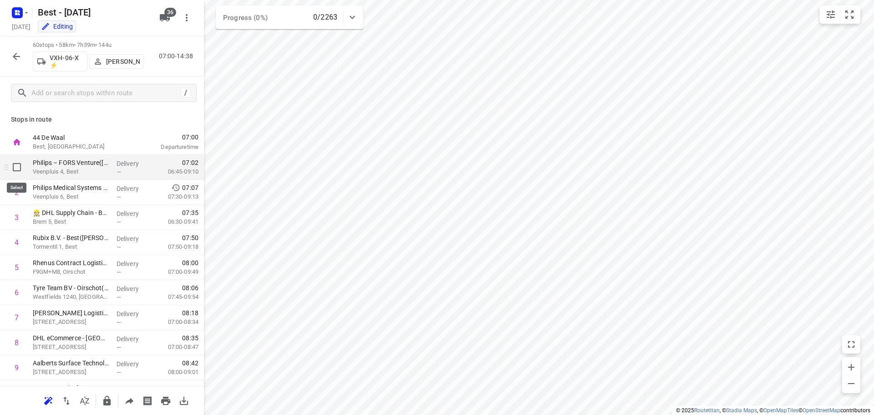
click at [15, 163] on input "checkbox" at bounding box center [17, 167] width 18 height 18
checkbox input "true"
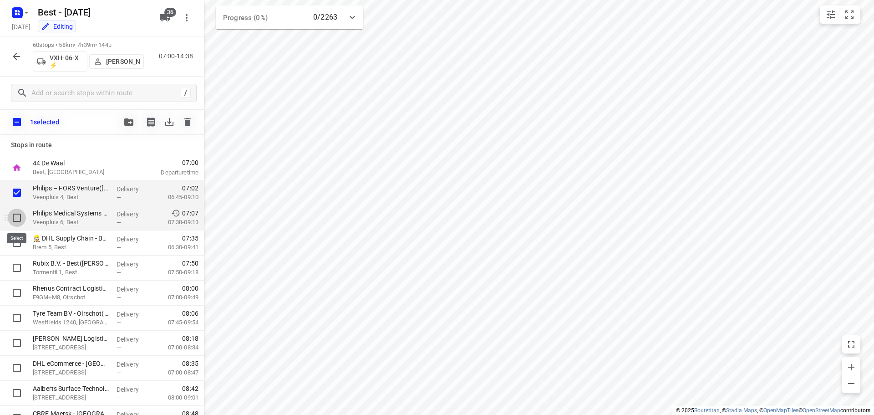
click at [14, 222] on input "checkbox" at bounding box center [17, 217] width 18 height 18
checkbox input "true"
click at [14, 244] on input "checkbox" at bounding box center [17, 242] width 18 height 18
checkbox input "true"
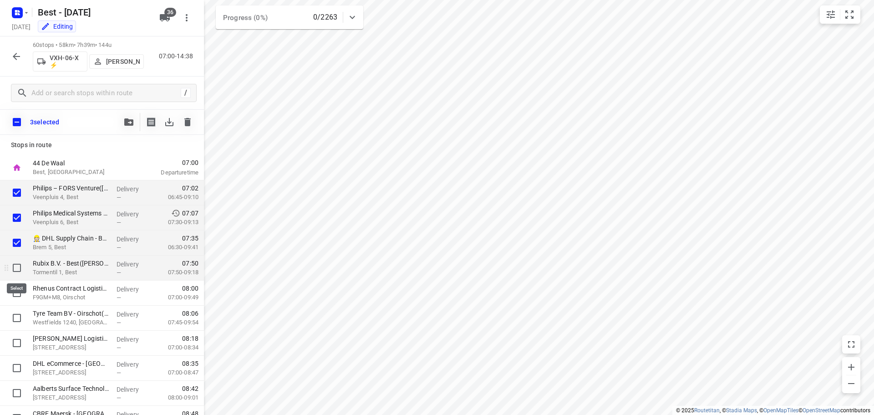
click at [14, 266] on input "checkbox" at bounding box center [17, 267] width 18 height 18
checkbox input "true"
click at [128, 120] on icon "button" at bounding box center [128, 121] width 9 height 7
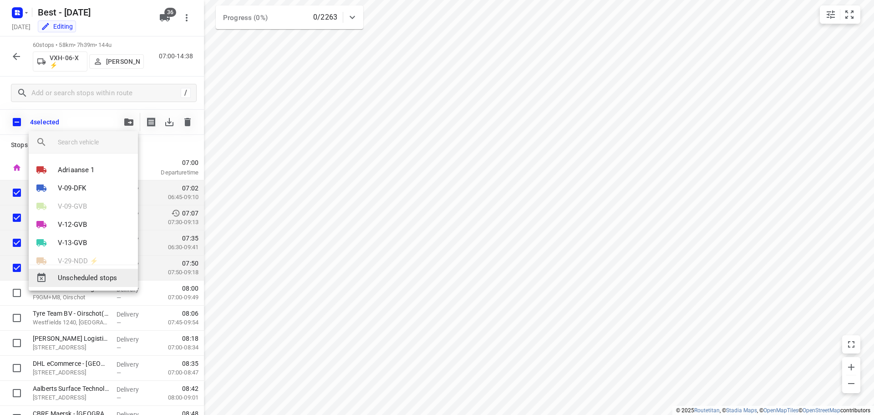
click at [91, 273] on span "Unscheduled stops" at bounding box center [94, 278] width 73 height 10
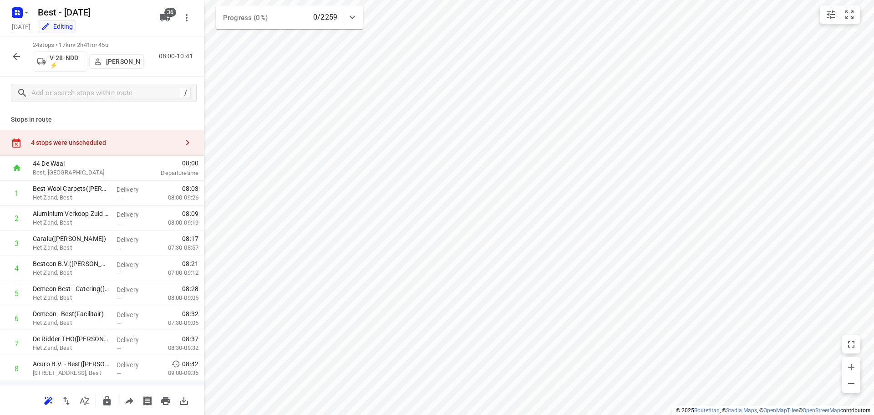
click at [132, 146] on div "4 stops were unscheduled" at bounding box center [104, 142] width 147 height 7
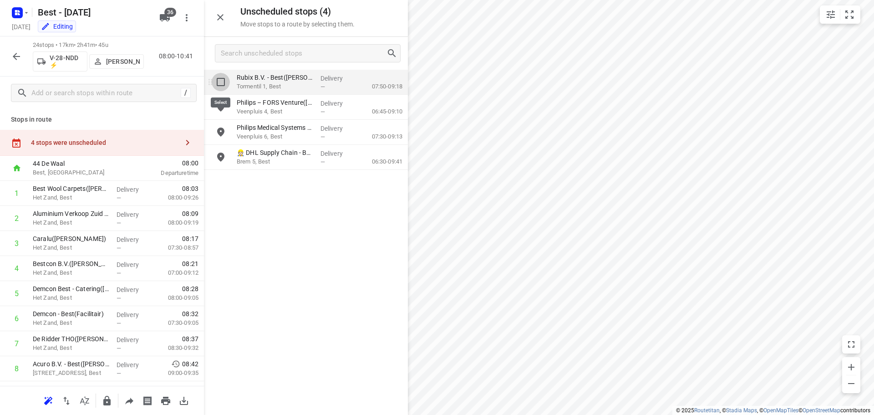
click at [221, 81] on input "grid" at bounding box center [221, 82] width 18 height 18
checkbox input "true"
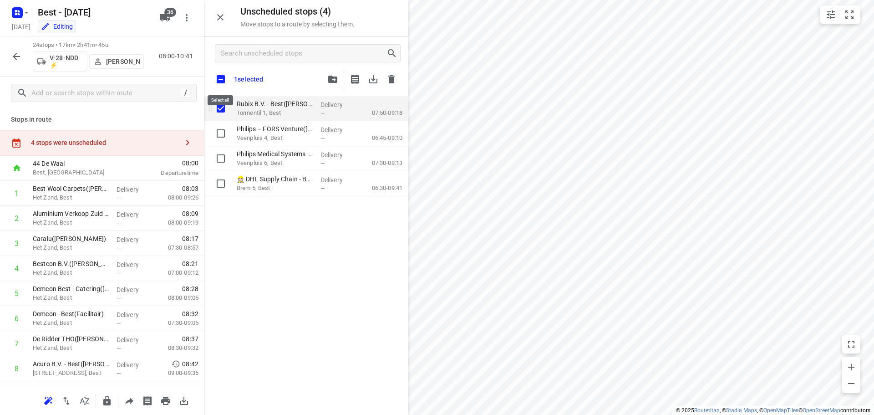
click at [221, 81] on input "checkbox" at bounding box center [220, 79] width 19 height 19
checkbox input "true"
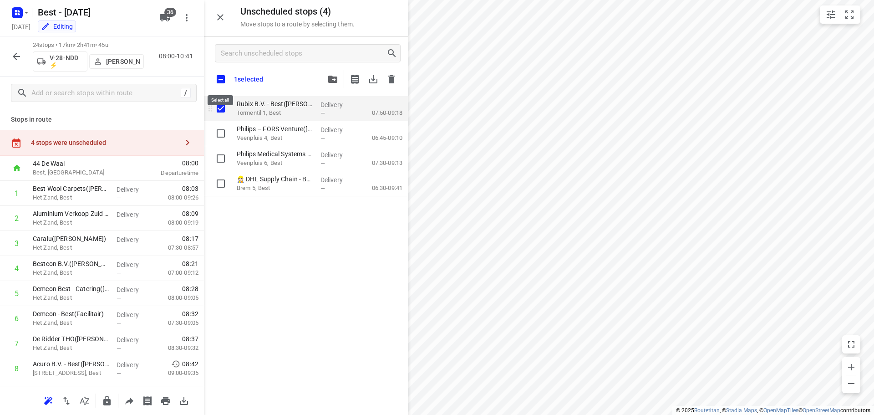
checkbox input "true"
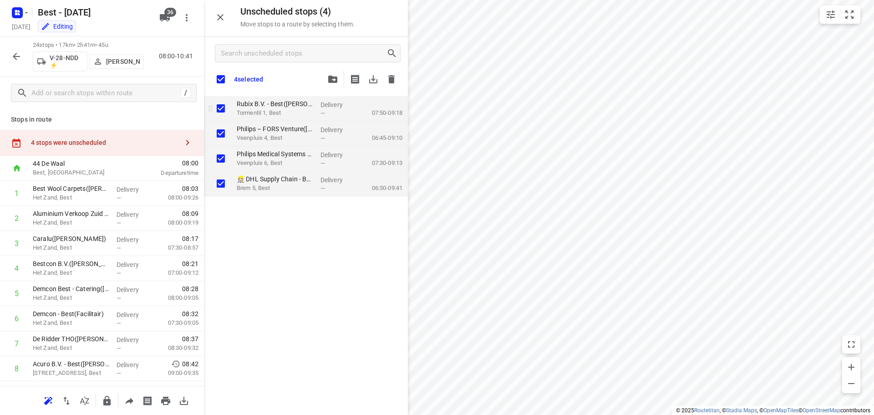
checkbox input "true"
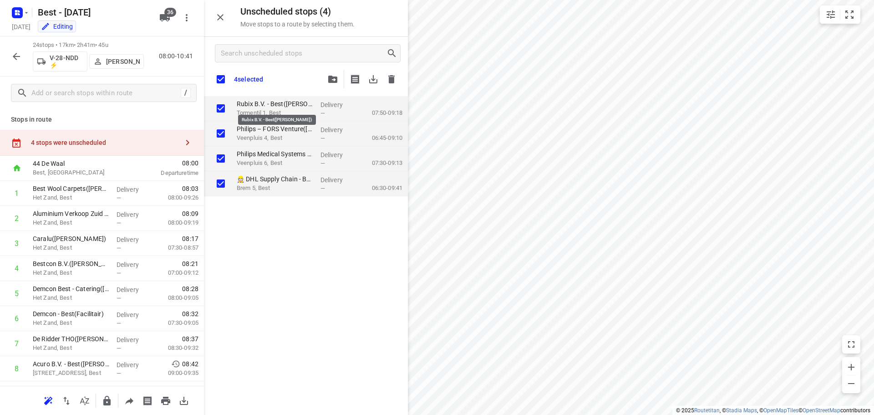
checkbox input "true"
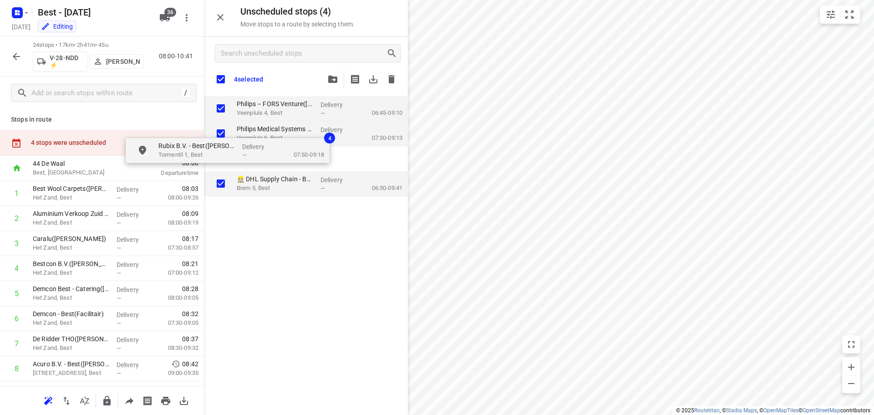
checkbox input "true"
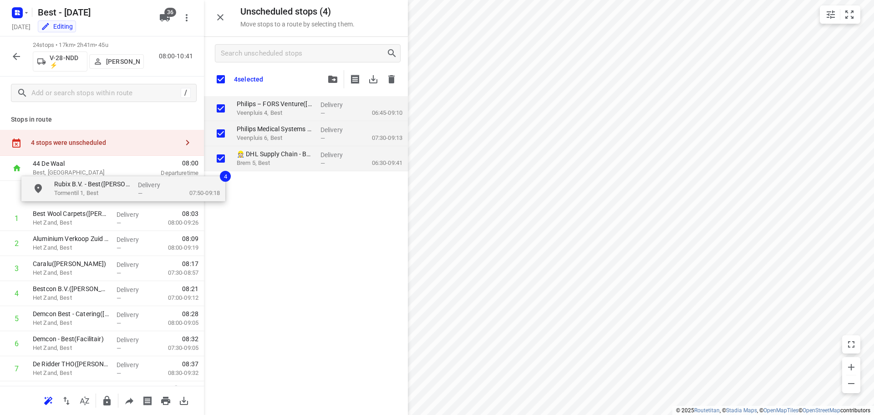
drag, startPoint x: 273, startPoint y: 108, endPoint x: 88, endPoint y: 192, distance: 203.4
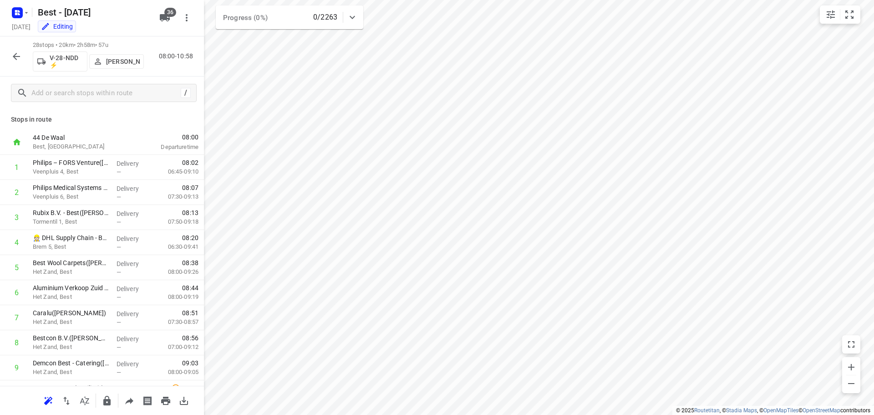
click at [224, 23] on div "Progress (0%) 0/2263" at bounding box center [289, 17] width 147 height 24
click at [124, 126] on div "Stops in route 44 De Waal Best, Netherlands 08:00 Departure time 1 Philips – FO…" at bounding box center [102, 247] width 204 height 276
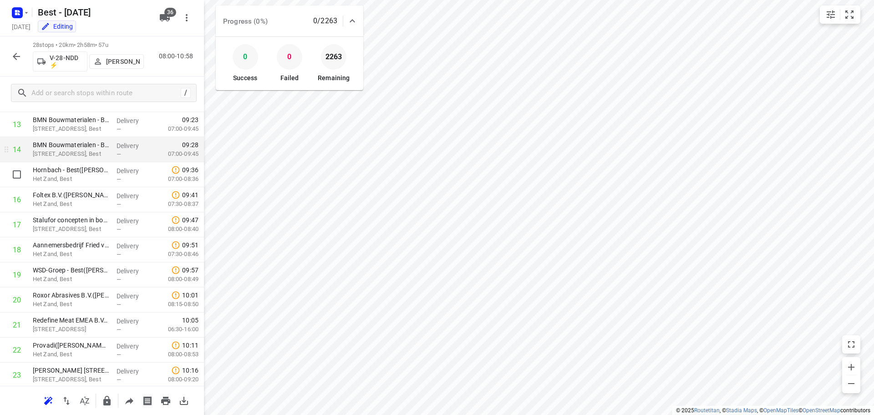
scroll to position [495, 0]
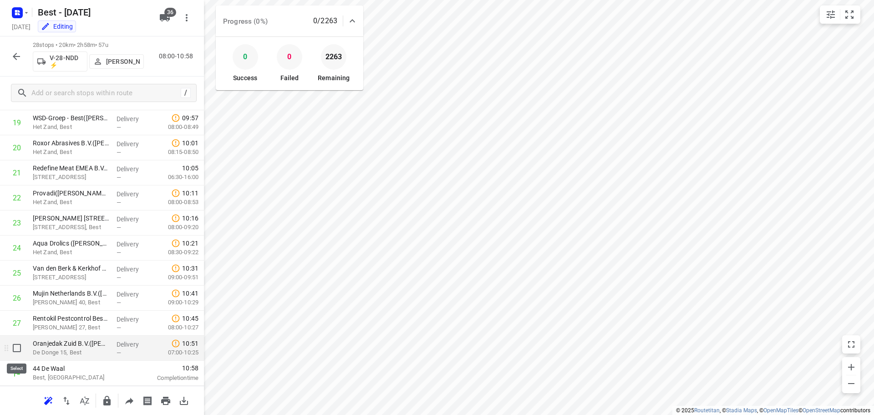
click at [16, 350] on input "checkbox" at bounding box center [17, 348] width 18 height 18
checkbox input "true"
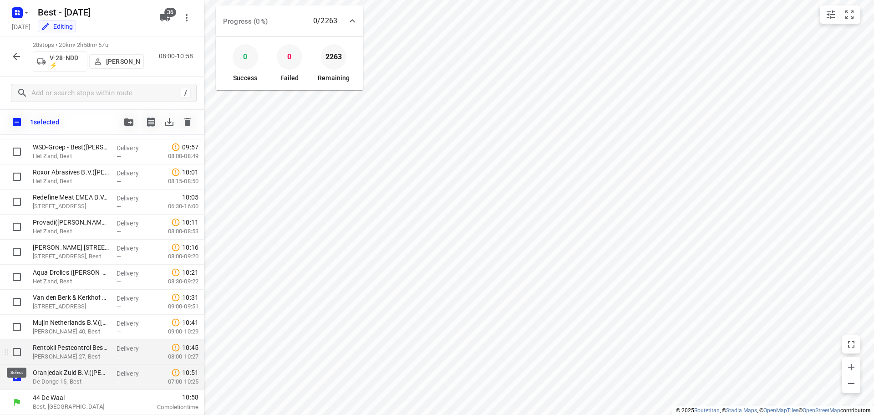
scroll to position [491, 0]
click at [16, 348] on input "checkbox" at bounding box center [17, 352] width 18 height 18
checkbox input "true"
click at [21, 325] on input "checkbox" at bounding box center [17, 327] width 18 height 18
checkbox input "true"
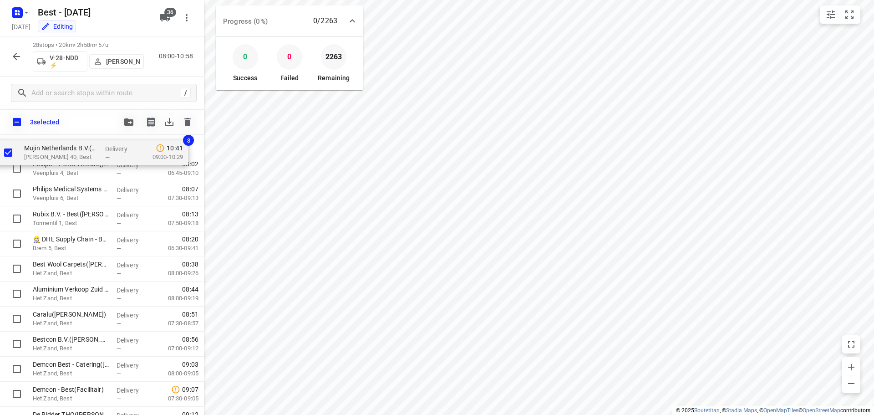
scroll to position [0, 0]
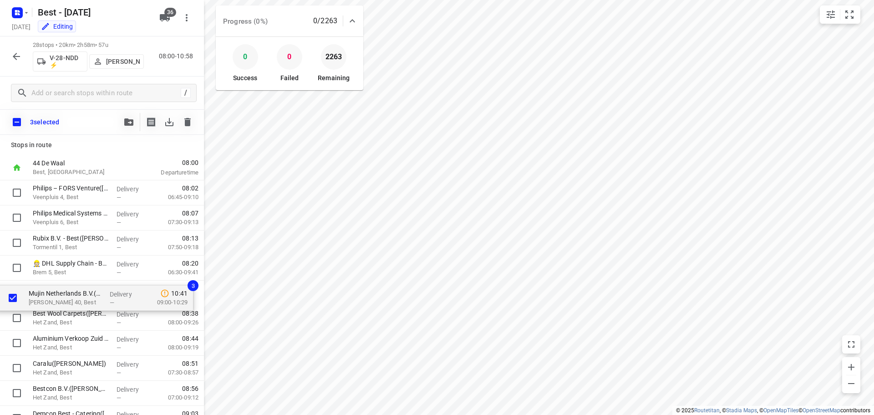
drag, startPoint x: 71, startPoint y: 327, endPoint x: 68, endPoint y: 303, distance: 24.3
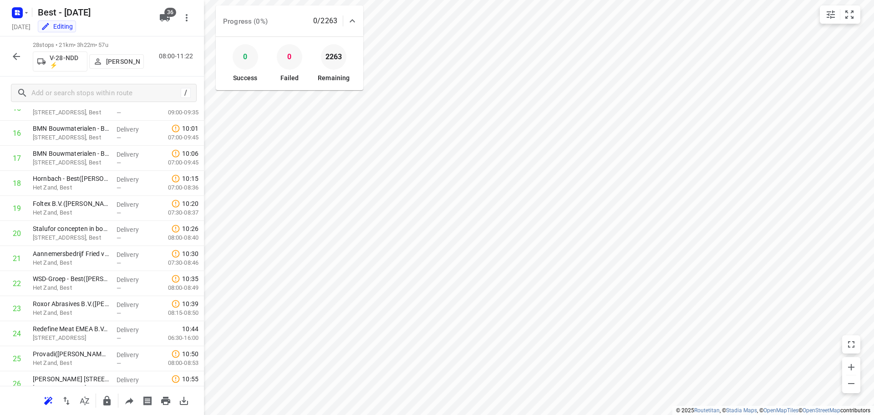
scroll to position [495, 0]
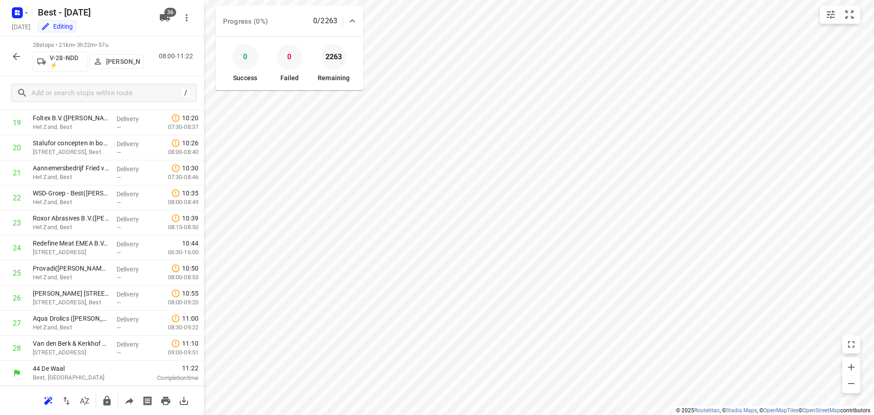
click at [356, 20] on icon at bounding box center [352, 20] width 11 height 11
click at [7, 56] on div "28 stops • 21km • 3h22m • 57u V-28-NDD ⚡ Ralph van Osnabrugge 08:00-11:22" at bounding box center [102, 56] width 204 height 40
click at [8, 56] on button "button" at bounding box center [16, 56] width 18 height 18
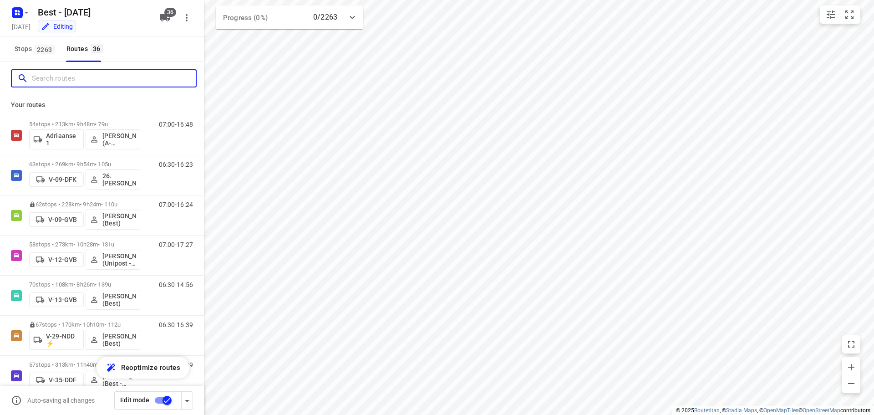
click at [67, 85] on input "Search routes" at bounding box center [114, 78] width 164 height 14
click at [153, 400] on input "checkbox" at bounding box center [167, 399] width 52 height 17
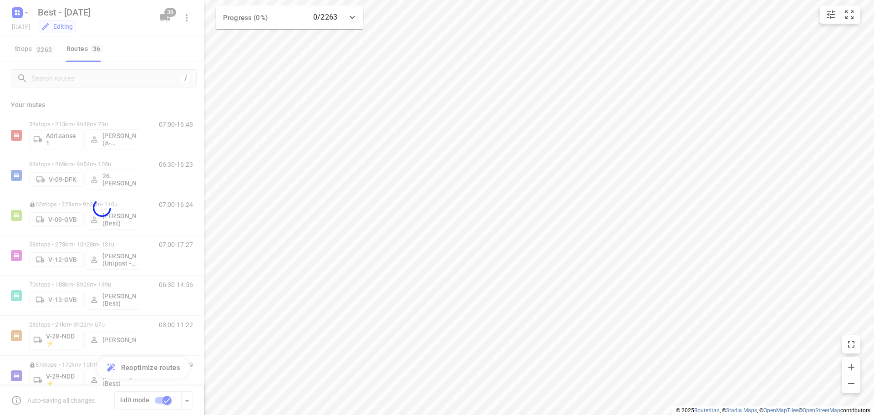
checkbox input "false"
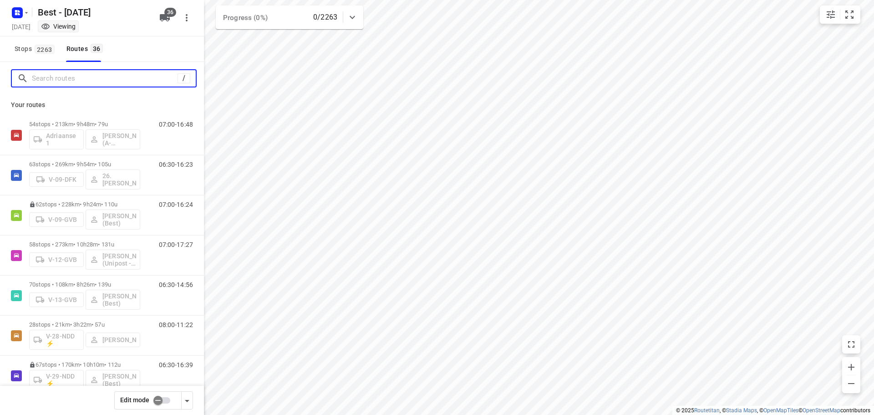
click at [71, 74] on input "Search routes" at bounding box center [105, 78] width 146 height 14
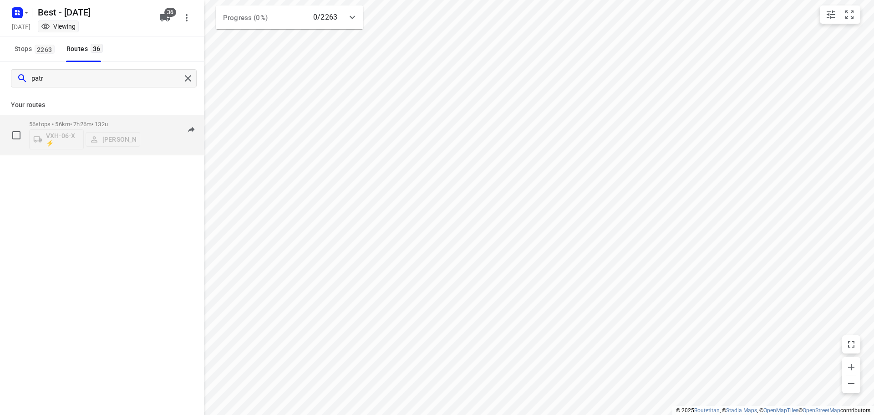
click at [74, 120] on div "56 stops • 56km • 7h26m • 132u VXH-06-X ⚡ Patrick Pauw" at bounding box center [84, 135] width 111 height 38
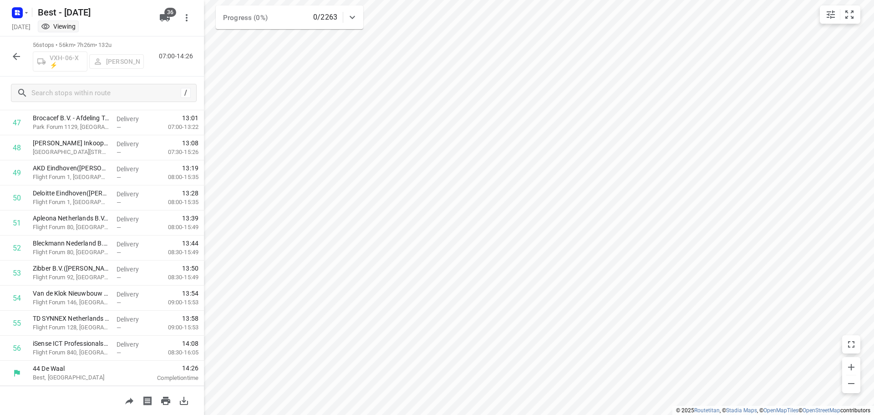
scroll to position [0, 0]
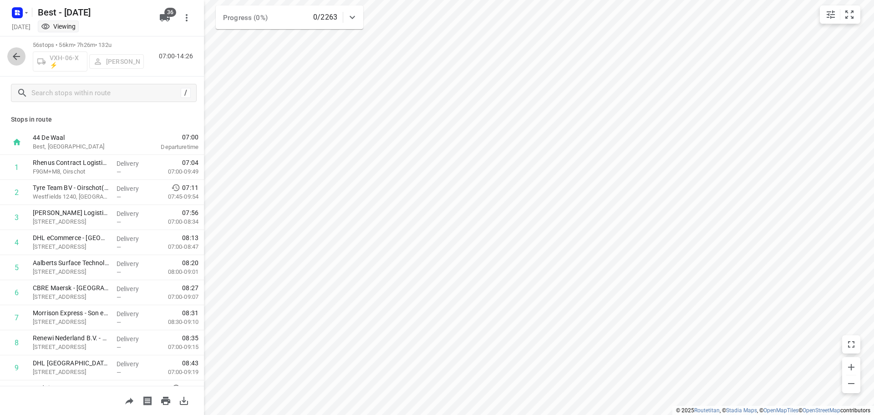
click at [19, 51] on icon "button" at bounding box center [16, 56] width 11 height 11
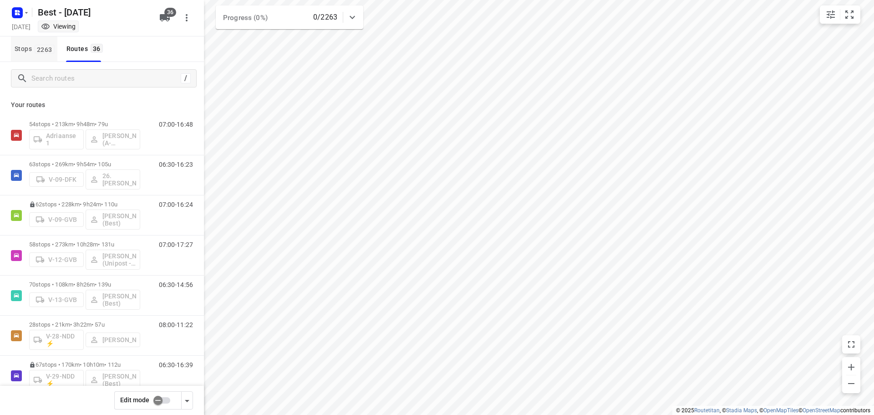
click at [41, 57] on button "Stops 2263" at bounding box center [34, 48] width 46 height 25
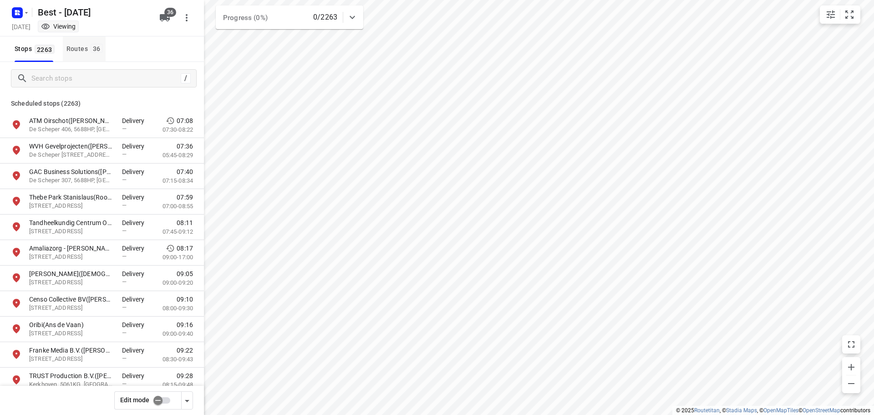
click at [78, 55] on button "Routes 36" at bounding box center [84, 48] width 43 height 25
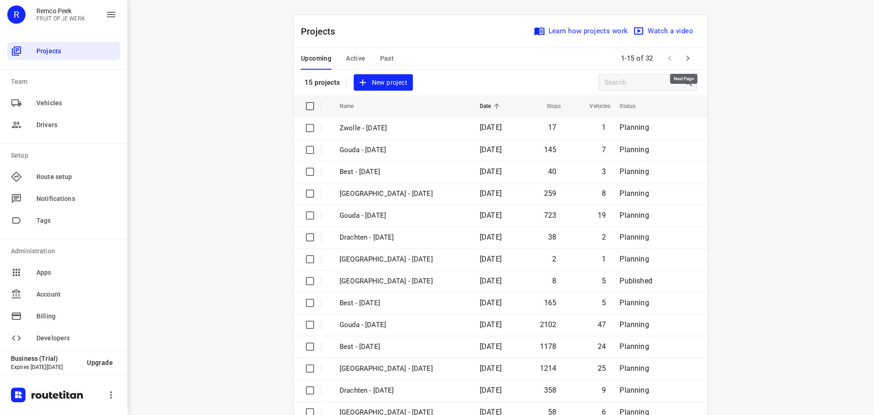
click at [685, 56] on icon "button" at bounding box center [687, 58] width 11 height 11
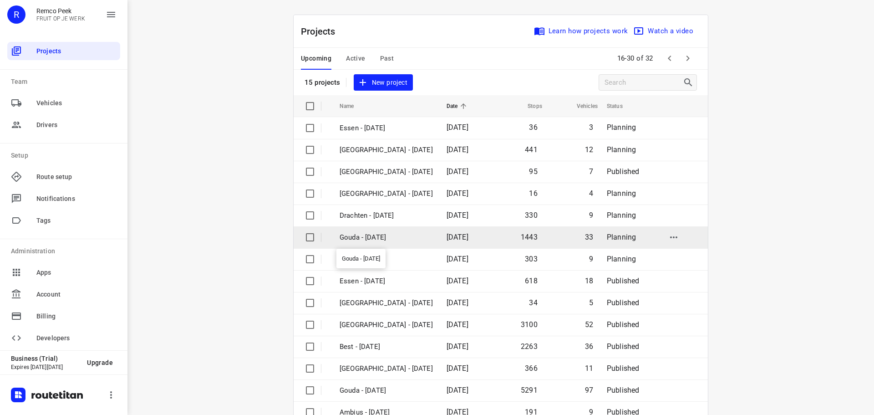
scroll to position [46, 0]
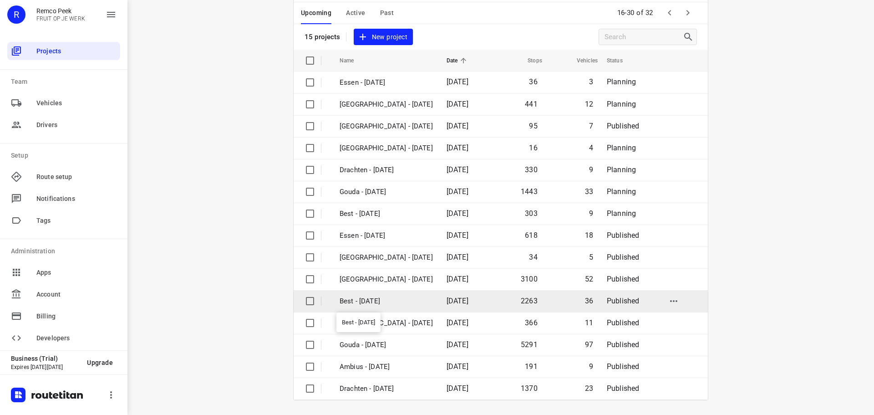
click at [395, 297] on p "Best - [DATE]" at bounding box center [385, 301] width 93 height 10
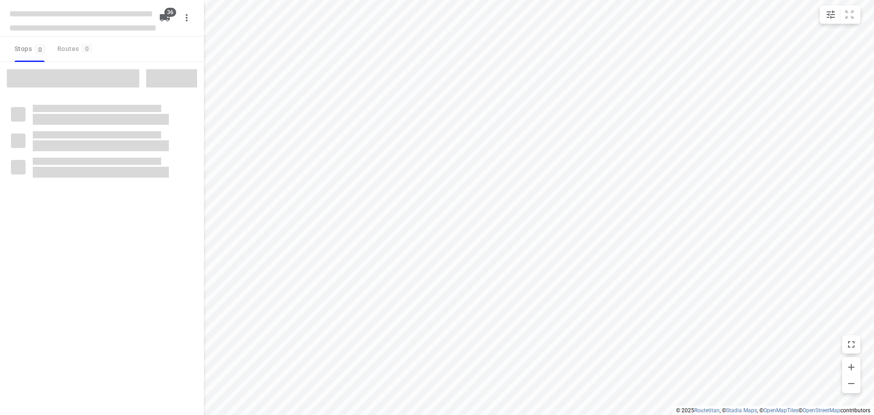
checkbox input "true"
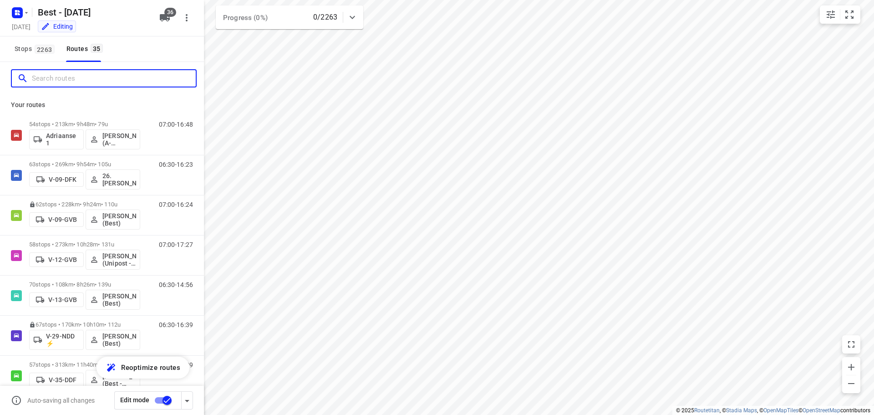
click at [93, 75] on input "Search routes" at bounding box center [114, 78] width 164 height 14
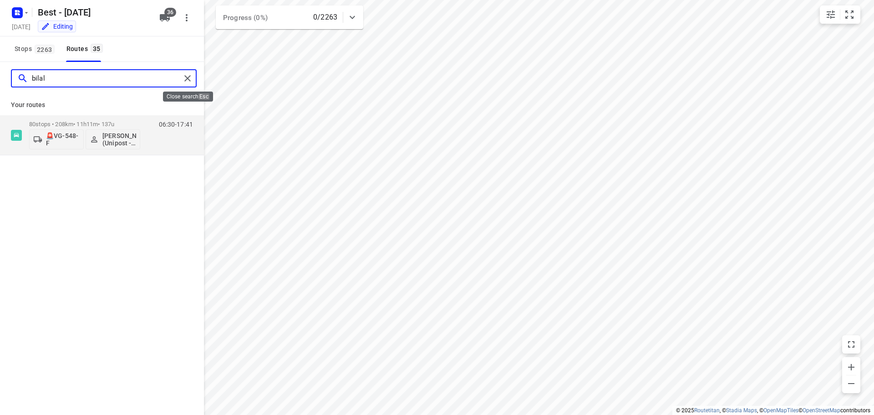
type input "bilal"
click at [193, 82] on div at bounding box center [189, 78] width 16 height 14
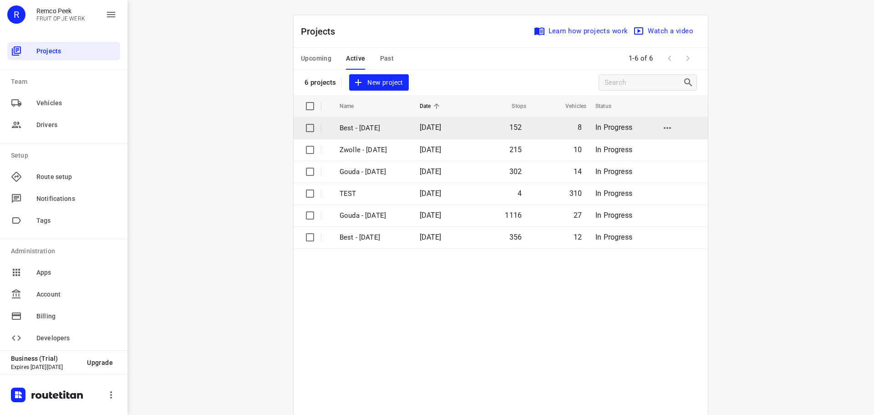
click at [387, 129] on p "Best - [DATE]" at bounding box center [372, 128] width 66 height 10
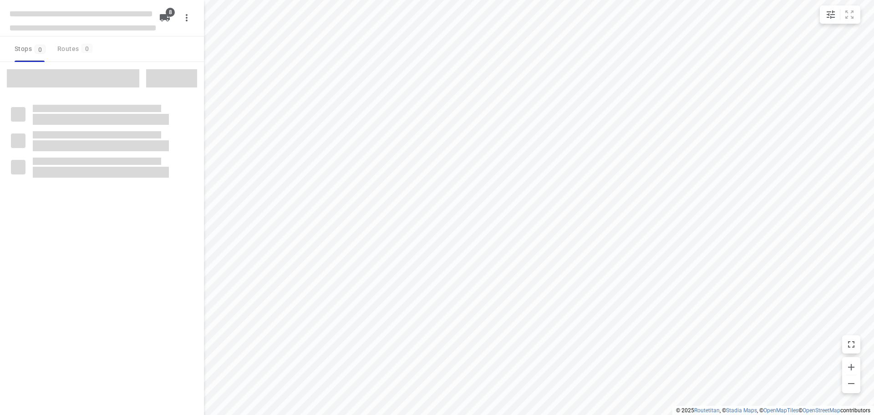
checkbox input "true"
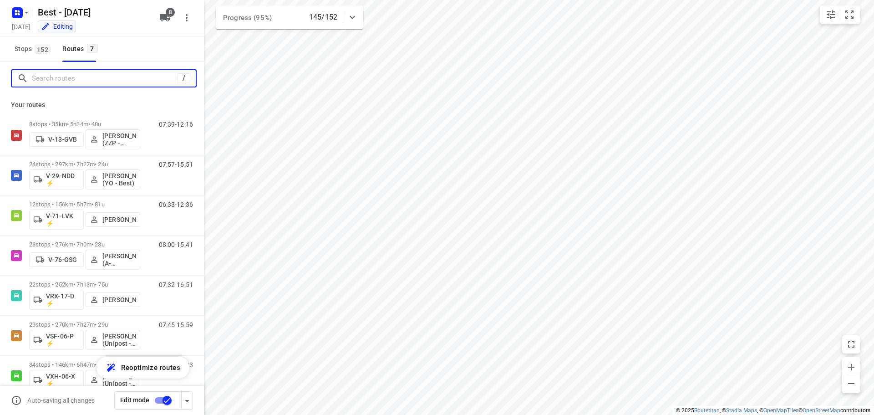
click at [58, 73] on input "Search routes" at bounding box center [105, 78] width 146 height 14
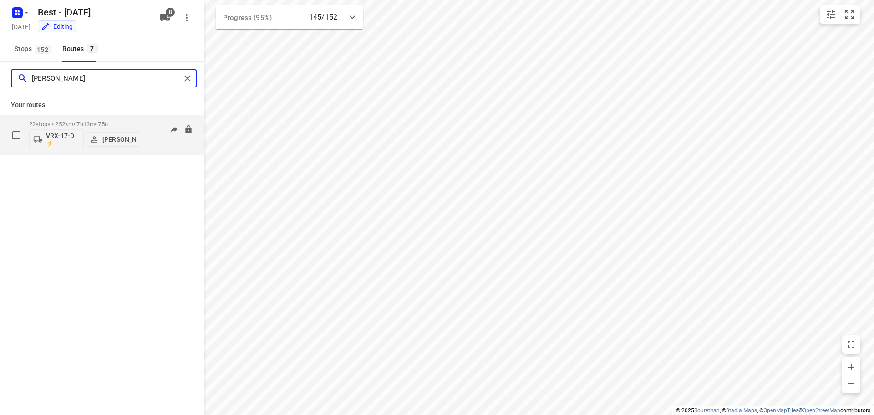
type input "[PERSON_NAME]"
click at [78, 127] on p "22 stops • 252km • 7h13m • 75u" at bounding box center [84, 124] width 111 height 7
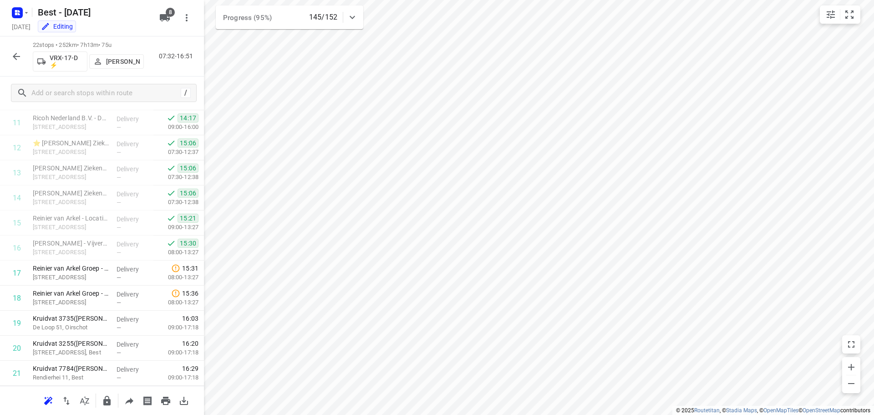
scroll to position [345, 0]
click at [17, 57] on icon "button" at bounding box center [16, 56] width 11 height 11
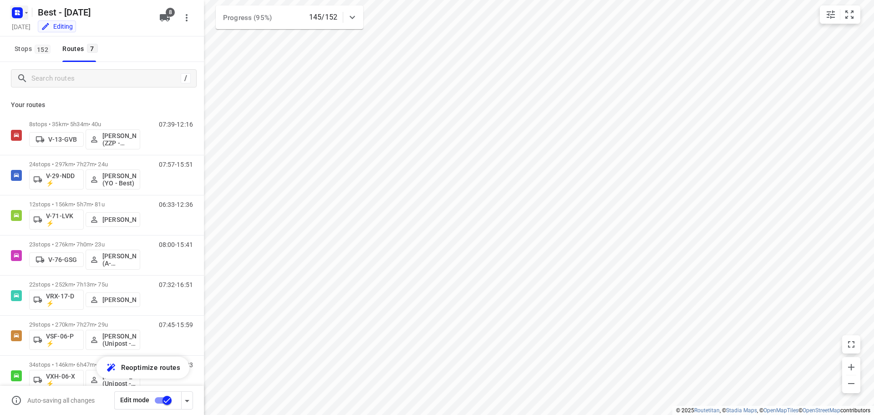
click at [14, 14] on rect "button" at bounding box center [17, 12] width 11 height 11
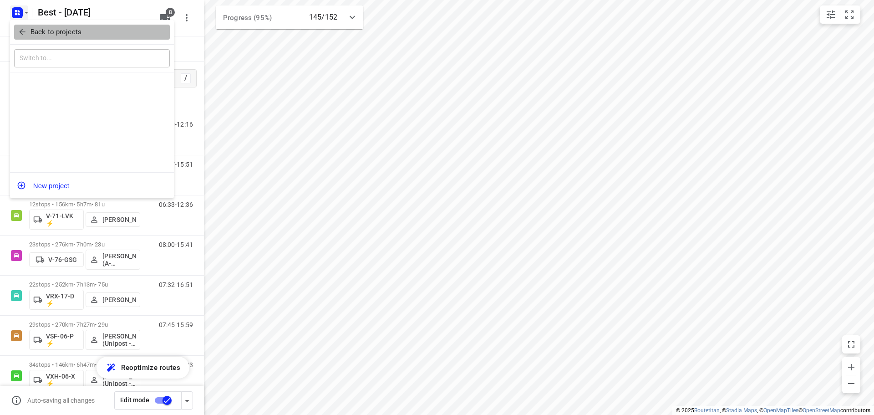
click at [27, 38] on button "Back to projects" at bounding box center [92, 32] width 156 height 15
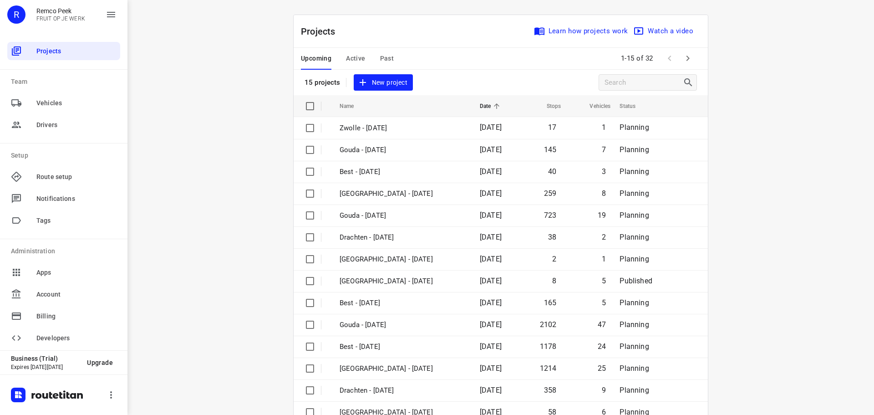
drag, startPoint x: 707, startPoint y: 64, endPoint x: 695, endPoint y: 62, distance: 11.6
click at [703, 64] on div "Projects Learn how projects work Watch a video 15 projects New project Name Dat…" at bounding box center [500, 230] width 437 height 431
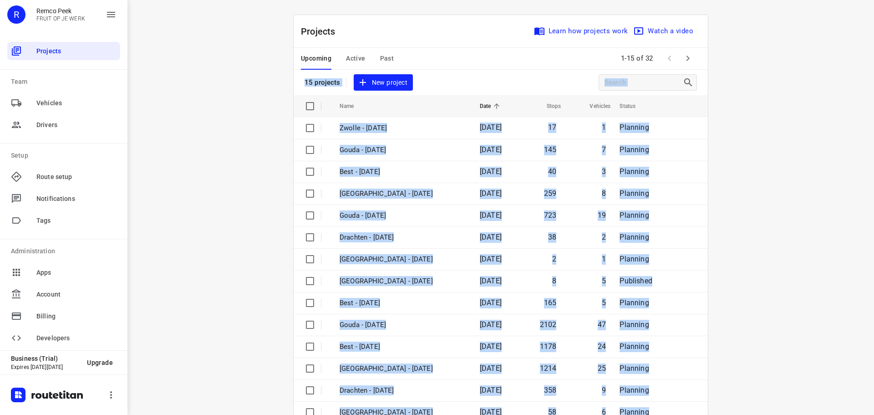
click at [694, 61] on div "Upcoming Active Past 1-15 of 32" at bounding box center [501, 59] width 414 height 22
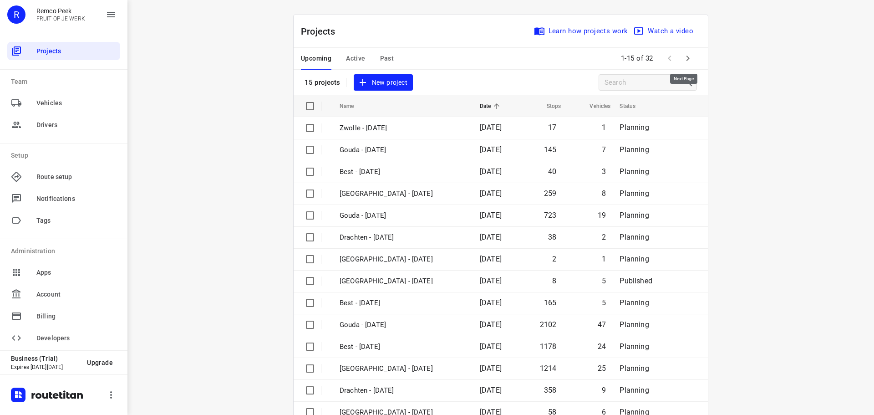
click at [689, 61] on icon "button" at bounding box center [687, 58] width 11 height 11
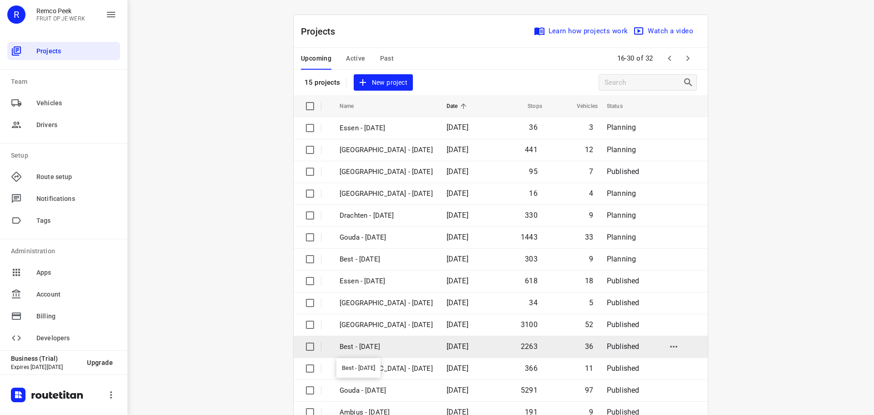
click at [388, 342] on p "Best - [DATE]" at bounding box center [385, 346] width 93 height 10
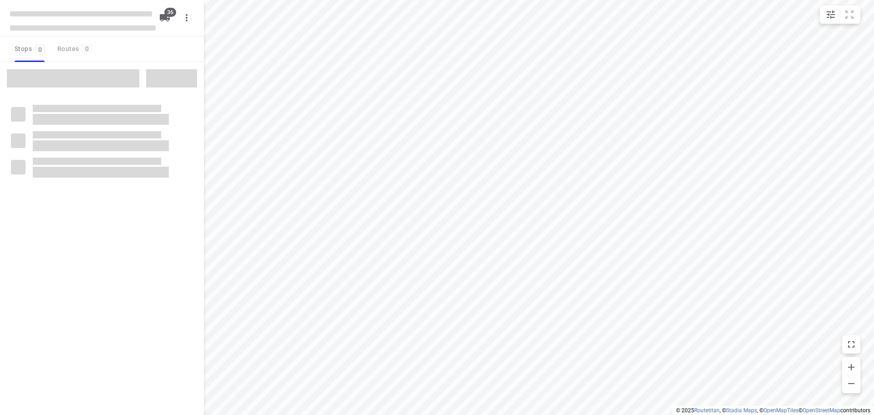
checkbox input "true"
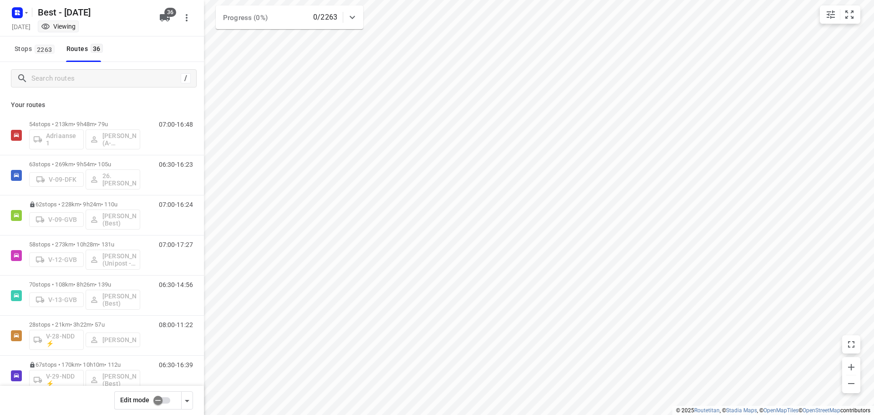
click at [132, 66] on div "/" at bounding box center [102, 78] width 204 height 33
click at [127, 78] on input "Search routes" at bounding box center [105, 78] width 146 height 14
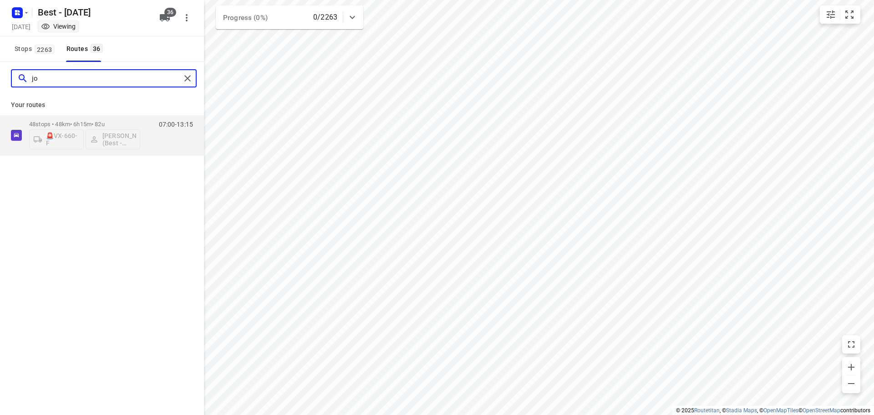
type input "j"
type input "ral"
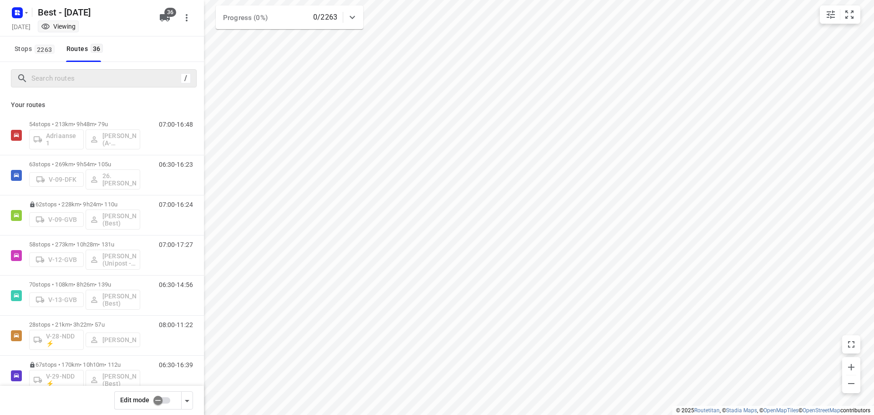
click at [134, 70] on div "/" at bounding box center [104, 78] width 186 height 18
click at [127, 78] on input "Search routes" at bounding box center [106, 78] width 148 height 14
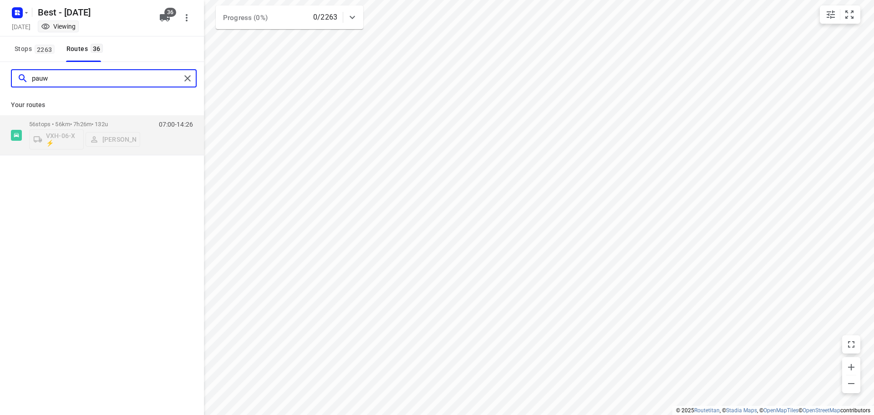
type input "pauw"
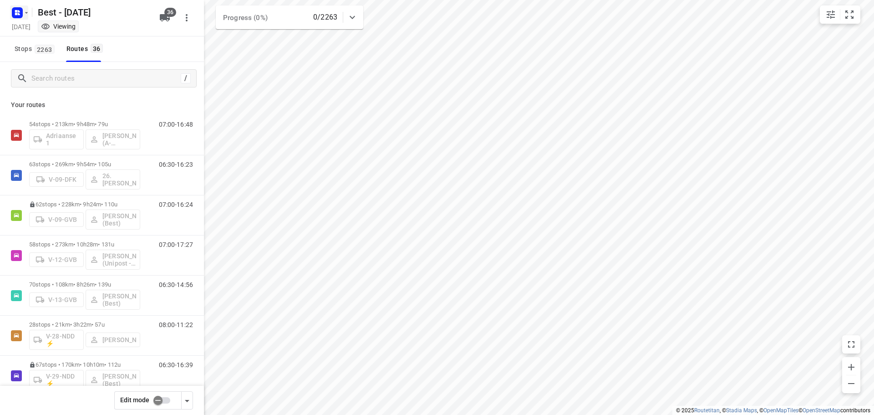
click at [19, 14] on icon "button" at bounding box center [19, 14] width 2 height 2
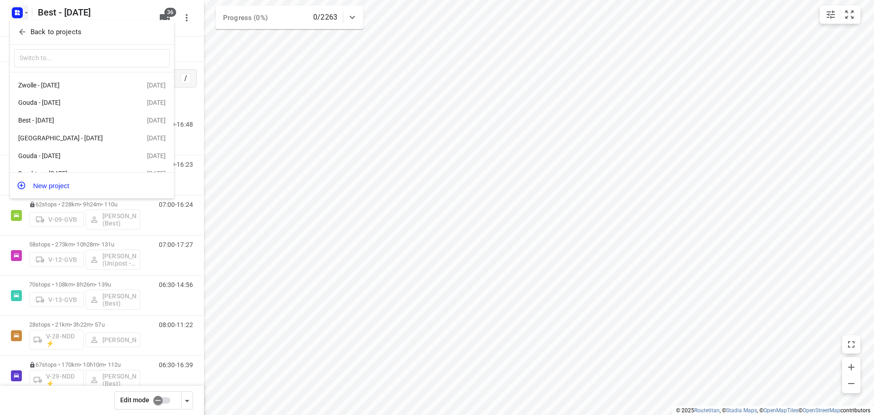
click at [52, 28] on p "Back to projects" at bounding box center [55, 32] width 51 height 10
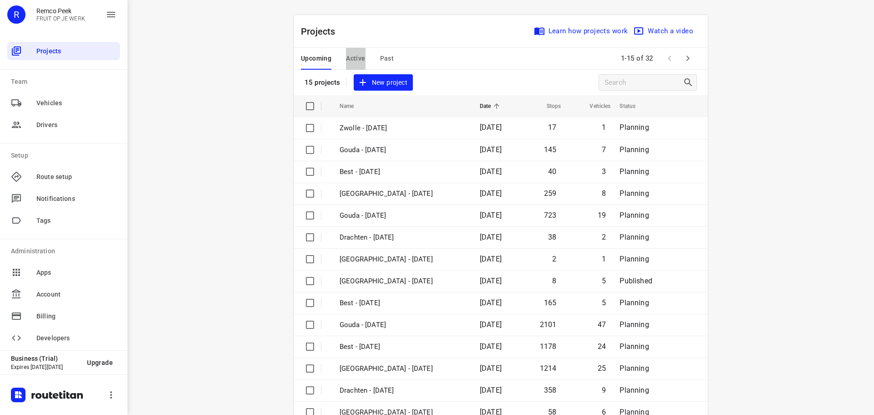
click at [354, 57] on span "Active" at bounding box center [355, 58] width 19 height 11
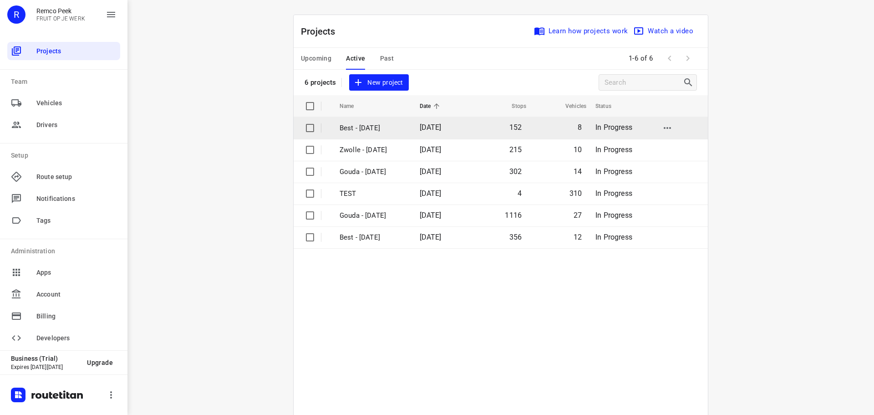
click at [368, 124] on p "Best - [DATE]" at bounding box center [372, 128] width 66 height 10
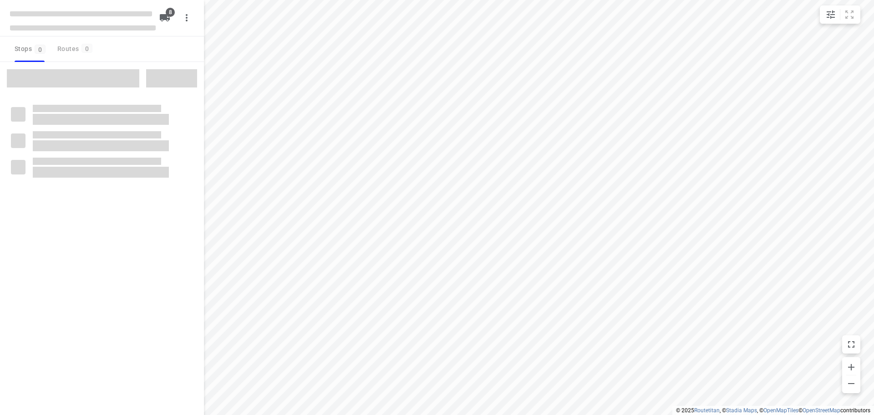
checkbox input "true"
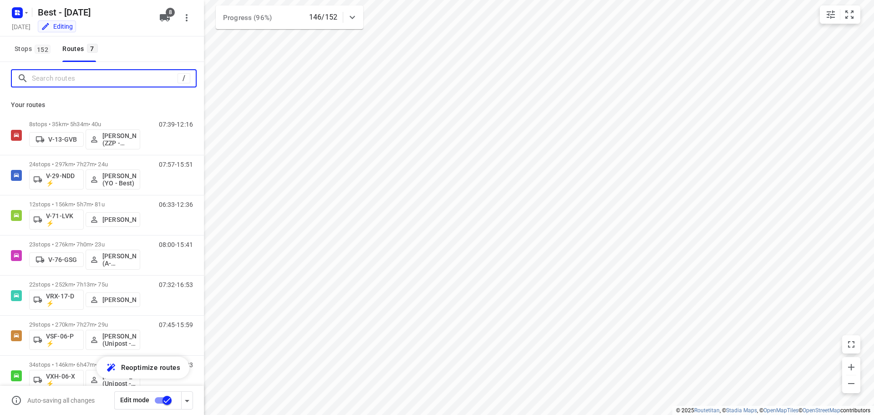
click at [49, 81] on input "Search routes" at bounding box center [105, 78] width 146 height 14
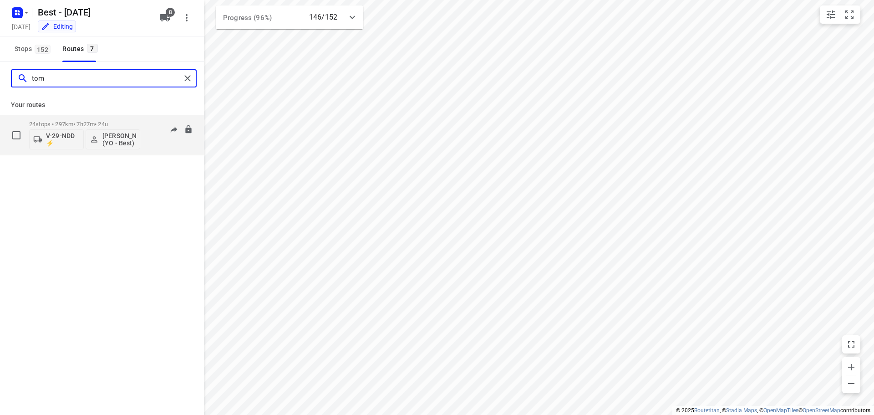
type input "tom"
click at [52, 127] on div "V-29-NDD ⚡ [PERSON_NAME] (YO - Best)" at bounding box center [84, 138] width 111 height 22
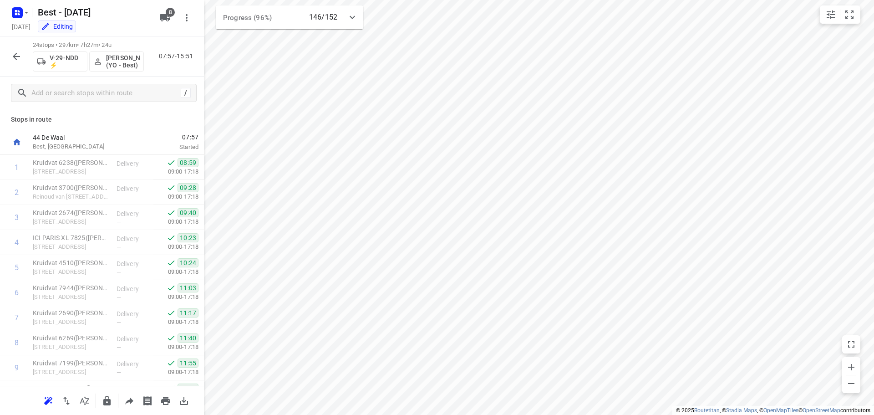
click at [194, 141] on div "07:57 Started" at bounding box center [171, 142] width 66 height 25
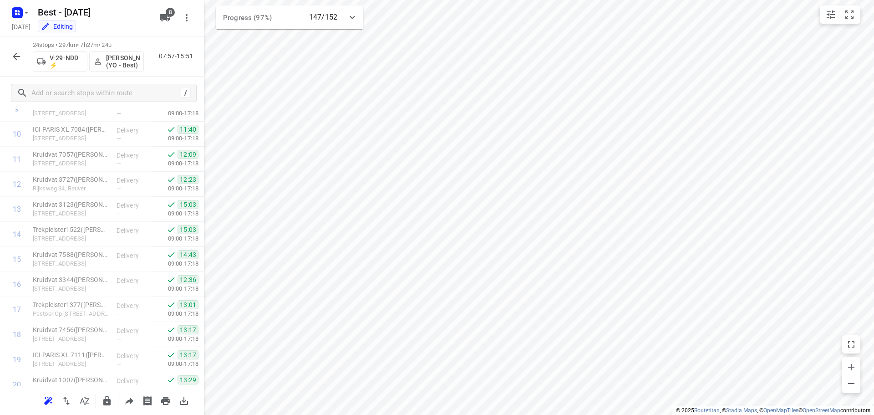
scroll to position [395, 0]
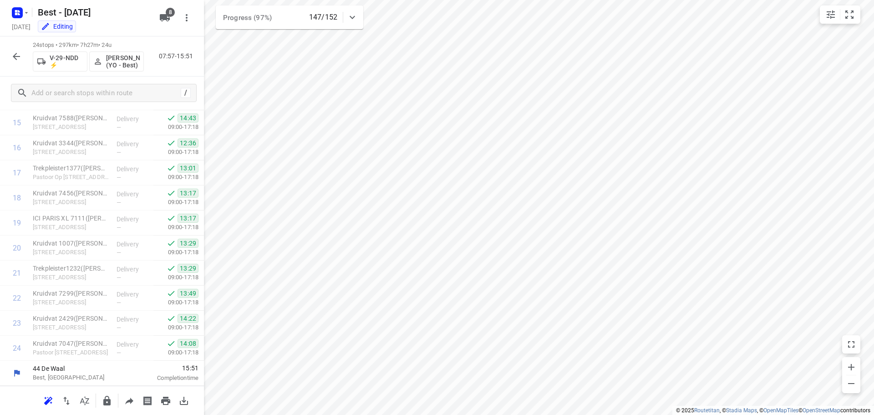
click at [14, 51] on icon "button" at bounding box center [16, 56] width 11 height 11
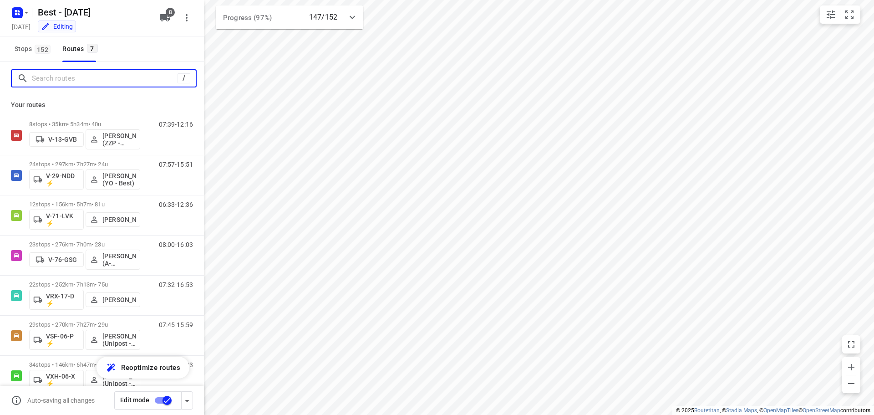
click at [86, 84] on input "Search routes" at bounding box center [105, 78] width 146 height 14
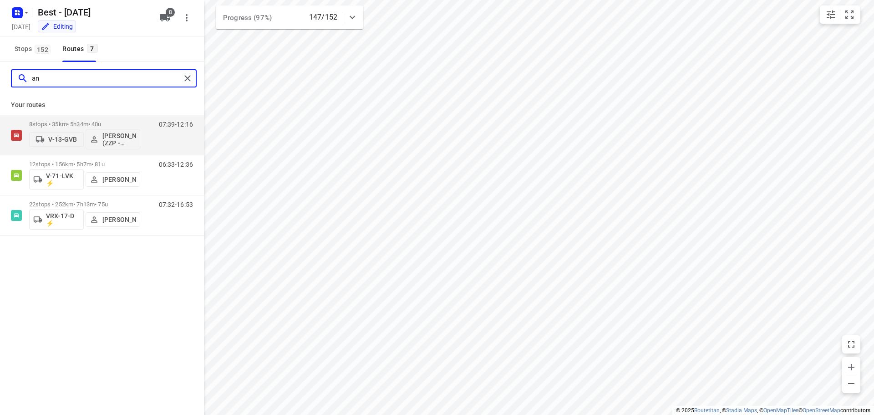
type input "a"
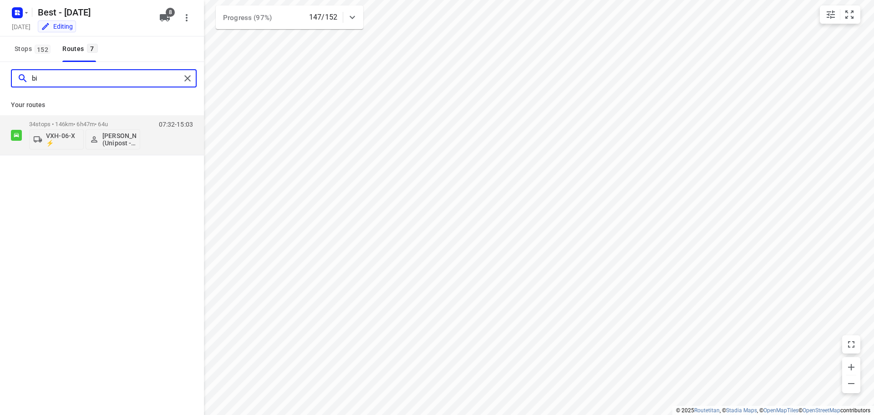
type input "b"
type input "tamar"
click at [94, 123] on p "23 stops • 276km • 7h0m • 23u" at bounding box center [84, 124] width 111 height 7
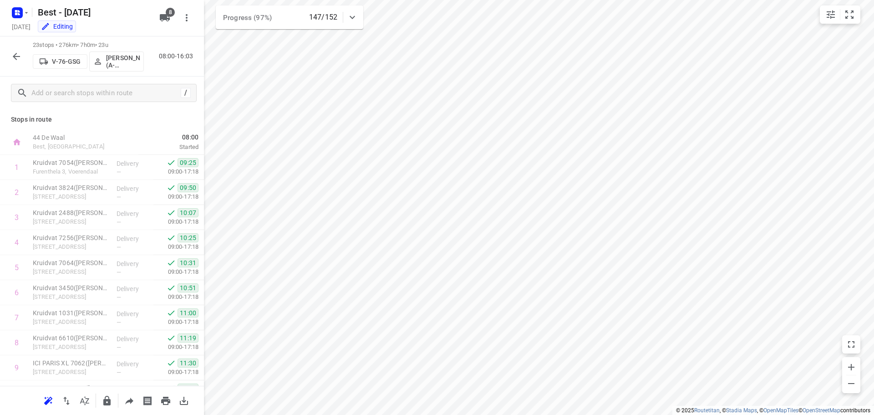
click at [5, 48] on div "23 stops • 276km • 7h0m • 23u V-76-GSG [PERSON_NAME] (A-flexibleservice - Best-…" at bounding box center [102, 56] width 204 height 40
click at [18, 56] on icon "button" at bounding box center [16, 56] width 11 height 11
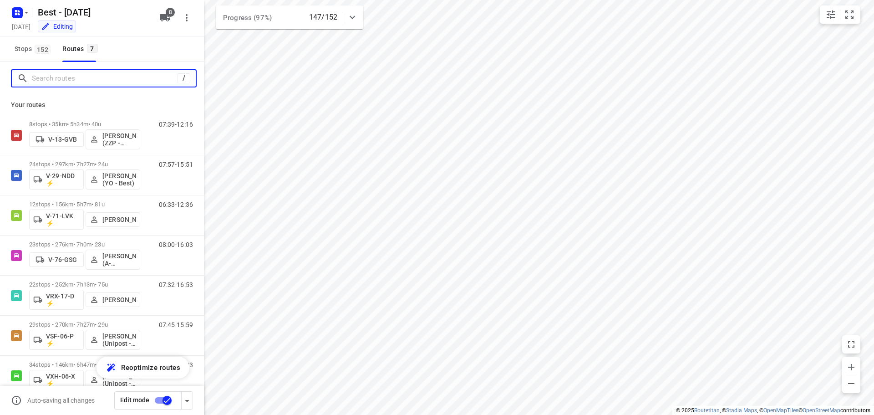
click at [96, 80] on input "Search routes" at bounding box center [105, 78] width 146 height 14
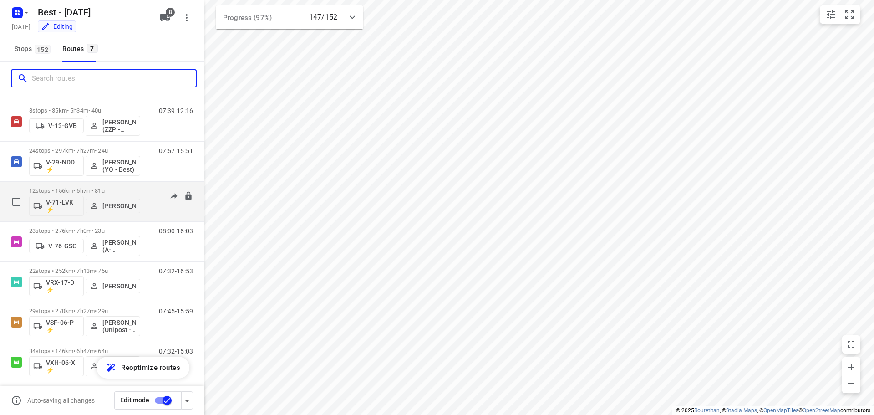
scroll to position [19, 0]
